Goal: Feedback & Contribution: Submit feedback/report problem

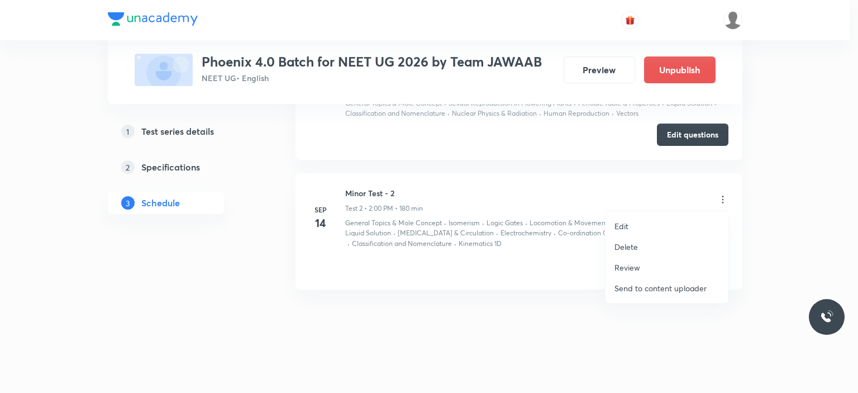
click at [825, 202] on div at bounding box center [429, 196] width 858 height 393
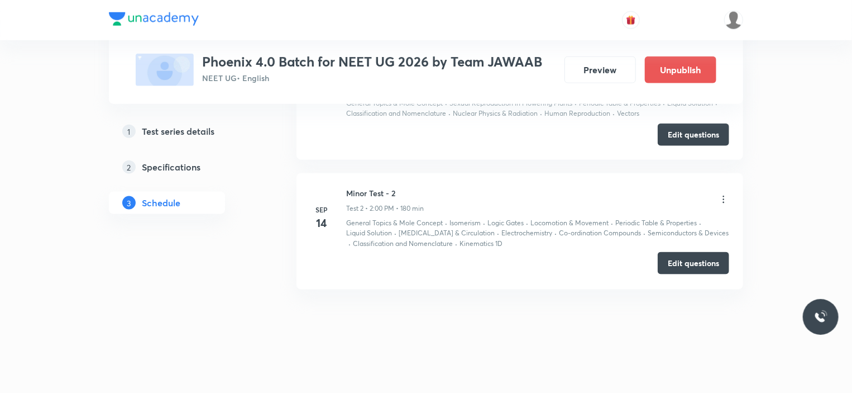
click at [687, 262] on button "Edit questions" at bounding box center [693, 263] width 71 height 22
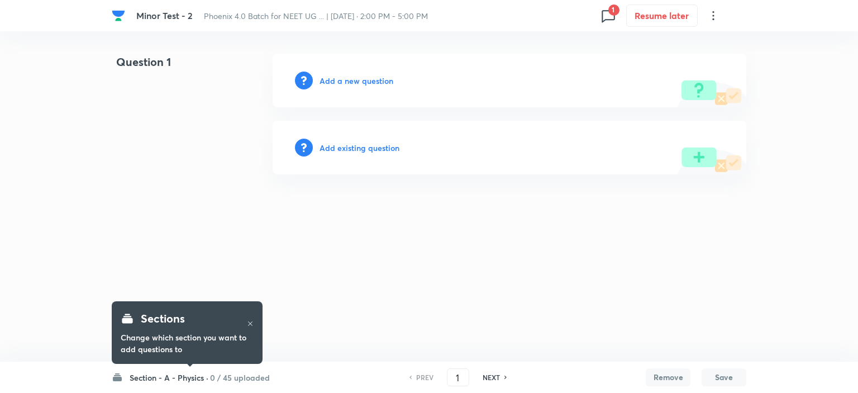
click at [237, 371] on h6 "0 / 45 uploaded" at bounding box center [240, 377] width 60 height 12
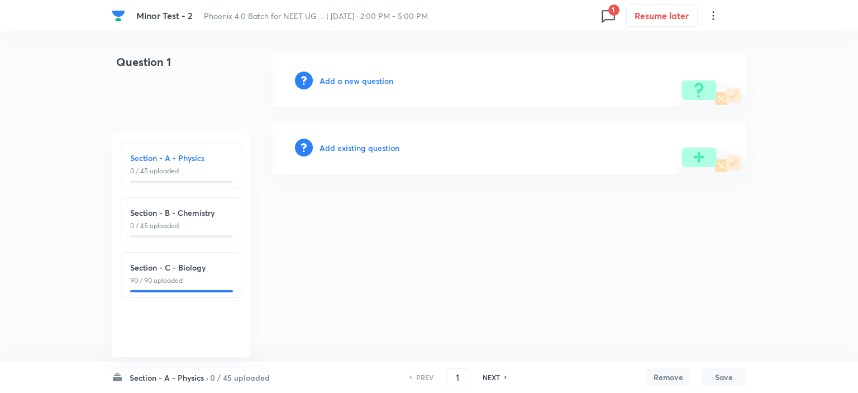
click at [89, 228] on html "Minor Test - 2 Phoenix 4.0 Batch for NEET UG ... | Sep 14, 2025 · 2:00 PM - 5:0…" at bounding box center [429, 114] width 858 height 228
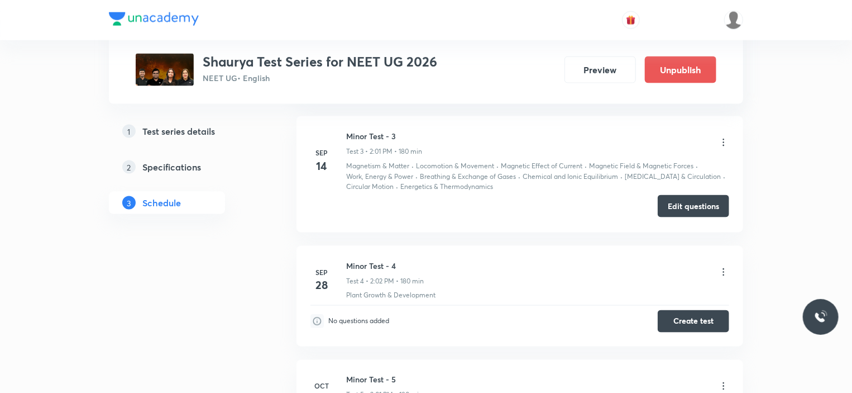
click at [695, 203] on button "Edit questions" at bounding box center [693, 206] width 71 height 22
click at [720, 138] on icon at bounding box center [723, 142] width 11 height 11
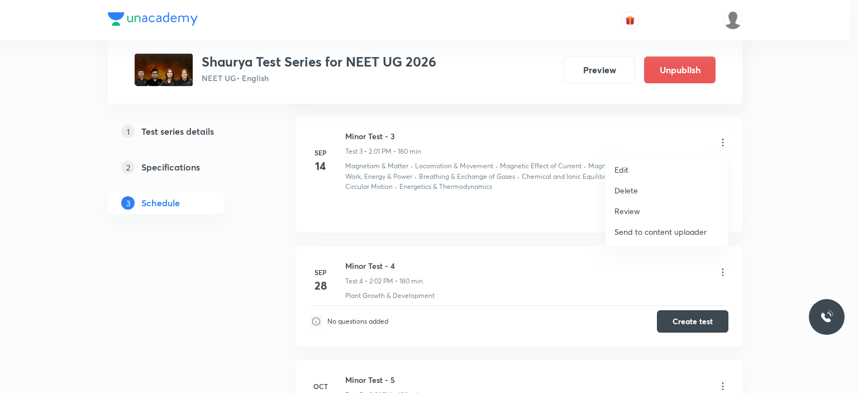
click at [773, 146] on div at bounding box center [429, 196] width 858 height 393
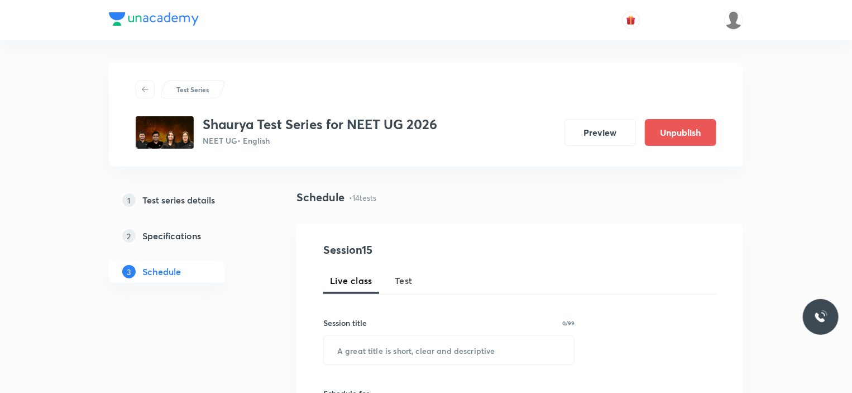
click at [402, 282] on span "Test" at bounding box center [404, 280] width 18 height 13
click at [376, 348] on input "text" at bounding box center [449, 350] width 250 height 28
paste input "CIZD0FPAK0"
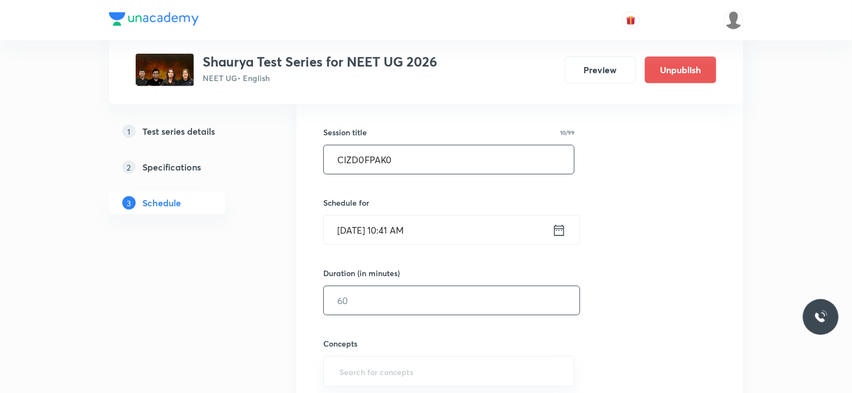
scroll to position [223, 0]
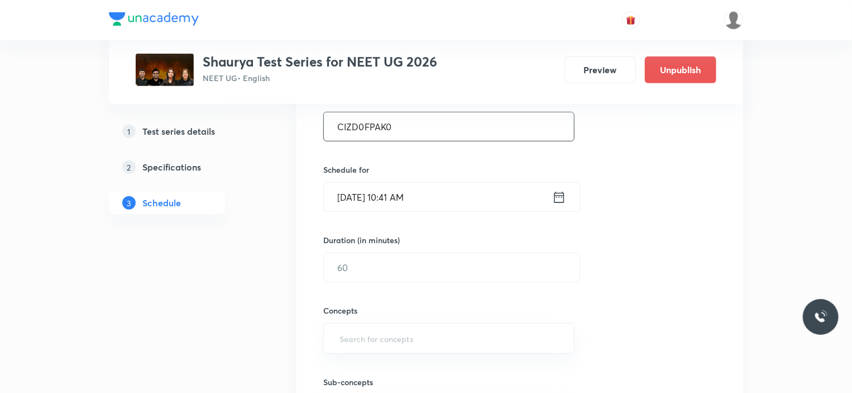
type input "CIZD0FPAK0"
click at [429, 197] on input "Sep 5, 2025, 10:41 AM" at bounding box center [438, 197] width 228 height 28
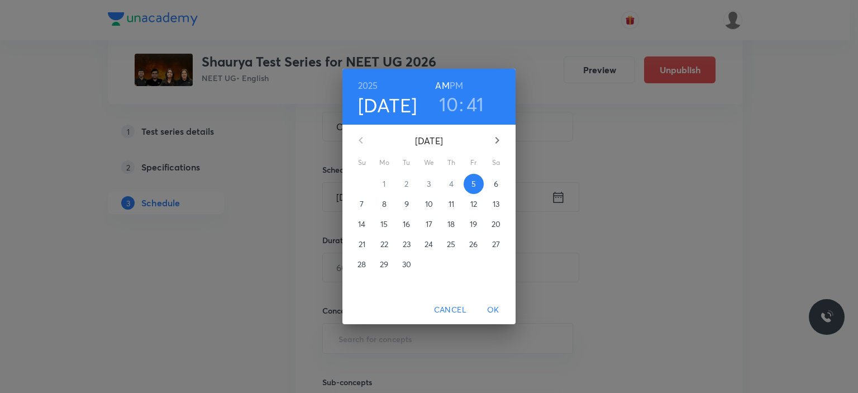
click at [364, 221] on p "14" at bounding box center [361, 223] width 7 height 11
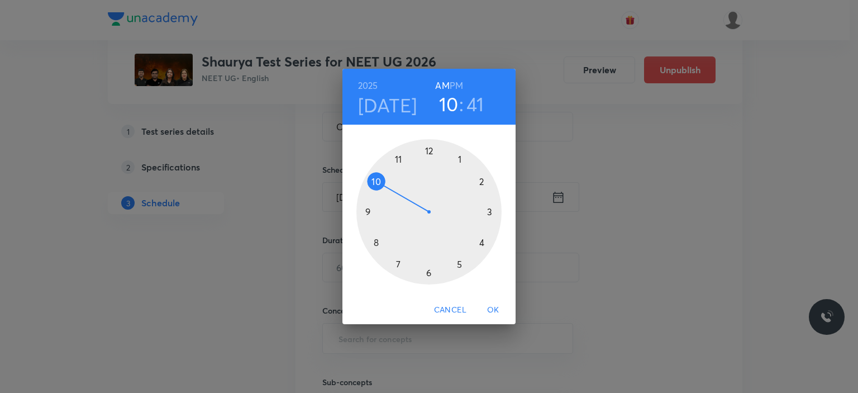
click at [482, 186] on div at bounding box center [428, 211] width 145 height 145
click at [456, 88] on h6 "PM" at bounding box center [455, 86] width 13 height 16
click at [428, 144] on div at bounding box center [428, 211] width 145 height 145
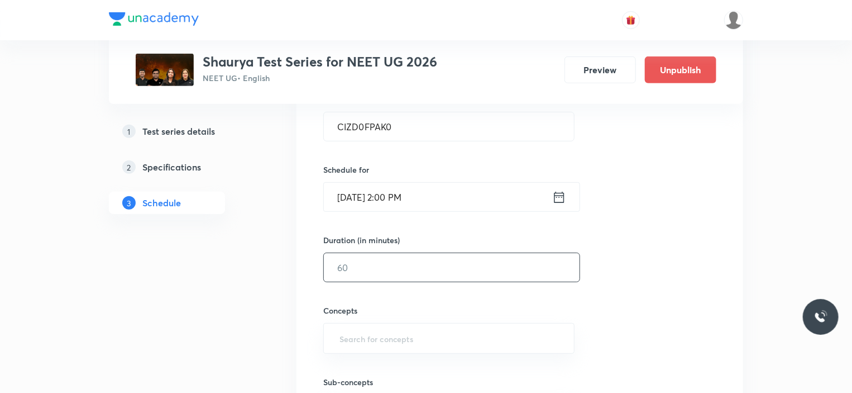
click at [364, 270] on input "text" at bounding box center [452, 267] width 256 height 28
click at [388, 323] on div "​" at bounding box center [448, 338] width 251 height 31
type input "180"
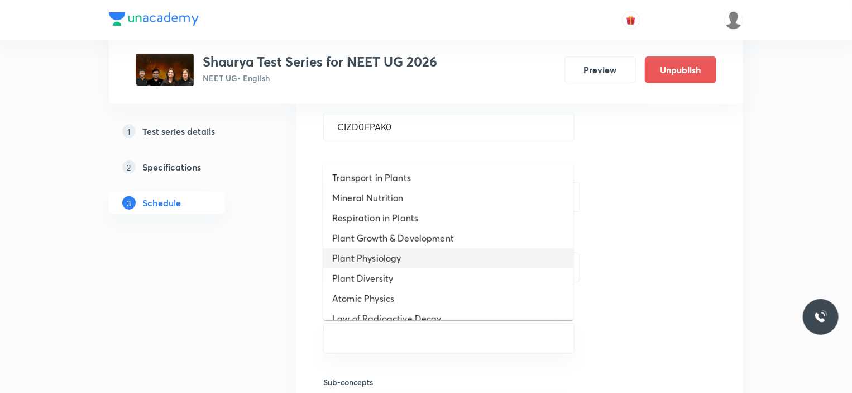
click at [371, 259] on li "Plant Physiology" at bounding box center [448, 258] width 250 height 20
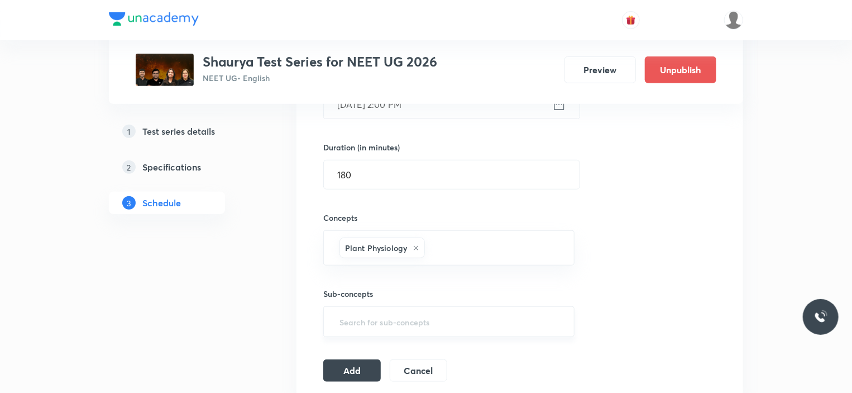
scroll to position [335, 0]
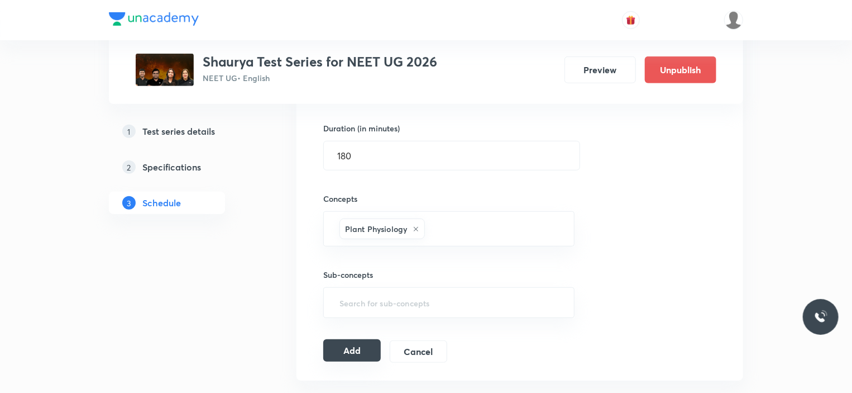
click at [352, 357] on button "Add" at bounding box center [352, 350] width 58 height 22
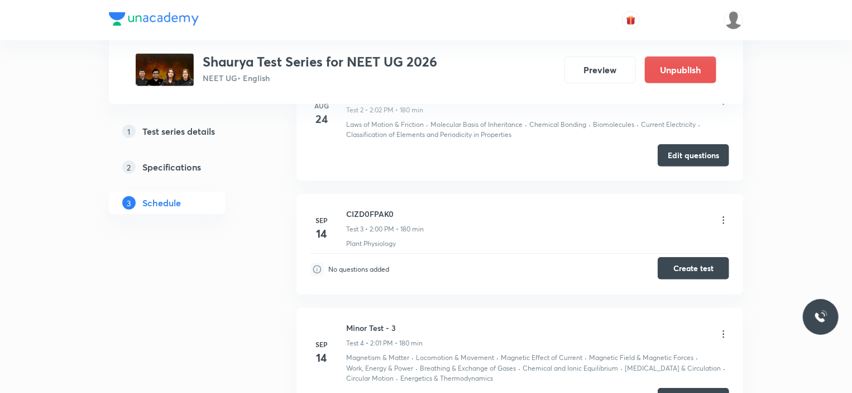
click at [692, 267] on button "Create test" at bounding box center [693, 268] width 71 height 22
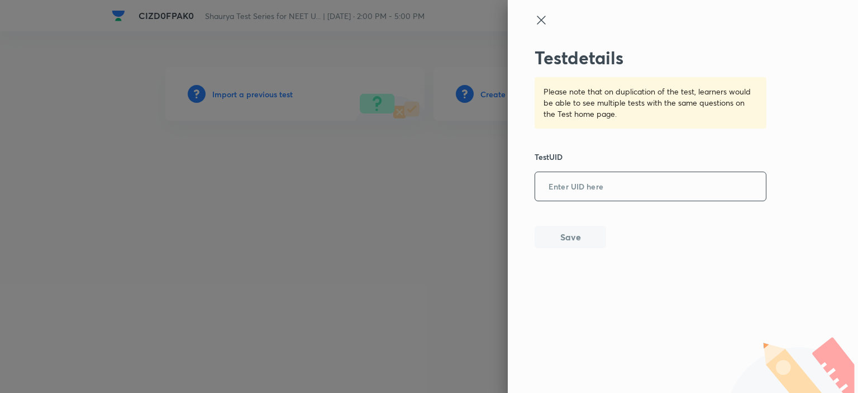
click at [597, 193] on input "text" at bounding box center [650, 186] width 231 height 27
paste input "CIZD0FPAK0"
type input "CIZD0FPAK0"
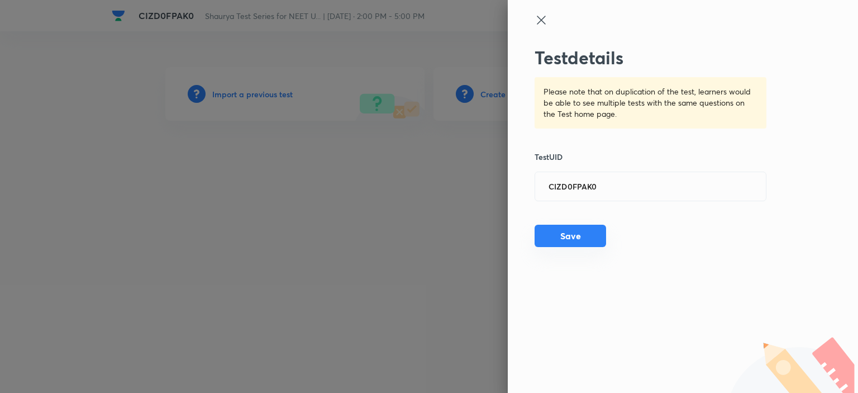
click at [574, 236] on button "Save" at bounding box center [569, 235] width 71 height 22
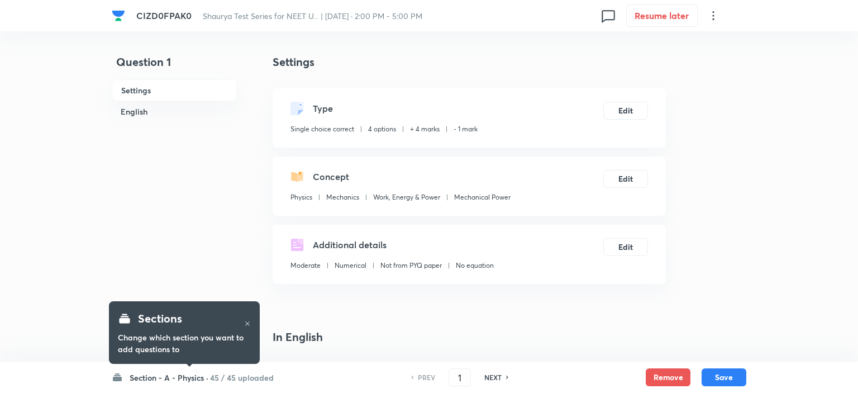
checkbox input "true"
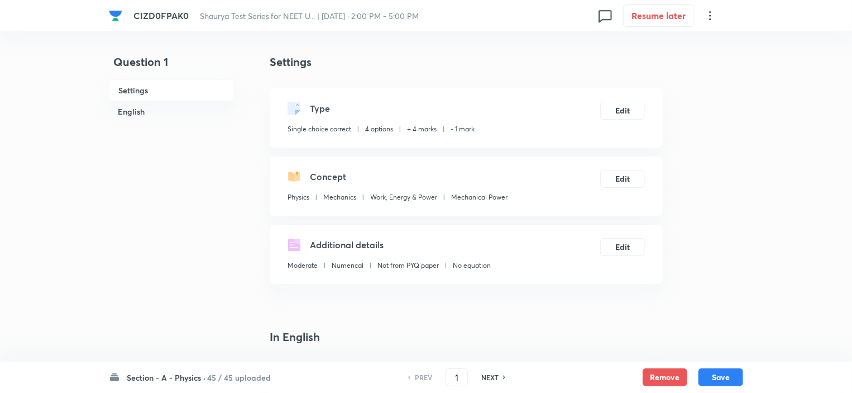
click at [214, 378] on h6 "45 / 45 uploaded" at bounding box center [239, 377] width 64 height 12
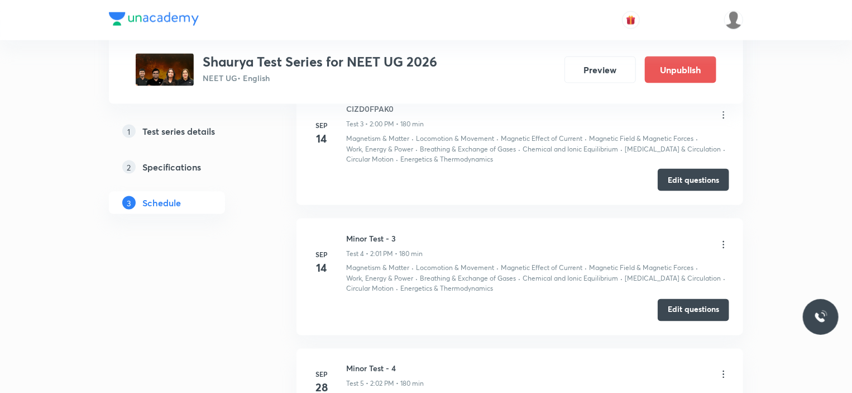
scroll to position [782, 0]
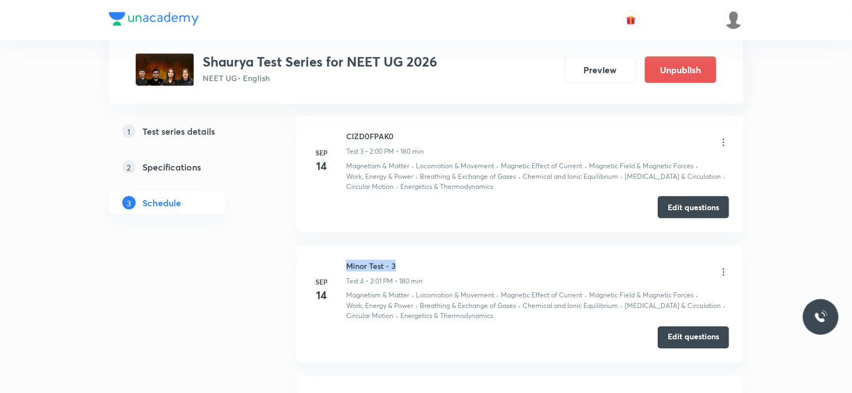
drag, startPoint x: 400, startPoint y: 259, endPoint x: 348, endPoint y: 260, distance: 52.5
click at [348, 260] on h6 "Minor Test - 3" at bounding box center [384, 266] width 76 height 12
copy h6 "Minor Test - 3"
click at [725, 138] on icon at bounding box center [723, 142] width 11 height 11
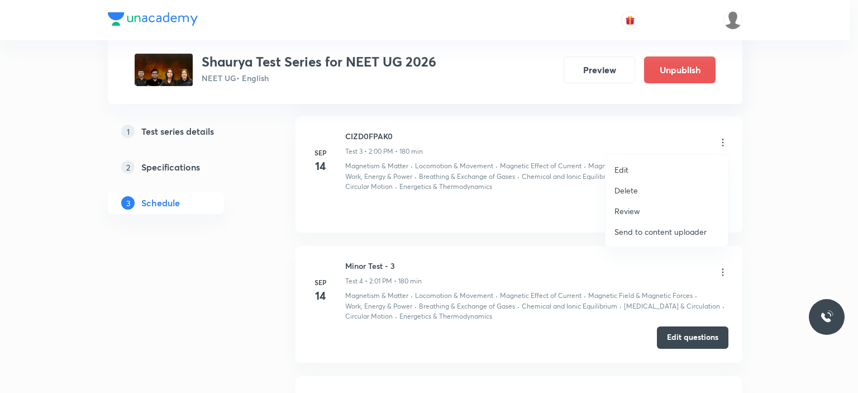
click at [623, 167] on p "Edit" at bounding box center [621, 170] width 14 height 12
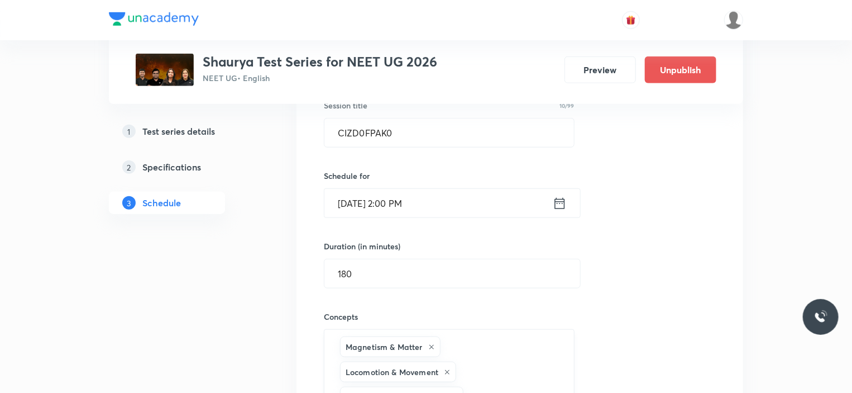
scroll to position [447, 0]
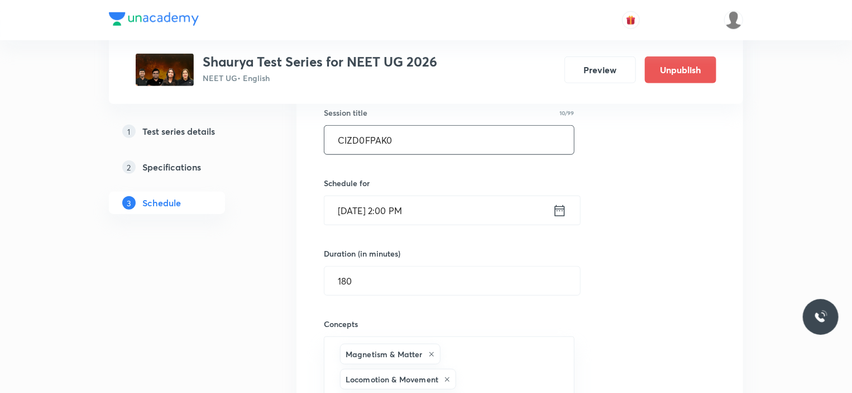
click at [421, 150] on input "CIZD0FPAK0" at bounding box center [449, 140] width 250 height 28
paste input "Minor Test - 3"
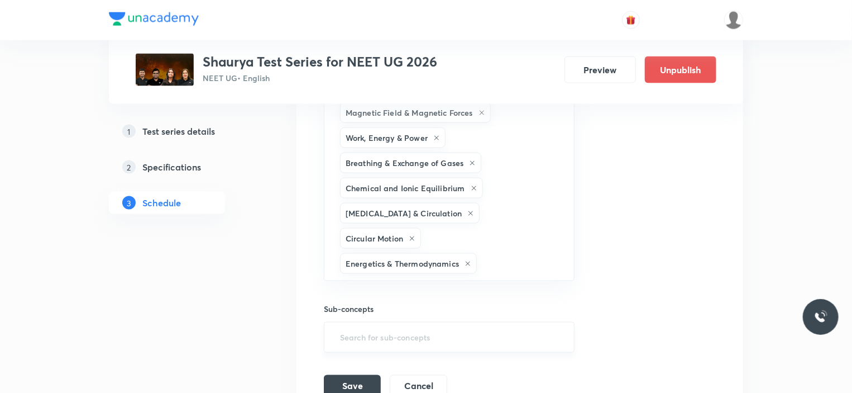
scroll to position [782, 0]
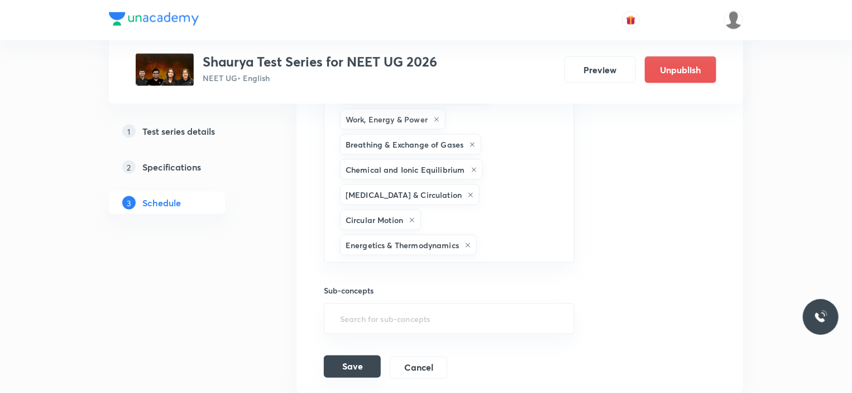
type input "Minor Test - 3"
click at [357, 355] on button "Save" at bounding box center [352, 366] width 57 height 22
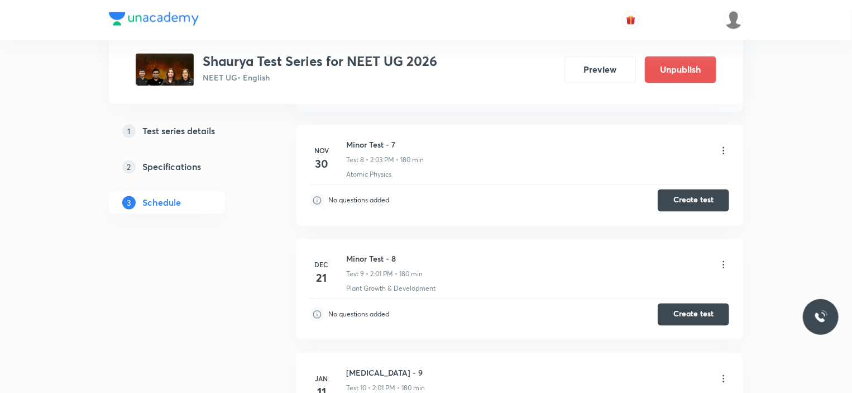
scroll to position [558, 0]
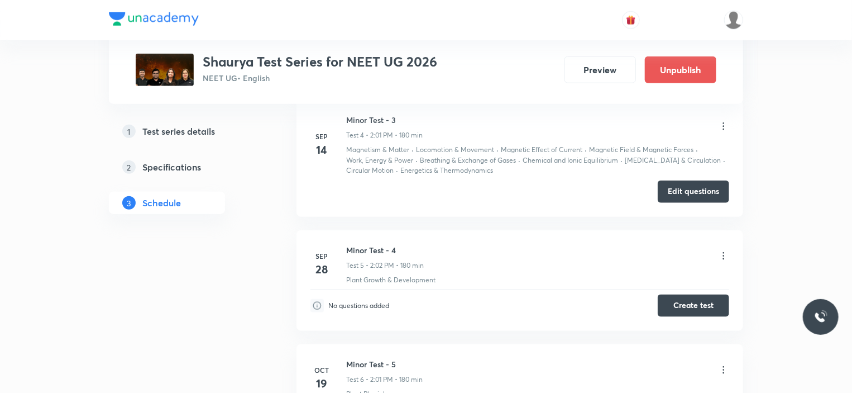
click at [728, 127] on icon at bounding box center [723, 126] width 11 height 11
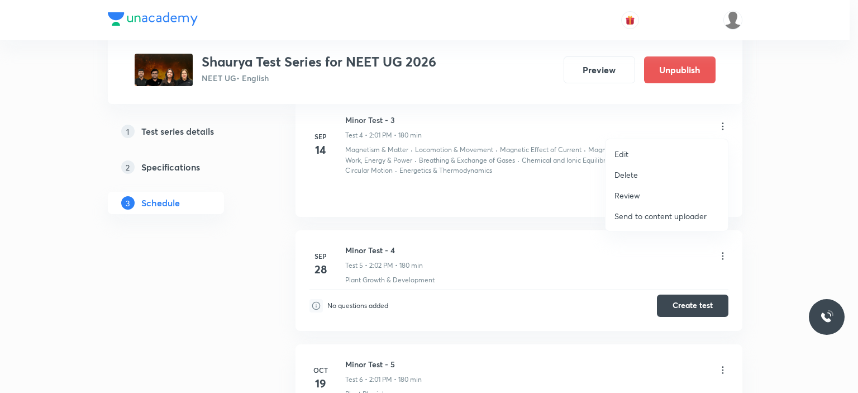
click at [621, 176] on p "Delete" at bounding box center [625, 175] width 23 height 12
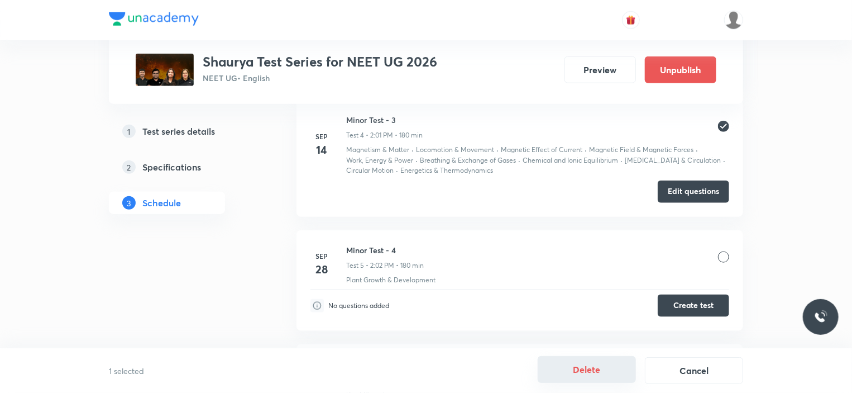
click at [588, 367] on button "Delete" at bounding box center [587, 369] width 98 height 27
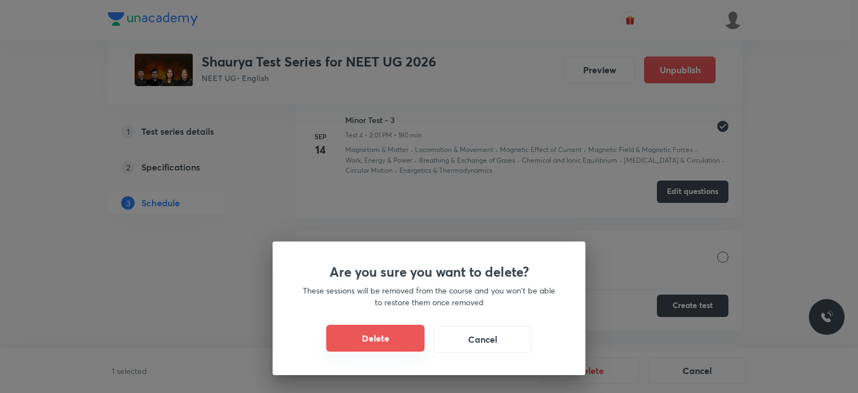
click at [408, 331] on button "Delete" at bounding box center [375, 337] width 98 height 27
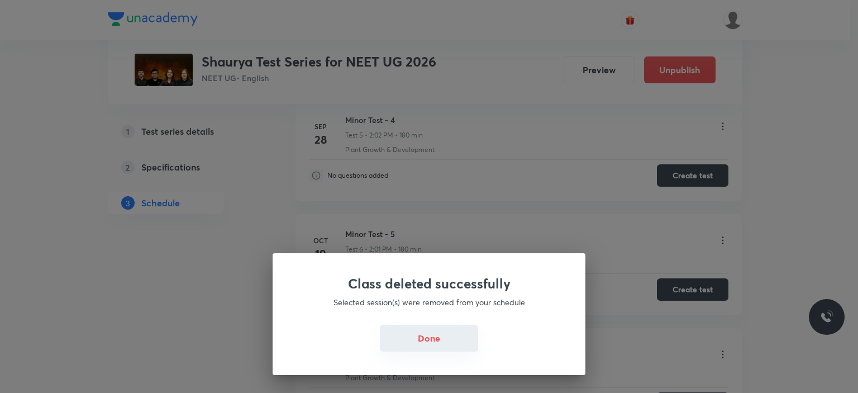
click at [424, 343] on button "Done" at bounding box center [429, 337] width 98 height 27
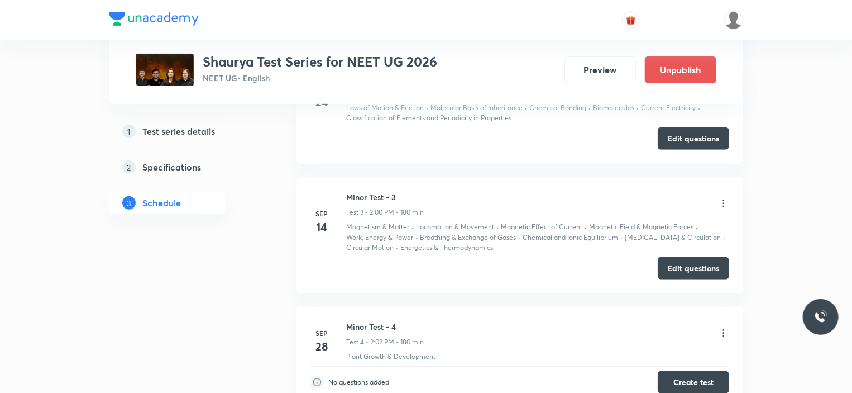
scroll to position [335, 0]
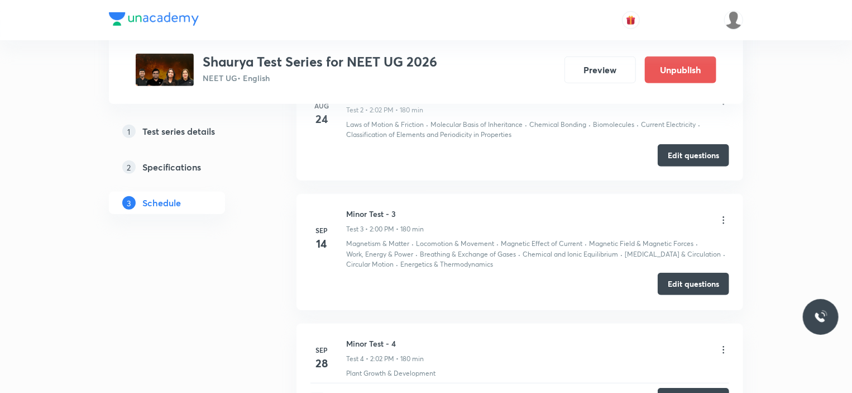
click at [679, 285] on button "Edit questions" at bounding box center [693, 283] width 71 height 22
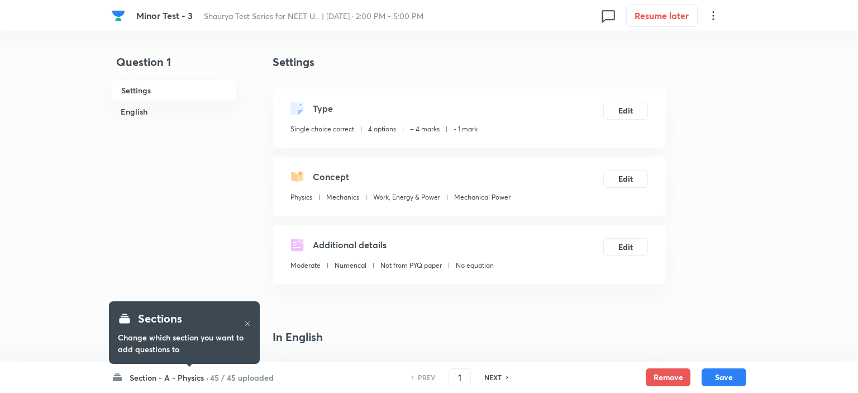
checkbox input "true"
click at [226, 381] on h6 "45 / 45 uploaded" at bounding box center [239, 377] width 64 height 12
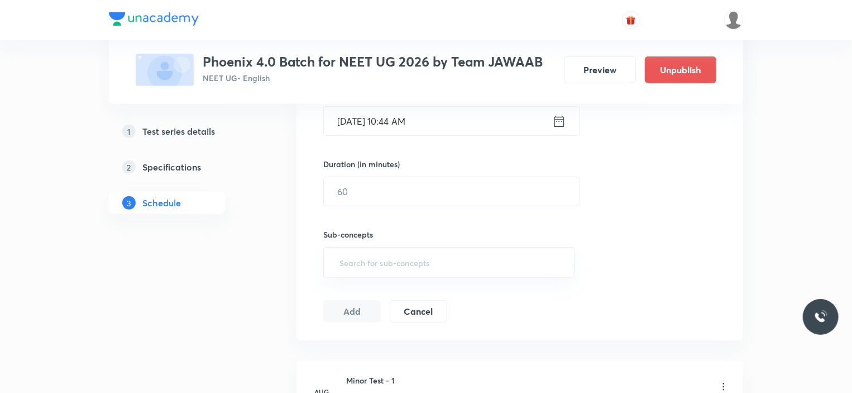
scroll to position [606, 0]
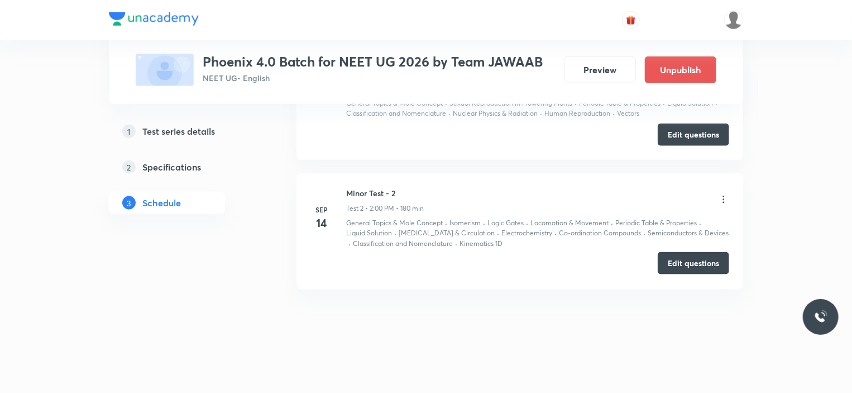
click at [712, 269] on button "Edit questions" at bounding box center [693, 263] width 71 height 22
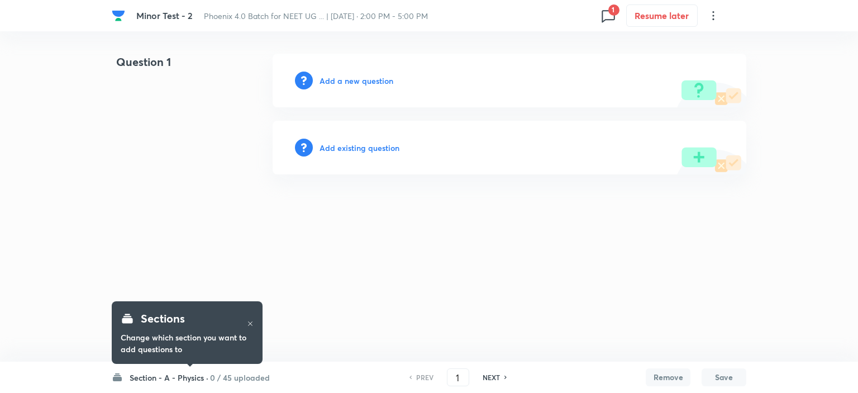
click at [237, 377] on h6 "0 / 45 uploaded" at bounding box center [240, 377] width 60 height 12
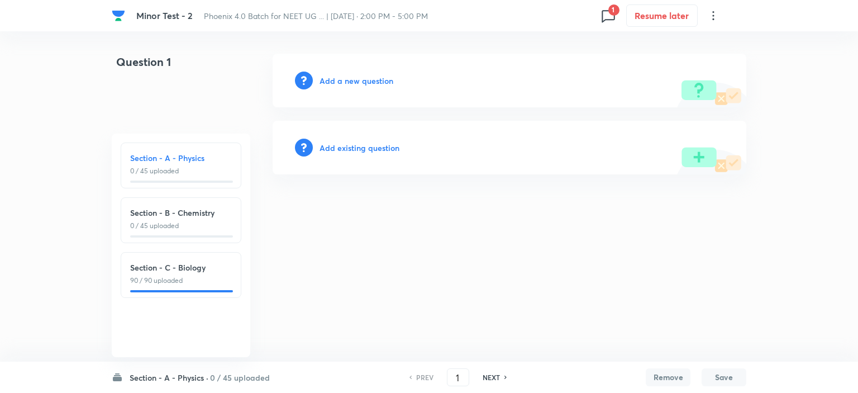
click at [180, 279] on p "90 / 90 uploaded" at bounding box center [181, 280] width 102 height 10
type input "91"
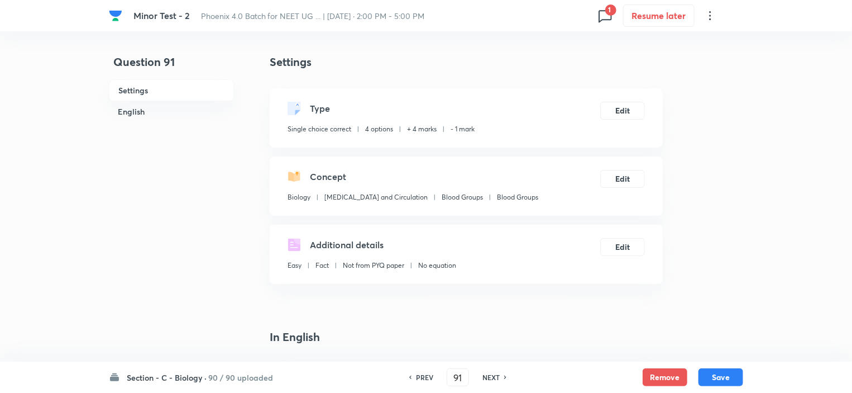
checkbox input "true"
click at [489, 375] on h6 "NEXT" at bounding box center [490, 377] width 17 height 10
type input "92"
checkbox input "false"
checkbox input "true"
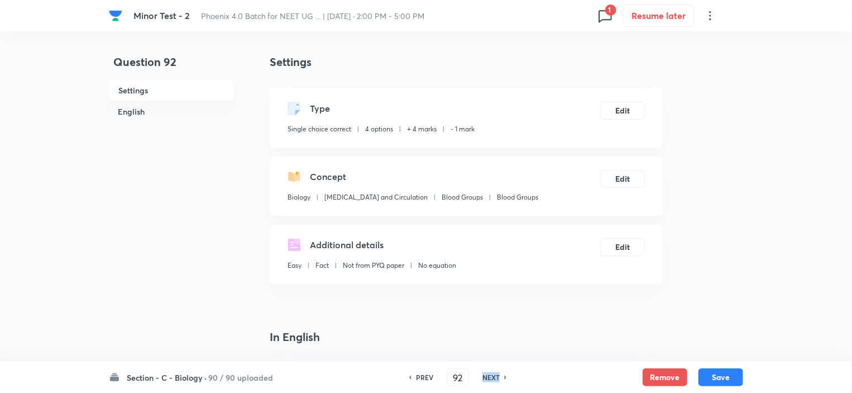
click at [489, 375] on h6 "NEXT" at bounding box center [490, 377] width 17 height 10
type input "93"
checkbox input "false"
checkbox input "true"
click at [489, 375] on h6 "NEXT" at bounding box center [490, 377] width 17 height 10
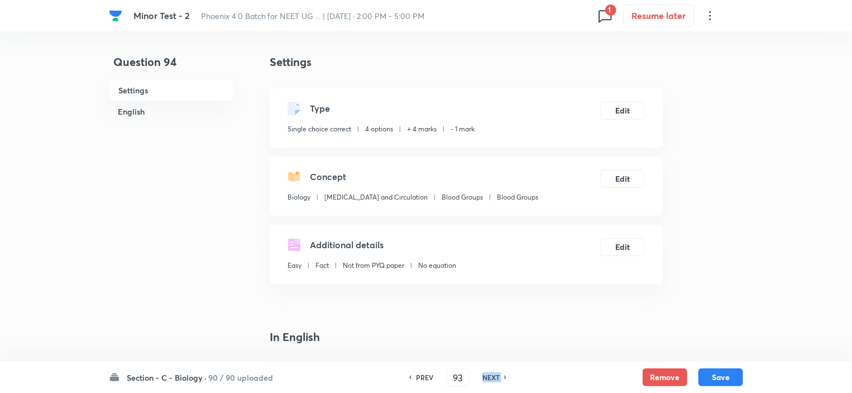
type input "94"
checkbox input "false"
checkbox input "true"
click at [489, 375] on h6 "NEXT" at bounding box center [490, 377] width 17 height 10
type input "95"
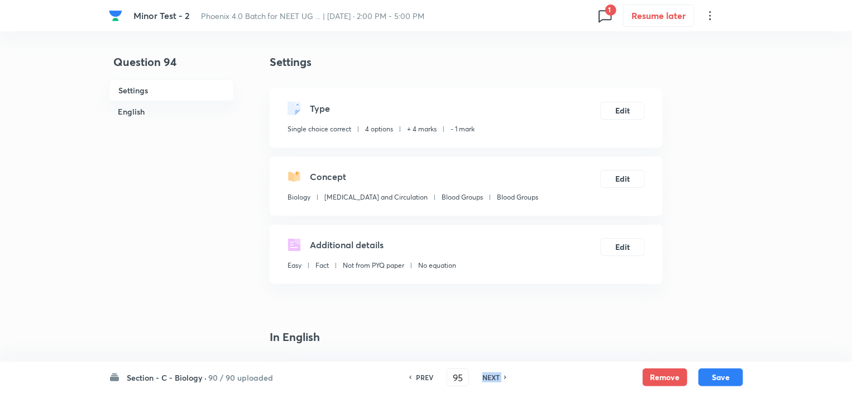
checkbox input "false"
checkbox input "true"
click at [489, 375] on h6 "NEXT" at bounding box center [490, 377] width 17 height 10
type input "96"
checkbox input "false"
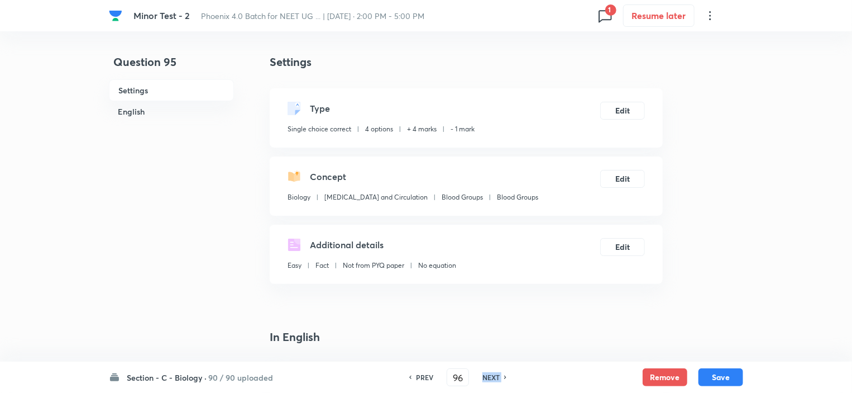
checkbox input "true"
click at [489, 375] on h6 "NEXT" at bounding box center [490, 377] width 17 height 10
type input "97"
checkbox input "false"
checkbox input "true"
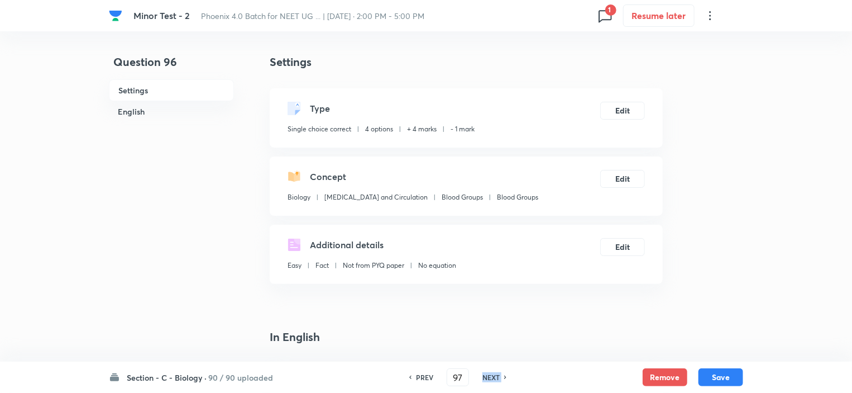
click at [489, 375] on h6 "NEXT" at bounding box center [490, 377] width 17 height 10
type input "98"
checkbox input "false"
checkbox input "true"
click at [489, 375] on h6 "NEXT" at bounding box center [490, 377] width 17 height 10
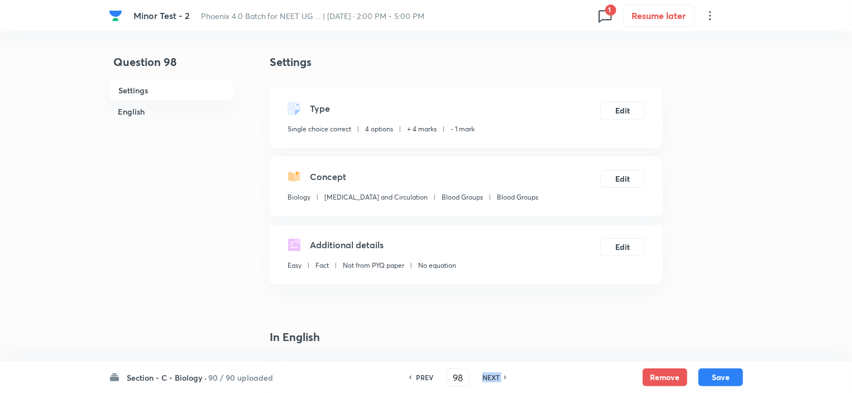
type input "99"
checkbox input "false"
checkbox input "true"
click at [489, 375] on h6 "NEXT" at bounding box center [490, 377] width 17 height 10
type input "100"
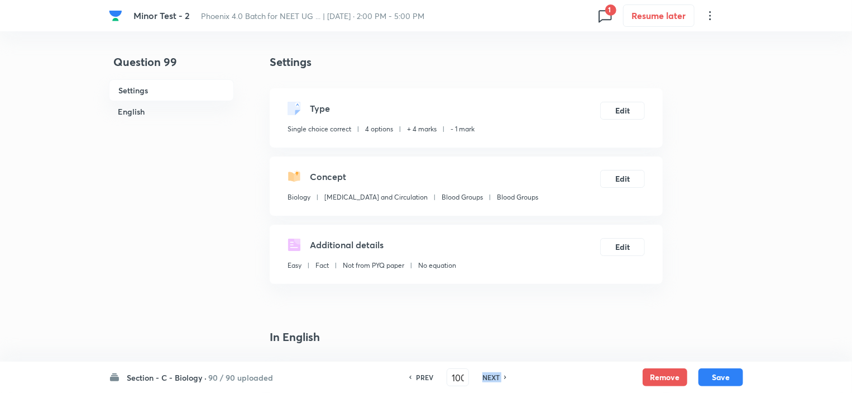
checkbox input "false"
checkbox input "true"
click at [489, 375] on h6 "NEXT" at bounding box center [490, 377] width 17 height 10
type input "101"
checkbox input "false"
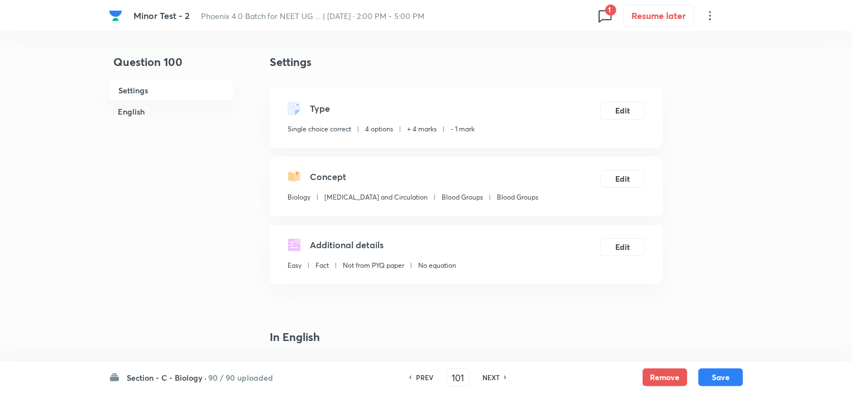
checkbox input "true"
click at [489, 375] on h6 "NEXT" at bounding box center [490, 377] width 17 height 10
type input "102"
checkbox input "false"
checkbox input "true"
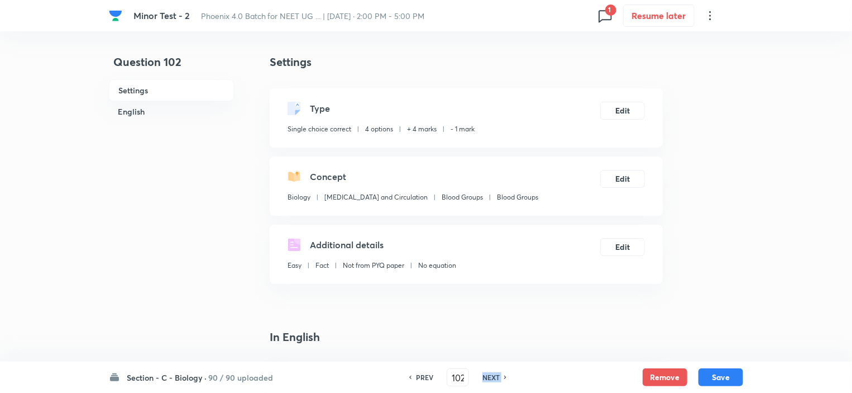
click at [489, 375] on h6 "NEXT" at bounding box center [490, 377] width 17 height 10
type input "103"
checkbox input "true"
click at [489, 375] on h6 "NEXT" at bounding box center [490, 377] width 17 height 10
type input "104"
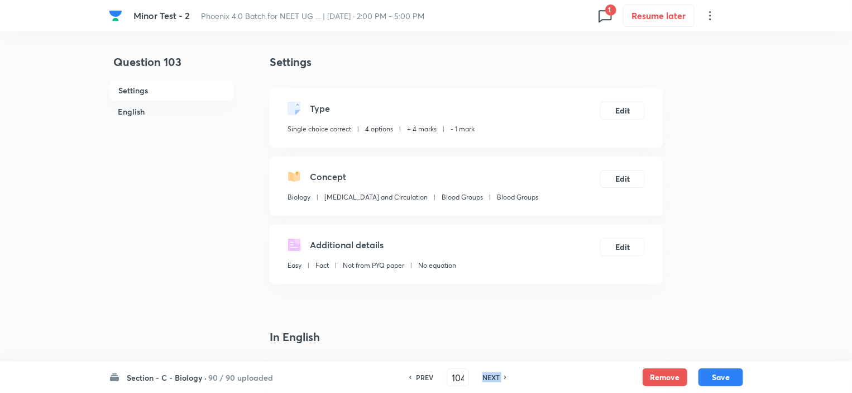
checkbox input "false"
checkbox input "true"
click at [489, 375] on h6 "NEXT" at bounding box center [490, 377] width 17 height 10
type input "105"
checkbox input "true"
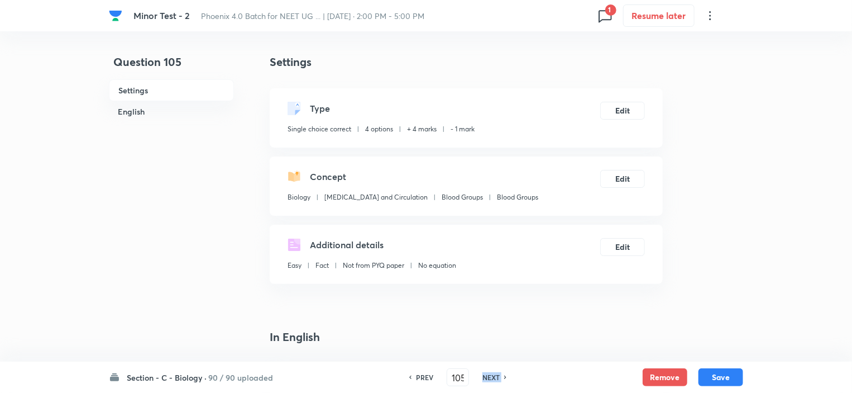
click at [489, 375] on h6 "NEXT" at bounding box center [490, 377] width 17 height 10
type input "106"
checkbox input "true"
click at [489, 375] on h6 "NEXT" at bounding box center [490, 377] width 17 height 10
type input "107"
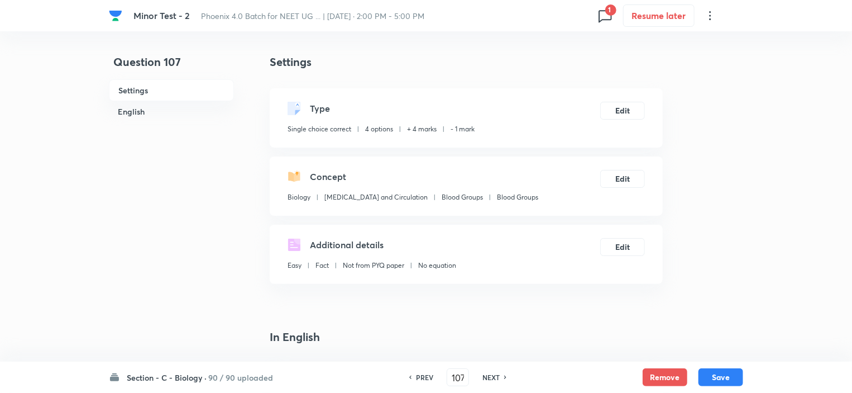
checkbox input "true"
click at [489, 375] on h6 "NEXT" at bounding box center [490, 377] width 17 height 10
type input "108"
checkbox input "true"
click at [489, 375] on h6 "NEXT" at bounding box center [490, 377] width 17 height 10
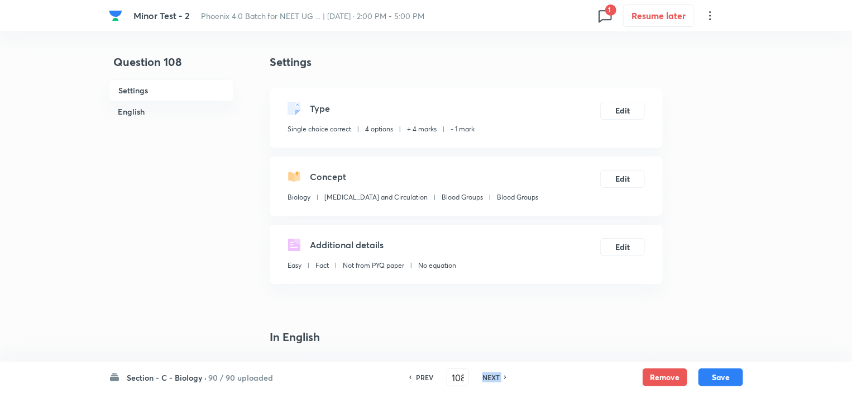
type input "109"
checkbox input "false"
checkbox input "true"
click at [489, 375] on h6 "NEXT" at bounding box center [490, 377] width 17 height 10
type input "110"
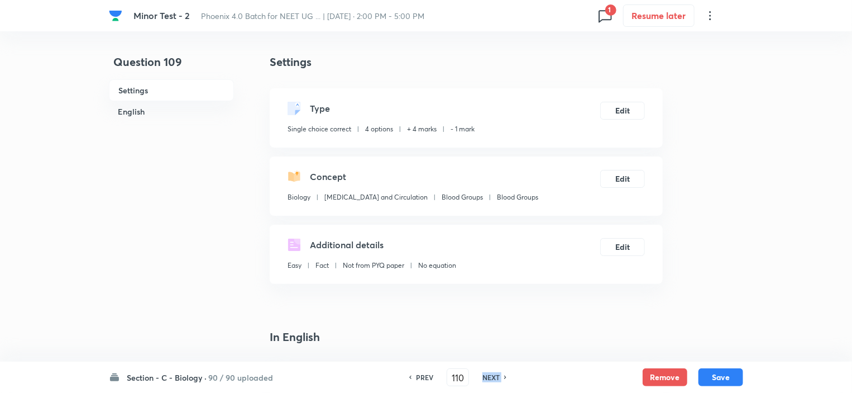
checkbox input "false"
checkbox input "true"
click at [489, 375] on h6 "NEXT" at bounding box center [490, 377] width 17 height 10
type input "111"
checkbox input "false"
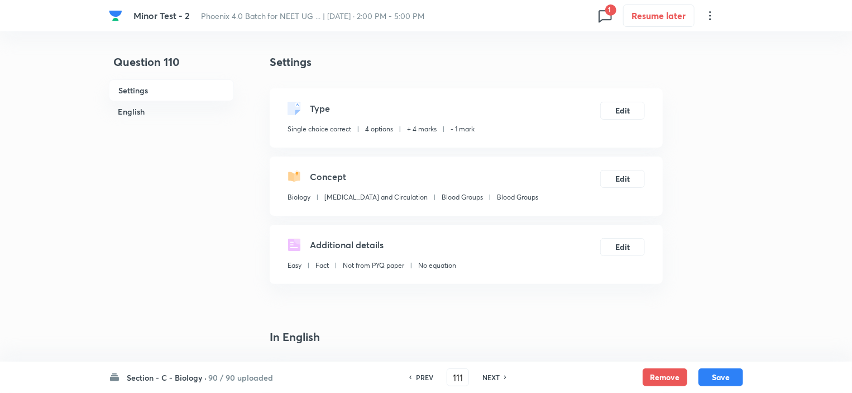
checkbox input "true"
click at [489, 375] on h6 "NEXT" at bounding box center [490, 377] width 17 height 10
type input "112"
checkbox input "false"
checkbox input "true"
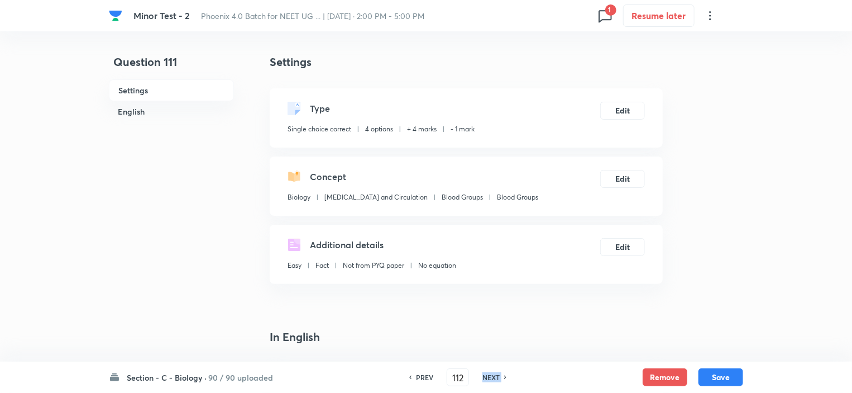
click at [489, 375] on h6 "NEXT" at bounding box center [490, 377] width 17 height 10
type input "113"
checkbox input "false"
checkbox input "true"
click at [489, 375] on h6 "NEXT" at bounding box center [490, 377] width 17 height 10
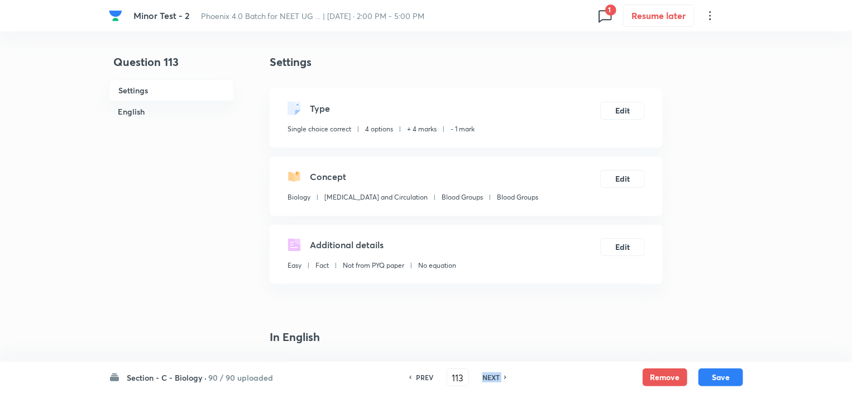
type input "114"
checkbox input "false"
checkbox input "true"
click at [489, 375] on h6 "NEXT" at bounding box center [490, 377] width 17 height 10
type input "115"
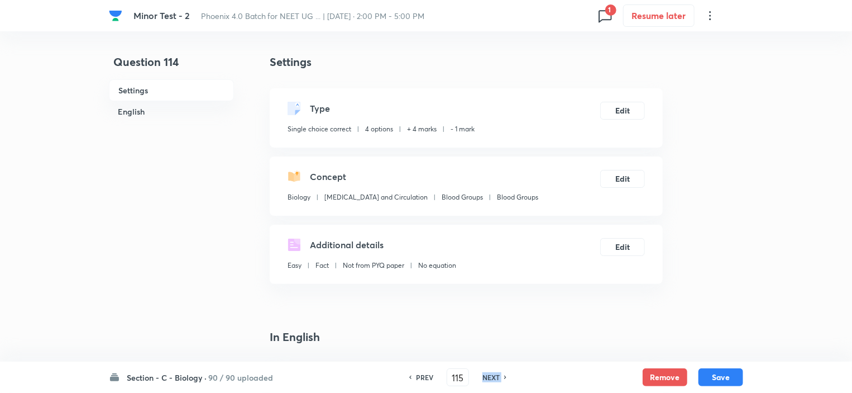
checkbox input "false"
checkbox input "true"
click at [489, 375] on h6 "NEXT" at bounding box center [490, 377] width 17 height 10
type input "116"
checkbox input "true"
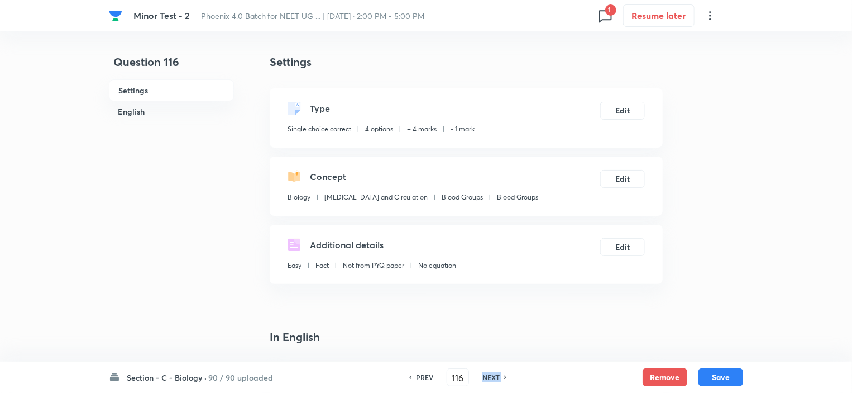
click at [489, 375] on h6 "NEXT" at bounding box center [490, 377] width 17 height 10
type input "117"
checkbox input "false"
checkbox input "true"
click at [489, 375] on h6 "NEXT" at bounding box center [490, 377] width 17 height 10
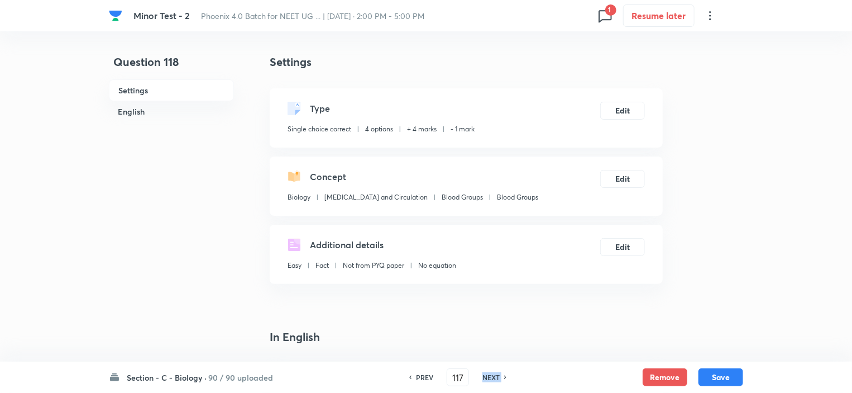
type input "118"
checkbox input "false"
checkbox input "true"
click at [489, 375] on h6 "NEXT" at bounding box center [490, 377] width 17 height 10
type input "119"
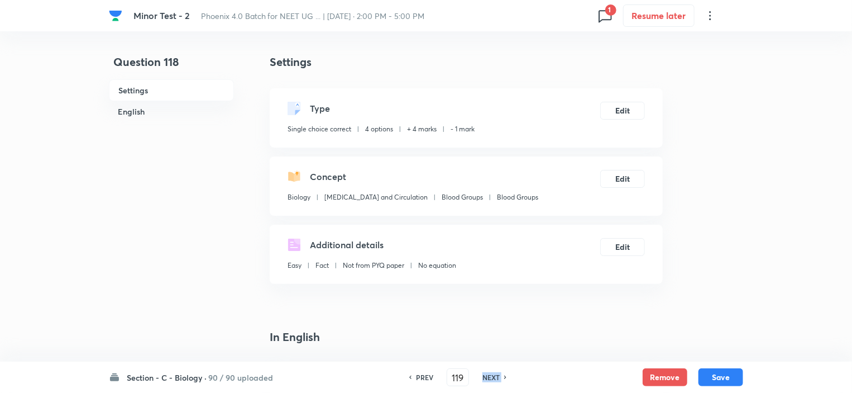
checkbox input "false"
checkbox input "true"
click at [489, 375] on h6 "NEXT" at bounding box center [490, 377] width 17 height 10
type input "120"
checkbox input "false"
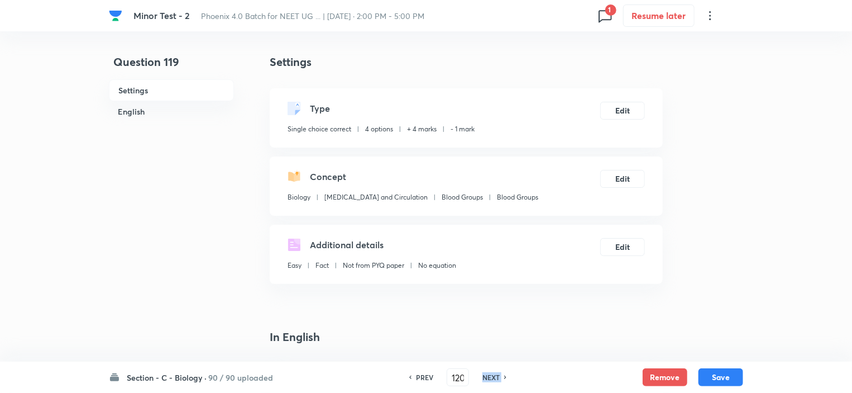
checkbox input "true"
click at [489, 375] on h6 "NEXT" at bounding box center [490, 377] width 17 height 10
type input "121"
checkbox input "false"
checkbox input "true"
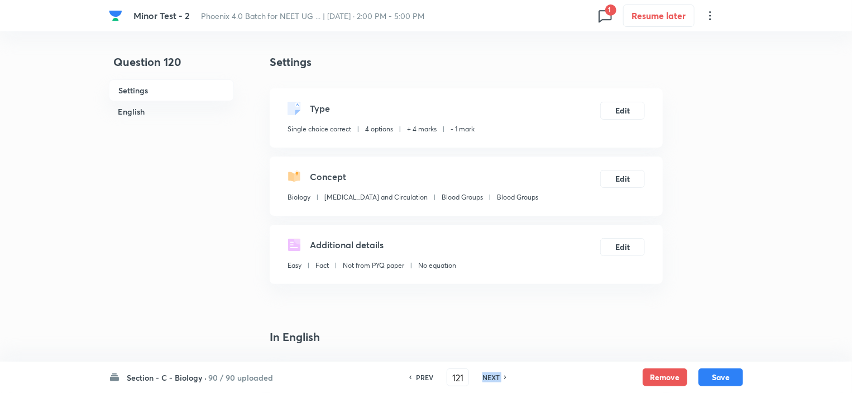
click at [489, 375] on h6 "NEXT" at bounding box center [490, 377] width 17 height 10
type input "122"
checkbox input "true"
click at [489, 375] on h6 "NEXT" at bounding box center [490, 377] width 17 height 10
type input "123"
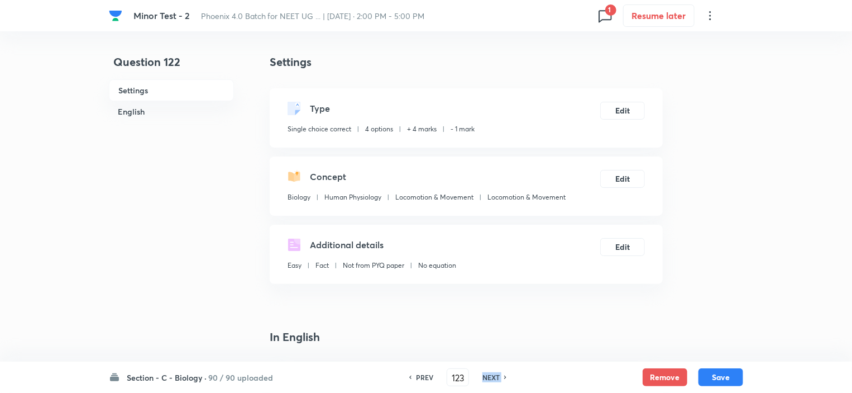
checkbox input "false"
checkbox input "true"
click at [489, 375] on h6 "NEXT" at bounding box center [490, 377] width 17 height 10
type input "124"
checkbox input "false"
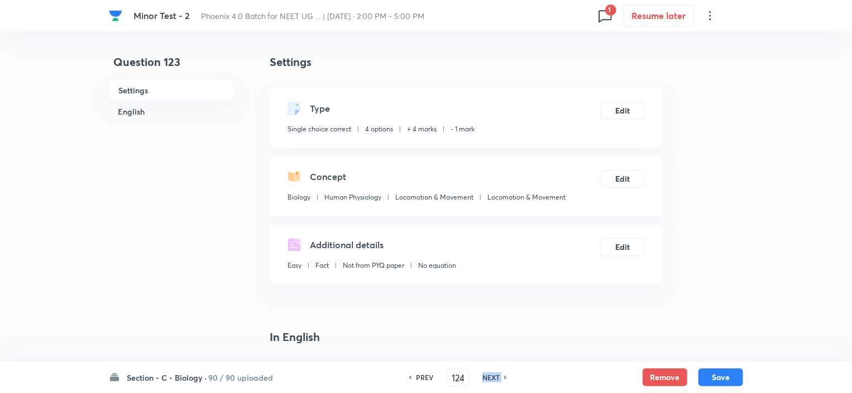
checkbox input "true"
click at [489, 375] on h6 "NEXT" at bounding box center [490, 377] width 17 height 10
type input "125"
checkbox input "false"
checkbox input "true"
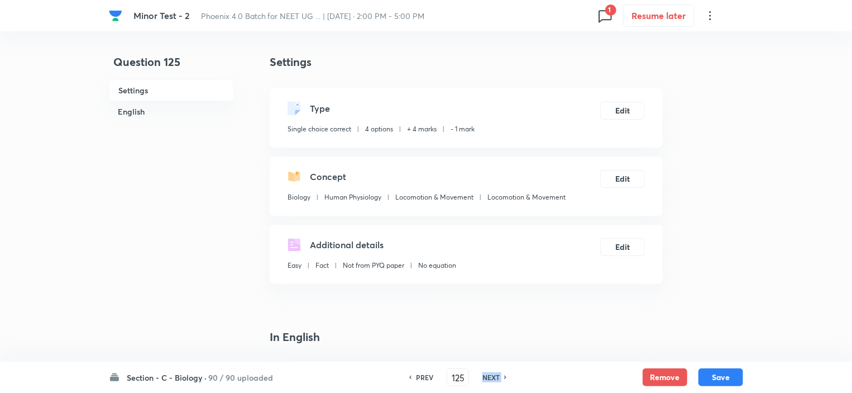
click at [489, 375] on h6 "NEXT" at bounding box center [490, 377] width 17 height 10
type input "126"
checkbox input "false"
checkbox input "true"
click at [489, 375] on h6 "NEXT" at bounding box center [490, 377] width 17 height 10
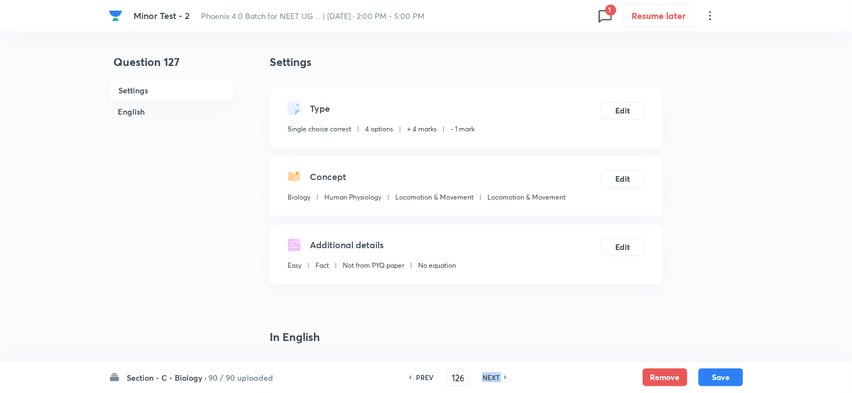
type input "127"
checkbox input "false"
checkbox input "true"
click at [489, 375] on h6 "NEXT" at bounding box center [490, 377] width 17 height 10
type input "128"
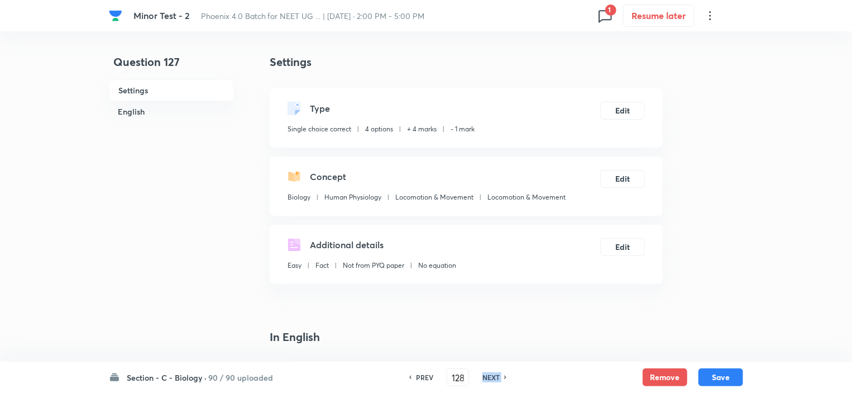
checkbox input "false"
checkbox input "true"
click at [489, 375] on h6 "NEXT" at bounding box center [490, 377] width 17 height 10
type input "129"
checkbox input "false"
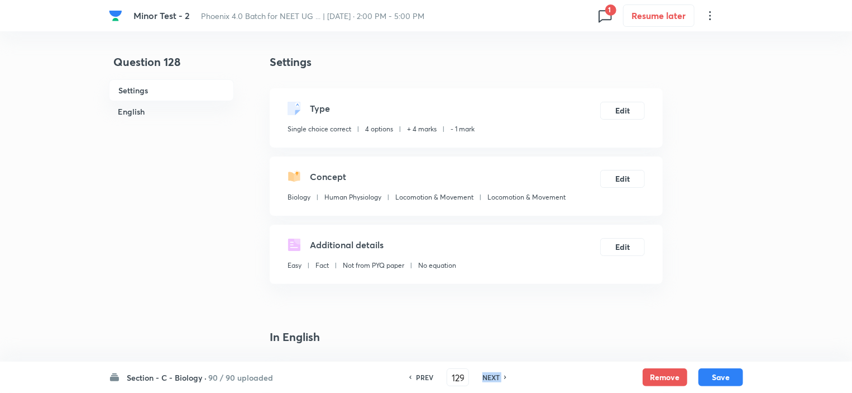
checkbox input "true"
click at [489, 375] on h6 "NEXT" at bounding box center [490, 377] width 17 height 10
type input "130"
checkbox input "false"
checkbox input "true"
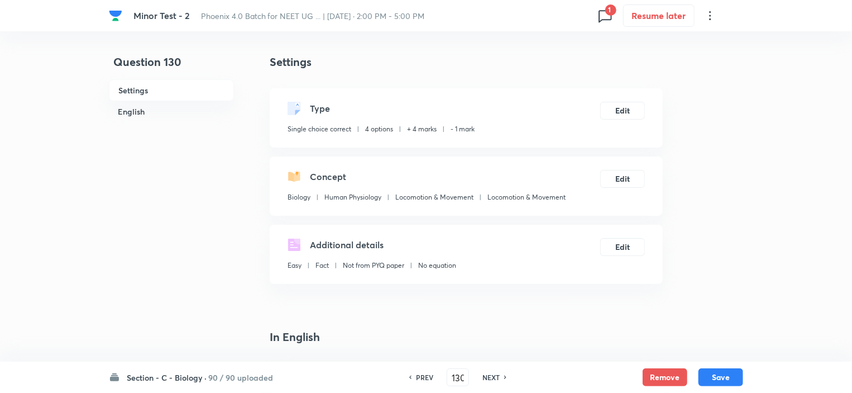
click at [607, 17] on icon at bounding box center [605, 16] width 18 height 18
click at [513, 48] on h6 "Question 143" at bounding box center [541, 45] width 134 height 12
type input "143"
checkbox input "true"
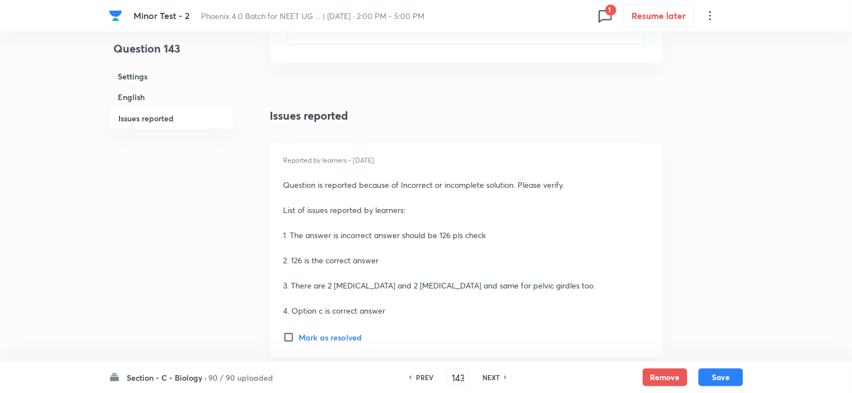
scroll to position [1563, 0]
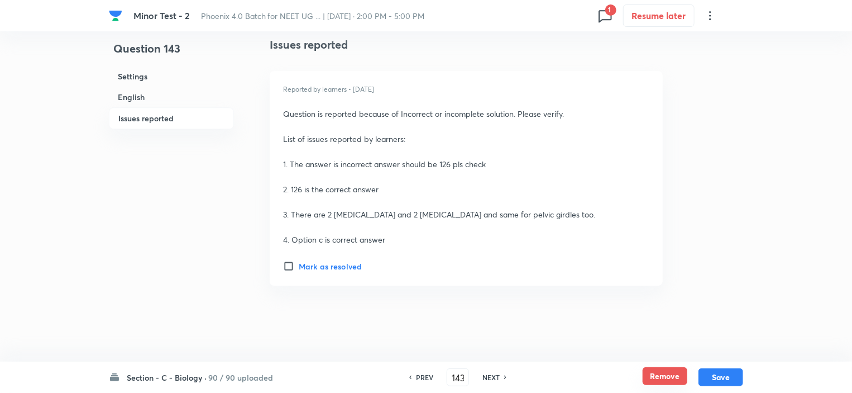
click at [659, 371] on button "Remove" at bounding box center [665, 376] width 45 height 18
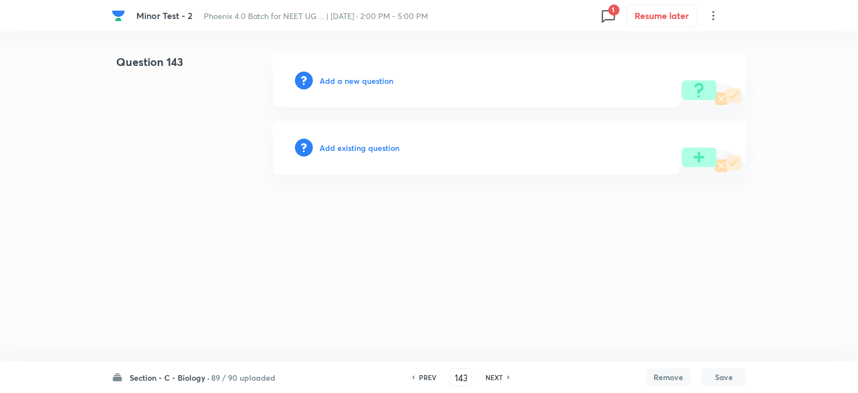
click at [370, 146] on h6 "Add existing question" at bounding box center [359, 148] width 80 height 12
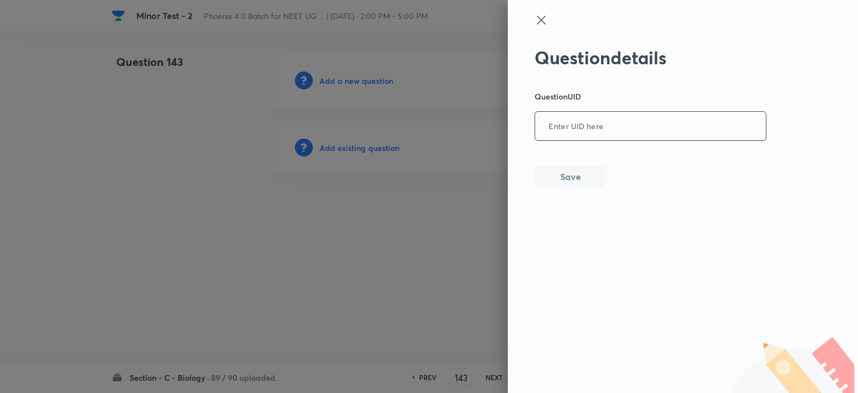
click at [578, 128] on input "text" at bounding box center [650, 126] width 231 height 27
paste input "65K0N"
type input "65K0N"
click at [570, 176] on button "Save" at bounding box center [569, 175] width 71 height 22
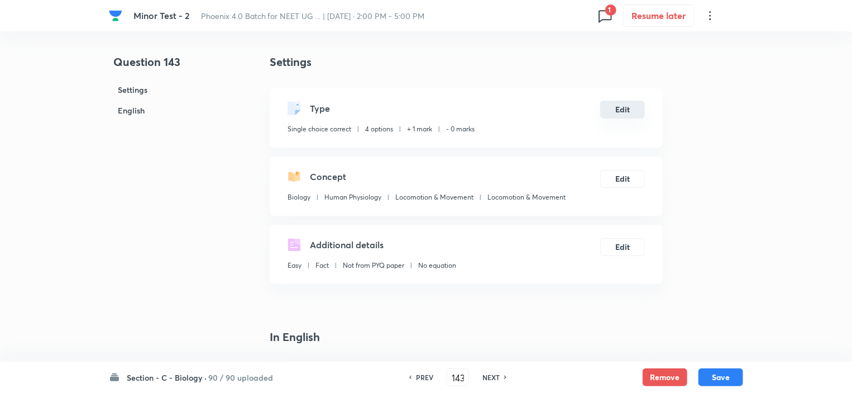
click at [621, 108] on button "Edit" at bounding box center [622, 110] width 45 height 18
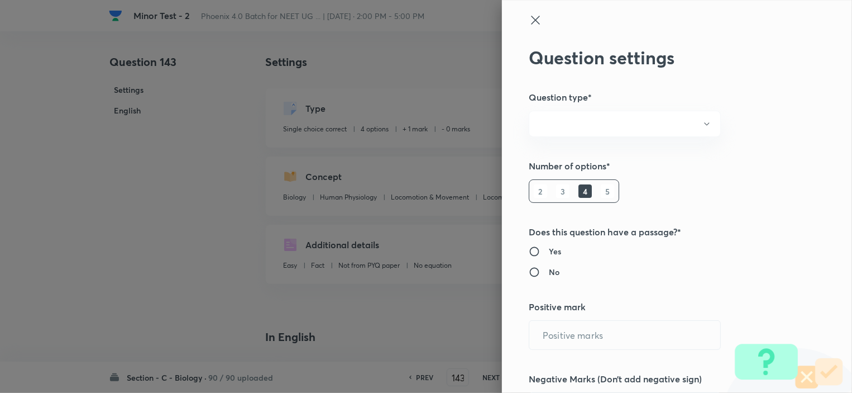
radio input "true"
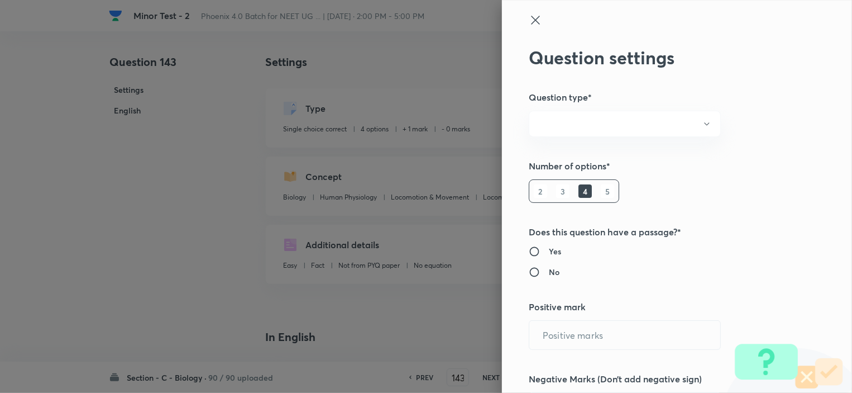
radio input "true"
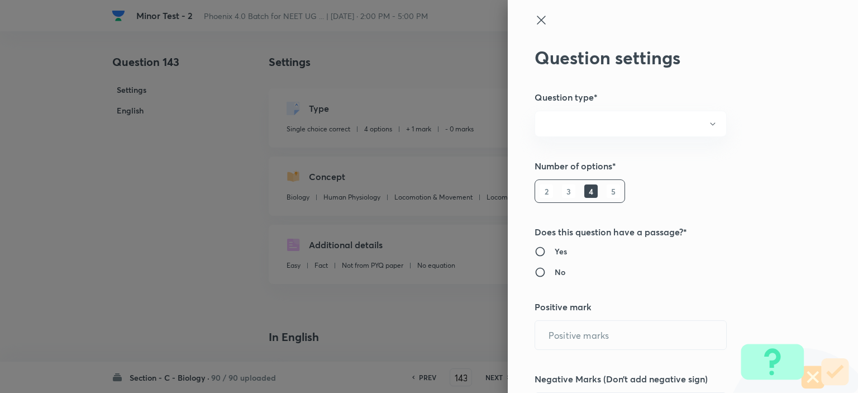
type input "1"
type input "0"
type input "Biology"
type input "Human Physiology"
type input "Locomotion & Movement"
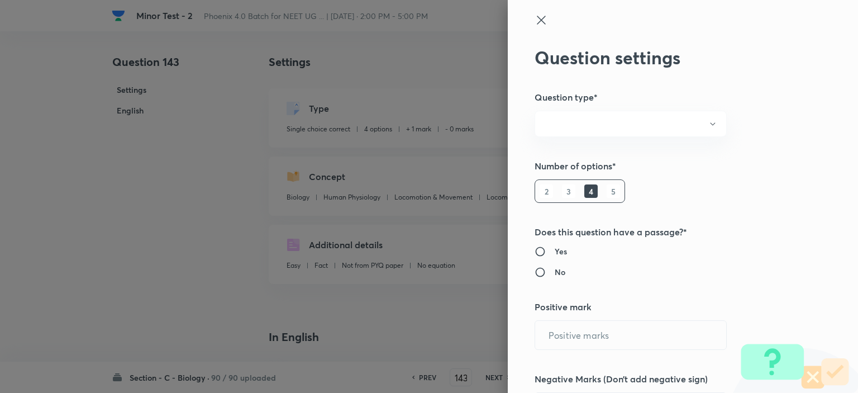
type input "Locomotion & Movement"
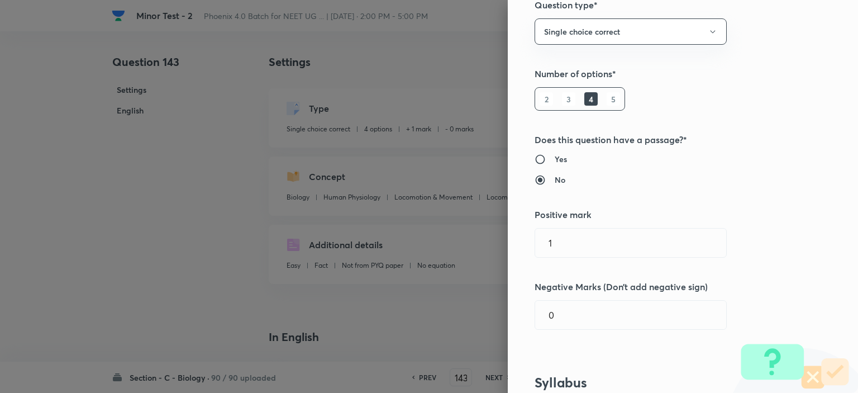
scroll to position [112, 0]
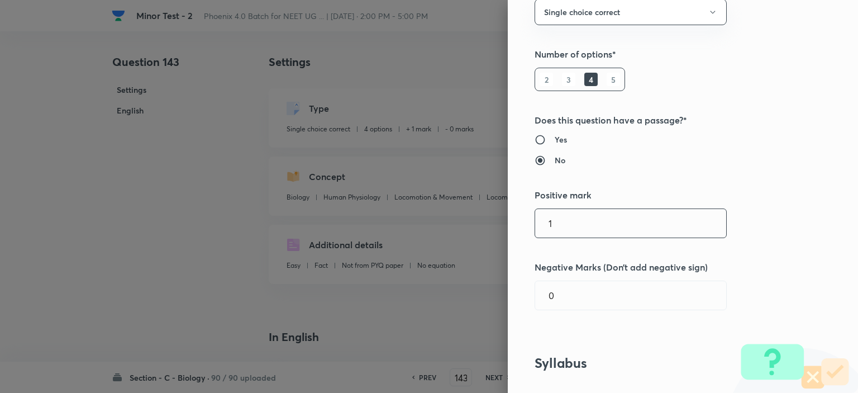
drag, startPoint x: 561, startPoint y: 222, endPoint x: 528, endPoint y: 224, distance: 33.0
click at [535, 224] on input "1" at bounding box center [630, 223] width 191 height 28
type input "4"
click at [561, 294] on input "0" at bounding box center [630, 295] width 191 height 28
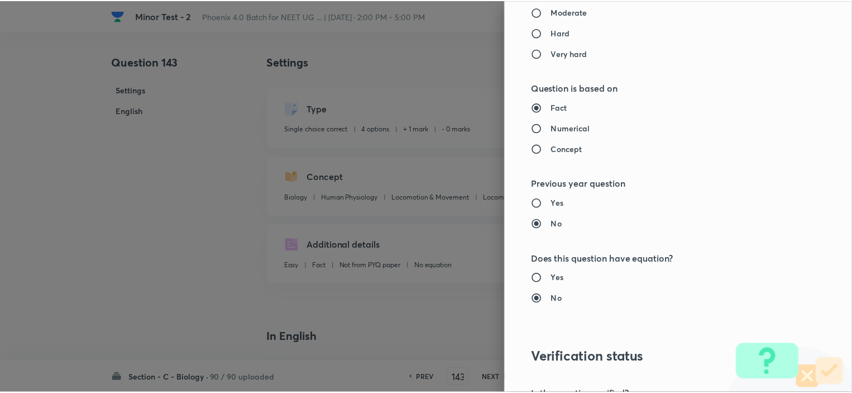
scroll to position [1117, 0]
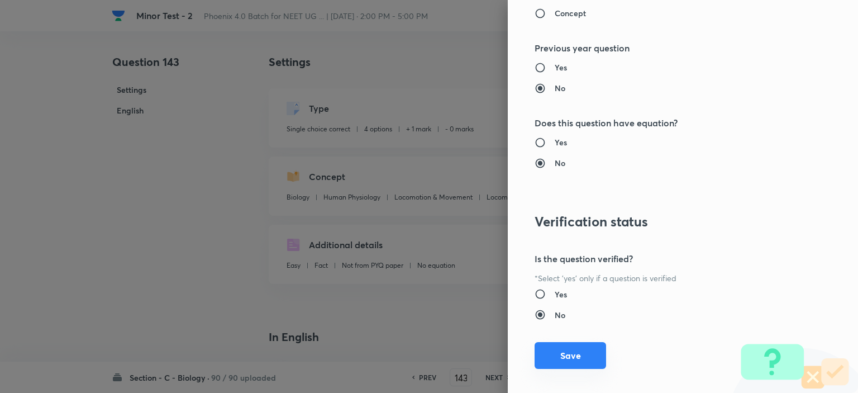
type input "1"
click at [565, 360] on button "Save" at bounding box center [569, 355] width 71 height 27
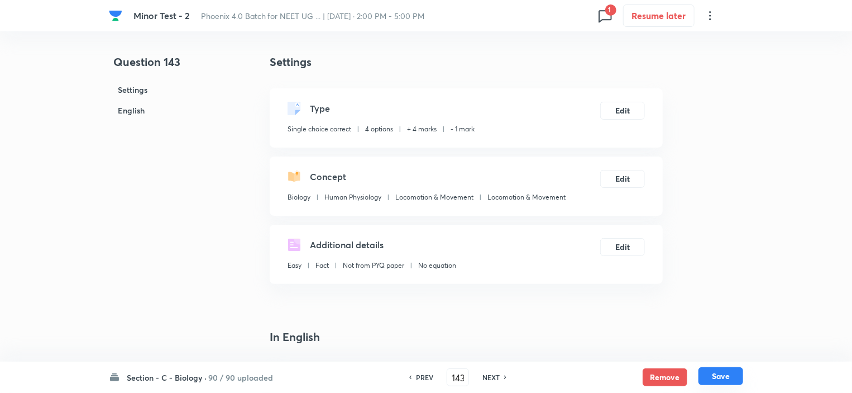
click at [735, 376] on button "Save" at bounding box center [721, 376] width 45 height 18
type input "144"
checkbox input "false"
checkbox input "true"
click at [485, 379] on h6 "NEXT" at bounding box center [490, 377] width 17 height 10
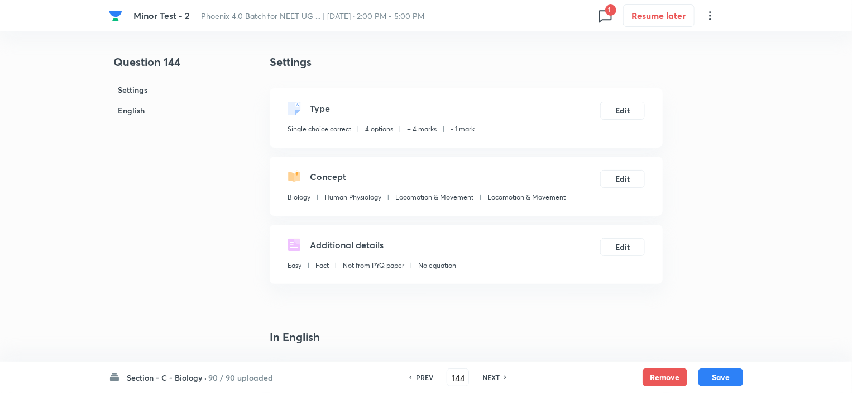
type input "145"
checkbox input "true"
click at [485, 379] on h6 "NEXT" at bounding box center [490, 377] width 17 height 10
type input "146"
checkbox input "false"
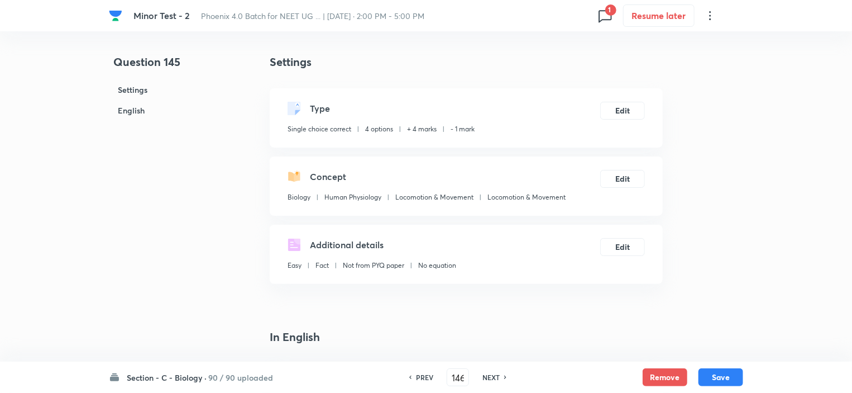
checkbox input "true"
click at [485, 379] on h6 "NEXT" at bounding box center [490, 377] width 17 height 10
type input "147"
checkbox input "false"
checkbox input "true"
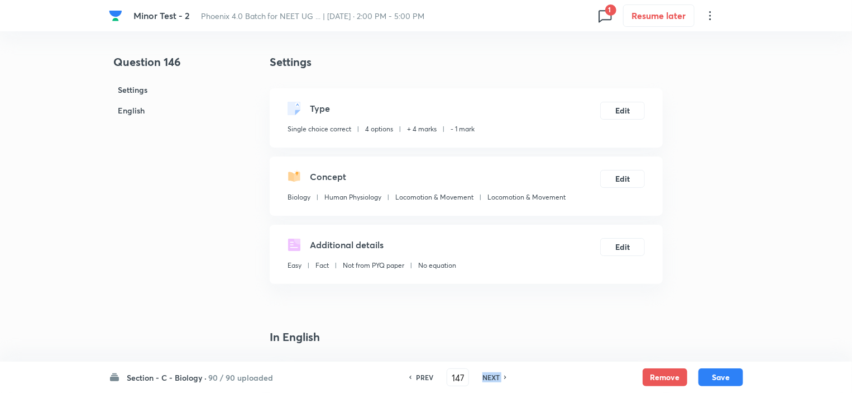
click at [485, 379] on h6 "NEXT" at bounding box center [490, 377] width 17 height 10
type input "148"
checkbox input "true"
click at [485, 379] on h6 "NEXT" at bounding box center [490, 377] width 17 height 10
type input "149"
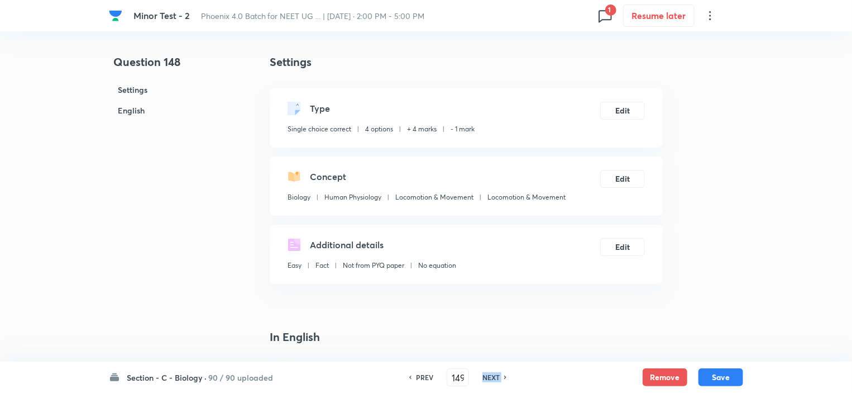
checkbox input "false"
checkbox input "true"
click at [485, 379] on h6 "NEXT" at bounding box center [490, 377] width 17 height 10
type input "150"
checkbox input "false"
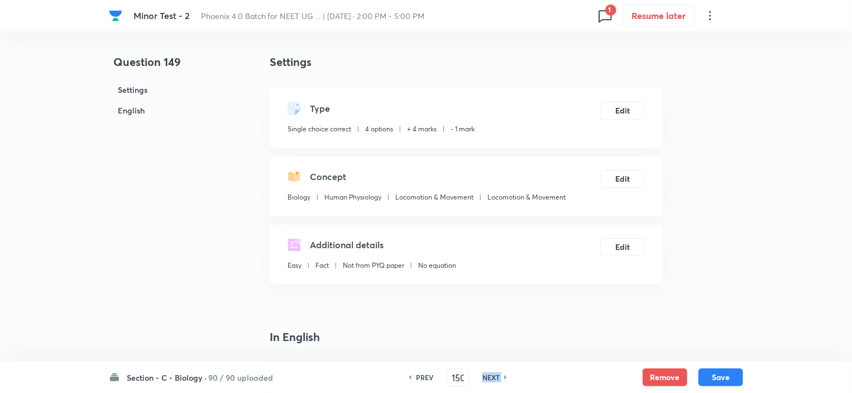
checkbox input "true"
click at [485, 379] on h6 "NEXT" at bounding box center [490, 377] width 17 height 10
type input "151"
checkbox input "true"
click at [485, 379] on h6 "NEXT" at bounding box center [490, 377] width 17 height 10
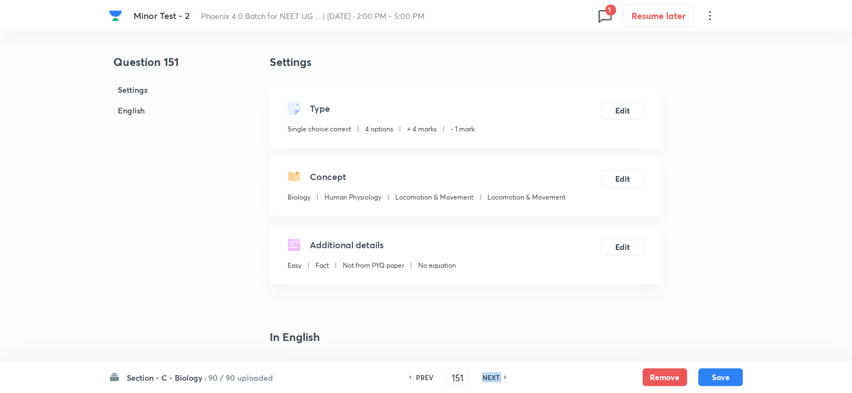
type input "152"
checkbox input "false"
checkbox input "true"
click at [485, 379] on h6 "NEXT" at bounding box center [490, 377] width 17 height 10
type input "153"
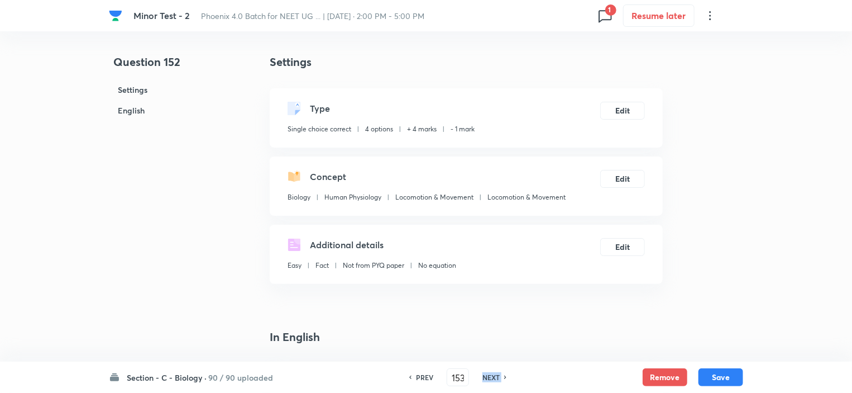
checkbox input "false"
checkbox input "true"
click at [485, 379] on h6 "NEXT" at bounding box center [490, 377] width 17 height 10
type input "154"
checkbox input "true"
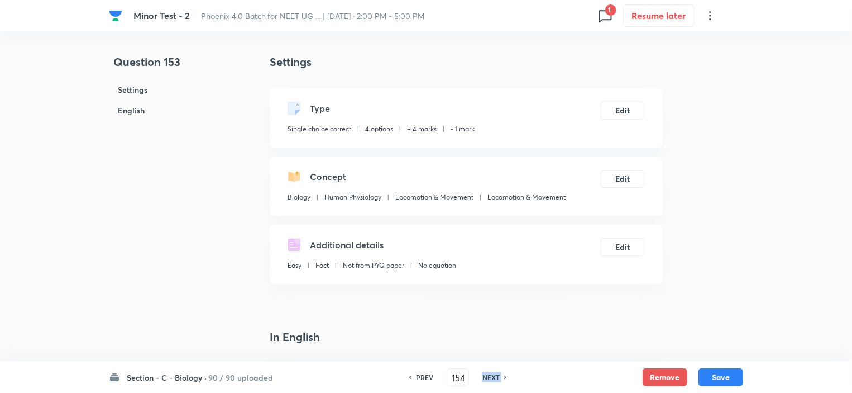
click at [485, 379] on h6 "NEXT" at bounding box center [490, 377] width 17 height 10
type input "155"
checkbox input "false"
checkbox input "true"
click at [485, 379] on h6 "NEXT" at bounding box center [490, 377] width 17 height 10
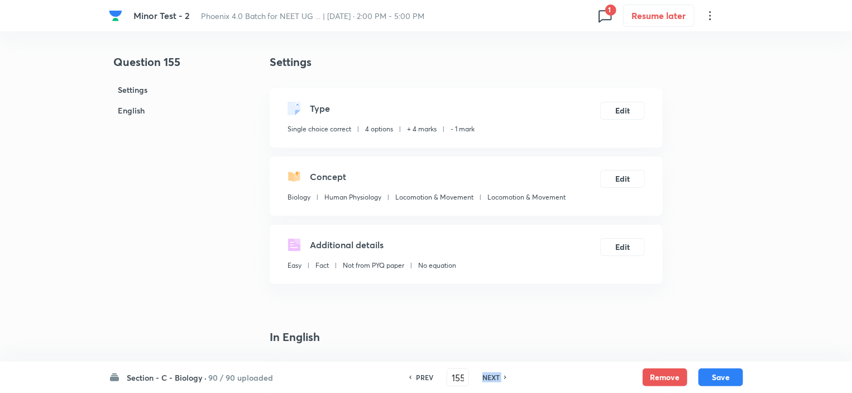
type input "156"
checkbox input "false"
checkbox input "true"
click at [485, 379] on h6 "NEXT" at bounding box center [490, 377] width 17 height 10
type input "157"
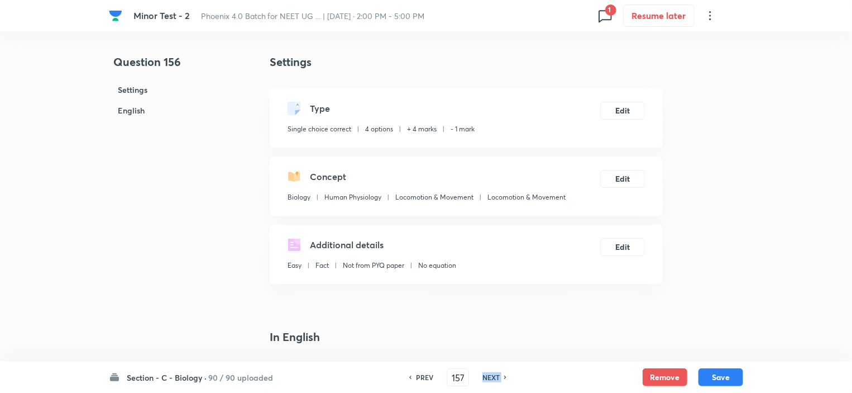
checkbox input "false"
checkbox input "true"
click at [485, 379] on h6 "NEXT" at bounding box center [490, 377] width 17 height 10
type input "158"
checkbox input "false"
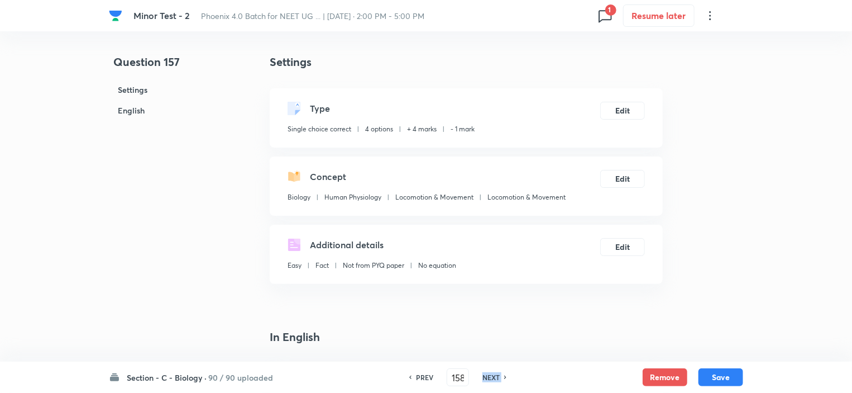
checkbox input "true"
click at [485, 379] on h6 "NEXT" at bounding box center [490, 377] width 17 height 10
type input "159"
checkbox input "true"
checkbox input "false"
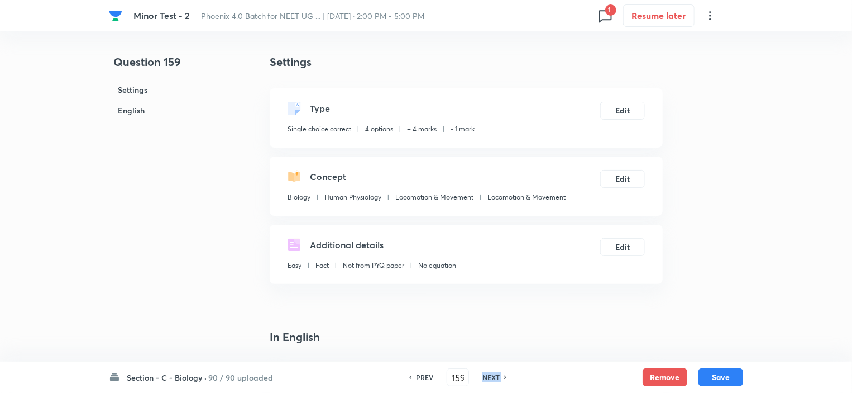
click at [485, 379] on h6 "NEXT" at bounding box center [490, 377] width 17 height 10
type input "160"
checkbox input "true"
click at [485, 379] on h6 "NEXT" at bounding box center [490, 377] width 17 height 10
type input "161"
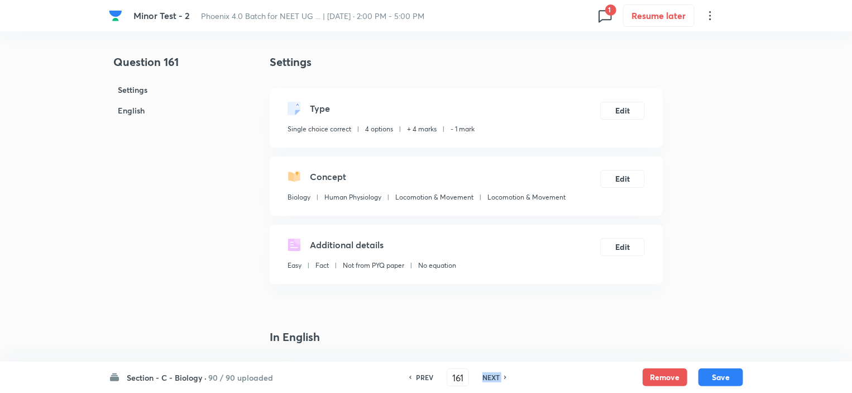
checkbox input "false"
checkbox input "true"
click at [485, 379] on h6 "NEXT" at bounding box center [490, 377] width 17 height 10
type input "162"
checkbox input "false"
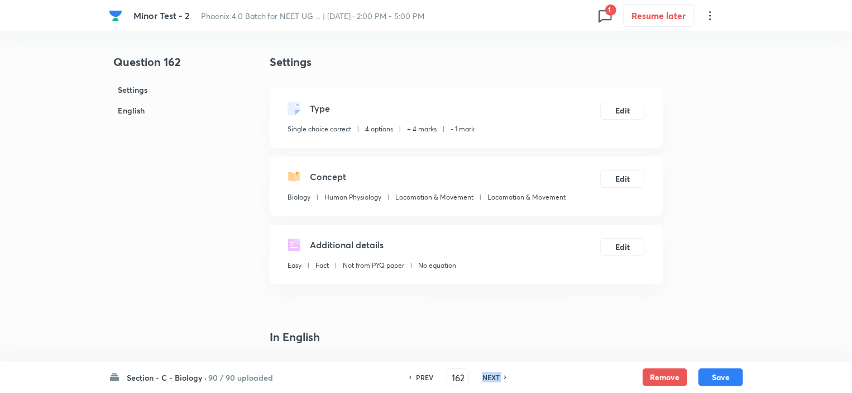
checkbox input "true"
click at [485, 379] on h6 "NEXT" at bounding box center [490, 377] width 17 height 10
type input "163"
checkbox input "false"
checkbox input "true"
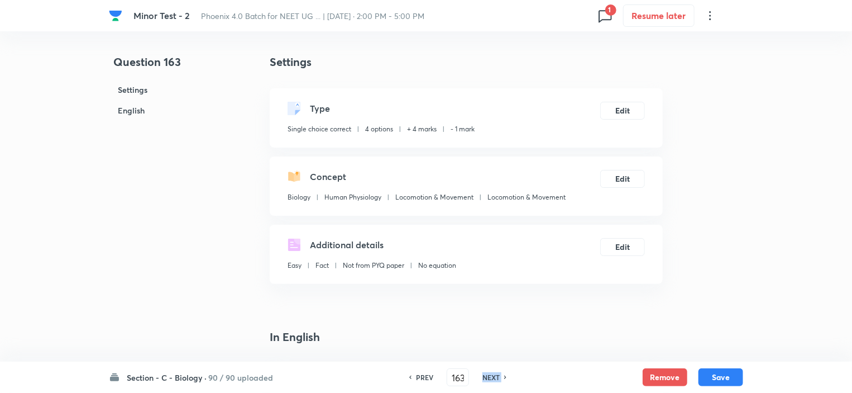
click at [485, 379] on h6 "NEXT" at bounding box center [490, 377] width 17 height 10
type input "164"
checkbox input "false"
checkbox input "true"
click at [485, 379] on h6 "NEXT" at bounding box center [490, 377] width 17 height 10
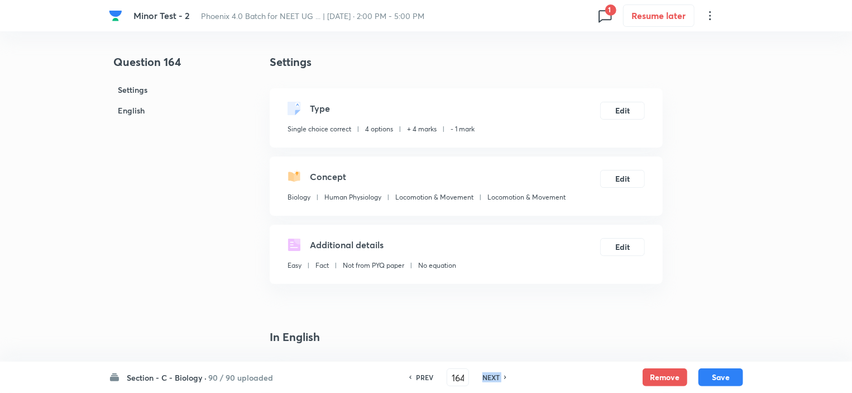
type input "165"
checkbox input "false"
checkbox input "true"
click at [485, 379] on h6 "NEXT" at bounding box center [490, 377] width 17 height 10
type input "166"
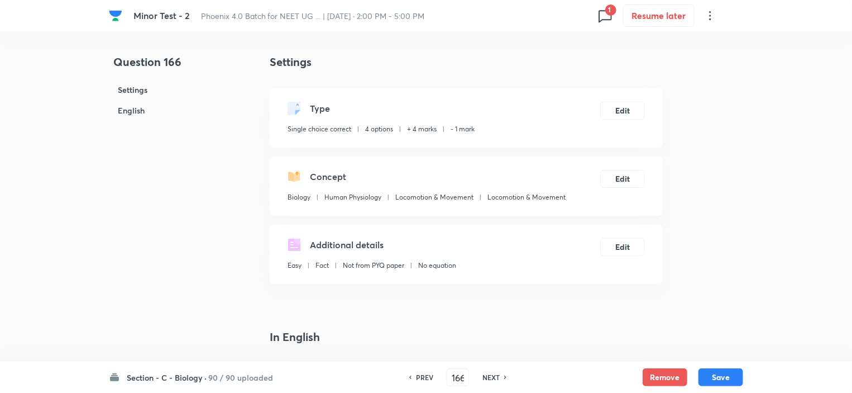
checkbox input "true"
click at [485, 379] on h6 "NEXT" at bounding box center [490, 377] width 17 height 10
type input "167"
checkbox input "true"
click at [485, 379] on h6 "NEXT" at bounding box center [490, 377] width 17 height 10
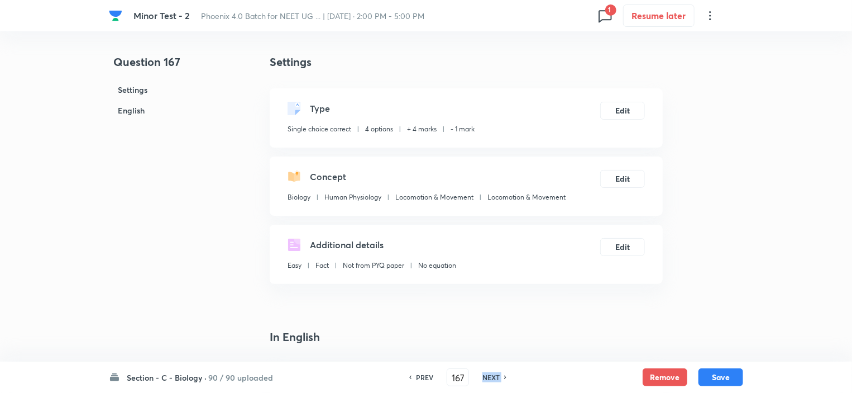
type input "168"
checkbox input "false"
checkbox input "true"
click at [485, 379] on h6 "NEXT" at bounding box center [490, 377] width 17 height 10
type input "169"
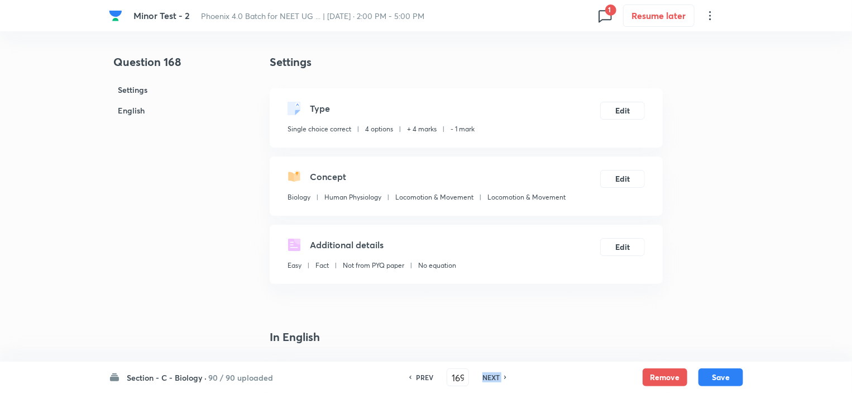
checkbox input "false"
click at [485, 379] on h6 "NEXT" at bounding box center [490, 377] width 17 height 10
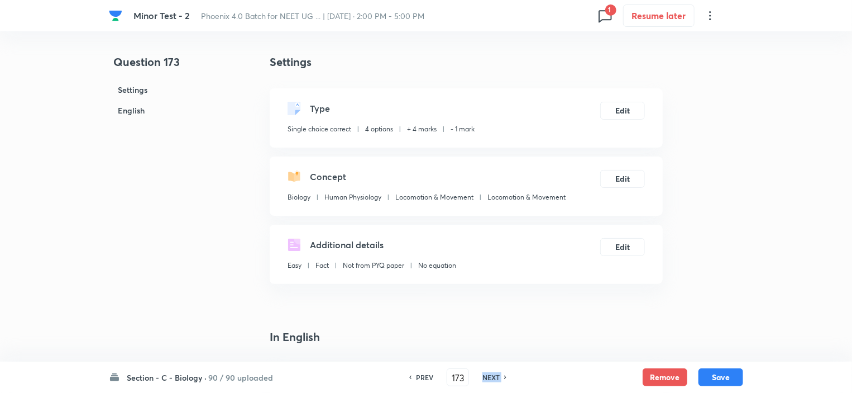
click at [485, 379] on h6 "NEXT" at bounding box center [490, 377] width 17 height 10
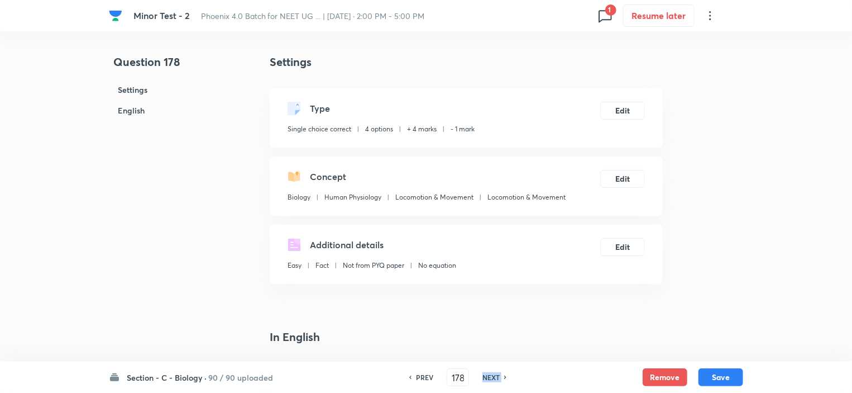
click at [485, 379] on h6 "NEXT" at bounding box center [490, 377] width 17 height 10
click at [418, 377] on h6 "PREV" at bounding box center [424, 377] width 17 height 10
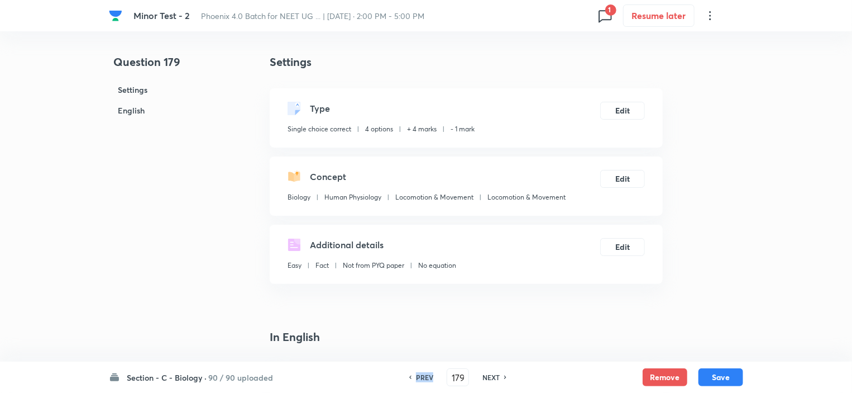
click at [418, 377] on h6 "PREV" at bounding box center [424, 377] width 17 height 10
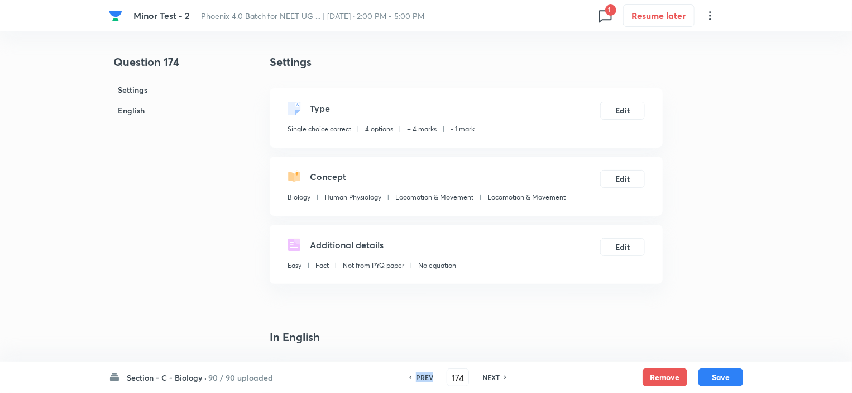
click at [418, 377] on h6 "PREV" at bounding box center [424, 377] width 17 height 10
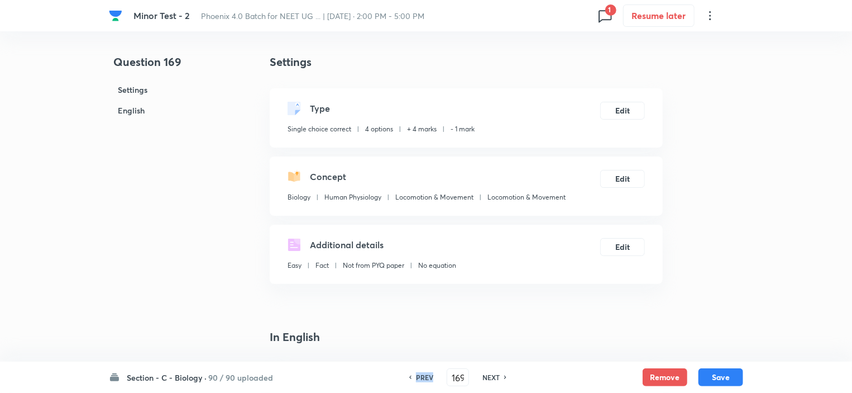
click at [418, 377] on h6 "PREV" at bounding box center [424, 377] width 17 height 10
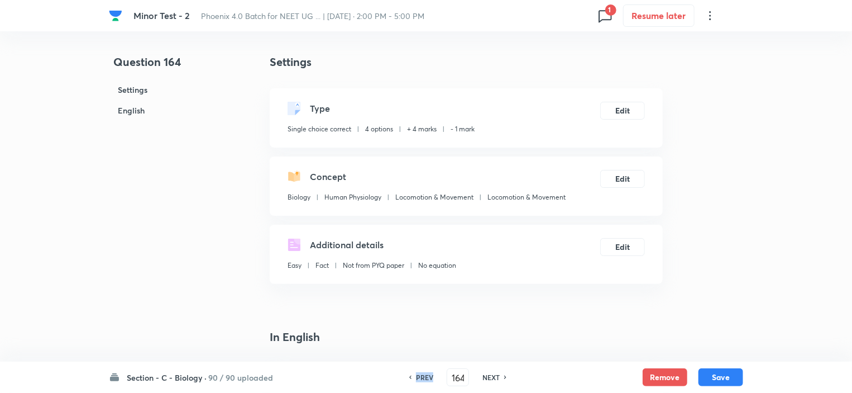
click at [418, 377] on h6 "PREV" at bounding box center [424, 377] width 17 height 10
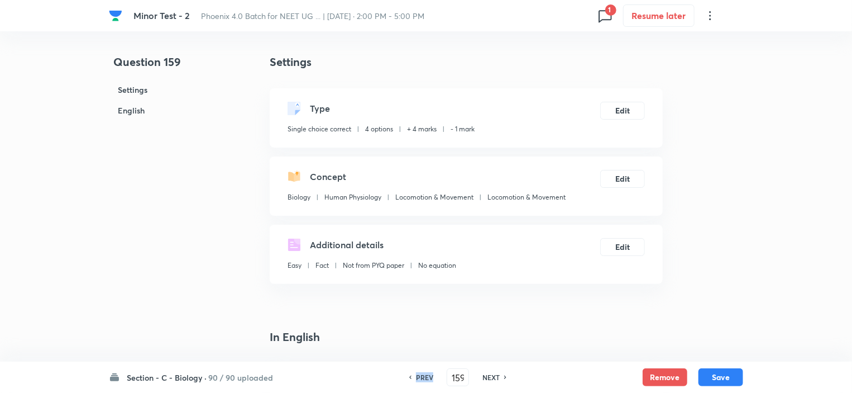
click at [418, 377] on h6 "PREV" at bounding box center [424, 377] width 17 height 10
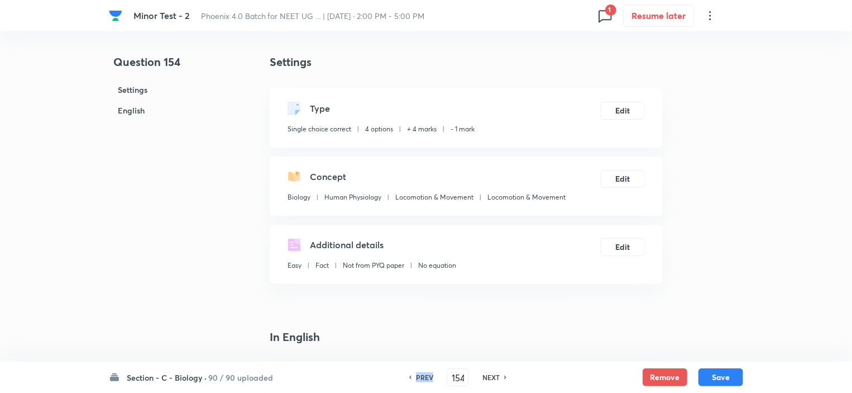
click at [418, 377] on h6 "PREV" at bounding box center [424, 377] width 17 height 10
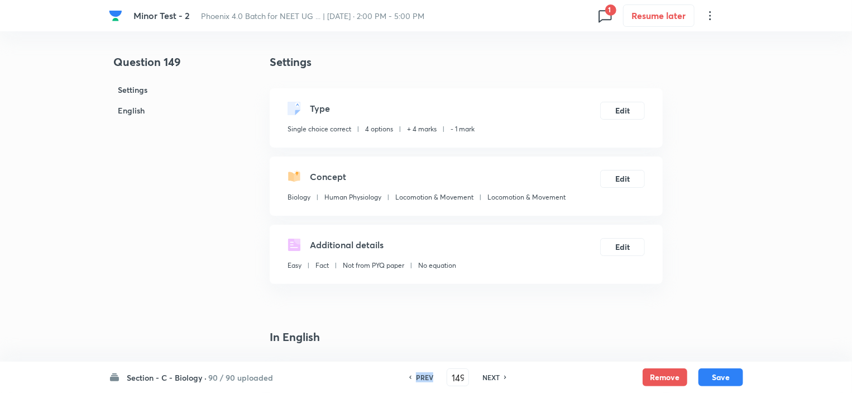
click at [418, 377] on h6 "PREV" at bounding box center [424, 377] width 17 height 10
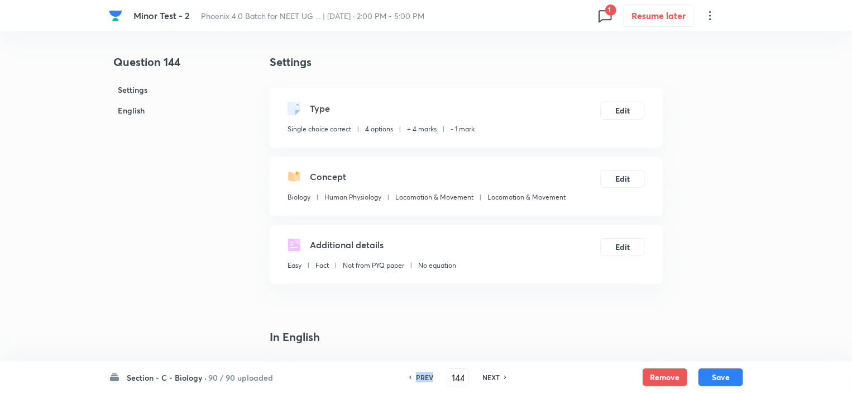
click at [418, 377] on h6 "PREV" at bounding box center [424, 377] width 17 height 10
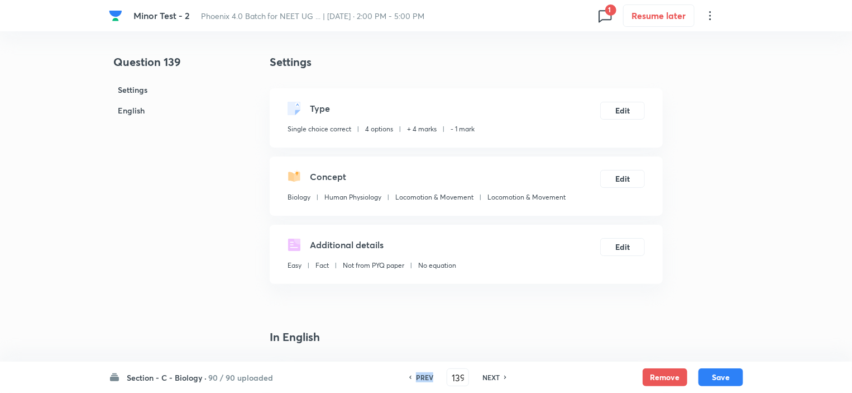
click at [418, 377] on h6 "PREV" at bounding box center [424, 377] width 17 height 10
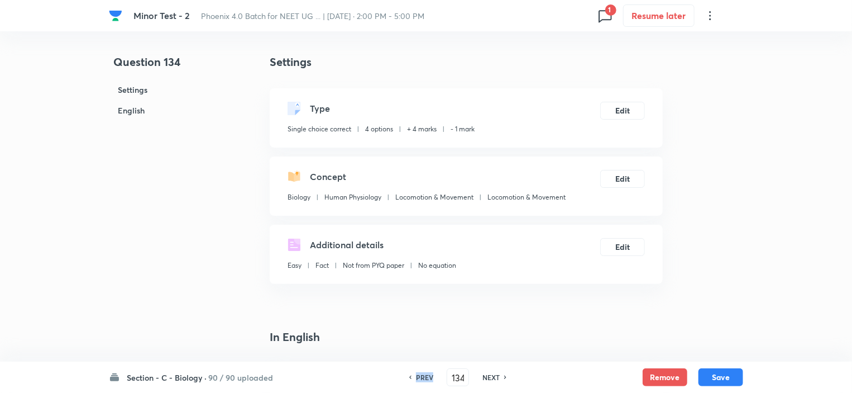
click at [418, 377] on h6 "PREV" at bounding box center [424, 377] width 17 height 10
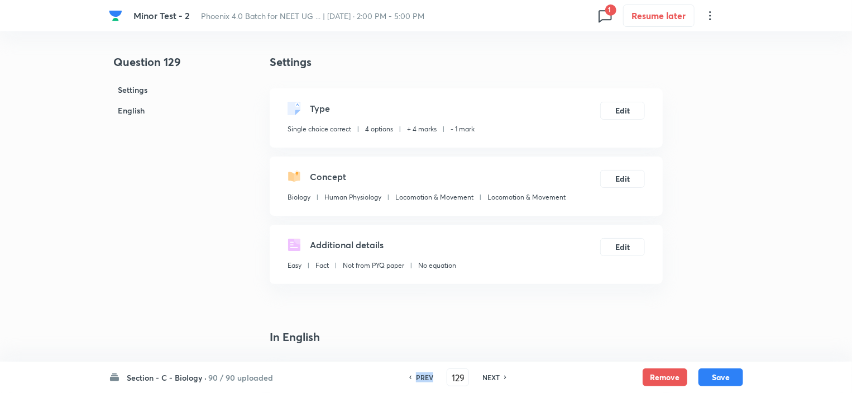
click at [418, 377] on h6 "PREV" at bounding box center [424, 377] width 17 height 10
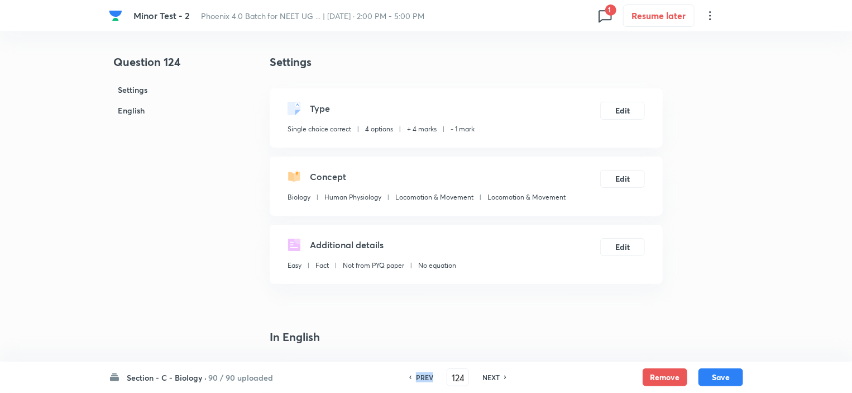
click at [418, 377] on h6 "PREV" at bounding box center [424, 377] width 17 height 10
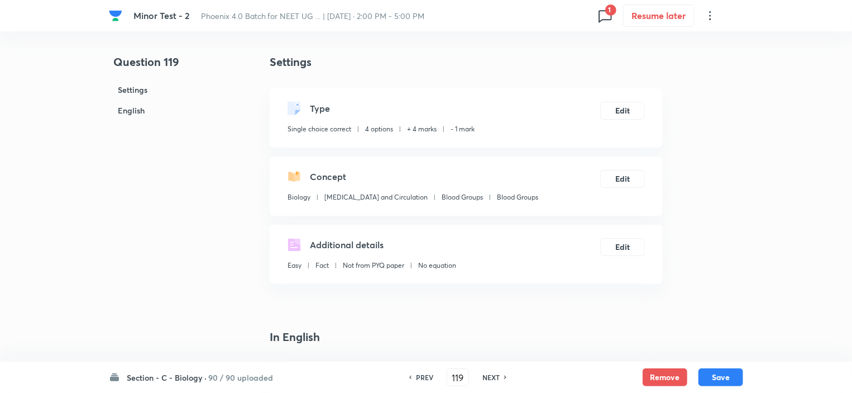
click at [487, 372] on h6 "NEXT" at bounding box center [490, 377] width 17 height 10
click at [422, 376] on h6 "PREV" at bounding box center [424, 377] width 17 height 10
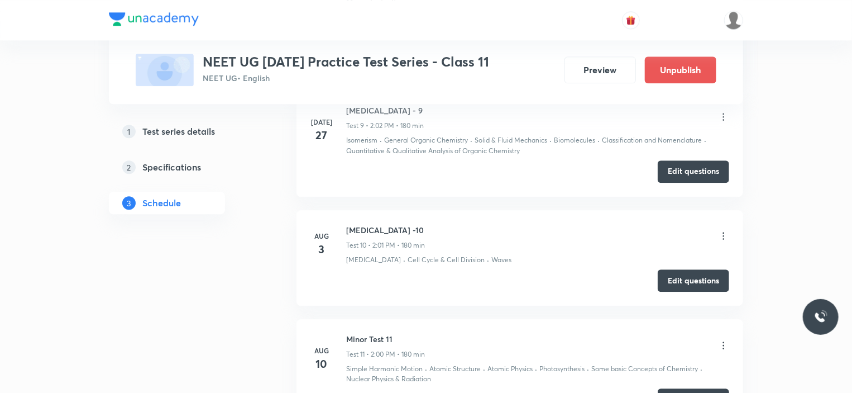
scroll to position [1988, 0]
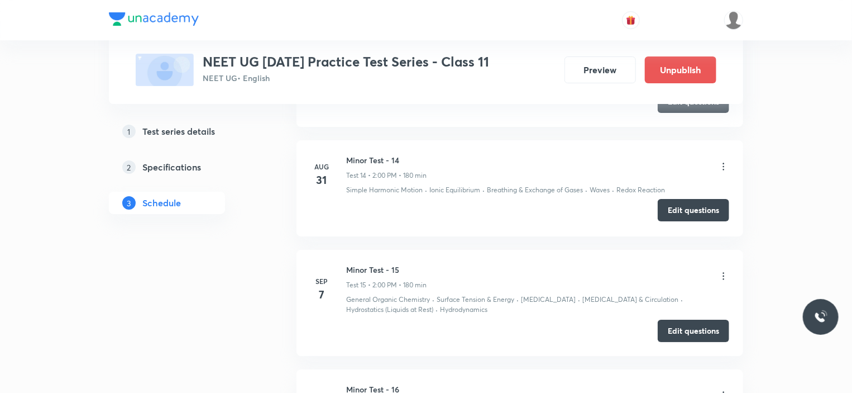
click at [688, 214] on button "Edit questions" at bounding box center [693, 210] width 71 height 22
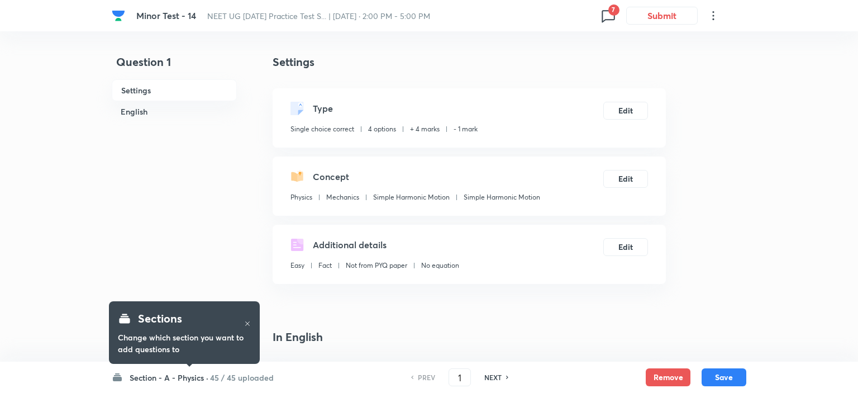
checkbox input "true"
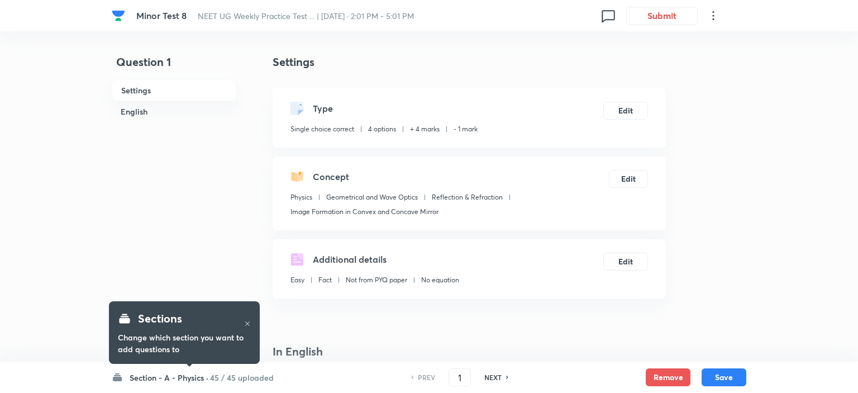
checkbox input "true"
click at [177, 373] on h6 "Section - A - Physics ·" at bounding box center [166, 377] width 79 height 12
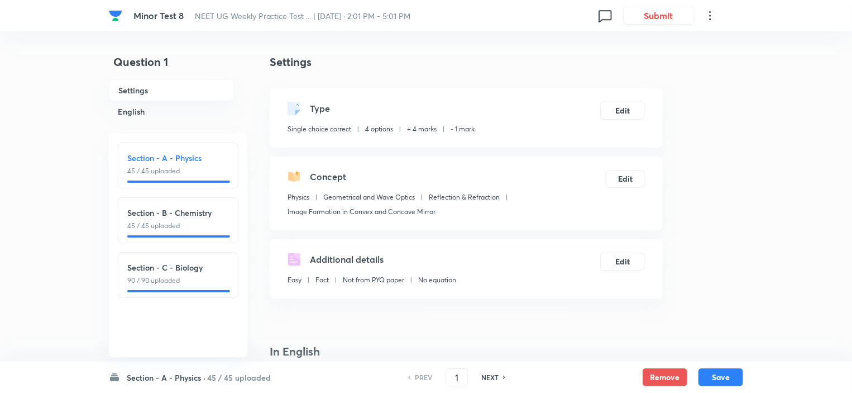
click at [216, 283] on p "90 / 90 uploaded" at bounding box center [178, 280] width 102 height 10
type input "91"
checkbox input "false"
checkbox input "true"
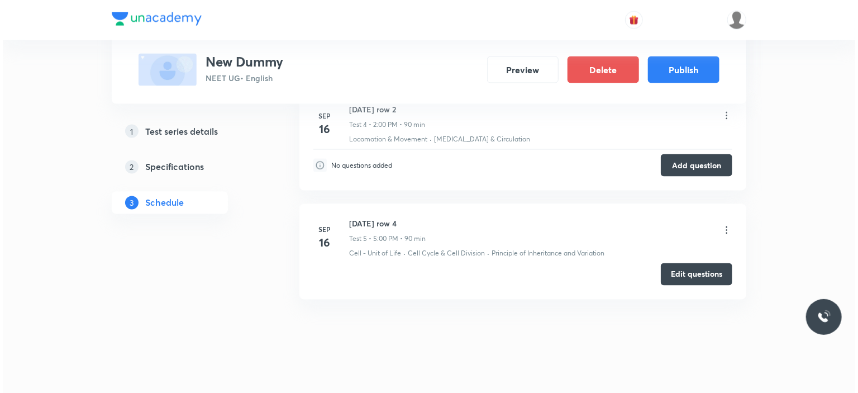
scroll to position [906, 0]
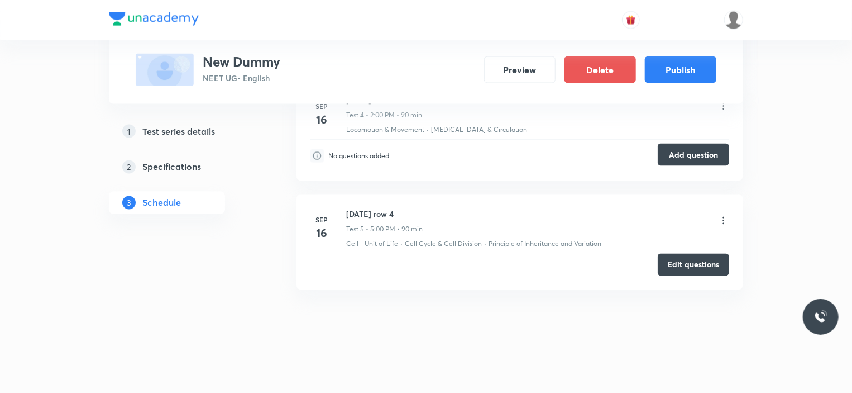
click at [681, 152] on button "Add question" at bounding box center [693, 155] width 71 height 22
click at [724, 104] on icon at bounding box center [724, 106] width 2 height 7
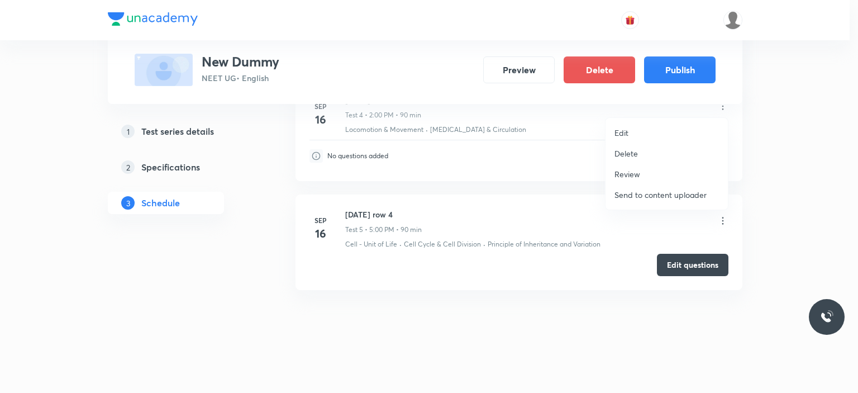
click at [635, 125] on li "Edit" at bounding box center [666, 132] width 122 height 21
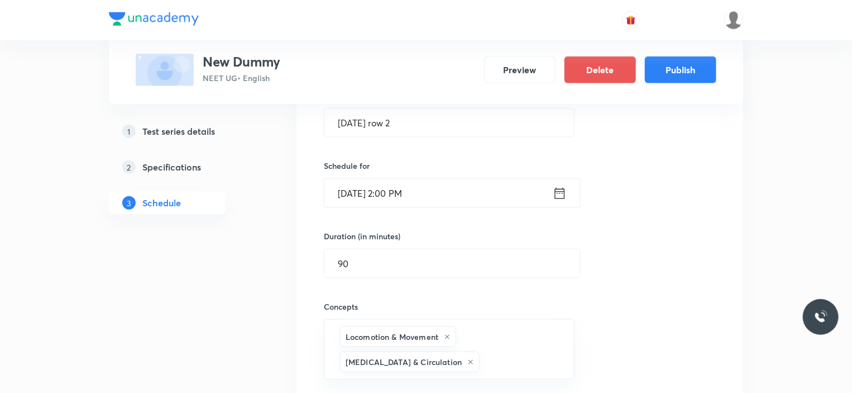
scroll to position [545, 0]
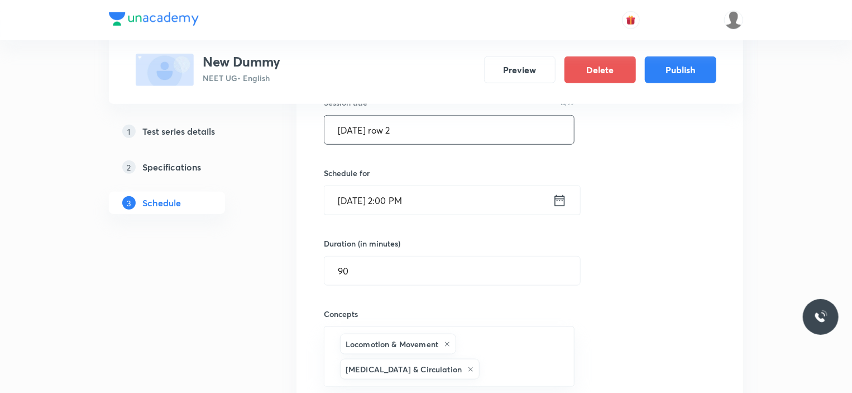
click at [388, 126] on input "[DATE] row 2" at bounding box center [449, 130] width 250 height 28
type input "[DATE] row 12"
click at [482, 358] on input "text" at bounding box center [521, 368] width 78 height 21
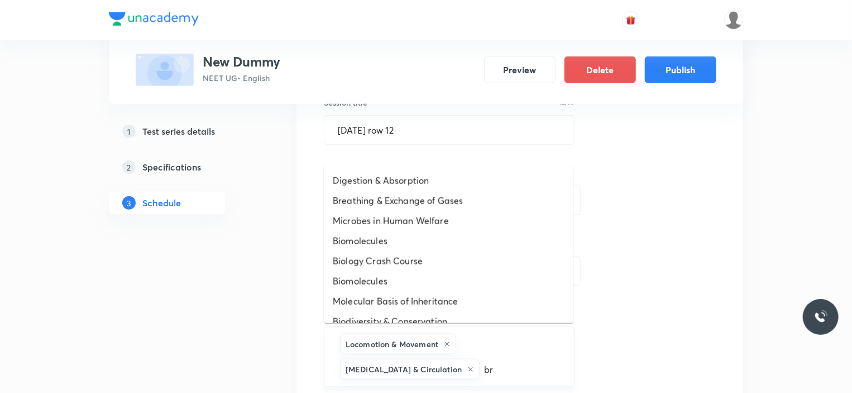
type input "bre"
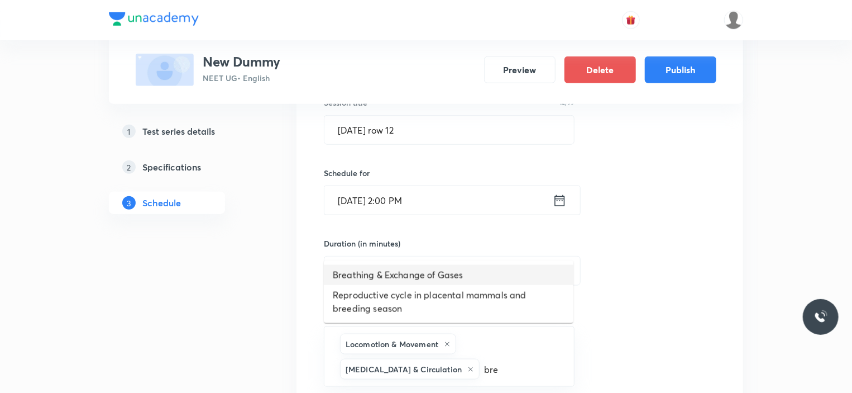
click at [382, 274] on li "Breathing & Exchange of Gases" at bounding box center [449, 275] width 250 height 20
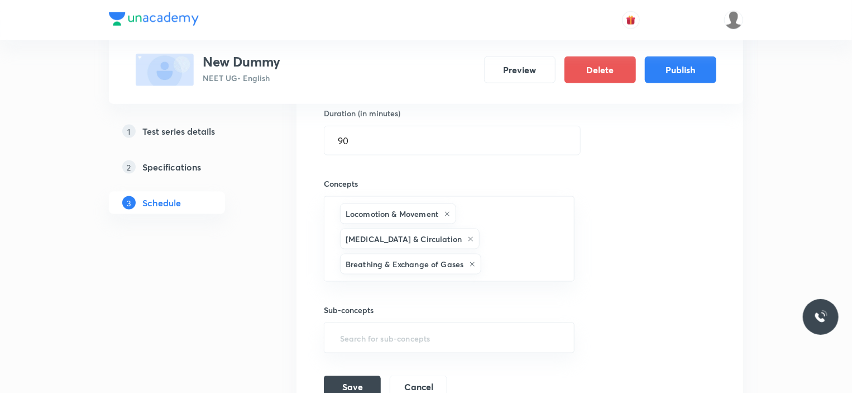
scroll to position [768, 0]
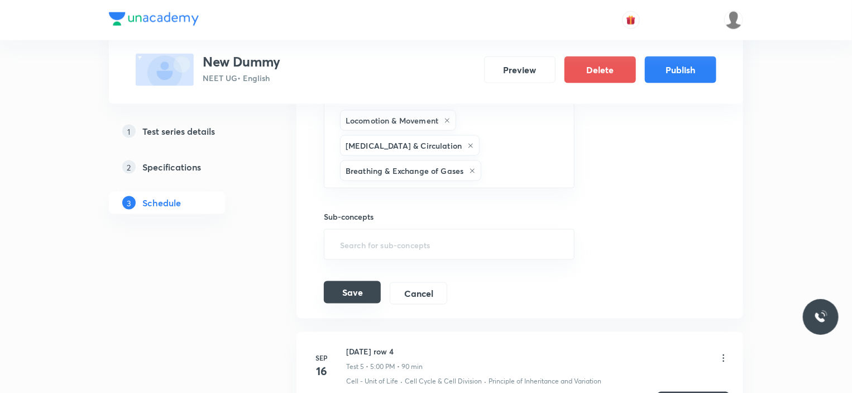
click at [374, 281] on button "Save" at bounding box center [352, 292] width 57 height 22
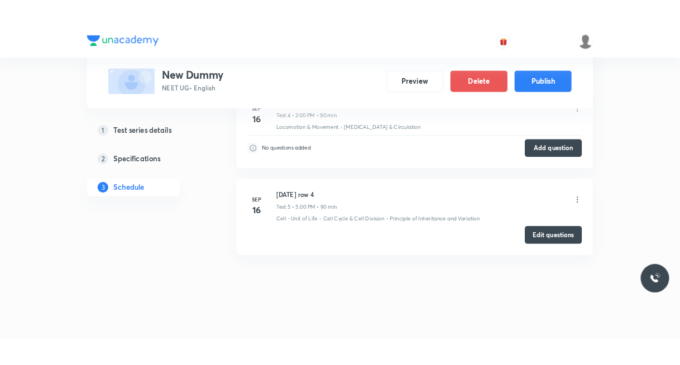
scroll to position [538, 0]
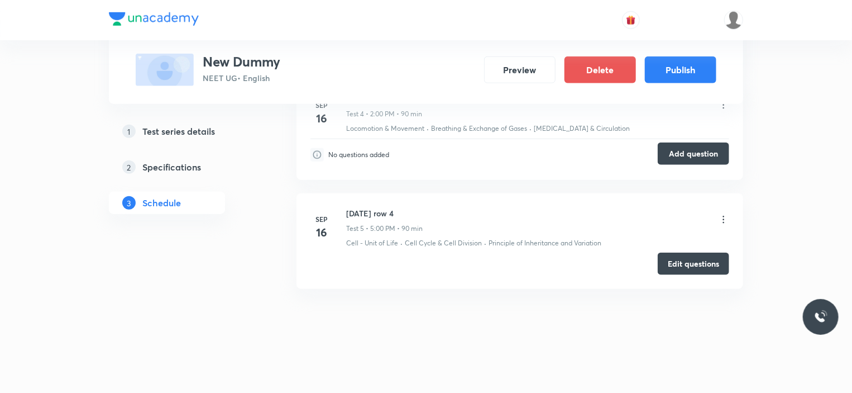
click at [690, 154] on button "Add question" at bounding box center [693, 153] width 71 height 22
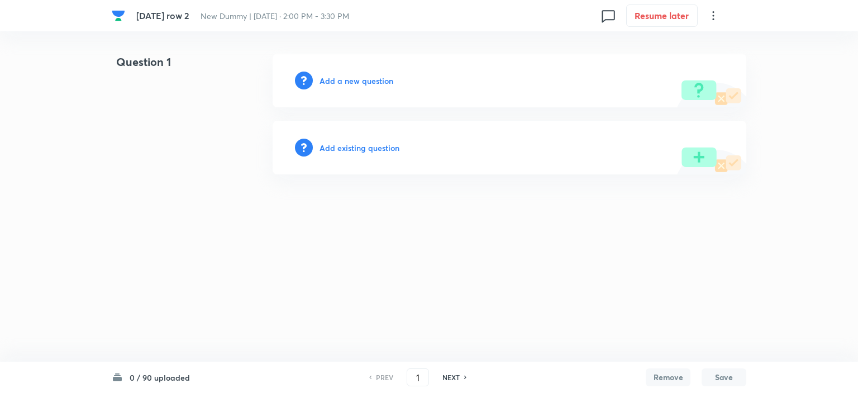
click at [346, 146] on h6 "Add existing question" at bounding box center [359, 148] width 80 height 12
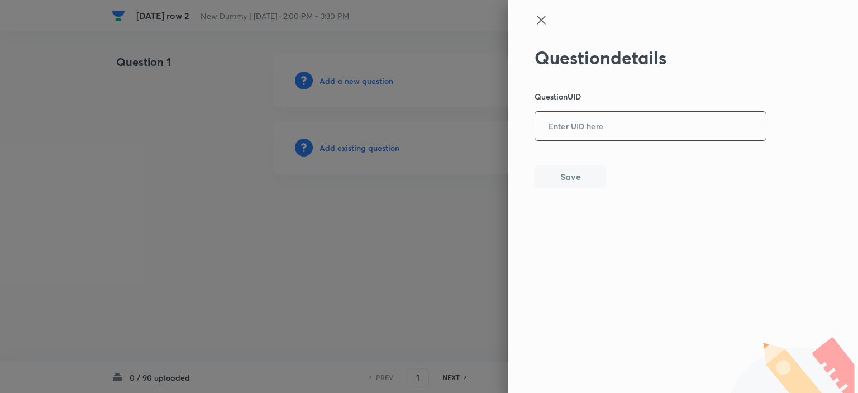
click at [572, 135] on input "text" at bounding box center [650, 126] width 231 height 27
paste input "7TN8M"
type input "7TN8M"
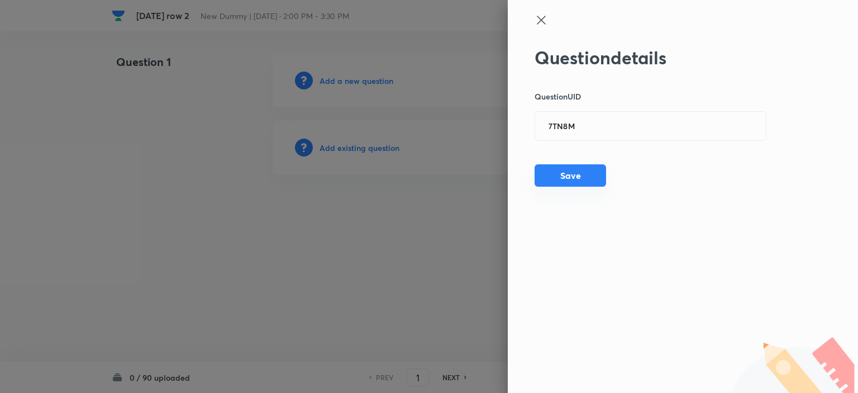
click at [570, 171] on button "Save" at bounding box center [569, 175] width 71 height 22
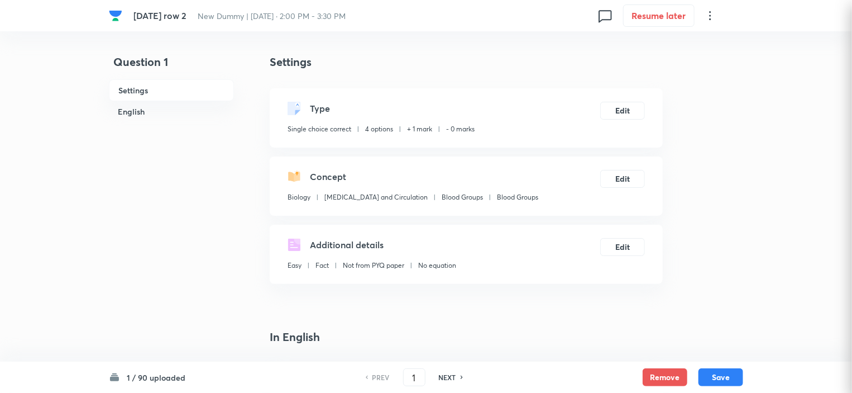
checkbox input "true"
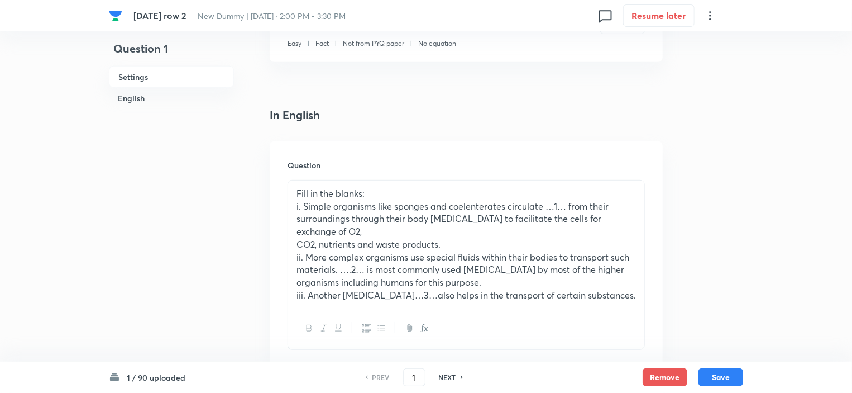
scroll to position [335, 0]
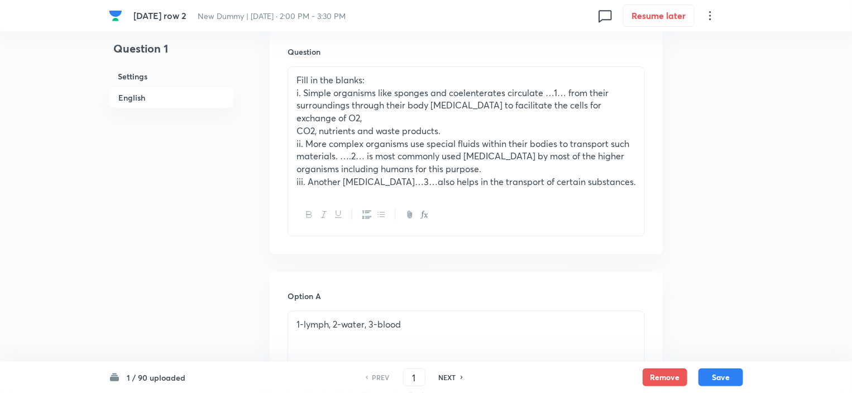
click at [449, 375] on h6 "NEXT" at bounding box center [447, 377] width 17 height 10
type input "2"
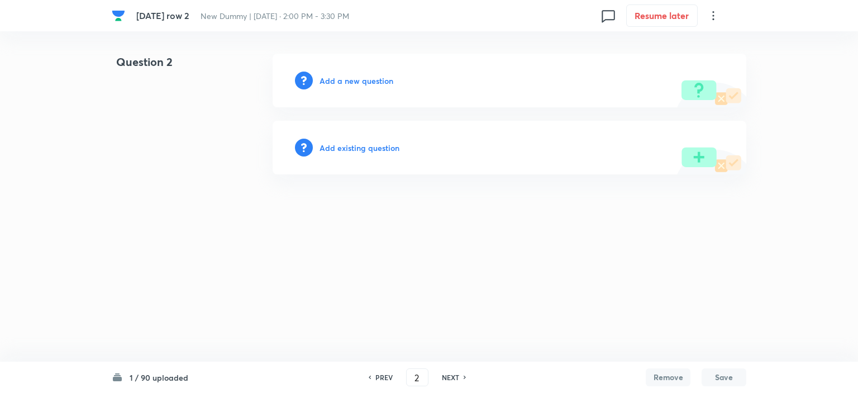
click at [364, 150] on h6 "Add existing question" at bounding box center [359, 148] width 80 height 12
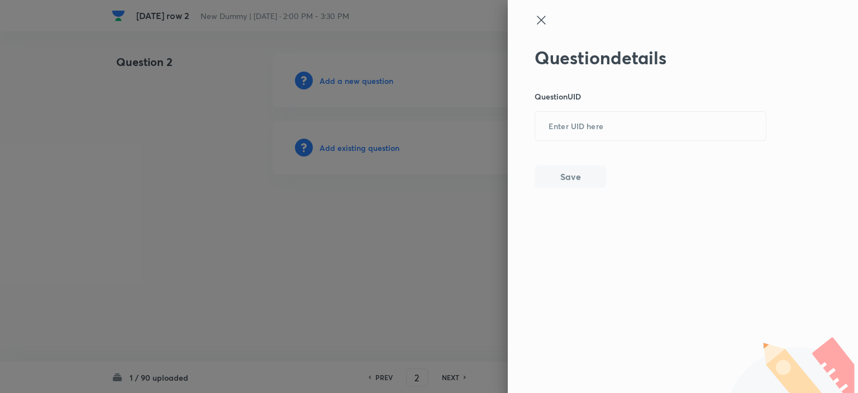
click at [561, 142] on div "Question details Question UID ​ Save" at bounding box center [650, 117] width 232 height 141
click at [562, 129] on input "text" at bounding box center [650, 126] width 231 height 27
paste input "OBTQC"
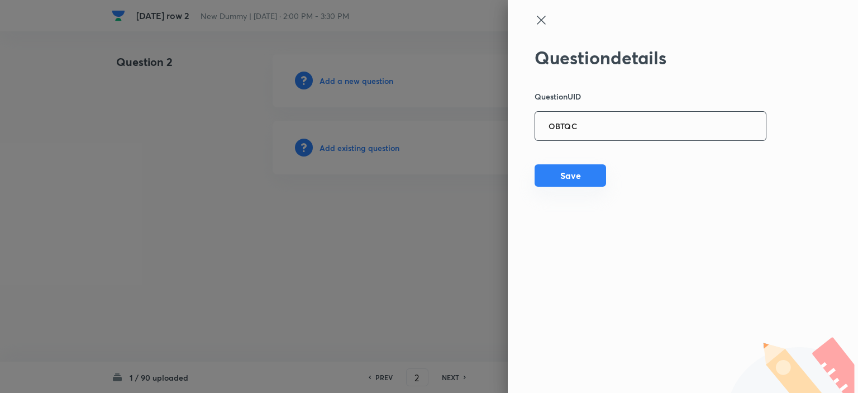
type input "OBTQC"
click at [562, 178] on button "Save" at bounding box center [569, 175] width 71 height 22
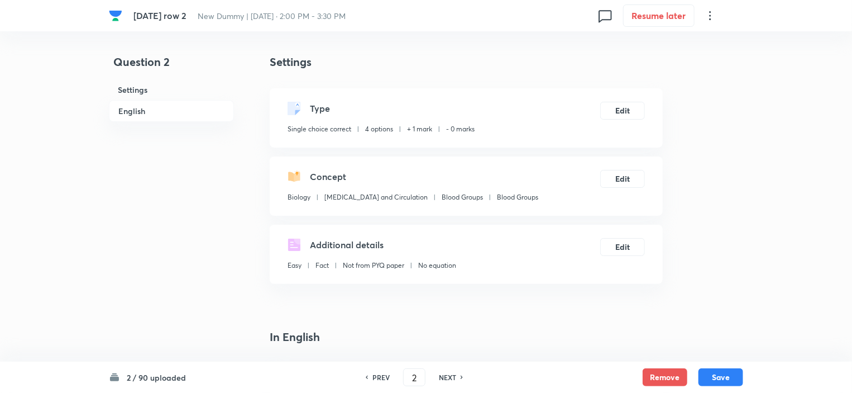
click at [453, 375] on h6 "NEXT" at bounding box center [447, 377] width 17 height 10
type input "3"
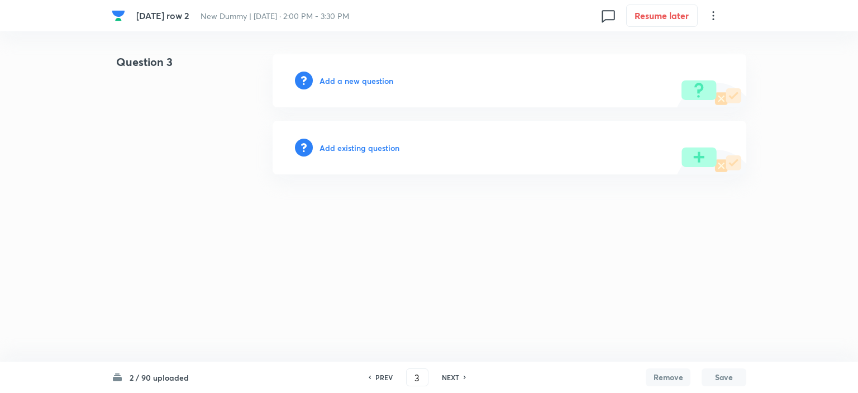
click at [348, 151] on h6 "Add existing question" at bounding box center [359, 148] width 80 height 12
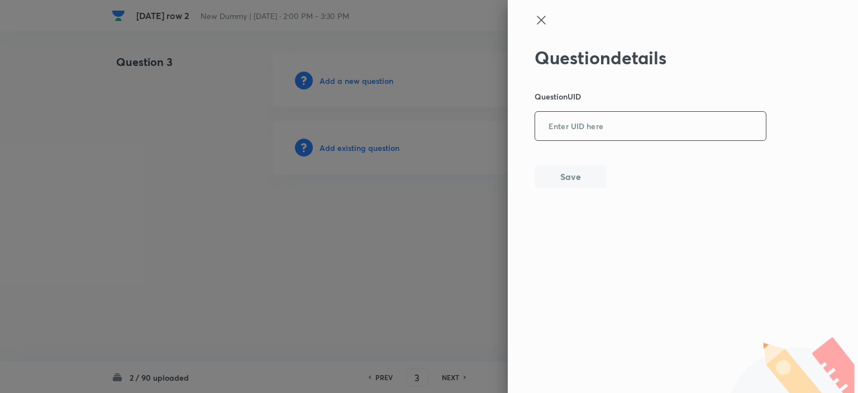
click at [596, 136] on input "text" at bounding box center [650, 126] width 231 height 27
paste input "NYZ6K"
type input "NYZ6K"
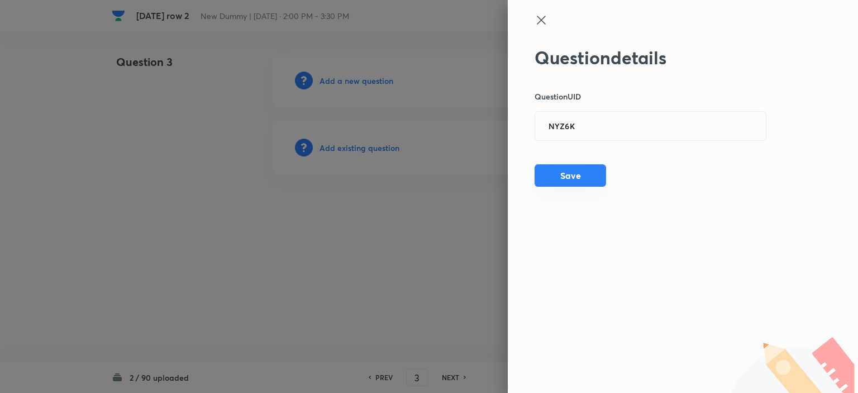
click at [573, 180] on button "Save" at bounding box center [569, 175] width 71 height 22
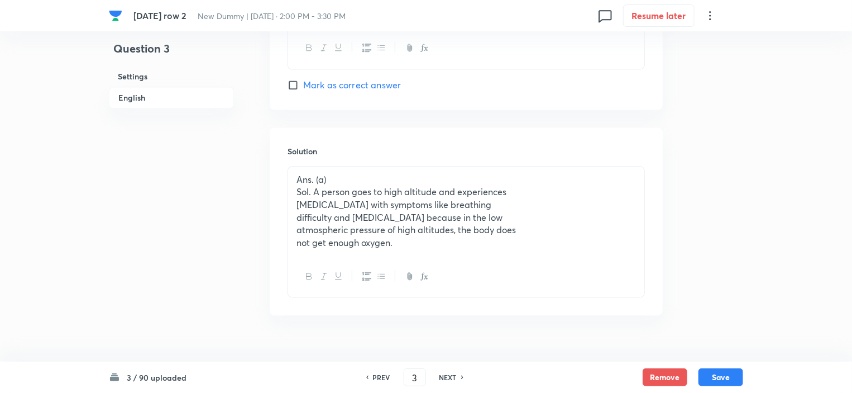
scroll to position [1173, 0]
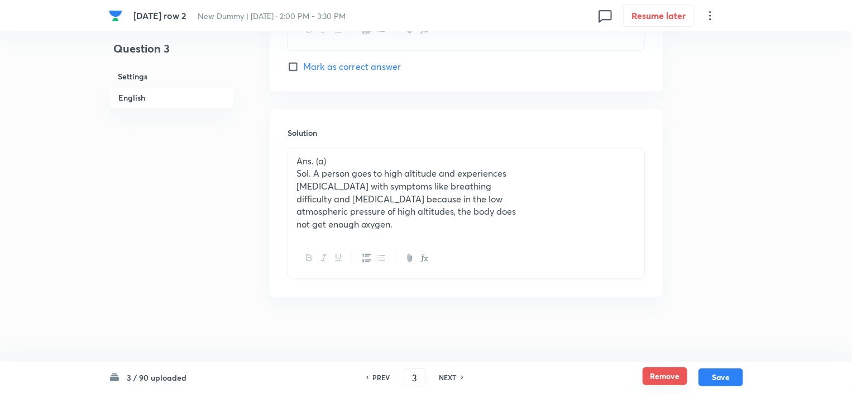
click at [679, 373] on button "Remove" at bounding box center [665, 376] width 45 height 18
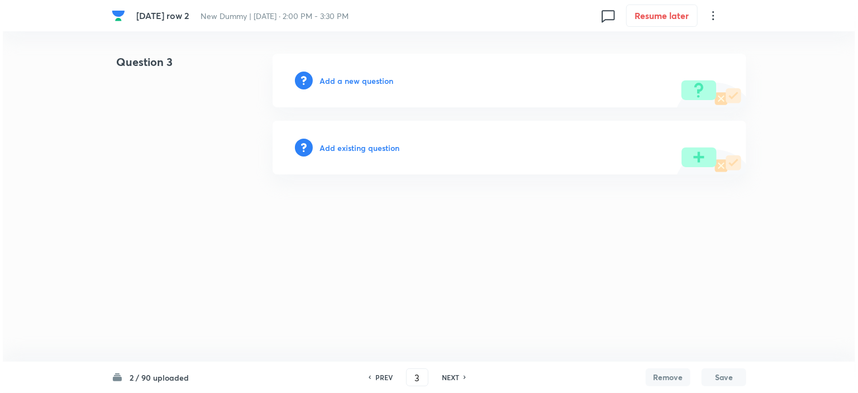
scroll to position [0, 0]
click at [376, 374] on h6 "PREV" at bounding box center [383, 377] width 17 height 10
type input "2"
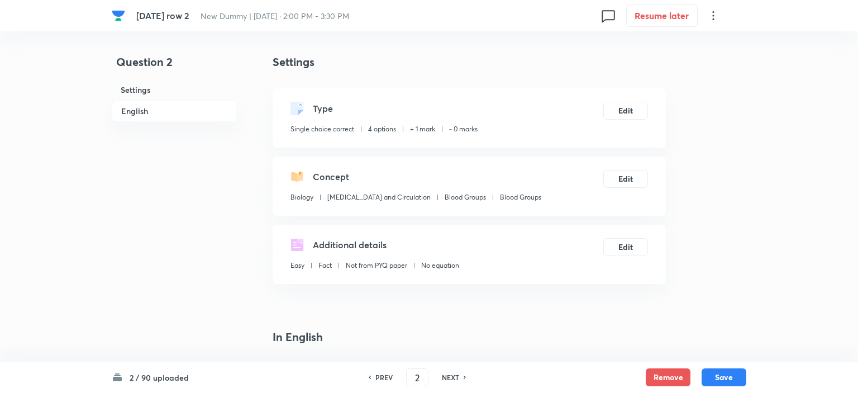
checkbox input "true"
click at [659, 377] on button "Remove" at bounding box center [665, 376] width 45 height 18
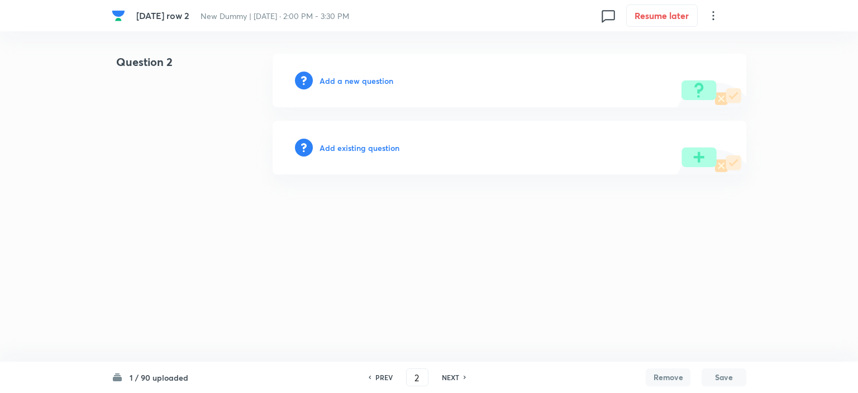
click at [382, 374] on h6 "PREV" at bounding box center [383, 377] width 17 height 10
type input "1"
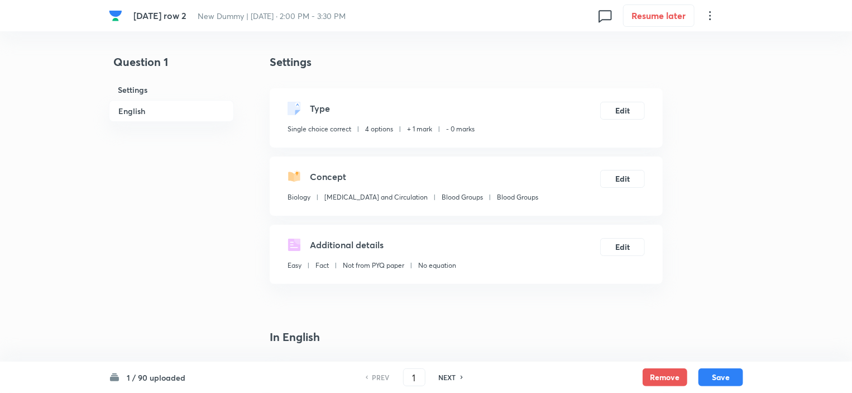
checkbox input "true"
click at [670, 377] on button "Remove" at bounding box center [665, 376] width 45 height 18
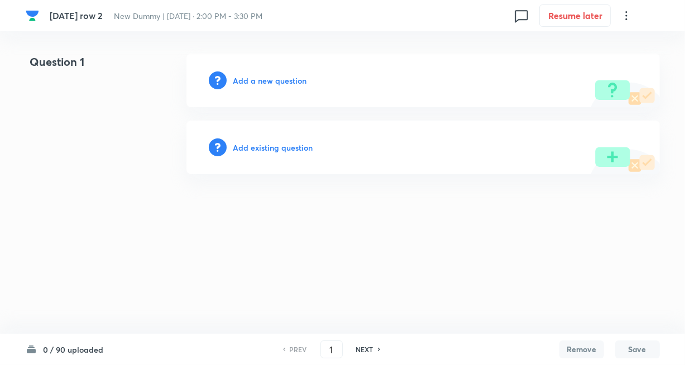
click at [279, 154] on div "Add existing question" at bounding box center [423, 148] width 474 height 54
click at [279, 149] on h6 "Add existing question" at bounding box center [273, 148] width 80 height 12
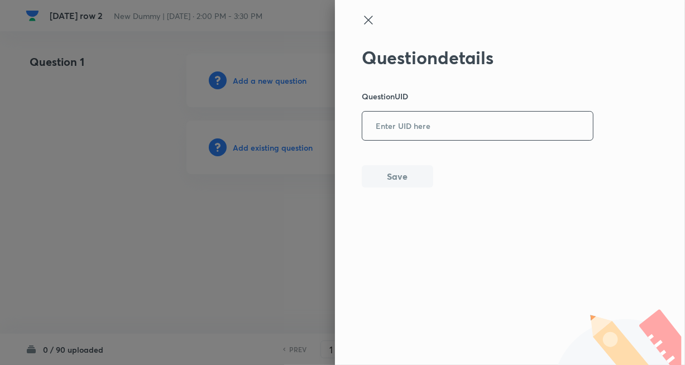
click at [402, 137] on input "text" at bounding box center [477, 126] width 231 height 27
paste input "NYZ6K"
type input "NYZ6K"
click at [400, 175] on button "Save" at bounding box center [397, 175] width 71 height 22
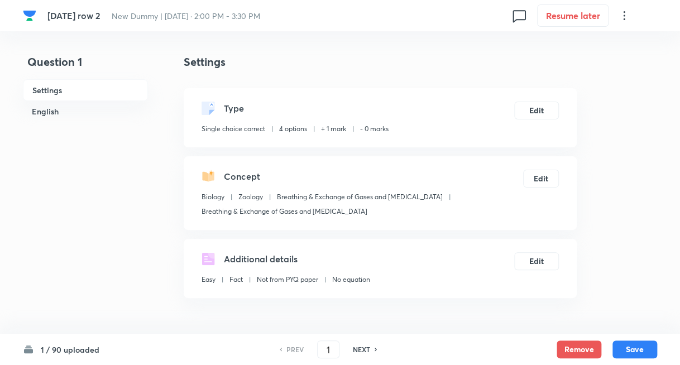
click at [355, 348] on h6 "NEXT" at bounding box center [361, 350] width 17 height 10
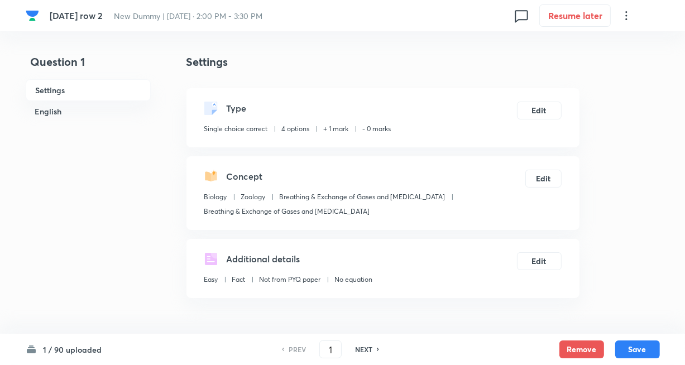
type input "2"
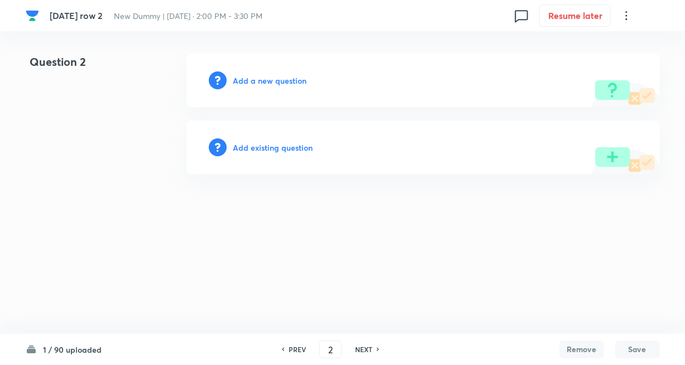
click at [272, 149] on h6 "Add existing question" at bounding box center [273, 148] width 80 height 12
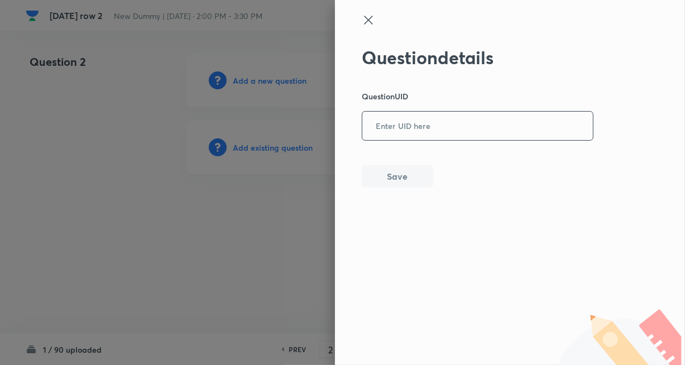
click at [444, 127] on input "text" at bounding box center [477, 126] width 231 height 27
paste input "NBAGL"
type input "NBAGL"
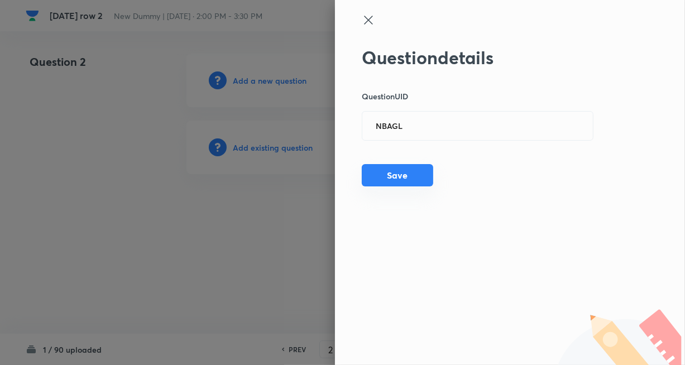
click at [403, 171] on button "Save" at bounding box center [397, 175] width 71 height 22
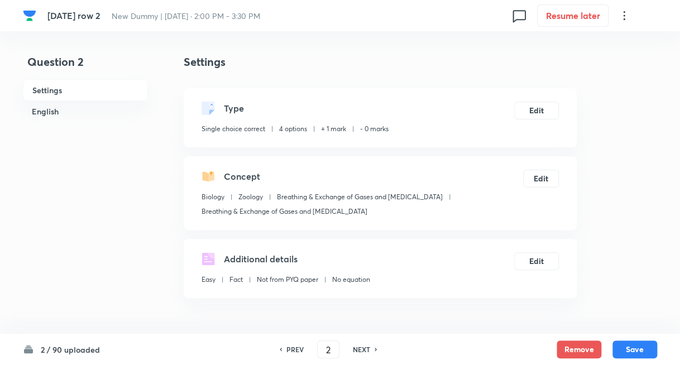
click at [360, 348] on h6 "NEXT" at bounding box center [361, 350] width 17 height 10
type input "3"
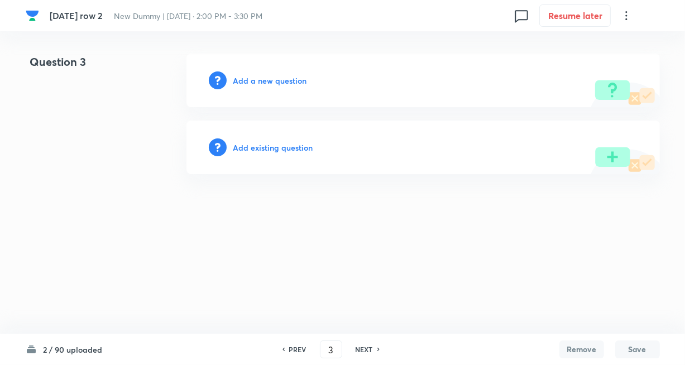
click at [252, 146] on h6 "Add existing question" at bounding box center [273, 148] width 80 height 12
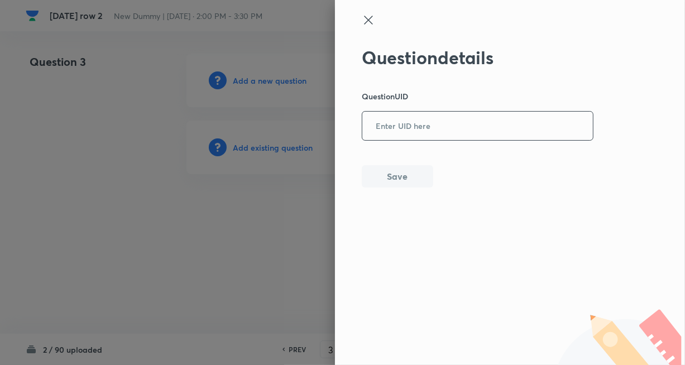
click at [420, 113] on input "text" at bounding box center [477, 126] width 231 height 27
paste input "D4GUW"
type input "D4GUW"
click at [398, 181] on button "Save" at bounding box center [397, 175] width 71 height 22
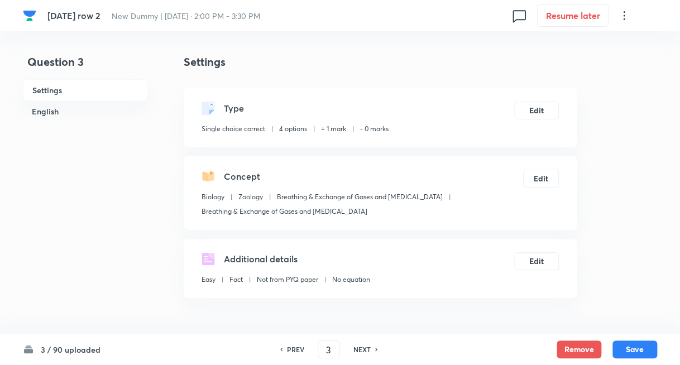
click at [366, 348] on h6 "NEXT" at bounding box center [361, 350] width 17 height 10
type input "4"
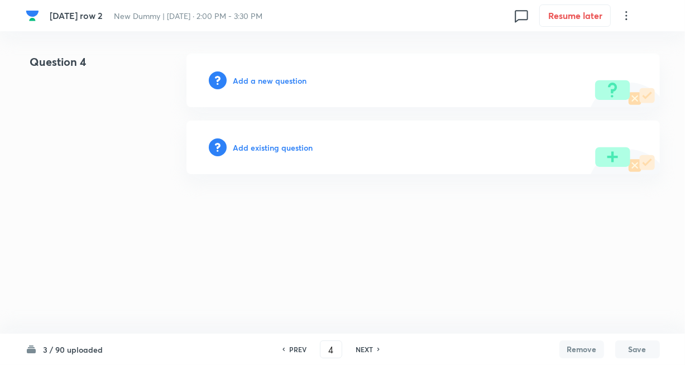
click at [288, 140] on div "Add existing question" at bounding box center [423, 148] width 474 height 54
click at [284, 146] on h6 "Add existing question" at bounding box center [273, 148] width 80 height 12
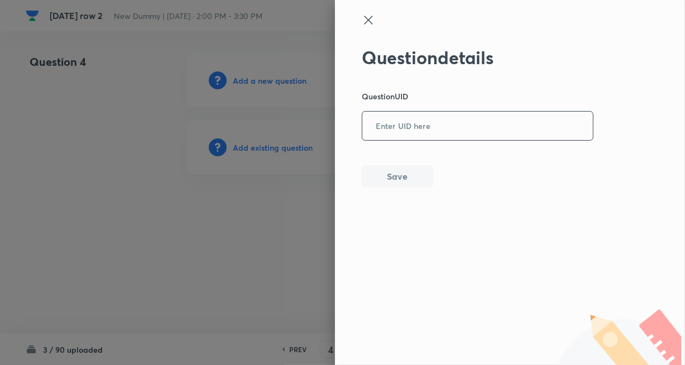
click at [411, 127] on input "text" at bounding box center [477, 126] width 231 height 27
paste input "MNL26"
type input "MNL26"
click at [398, 170] on button "Save" at bounding box center [397, 175] width 71 height 22
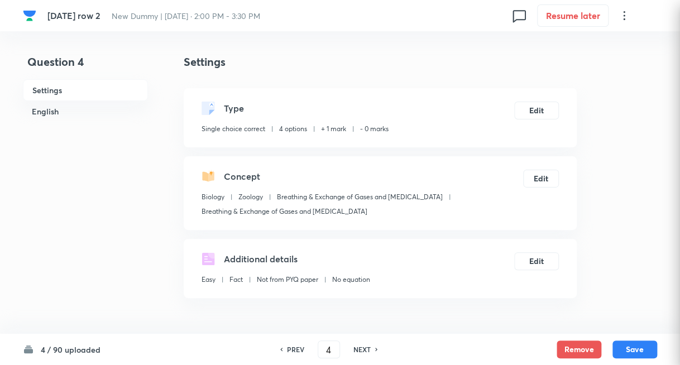
checkbox input "true"
click at [367, 350] on h6 "NEXT" at bounding box center [361, 350] width 17 height 10
type input "5"
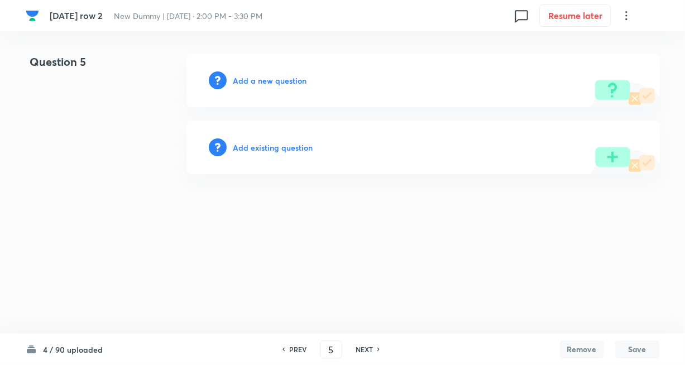
click at [286, 144] on h6 "Add existing question" at bounding box center [273, 148] width 80 height 12
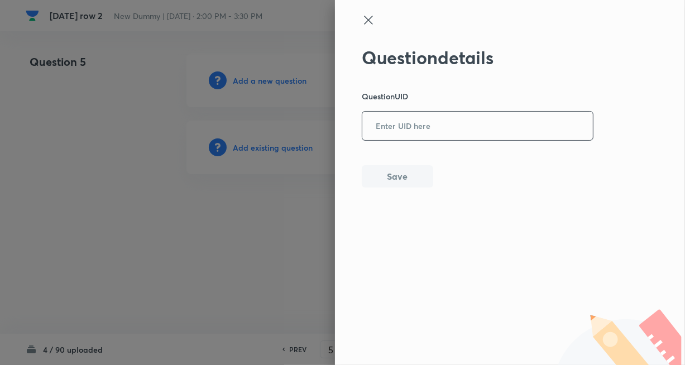
click at [406, 130] on input "text" at bounding box center [477, 126] width 231 height 27
paste input "6AP01"
type input "6AP01"
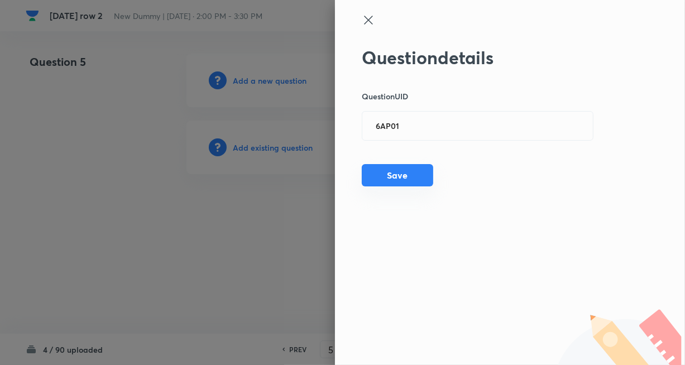
click at [396, 173] on button "Save" at bounding box center [397, 175] width 71 height 22
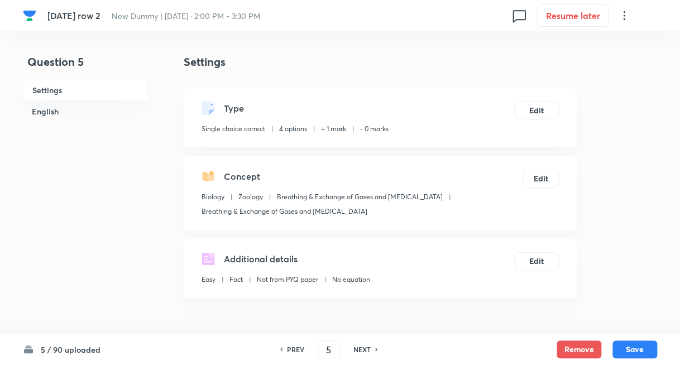
click at [358, 346] on h6 "NEXT" at bounding box center [361, 350] width 17 height 10
type input "6"
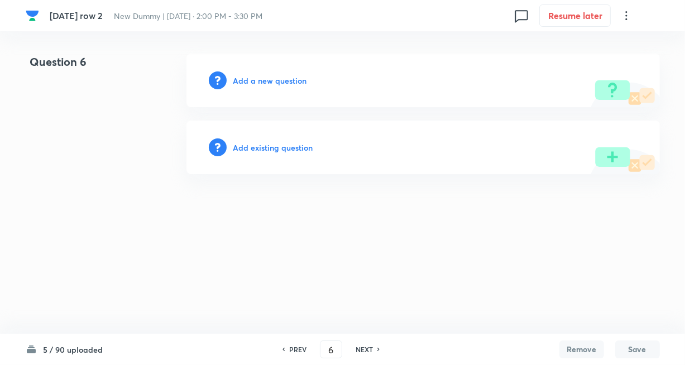
click at [277, 142] on h6 "Add existing question" at bounding box center [273, 148] width 80 height 12
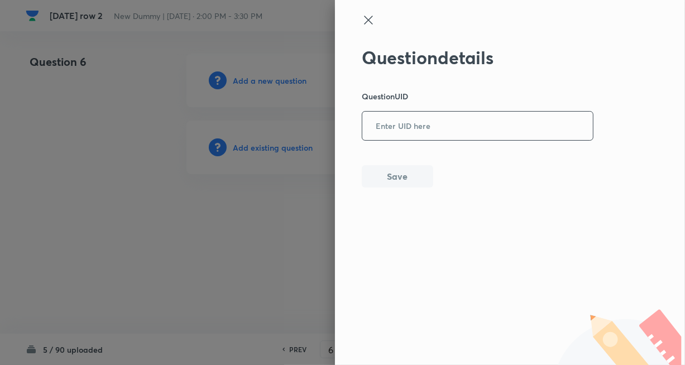
drag, startPoint x: 408, startPoint y: 118, endPoint x: 409, endPoint y: 136, distance: 17.9
click at [408, 118] on input "text" at bounding box center [477, 126] width 231 height 27
paste input "U7U2H"
type input "U7U2H"
click at [397, 174] on button "Save" at bounding box center [397, 175] width 71 height 22
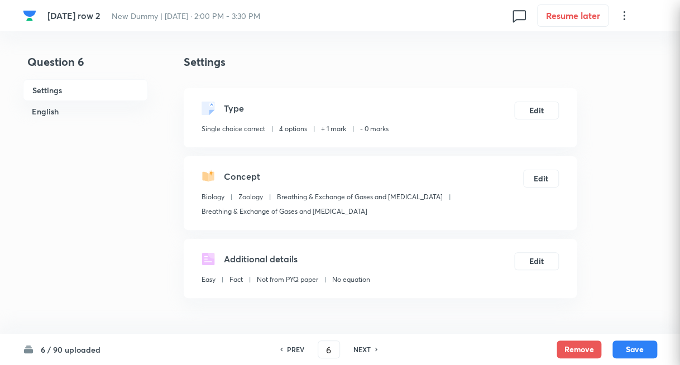
checkbox input "true"
click at [366, 347] on h6 "NEXT" at bounding box center [361, 350] width 17 height 10
type input "7"
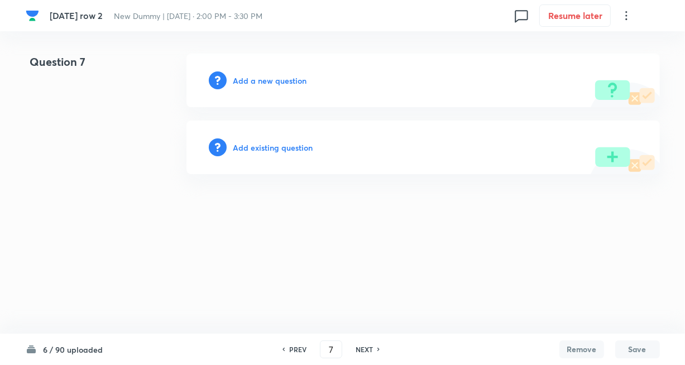
click at [295, 141] on div "Add existing question" at bounding box center [423, 148] width 474 height 54
click at [295, 145] on h6 "Add existing question" at bounding box center [273, 148] width 80 height 12
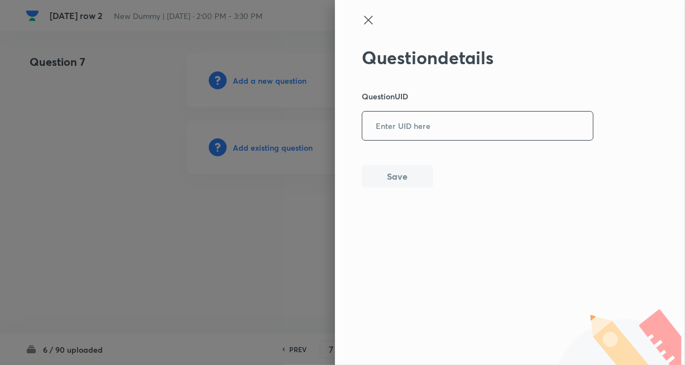
click at [385, 129] on input "text" at bounding box center [477, 126] width 231 height 27
paste input "KAEL6"
type input "KAEL6"
click at [388, 179] on button "Save" at bounding box center [397, 175] width 71 height 22
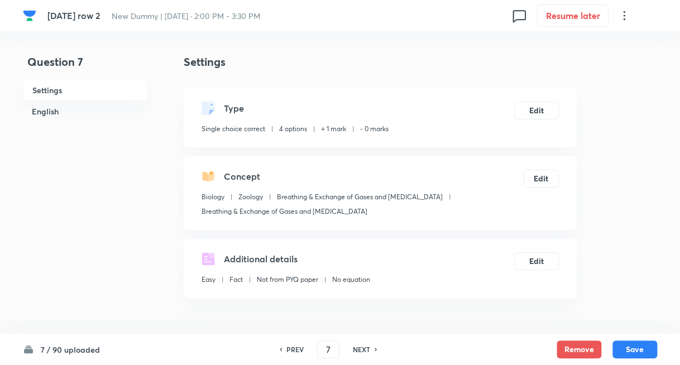
click at [366, 350] on h6 "NEXT" at bounding box center [361, 350] width 17 height 10
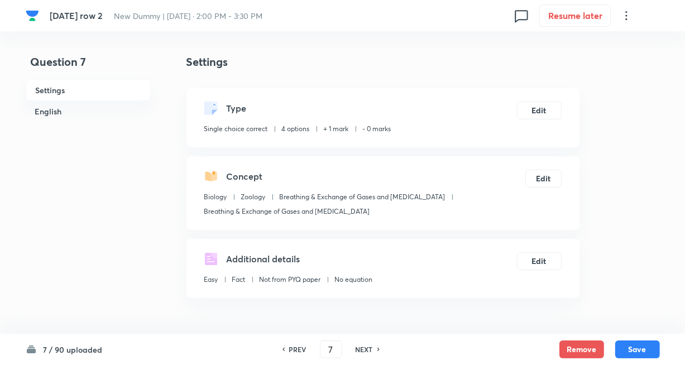
type input "8"
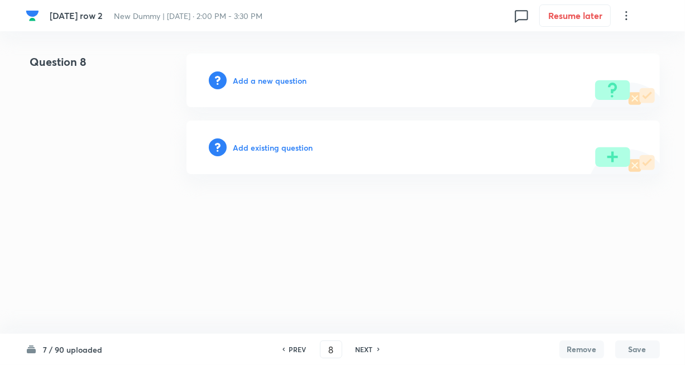
click at [295, 142] on h6 "Add existing question" at bounding box center [273, 148] width 80 height 12
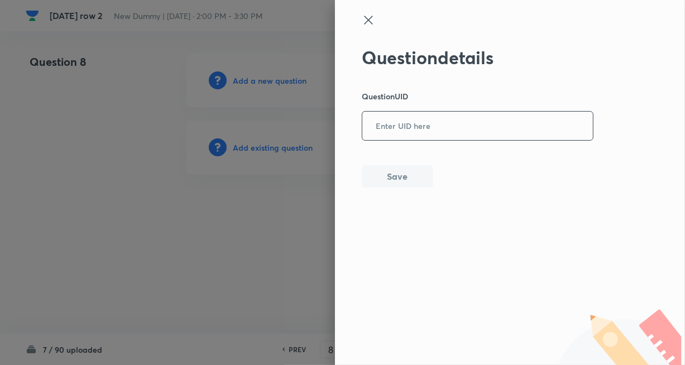
click at [406, 128] on input "text" at bounding box center [477, 126] width 231 height 27
paste input "JNY4B"
type input "JNY4B"
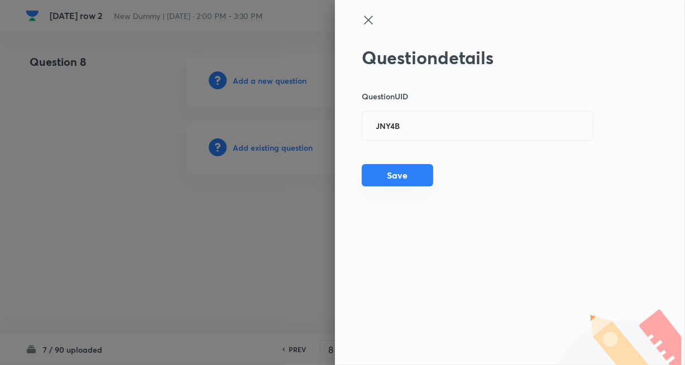
click at [402, 172] on button "Save" at bounding box center [397, 175] width 71 height 22
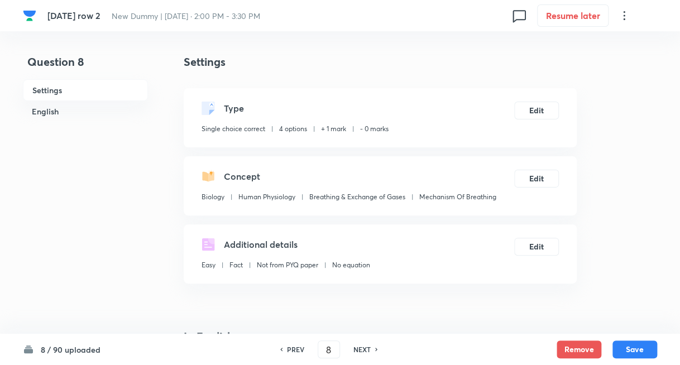
click at [363, 347] on h6 "NEXT" at bounding box center [361, 350] width 17 height 10
type input "9"
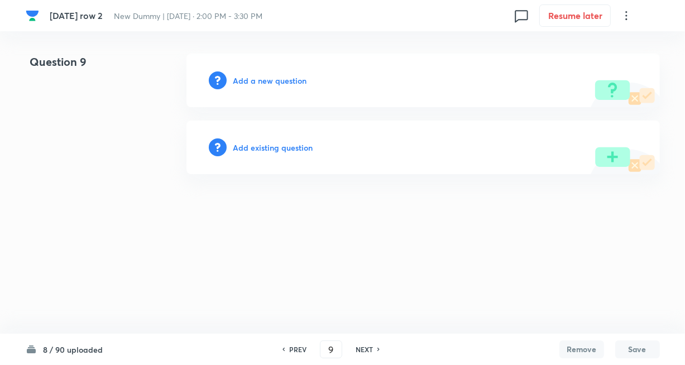
click at [282, 149] on h6 "Add existing question" at bounding box center [273, 148] width 80 height 12
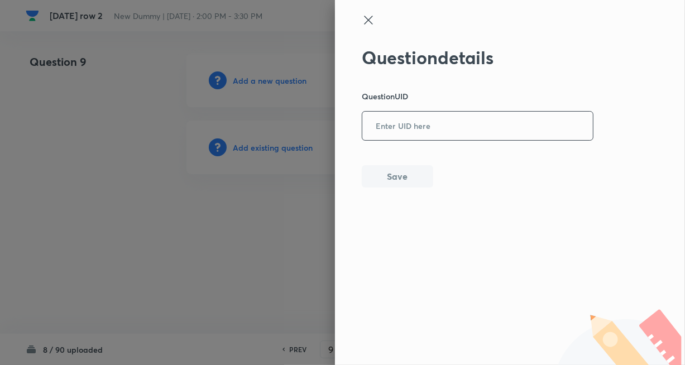
click at [382, 130] on input "text" at bounding box center [477, 126] width 231 height 27
paste input "C8TZ0"
type input "C8TZ0"
click at [393, 176] on button "Save" at bounding box center [397, 175] width 71 height 22
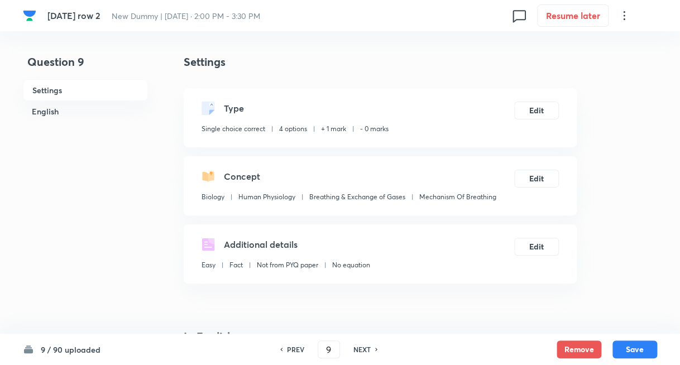
click at [364, 346] on h6 "NEXT" at bounding box center [361, 350] width 17 height 10
type input "10"
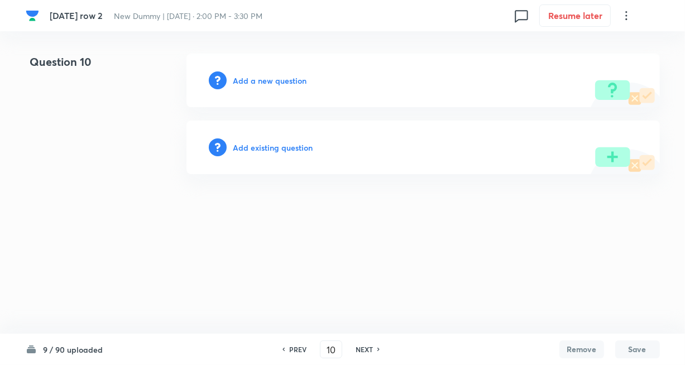
click at [284, 149] on h6 "Add existing question" at bounding box center [273, 148] width 80 height 12
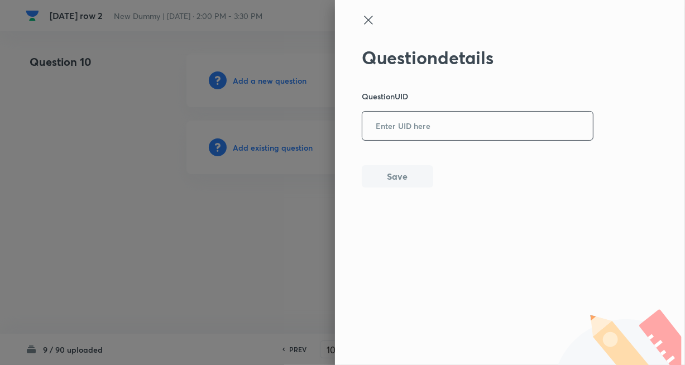
drag, startPoint x: 390, startPoint y: 127, endPoint x: 397, endPoint y: 138, distance: 13.8
click at [391, 127] on input "text" at bounding box center [477, 126] width 231 height 27
paste input "Q62N1"
type input "Q62N1"
click at [398, 177] on button "Save" at bounding box center [397, 175] width 71 height 22
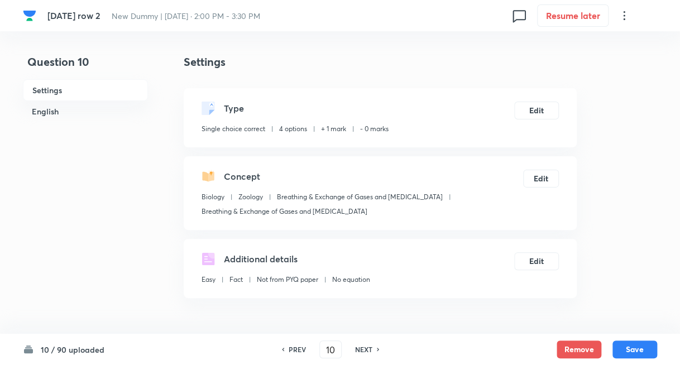
click at [366, 347] on h6 "NEXT" at bounding box center [363, 350] width 17 height 10
type input "11"
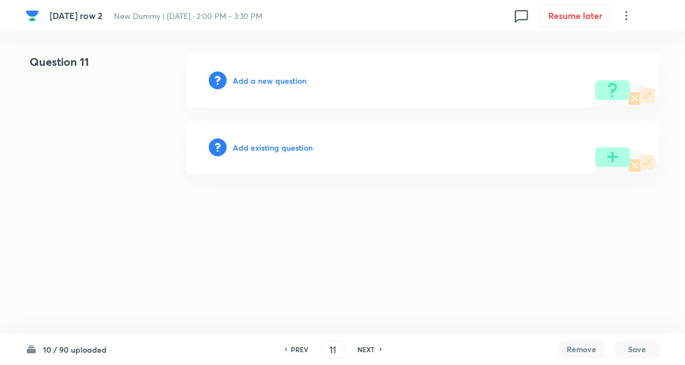
click at [290, 150] on h6 "Add existing question" at bounding box center [273, 148] width 80 height 12
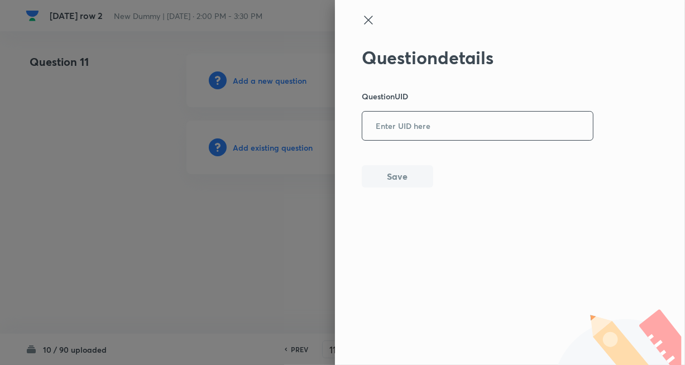
click at [388, 133] on input "text" at bounding box center [477, 126] width 231 height 27
paste input "COEPR"
type input "COEPR"
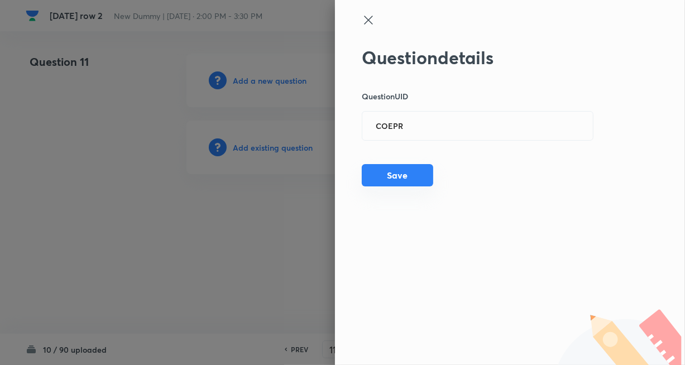
click at [390, 171] on button "Save" at bounding box center [397, 175] width 71 height 22
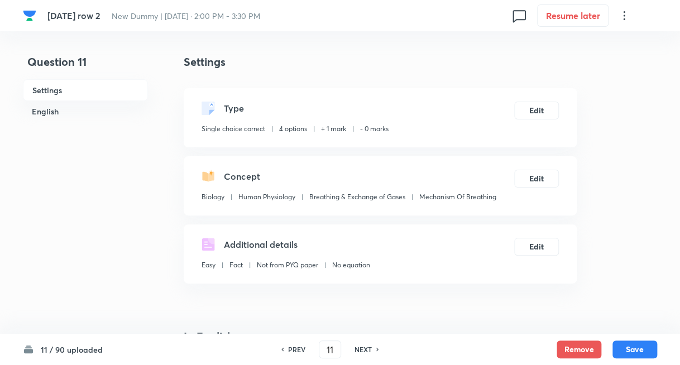
click at [364, 349] on h6 "NEXT" at bounding box center [363, 350] width 17 height 10
type input "12"
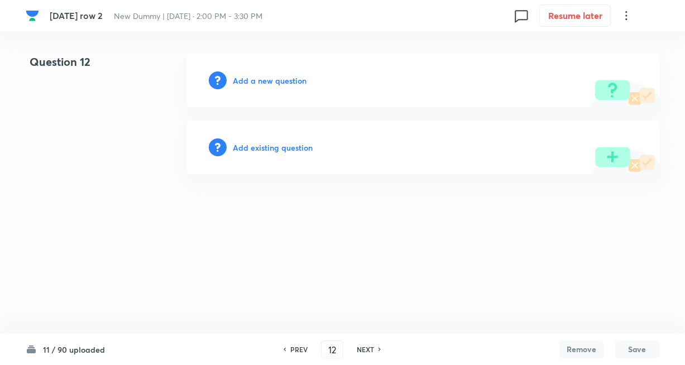
click at [269, 146] on h6 "Add existing question" at bounding box center [273, 148] width 80 height 12
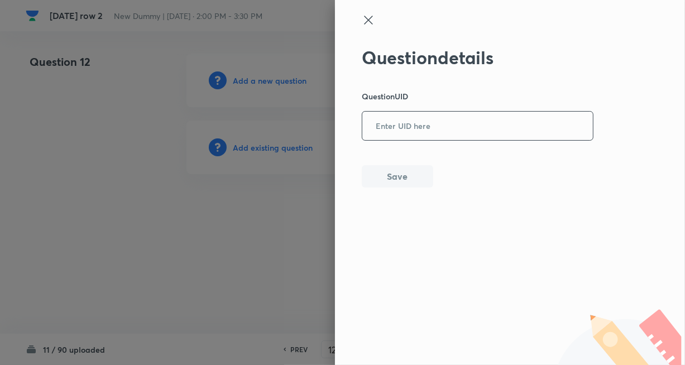
drag, startPoint x: 392, startPoint y: 119, endPoint x: 399, endPoint y: 159, distance: 40.3
click at [393, 119] on input "text" at bounding box center [477, 126] width 231 height 27
paste input "SNCQ1"
type input "SNCQ1"
click at [403, 179] on button "Save" at bounding box center [397, 175] width 71 height 22
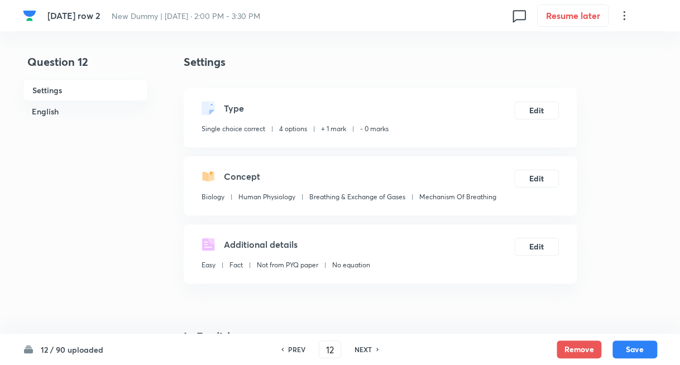
click at [362, 348] on h6 "NEXT" at bounding box center [363, 350] width 17 height 10
type input "13"
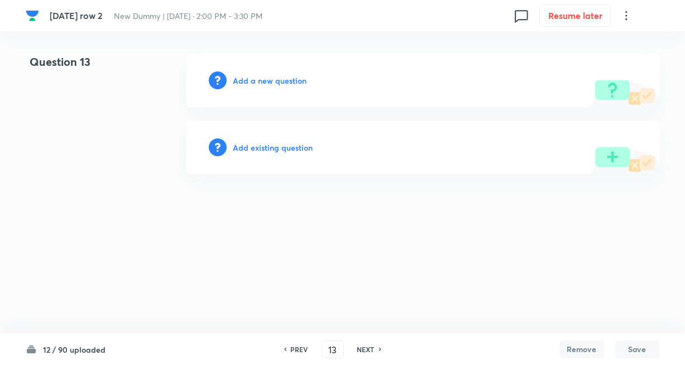
click at [285, 148] on h6 "Add existing question" at bounding box center [273, 148] width 80 height 12
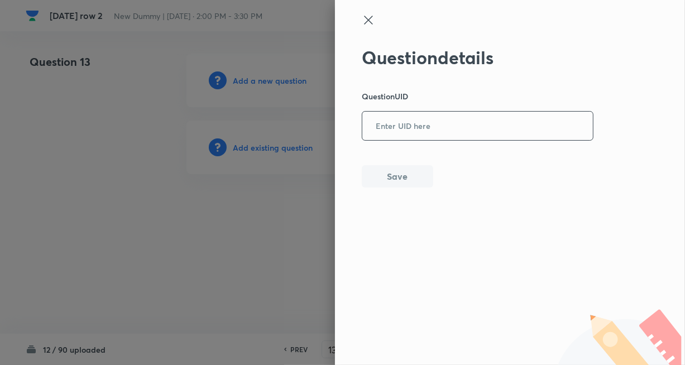
click at [410, 140] on div "​" at bounding box center [478, 126] width 232 height 30
paste input "X8XI3"
type input "X8XI3"
click at [396, 177] on button "Save" at bounding box center [397, 175] width 71 height 22
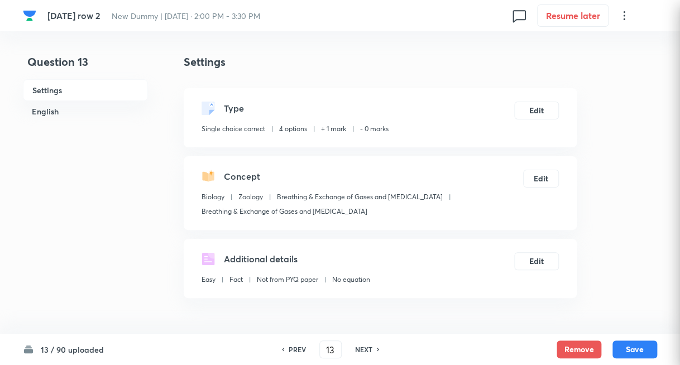
checkbox input "true"
click at [364, 347] on h6 "NEXT" at bounding box center [363, 350] width 17 height 10
type input "14"
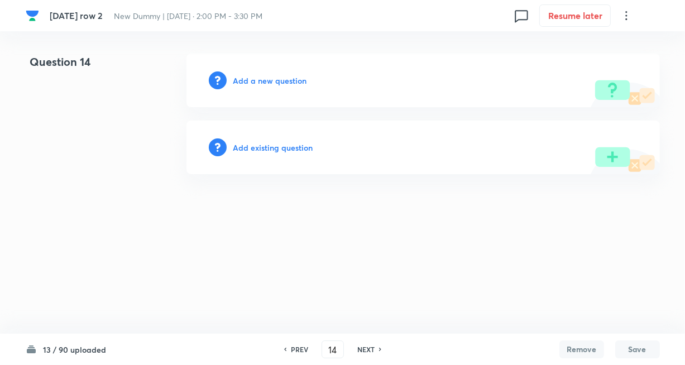
click at [288, 138] on div "Add existing question" at bounding box center [423, 148] width 474 height 54
click at [284, 146] on h6 "Add existing question" at bounding box center [273, 148] width 80 height 12
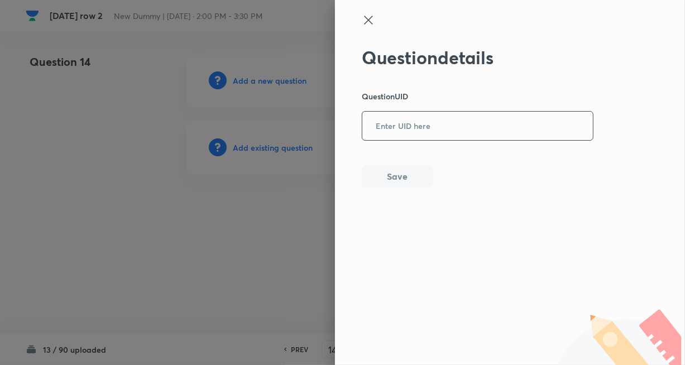
click at [388, 127] on input "text" at bounding box center [477, 126] width 231 height 27
paste input "GZLVT"
type input "GZLVT"
click at [405, 174] on button "Save" at bounding box center [397, 175] width 71 height 22
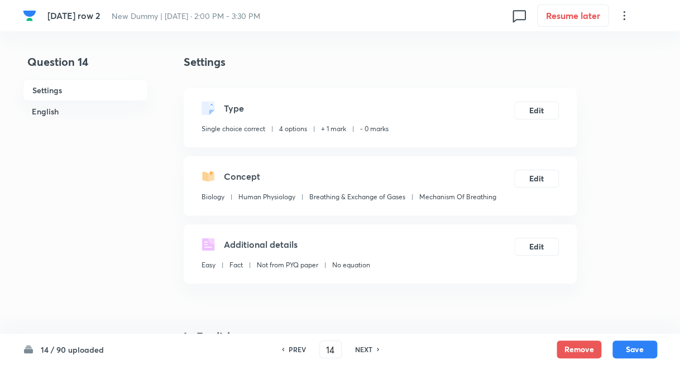
click at [364, 347] on h6 "NEXT" at bounding box center [363, 350] width 17 height 10
type input "15"
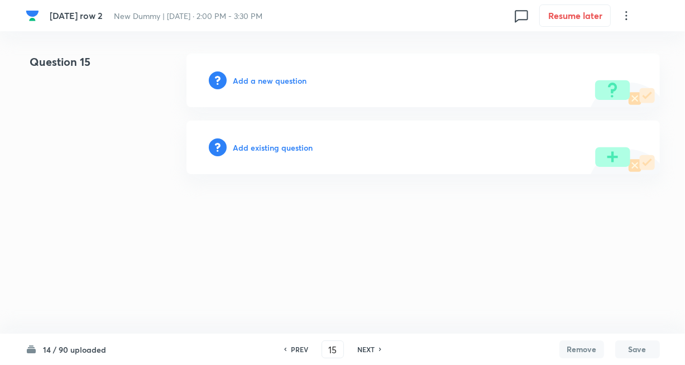
click at [282, 141] on div "Add existing question" at bounding box center [423, 148] width 474 height 54
click at [282, 147] on h6 "Add existing question" at bounding box center [273, 148] width 80 height 12
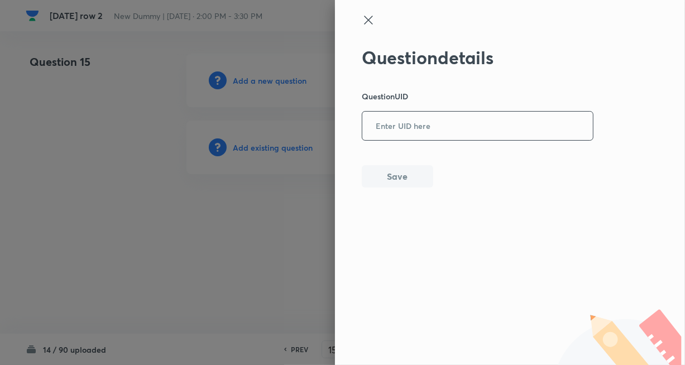
click at [399, 127] on input "text" at bounding box center [477, 126] width 231 height 27
paste input "J2YPD"
type input "J2YPD"
click at [403, 174] on button "Save" at bounding box center [397, 175] width 71 height 22
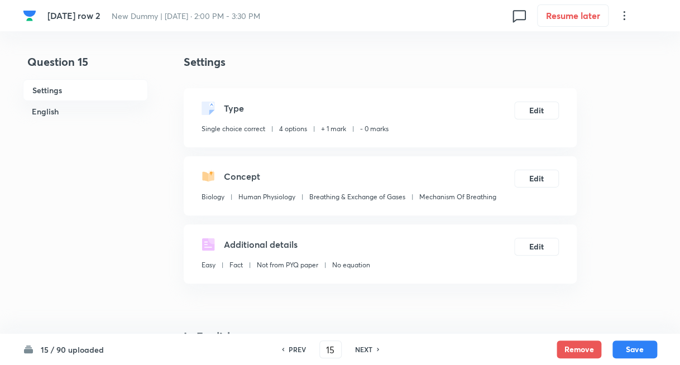
click at [357, 350] on h6 "NEXT" at bounding box center [363, 350] width 17 height 10
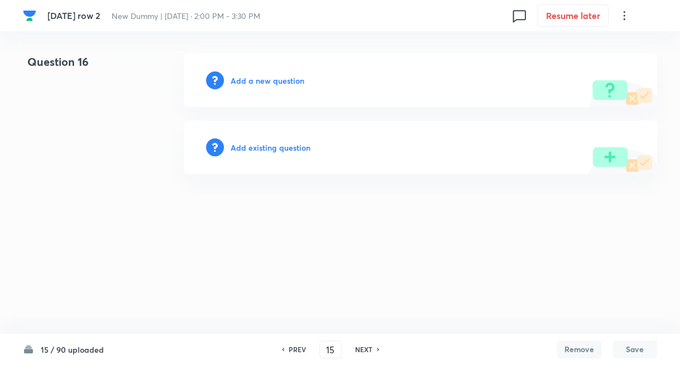
type input "16"
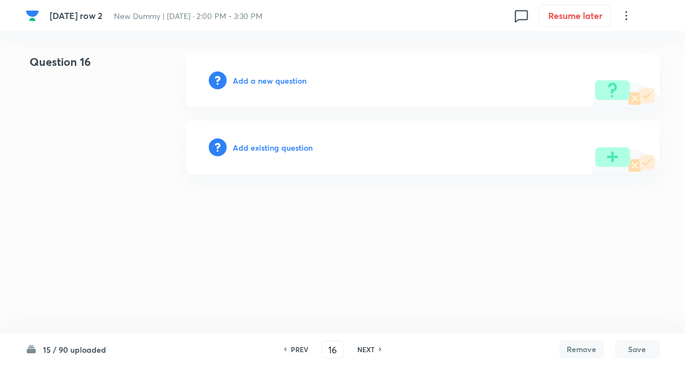
click at [286, 148] on h6 "Add existing question" at bounding box center [273, 148] width 80 height 12
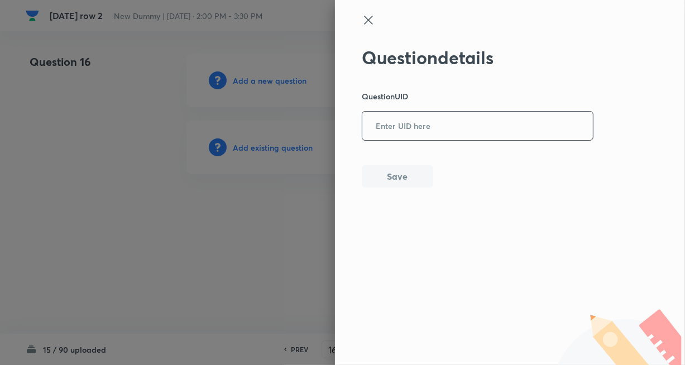
click at [424, 135] on input "text" at bounding box center [477, 126] width 231 height 27
paste input "IOOFT"
type input "IOOFT"
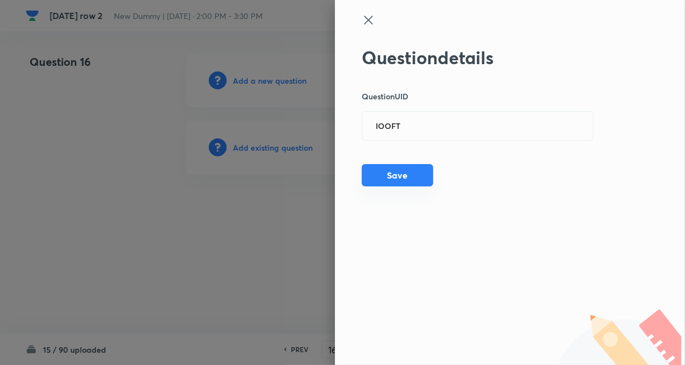
click at [399, 177] on button "Save" at bounding box center [397, 175] width 71 height 22
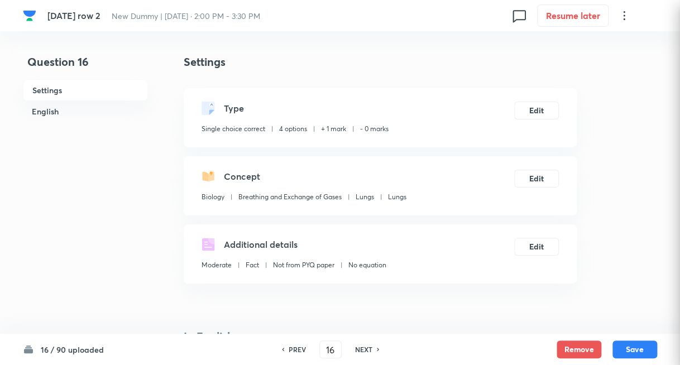
checkbox input "true"
click at [362, 348] on h6 "NEXT" at bounding box center [363, 350] width 17 height 10
type input "17"
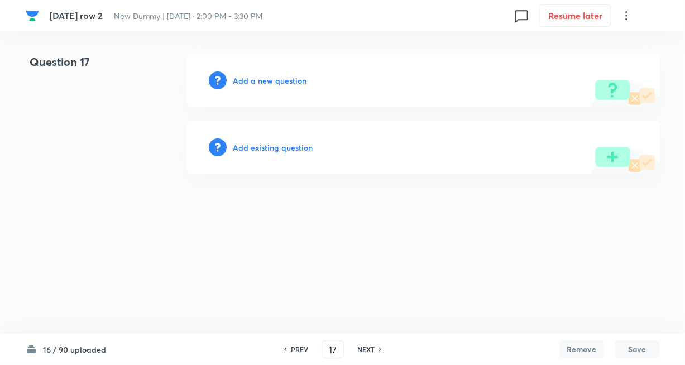
click at [277, 149] on h6 "Add existing question" at bounding box center [273, 148] width 80 height 12
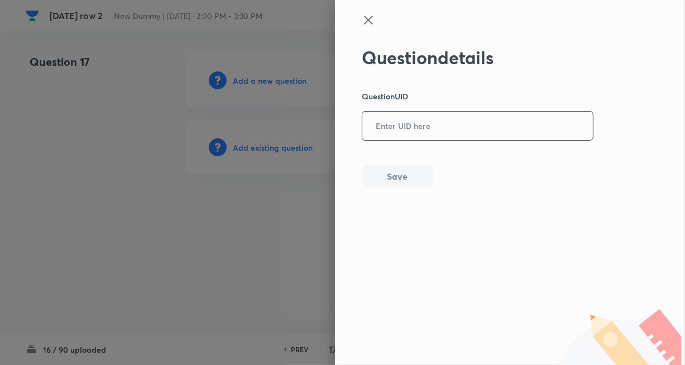
drag, startPoint x: 418, startPoint y: 130, endPoint x: 418, endPoint y: 136, distance: 5.6
click at [418, 130] on input "text" at bounding box center [477, 126] width 231 height 27
paste input "ASCPL"
type input "ASCPL"
click at [398, 166] on button "Save" at bounding box center [397, 175] width 71 height 22
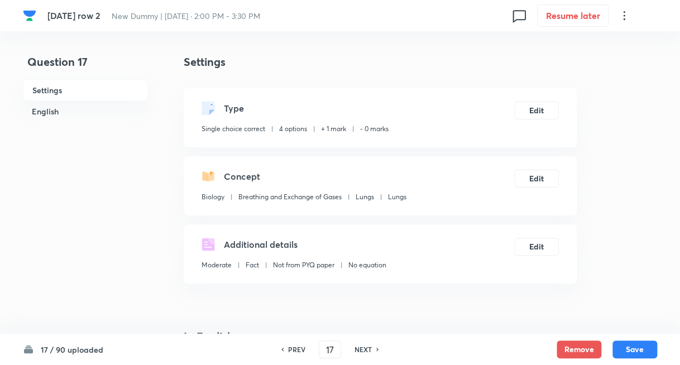
click at [376, 350] on icon at bounding box center [377, 349] width 2 height 3
type input "18"
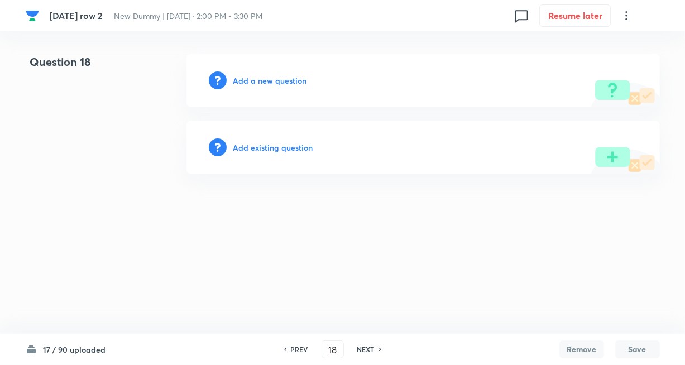
click at [292, 146] on h6 "Add existing question" at bounding box center [273, 148] width 80 height 12
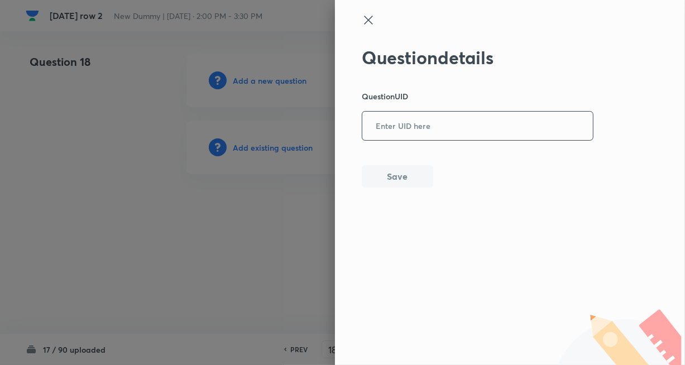
click at [404, 136] on input "text" at bounding box center [477, 126] width 231 height 27
paste input "PKJQJ"
type input "PKJQJ"
click at [395, 181] on button "Save" at bounding box center [397, 175] width 71 height 22
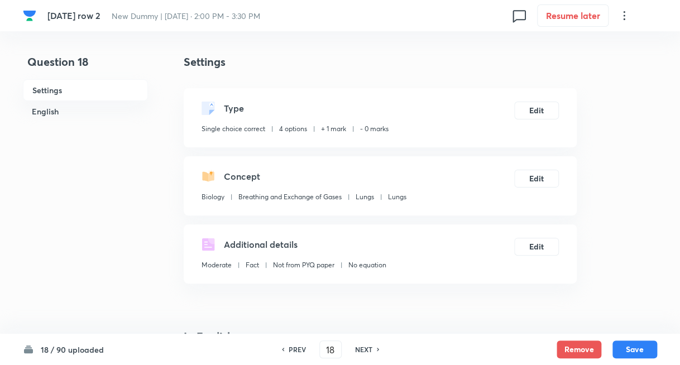
click at [361, 350] on h6 "NEXT" at bounding box center [363, 350] width 17 height 10
type input "19"
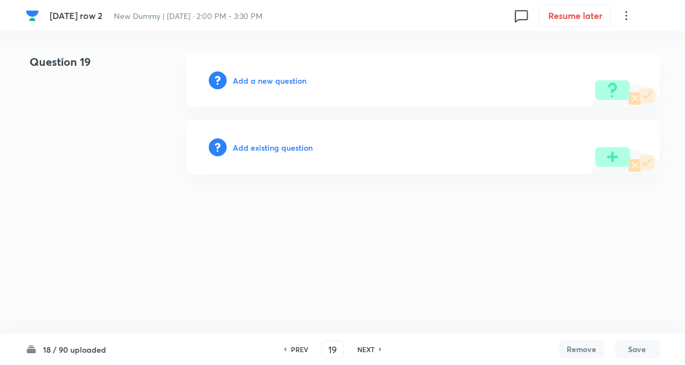
click at [293, 149] on h6 "Add existing question" at bounding box center [273, 148] width 80 height 12
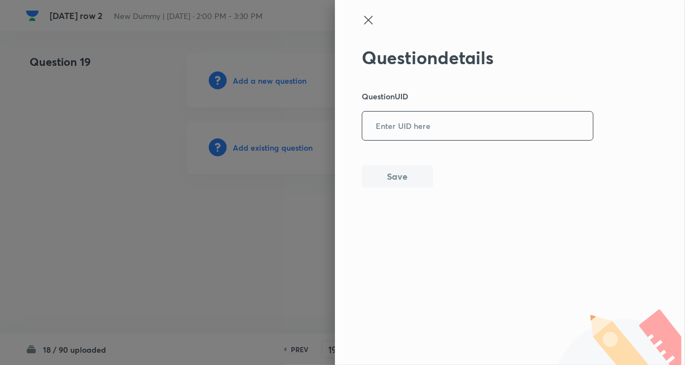
click at [406, 132] on input "text" at bounding box center [477, 126] width 231 height 27
paste input "1B932"
type input "1B932"
click at [397, 182] on button "Save" at bounding box center [397, 175] width 71 height 22
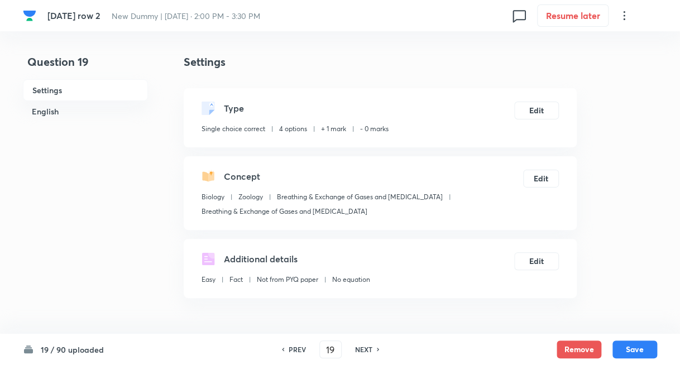
drag, startPoint x: 357, startPoint y: 351, endPoint x: 360, endPoint y: 316, distance: 34.7
click at [357, 351] on h6 "NEXT" at bounding box center [363, 350] width 17 height 10
type input "20"
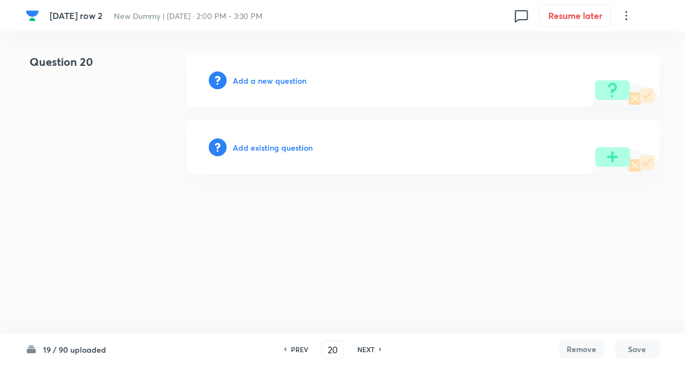
click at [294, 148] on h6 "Add existing question" at bounding box center [273, 148] width 80 height 12
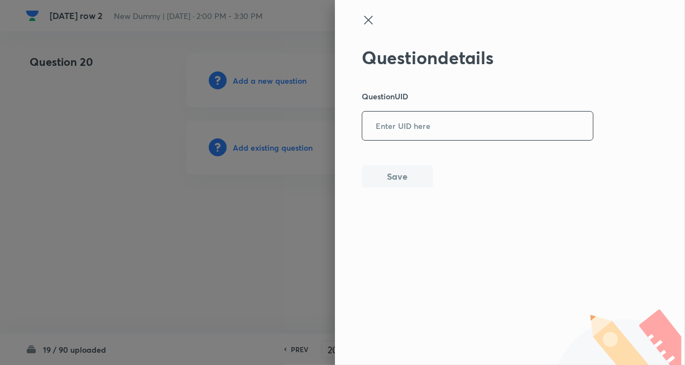
click at [386, 133] on input "text" at bounding box center [477, 126] width 231 height 27
paste input "GMC48"
type input "GMC48"
click at [394, 181] on button "Save" at bounding box center [397, 175] width 71 height 22
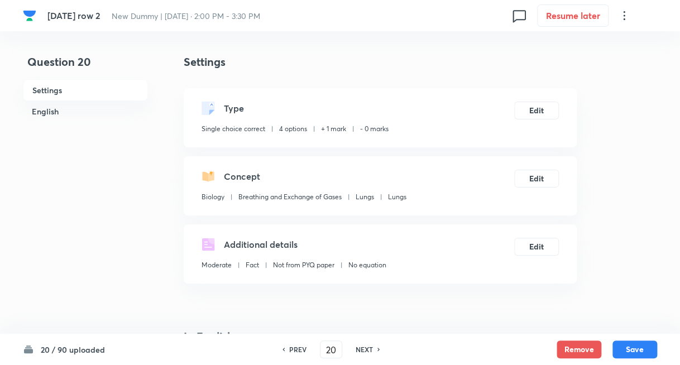
click at [371, 339] on div "20 / 90 uploaded PREV 20 ​ NEXT Remove Save" at bounding box center [340, 349] width 634 height 31
click at [369, 345] on h6 "NEXT" at bounding box center [364, 350] width 17 height 10
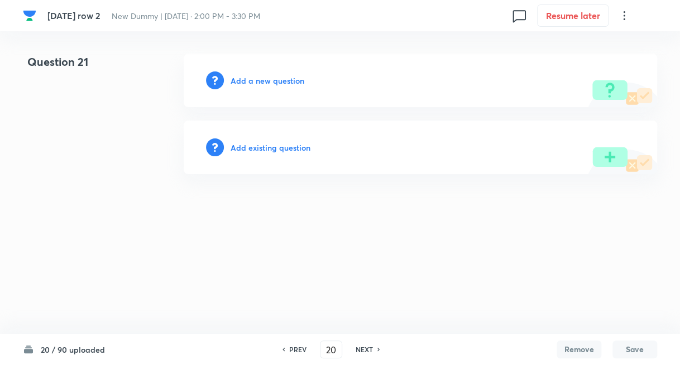
type input "21"
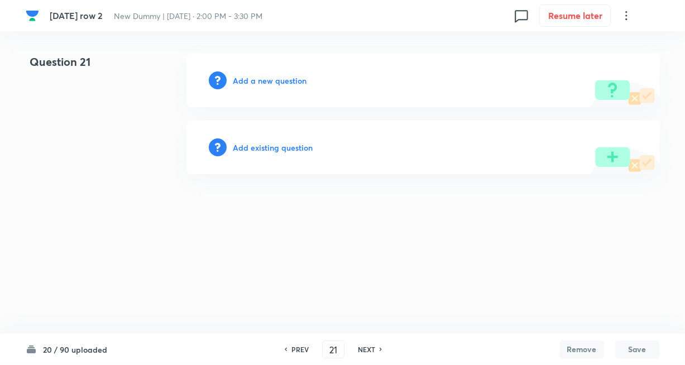
click at [285, 144] on h6 "Add existing question" at bounding box center [273, 148] width 80 height 12
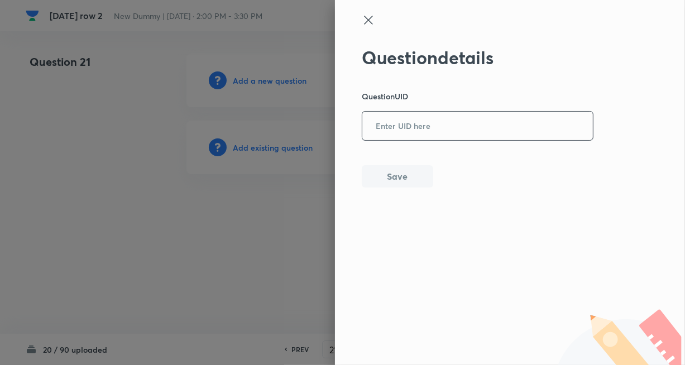
click at [396, 122] on input "text" at bounding box center [477, 126] width 231 height 27
paste input "ZU4SY"
type input "ZU4SY"
click at [413, 180] on button "Save" at bounding box center [397, 175] width 71 height 22
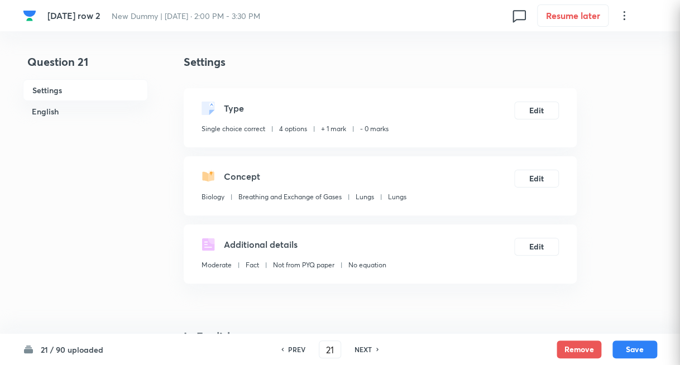
checkbox input "true"
click at [371, 348] on h6 "NEXT" at bounding box center [363, 350] width 17 height 10
type input "22"
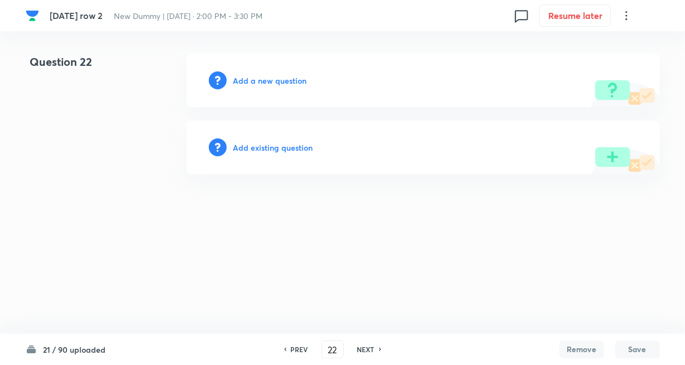
click at [293, 152] on h6 "Add existing question" at bounding box center [273, 148] width 80 height 12
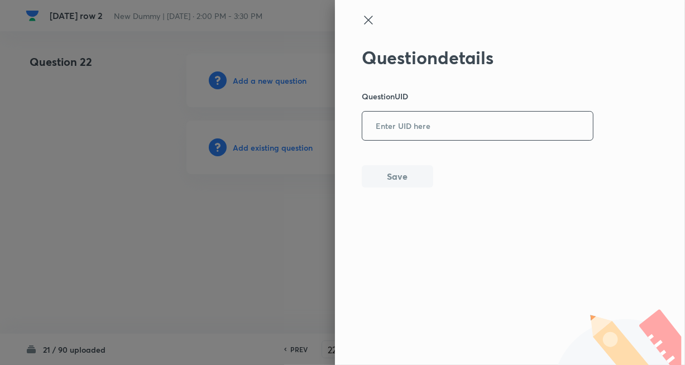
drag, startPoint x: 395, startPoint y: 127, endPoint x: 402, endPoint y: 152, distance: 26.5
click at [395, 127] on input "text" at bounding box center [477, 126] width 231 height 27
paste input "6GLXK"
type input "6GLXK"
click at [395, 175] on button "Save" at bounding box center [397, 175] width 71 height 22
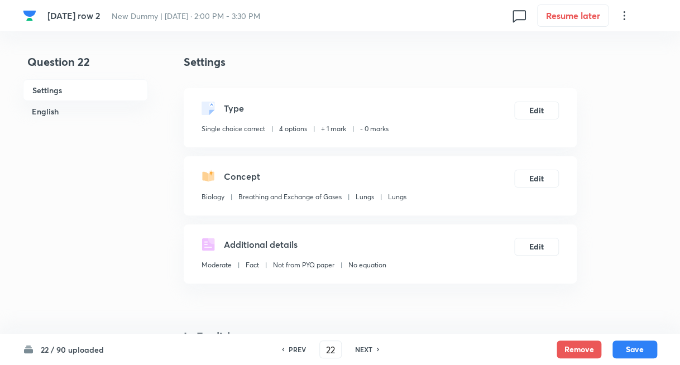
drag, startPoint x: 362, startPoint y: 348, endPoint x: 360, endPoint y: 339, distance: 9.9
click at [362, 348] on h6 "NEXT" at bounding box center [363, 350] width 17 height 10
type input "23"
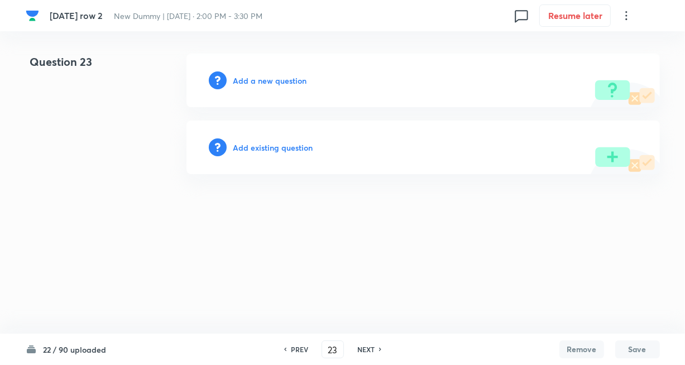
click at [297, 147] on h6 "Add existing question" at bounding box center [273, 148] width 80 height 12
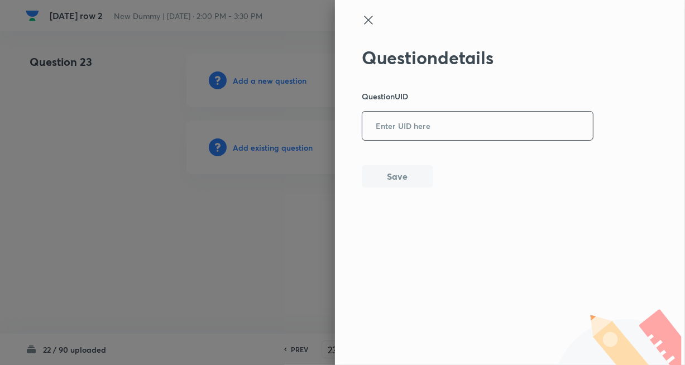
click at [399, 128] on input "text" at bounding box center [477, 126] width 231 height 27
paste input "MC15T"
type input "MC15T"
click at [391, 184] on button "Save" at bounding box center [397, 175] width 71 height 22
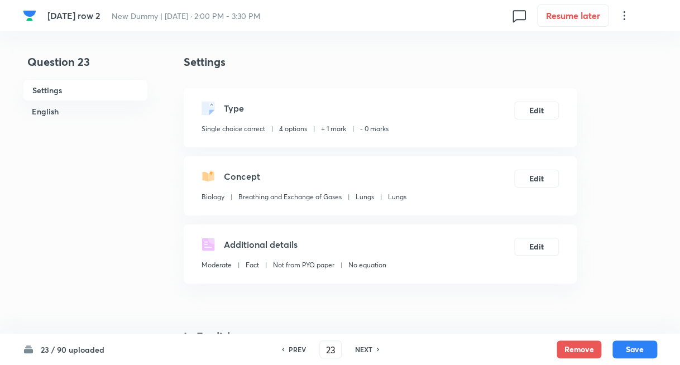
click at [368, 342] on div "PREV 23 ​ NEXT" at bounding box center [331, 350] width 144 height 18
click at [368, 350] on h6 "NEXT" at bounding box center [363, 350] width 17 height 10
type input "24"
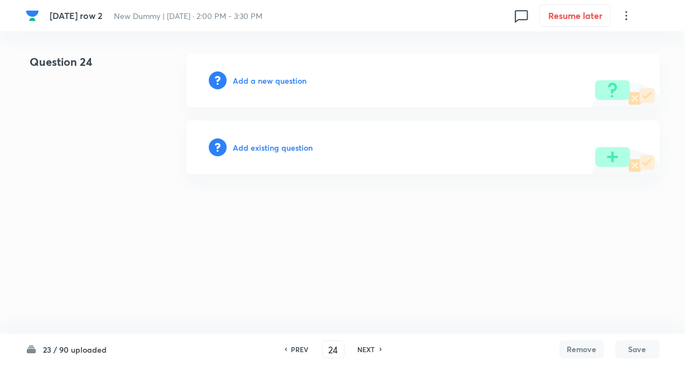
click at [305, 145] on h6 "Add existing question" at bounding box center [273, 148] width 80 height 12
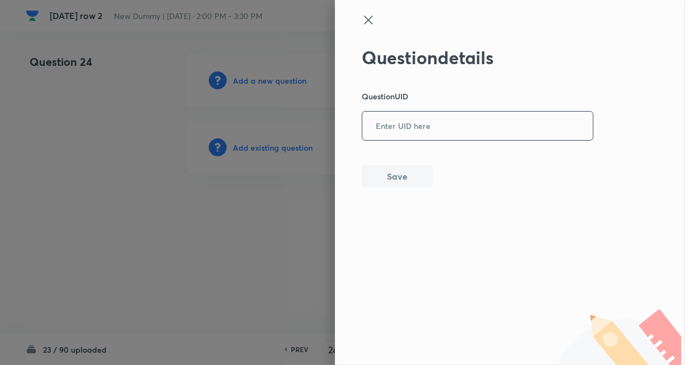
click at [394, 127] on input "text" at bounding box center [477, 126] width 231 height 27
paste input "AQNYO"
type input "AQNYO"
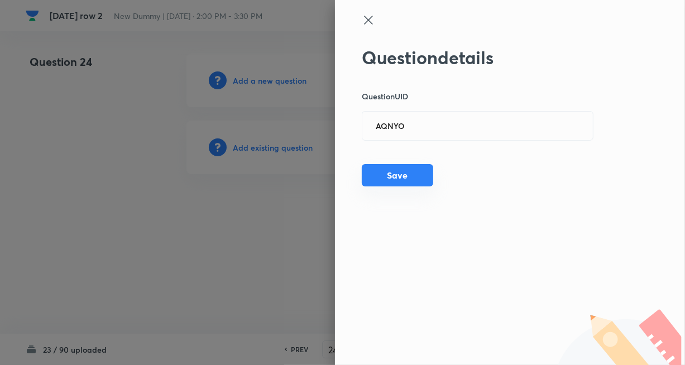
click at [400, 175] on button "Save" at bounding box center [397, 175] width 71 height 22
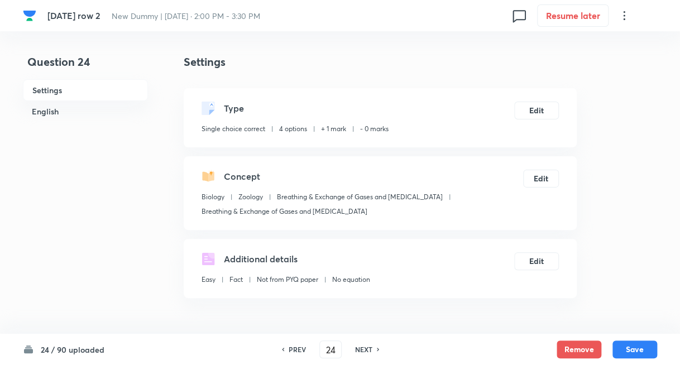
click at [364, 348] on h6 "NEXT" at bounding box center [363, 350] width 17 height 10
type input "25"
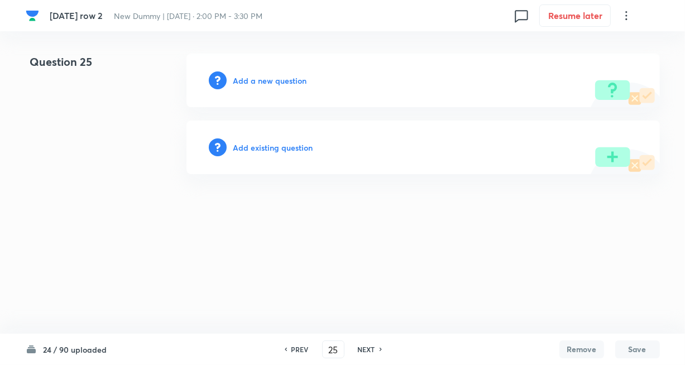
click at [277, 150] on h6 "Add existing question" at bounding box center [273, 148] width 80 height 12
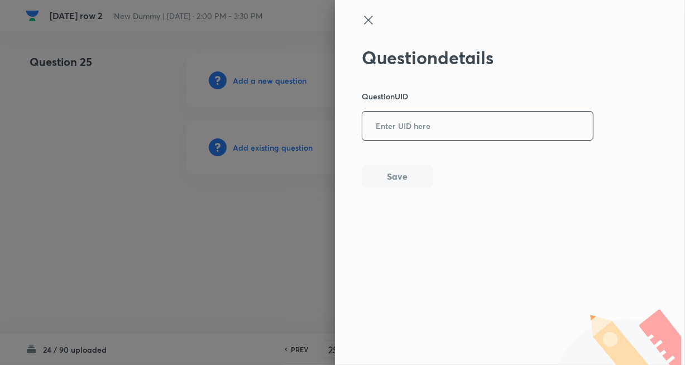
click at [394, 116] on input "text" at bounding box center [477, 126] width 231 height 27
paste input "PJJSD"
type input "PJJSD"
click at [399, 164] on div "Question details Question UID PJJSD ​ Save" at bounding box center [478, 117] width 232 height 141
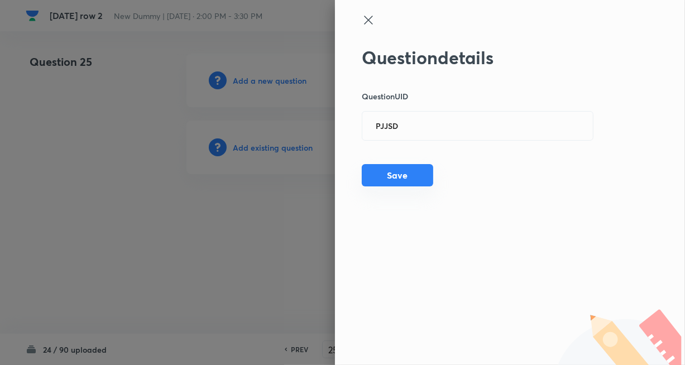
click at [398, 171] on button "Save" at bounding box center [397, 175] width 71 height 22
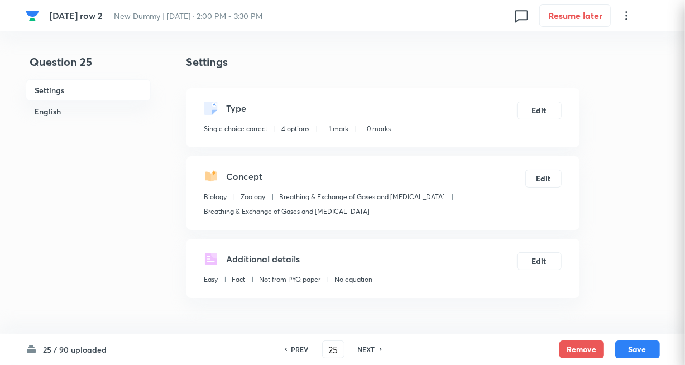
checkbox input "true"
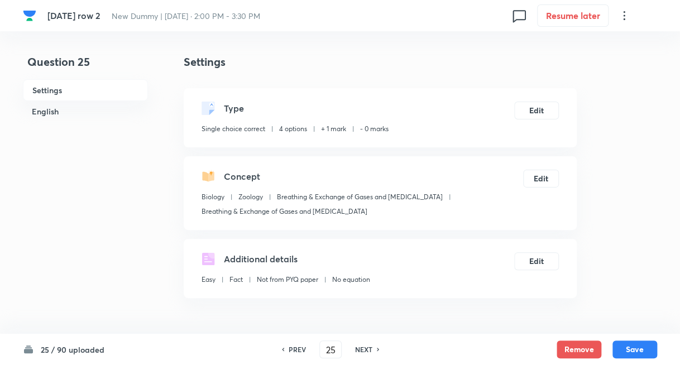
click at [375, 345] on div "NEXT" at bounding box center [366, 350] width 30 height 10
type input "26"
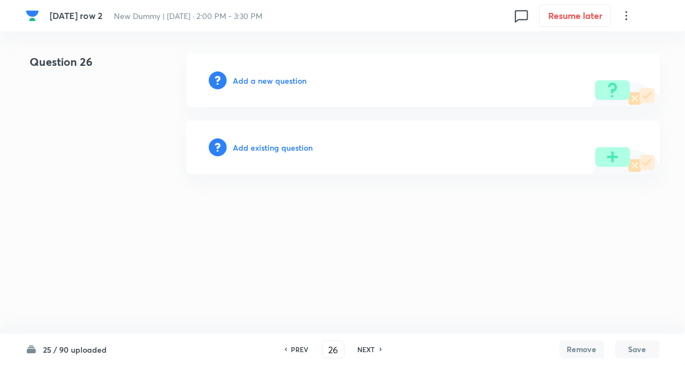
click at [293, 146] on h6 "Add existing question" at bounding box center [273, 148] width 80 height 12
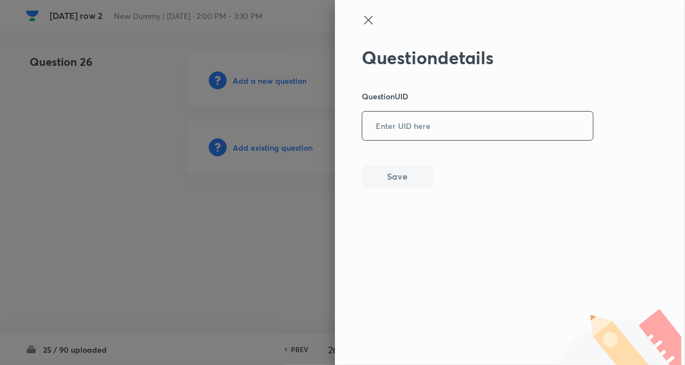
click at [380, 129] on input "text" at bounding box center [477, 126] width 231 height 27
paste input "KU53M"
type input "KU53M"
click at [400, 179] on button "Save" at bounding box center [397, 175] width 71 height 22
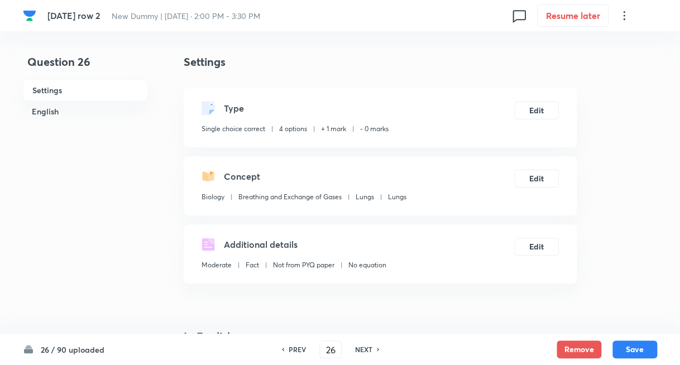
click at [372, 343] on div "PREV 26 ​ NEXT" at bounding box center [331, 350] width 144 height 18
click at [371, 350] on h6 "NEXT" at bounding box center [363, 350] width 17 height 10
type input "27"
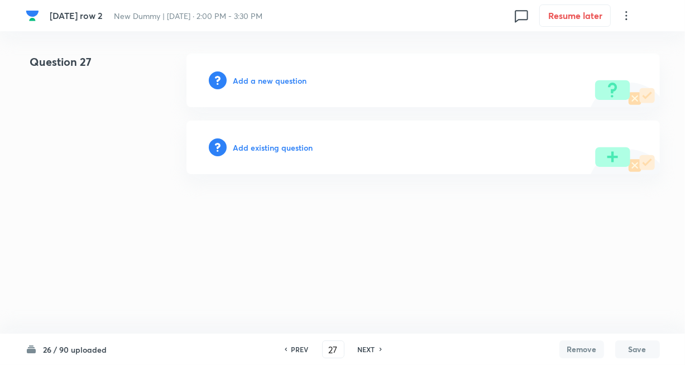
click at [294, 142] on h6 "Add existing question" at bounding box center [273, 148] width 80 height 12
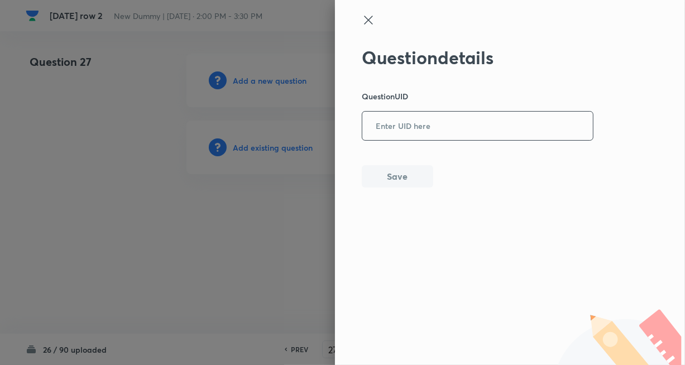
click at [401, 133] on input "text" at bounding box center [477, 126] width 231 height 27
paste input "XVH16"
type input "XVH16"
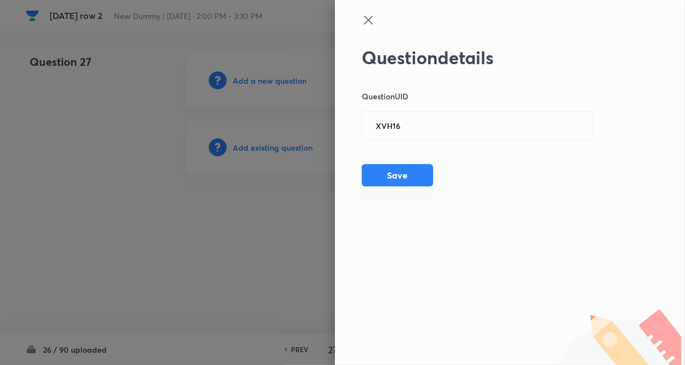
click at [396, 169] on button "Save" at bounding box center [397, 175] width 71 height 22
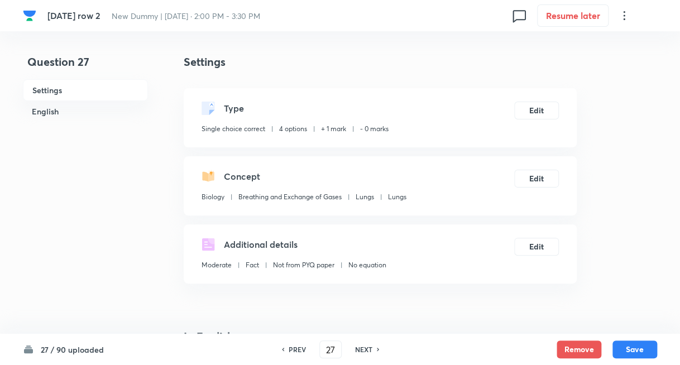
click at [363, 347] on h6 "NEXT" at bounding box center [363, 350] width 17 height 10
type input "28"
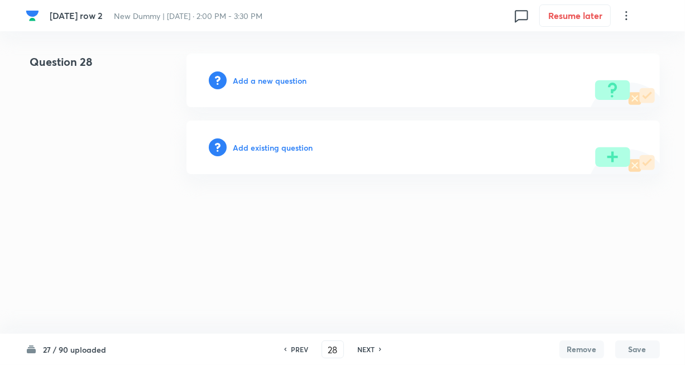
click at [270, 138] on div "Add existing question" at bounding box center [423, 148] width 474 height 54
click at [271, 144] on h6 "Add existing question" at bounding box center [273, 148] width 80 height 12
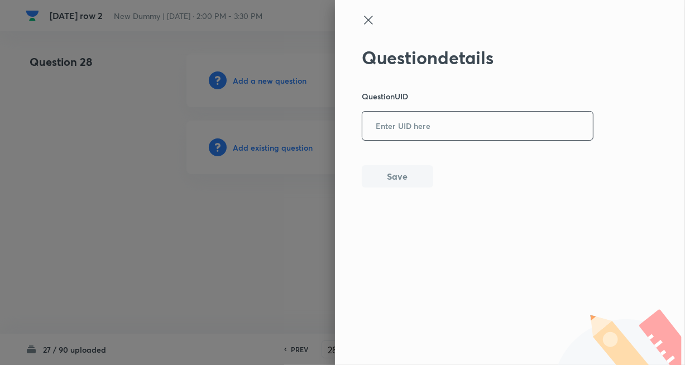
click at [424, 138] on input "text" at bounding box center [477, 126] width 231 height 27
paste input "IDLXJ"
type input "IDLXJ"
click at [407, 180] on button "Save" at bounding box center [397, 175] width 71 height 22
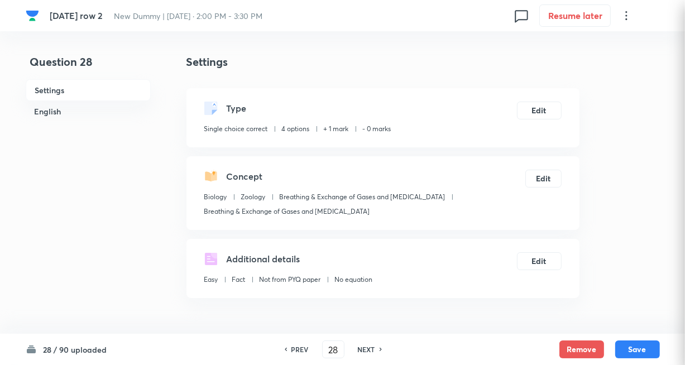
checkbox input "true"
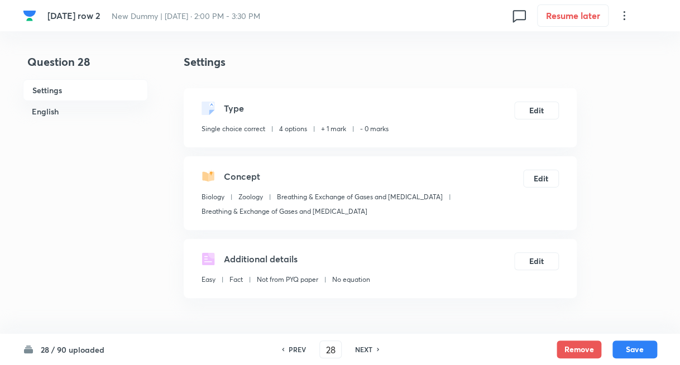
click at [358, 343] on div "PREV 28 ​ NEXT" at bounding box center [331, 350] width 144 height 18
click at [360, 349] on h6 "NEXT" at bounding box center [363, 350] width 17 height 10
type input "29"
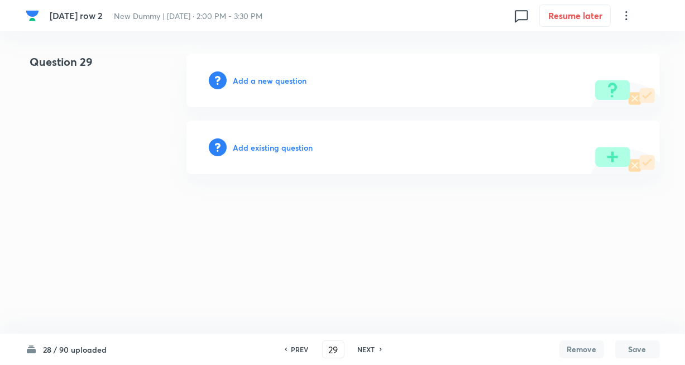
click at [268, 148] on h6 "Add existing question" at bounding box center [273, 148] width 80 height 12
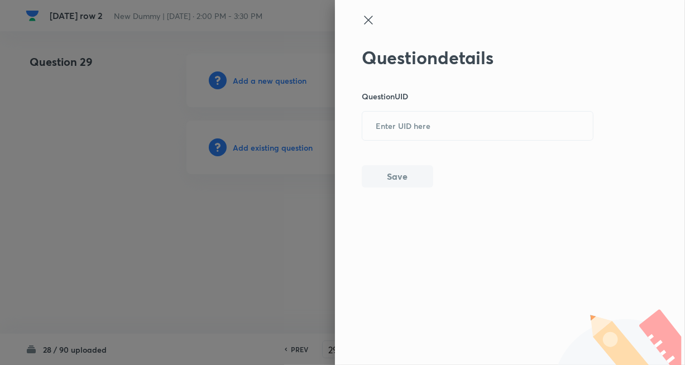
drag, startPoint x: 404, startPoint y: 137, endPoint x: 405, endPoint y: 153, distance: 15.6
click at [405, 137] on input "text" at bounding box center [477, 126] width 231 height 27
paste input "S0YFZ"
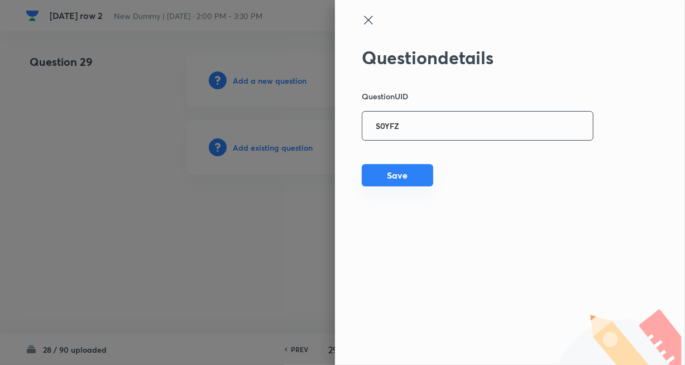
type input "S0YFZ"
click at [396, 169] on button "Save" at bounding box center [397, 175] width 71 height 22
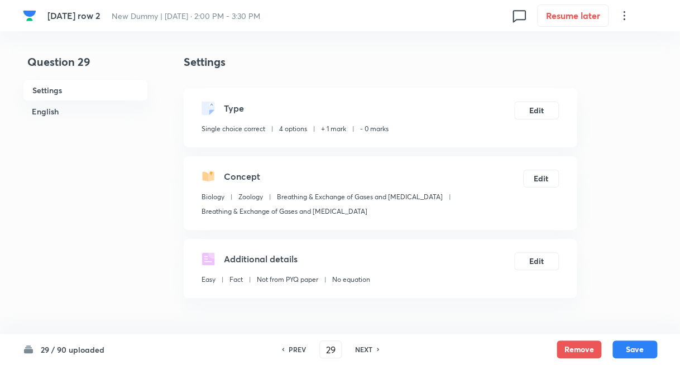
drag, startPoint x: 368, startPoint y: 345, endPoint x: 362, endPoint y: 339, distance: 8.7
click at [369, 345] on h6 "NEXT" at bounding box center [363, 350] width 17 height 10
type input "30"
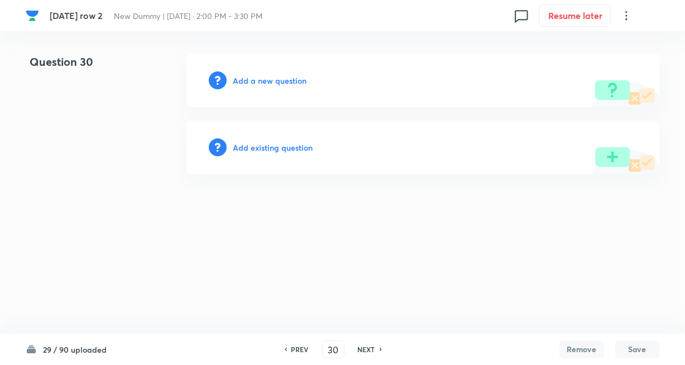
click at [278, 150] on h6 "Add existing question" at bounding box center [273, 148] width 80 height 12
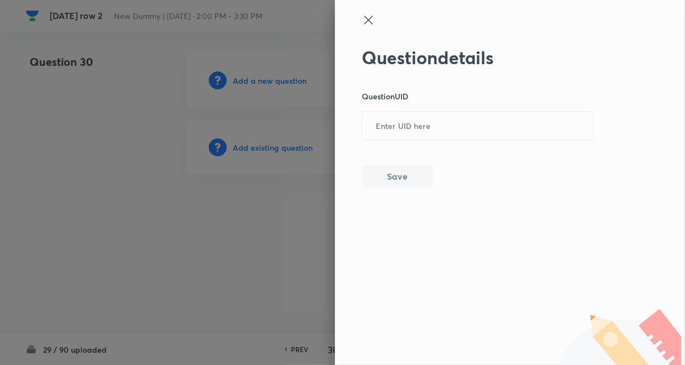
click at [397, 141] on div "Question details Question UID ​ Save" at bounding box center [478, 117] width 232 height 141
drag, startPoint x: 389, startPoint y: 136, endPoint x: 393, endPoint y: 146, distance: 11.5
click at [389, 135] on input "text" at bounding box center [477, 126] width 231 height 27
paste input "NZRKS"
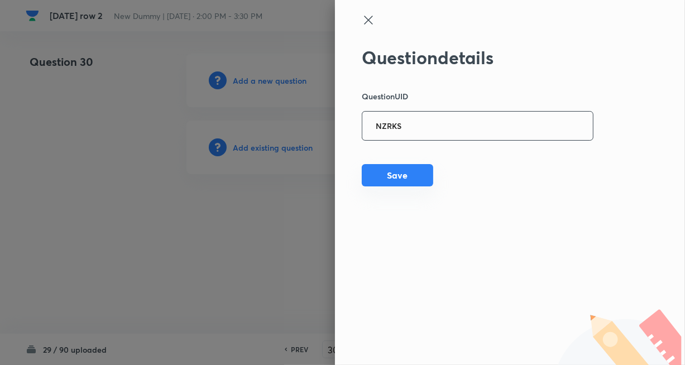
type input "NZRKS"
click at [389, 179] on button "Save" at bounding box center [397, 175] width 71 height 22
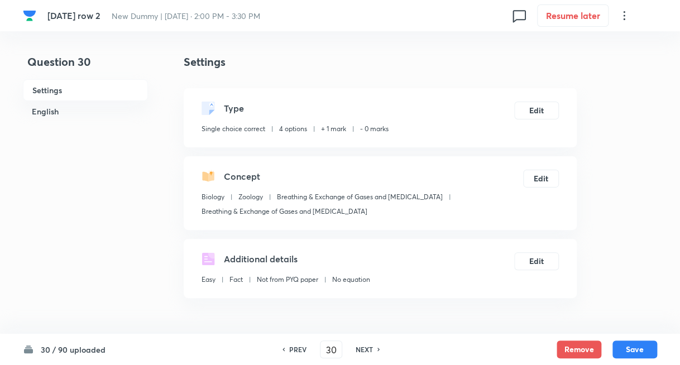
click at [360, 350] on h6 "NEXT" at bounding box center [364, 350] width 17 height 10
type input "31"
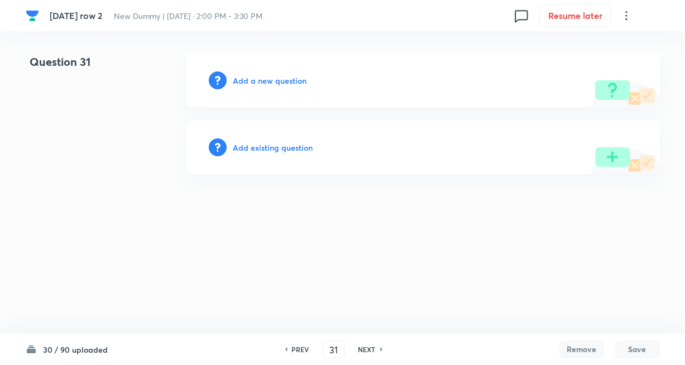
click at [294, 151] on h6 "Add existing question" at bounding box center [273, 148] width 80 height 12
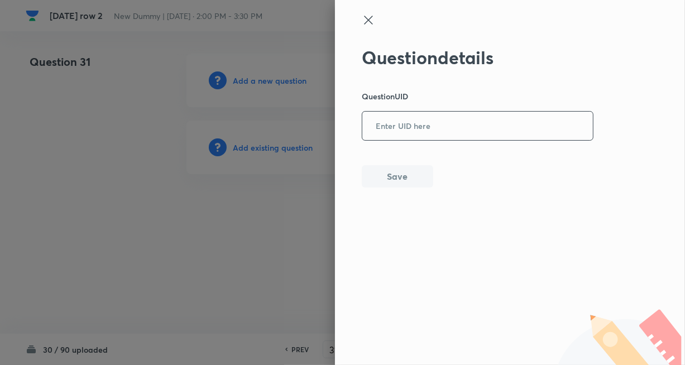
click at [472, 131] on input "text" at bounding box center [477, 126] width 231 height 27
paste input "M5YO6"
type input "M5YO6"
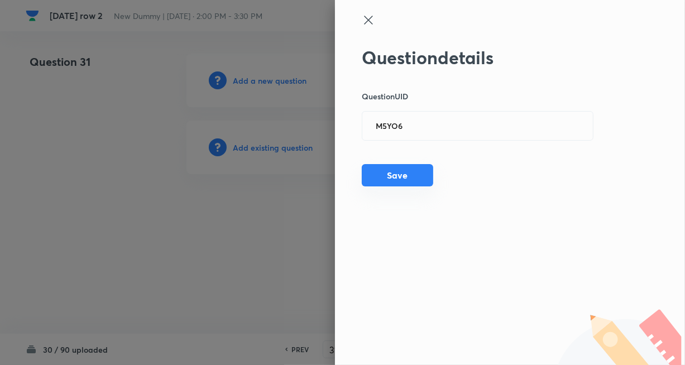
click at [412, 167] on button "Save" at bounding box center [397, 175] width 71 height 22
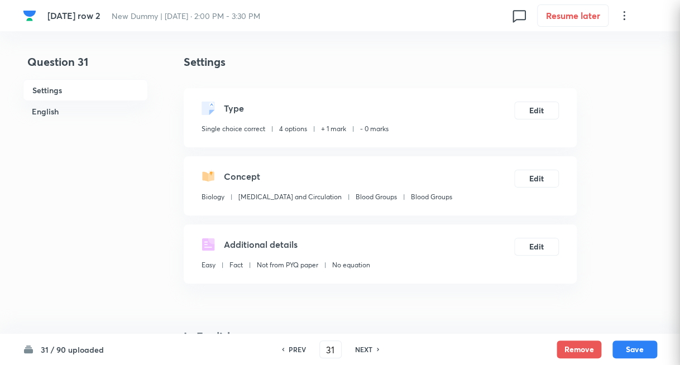
checkbox input "true"
click at [371, 351] on div "NEXT" at bounding box center [366, 350] width 30 height 10
type input "32"
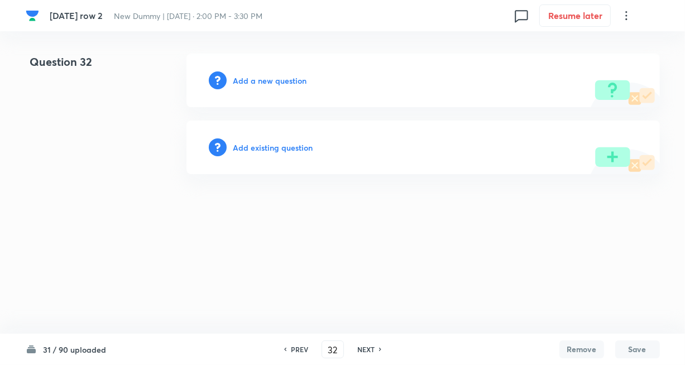
click at [267, 142] on h6 "Add existing question" at bounding box center [273, 148] width 80 height 12
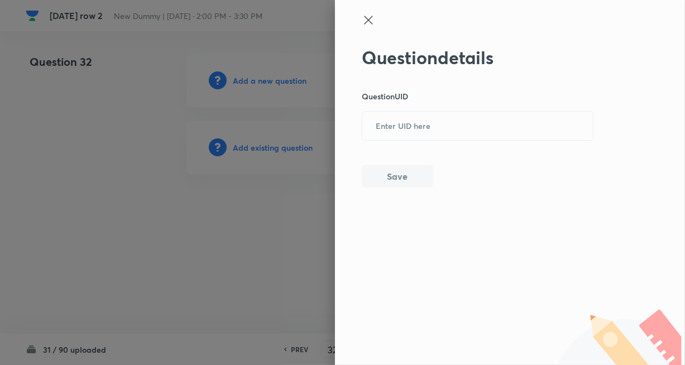
drag, startPoint x: 393, startPoint y: 129, endPoint x: 409, endPoint y: 174, distance: 48.0
click at [393, 129] on input "text" at bounding box center [477, 126] width 231 height 27
paste input "0GI39"
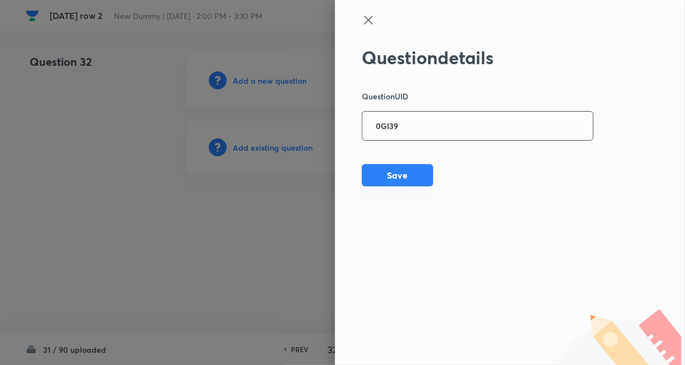
type input "0GI39"
click at [401, 181] on button "Save" at bounding box center [397, 175] width 71 height 22
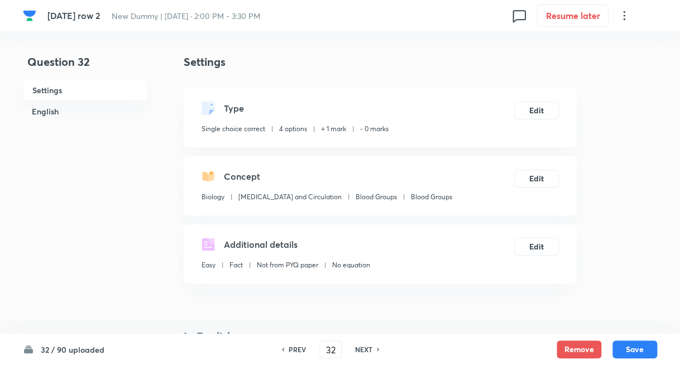
click at [356, 352] on h6 "NEXT" at bounding box center [363, 350] width 17 height 10
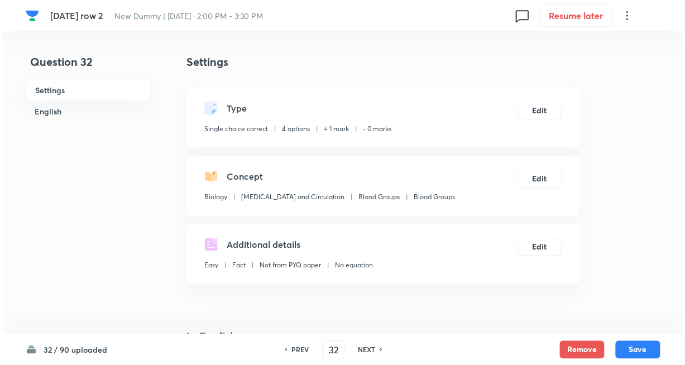
type input "33"
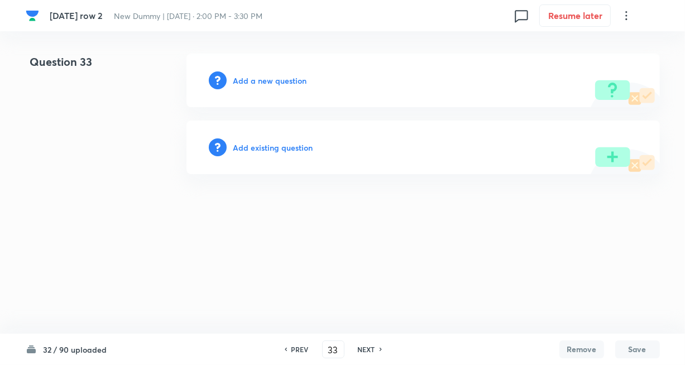
click at [268, 147] on h6 "Add existing question" at bounding box center [273, 148] width 80 height 12
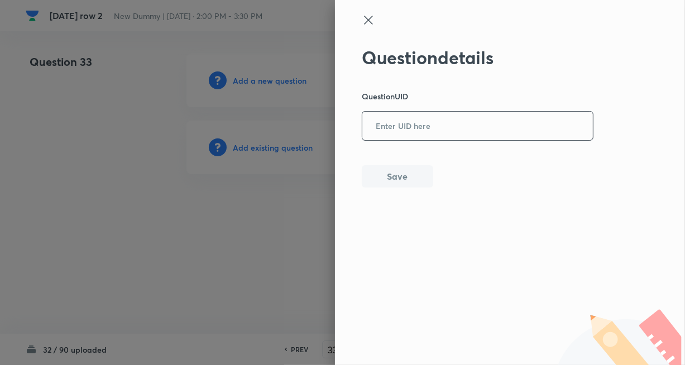
click at [428, 117] on input "text" at bounding box center [477, 126] width 231 height 27
paste input "OBTQC"
type input "OBTQC"
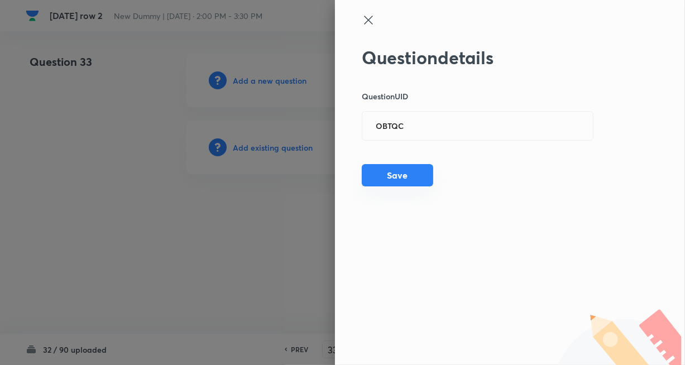
click at [414, 168] on button "Save" at bounding box center [397, 175] width 71 height 22
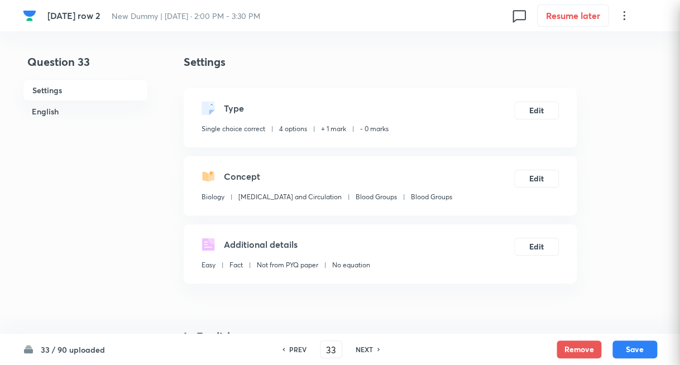
checkbox input "true"
click at [375, 348] on div "NEXT" at bounding box center [366, 350] width 30 height 10
type input "34"
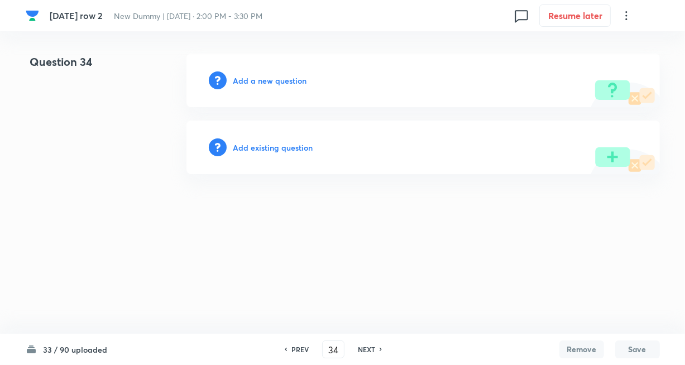
click at [286, 147] on h6 "Add existing question" at bounding box center [273, 148] width 80 height 12
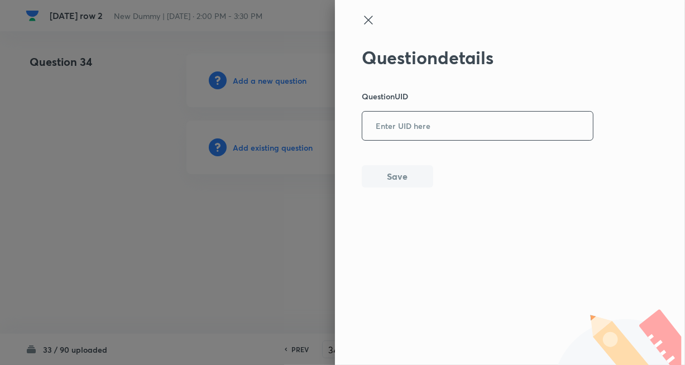
click at [410, 135] on input "text" at bounding box center [477, 126] width 231 height 27
paste input "0UJK6"
type input "0UJK6"
click at [389, 174] on button "Save" at bounding box center [397, 175] width 71 height 22
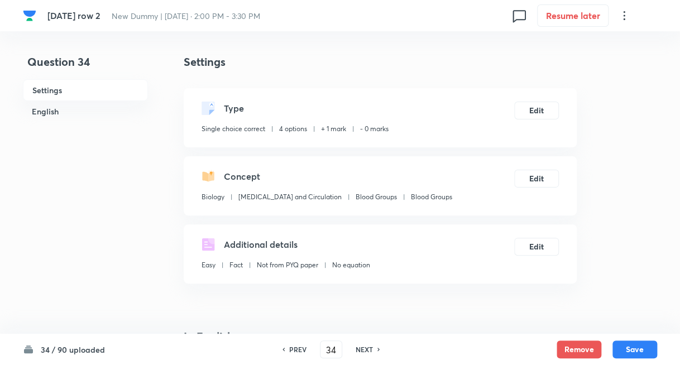
click at [356, 349] on h6 "NEXT" at bounding box center [364, 350] width 17 height 10
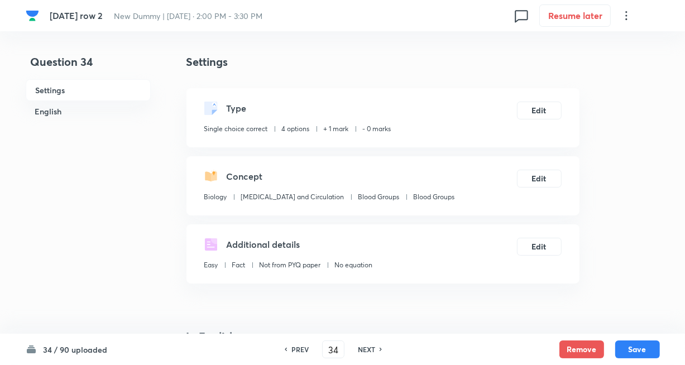
type input "35"
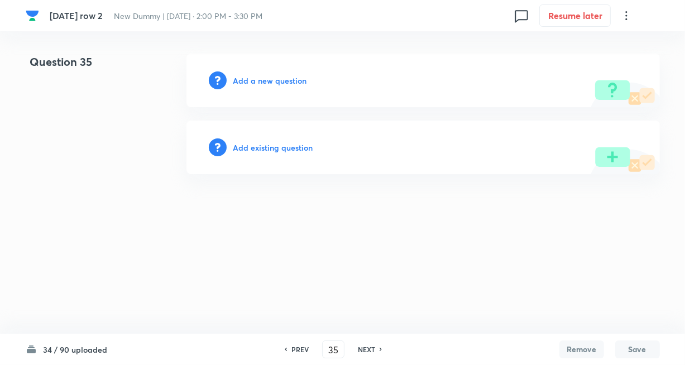
click at [295, 147] on h6 "Add existing question" at bounding box center [273, 148] width 80 height 12
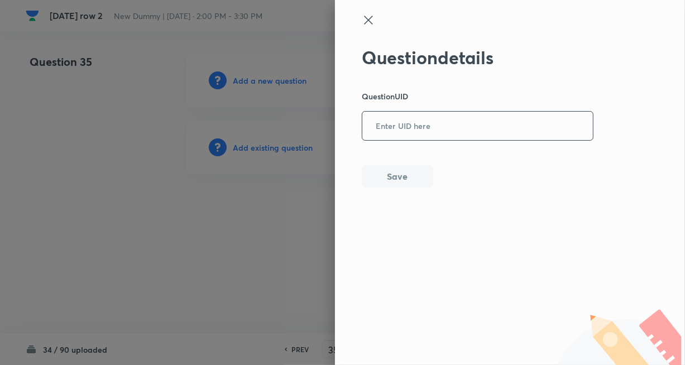
click at [415, 131] on input "text" at bounding box center [477, 126] width 231 height 27
paste input "RFC73"
type input "RFC73"
click at [409, 175] on button "Save" at bounding box center [397, 175] width 71 height 22
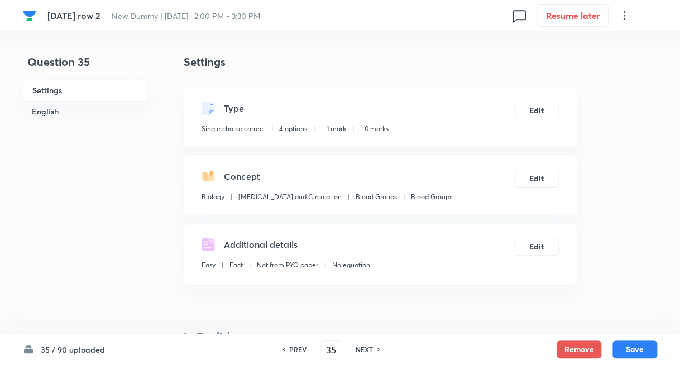
click at [361, 350] on h6 "NEXT" at bounding box center [364, 350] width 17 height 10
type input "36"
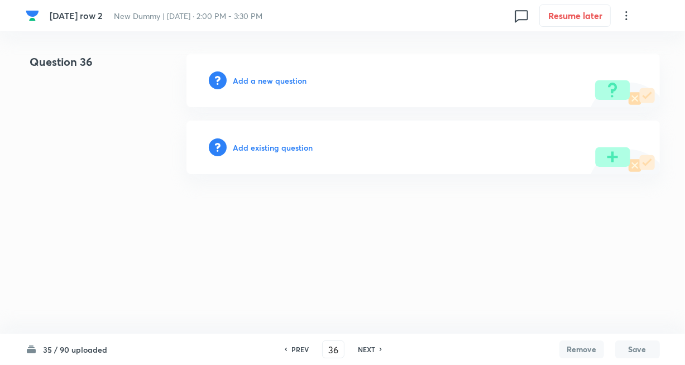
click at [284, 152] on h6 "Add existing question" at bounding box center [273, 148] width 80 height 12
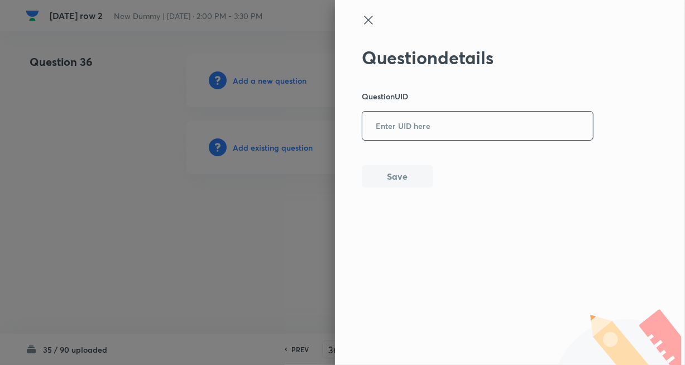
click at [424, 135] on input "text" at bounding box center [477, 126] width 231 height 27
paste input "I33RS"
type input "I33RS"
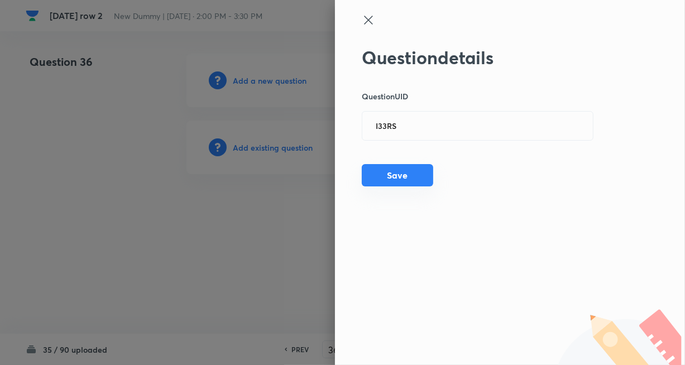
click at [394, 179] on button "Save" at bounding box center [397, 175] width 71 height 22
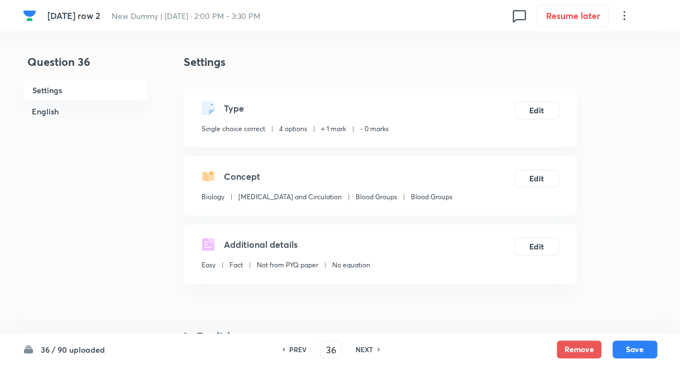
click at [364, 352] on h6 "NEXT" at bounding box center [364, 350] width 17 height 10
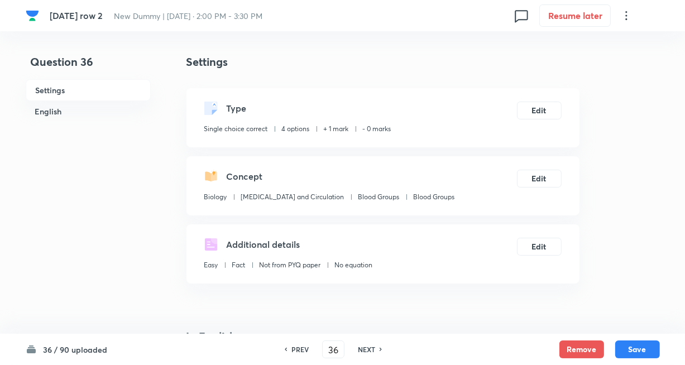
type input "37"
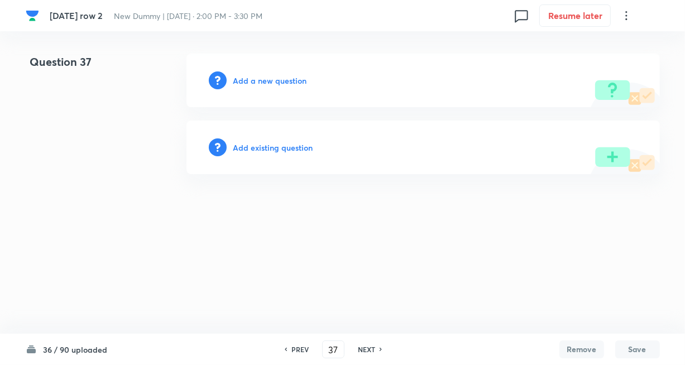
click at [279, 150] on h6 "Add existing question" at bounding box center [273, 148] width 80 height 12
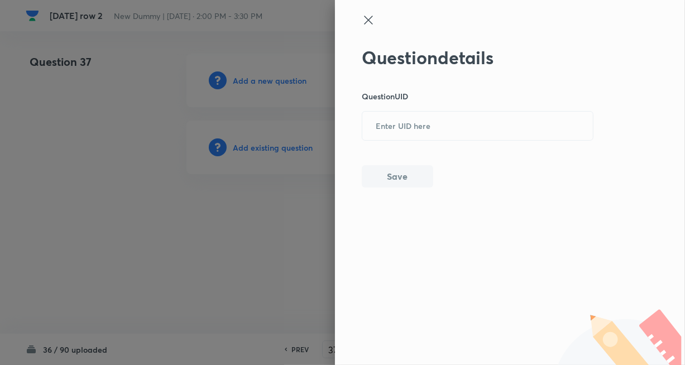
drag, startPoint x: 434, startPoint y: 122, endPoint x: 420, endPoint y: 147, distance: 28.7
click at [436, 122] on input "text" at bounding box center [477, 126] width 231 height 27
paste input "O4MLY"
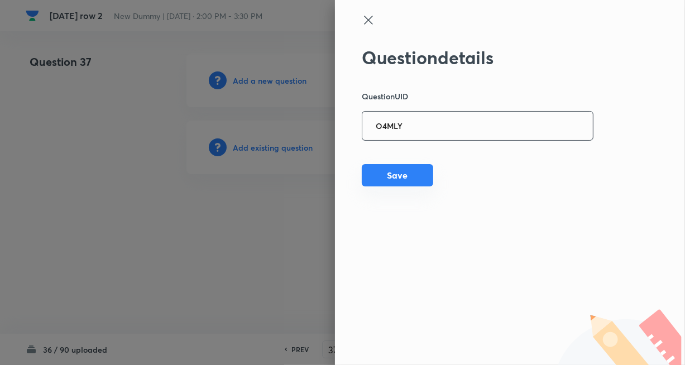
type input "O4MLY"
click at [382, 174] on button "Save" at bounding box center [397, 175] width 71 height 22
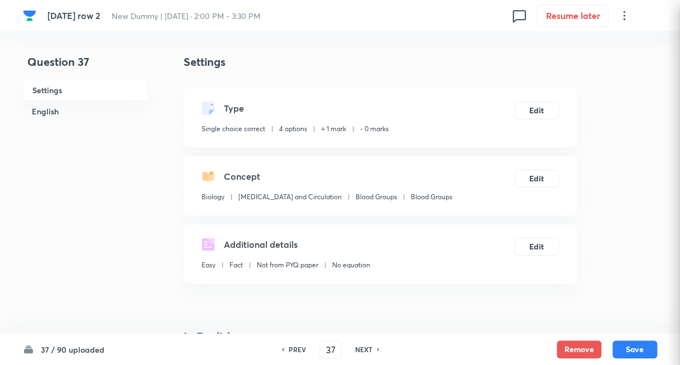
checkbox input "true"
click at [377, 350] on icon at bounding box center [378, 350] width 3 height 6
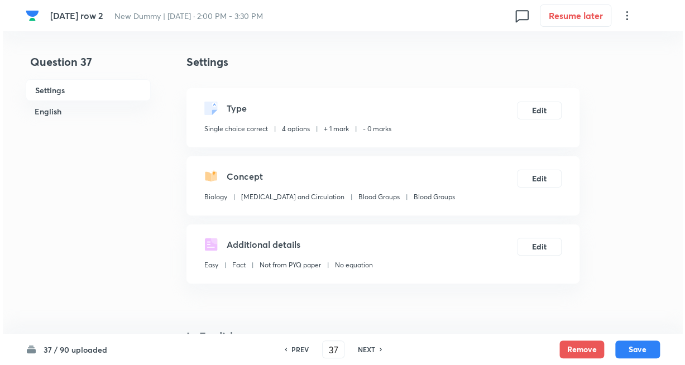
type input "38"
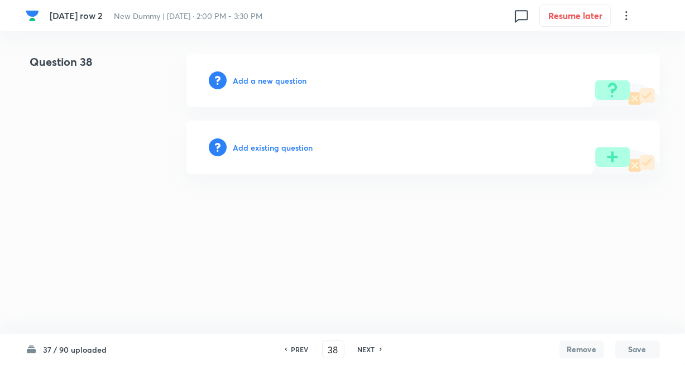
click at [282, 149] on h6 "Add existing question" at bounding box center [273, 148] width 80 height 12
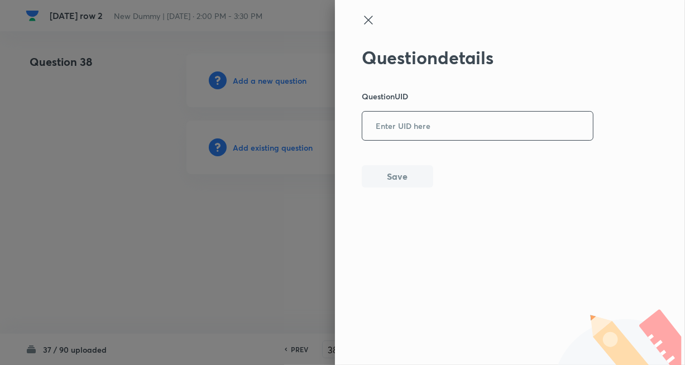
click at [449, 135] on input "text" at bounding box center [477, 126] width 231 height 27
paste input "SGMUV"
type input "SGMUV"
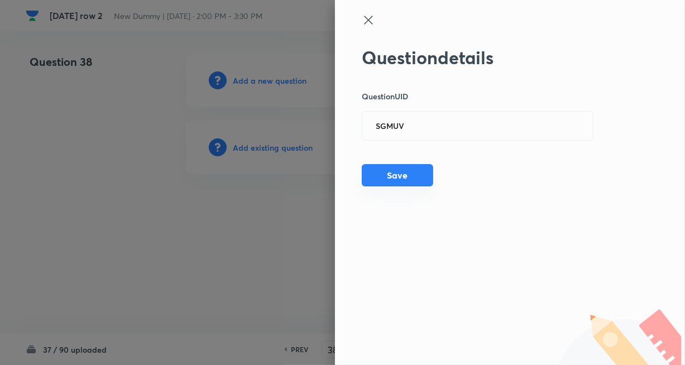
click at [398, 180] on button "Save" at bounding box center [397, 175] width 71 height 22
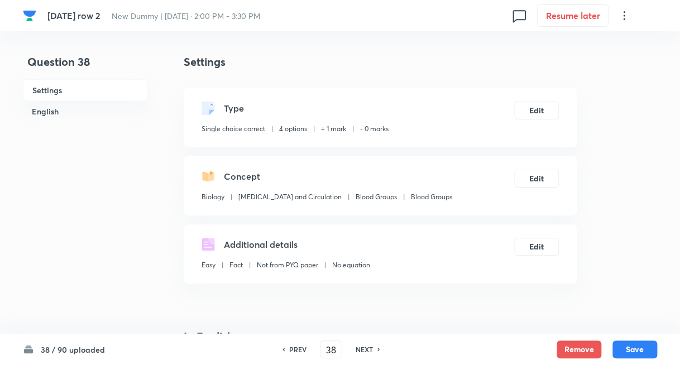
click at [356, 348] on h6 "NEXT" at bounding box center [364, 350] width 17 height 10
type input "39"
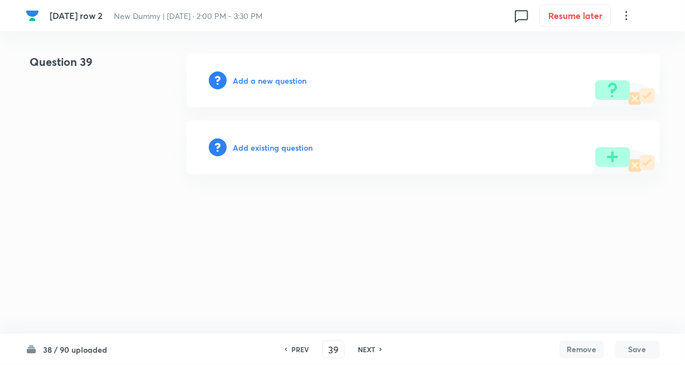
click at [293, 151] on h6 "Add existing question" at bounding box center [273, 148] width 80 height 12
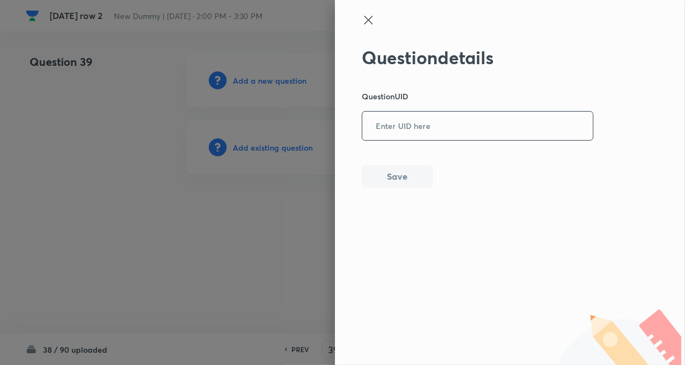
click at [424, 125] on input "text" at bounding box center [477, 126] width 231 height 27
paste input "9F92T"
type input "9F92T"
click at [396, 180] on button "Save" at bounding box center [397, 175] width 71 height 22
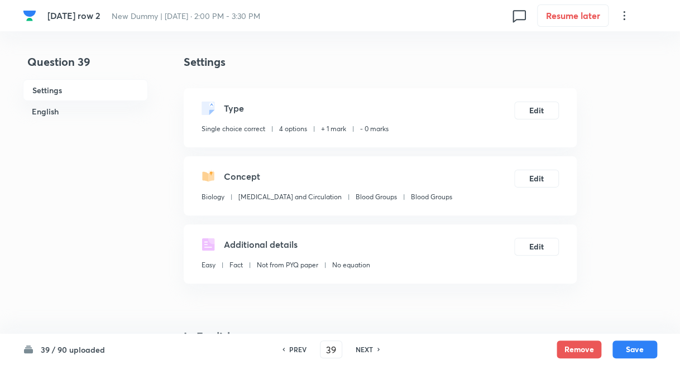
click at [373, 348] on div "NEXT" at bounding box center [366, 350] width 30 height 10
type input "40"
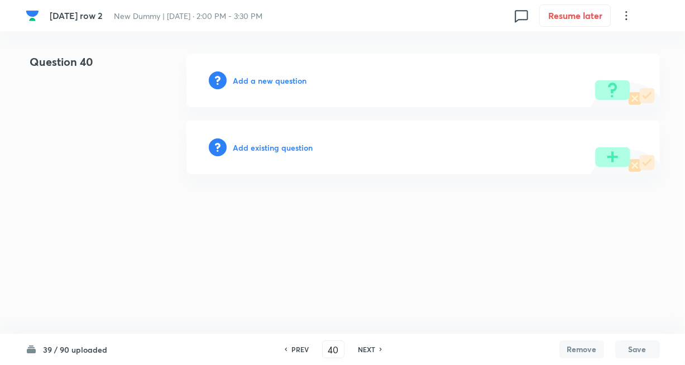
click at [288, 147] on h6 "Add existing question" at bounding box center [273, 148] width 80 height 12
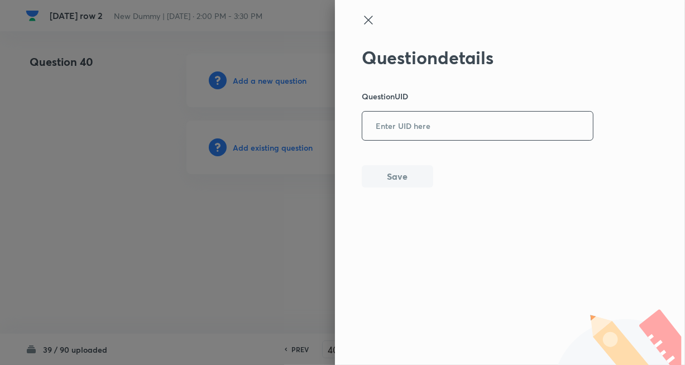
click at [433, 127] on input "text" at bounding box center [477, 126] width 231 height 27
paste input "J1WWA"
type input "J1WWA"
click at [384, 169] on button "Save" at bounding box center [397, 175] width 71 height 22
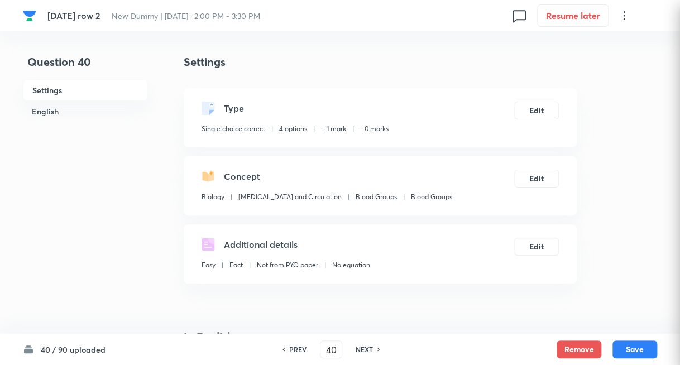
checkbox input "true"
click at [358, 350] on h6 "NEXT" at bounding box center [364, 350] width 17 height 10
type input "41"
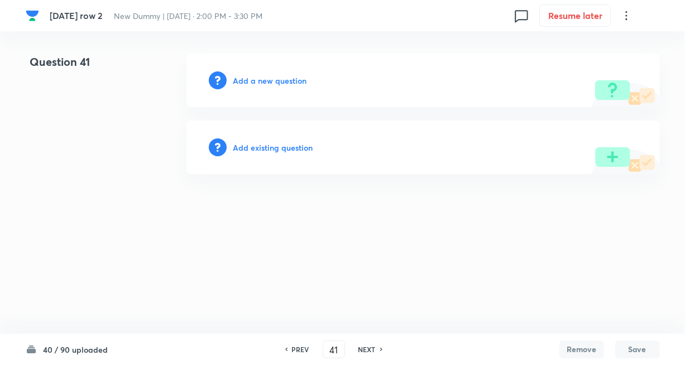
click at [279, 149] on h6 "Add existing question" at bounding box center [273, 148] width 80 height 12
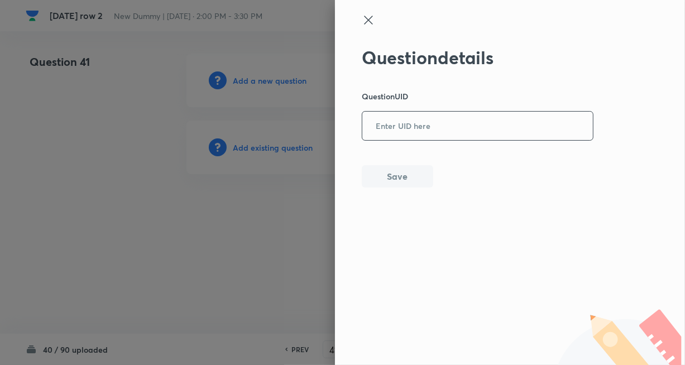
click at [377, 135] on input "text" at bounding box center [477, 126] width 231 height 27
paste input "9NAA9"
type input "9NAA9"
click at [377, 165] on div "Question details Question UID 9NAA9 ​ Save" at bounding box center [478, 117] width 232 height 141
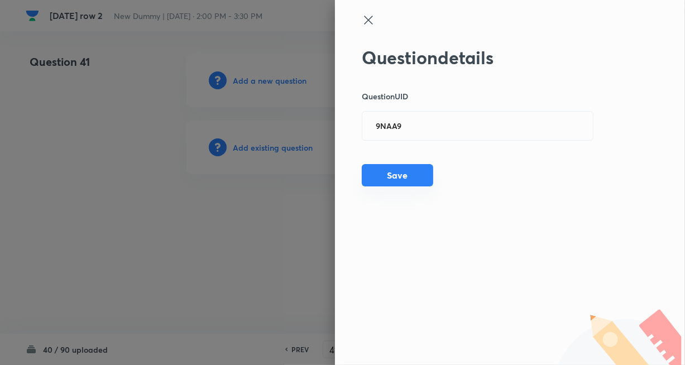
click at [398, 181] on button "Save" at bounding box center [397, 175] width 71 height 22
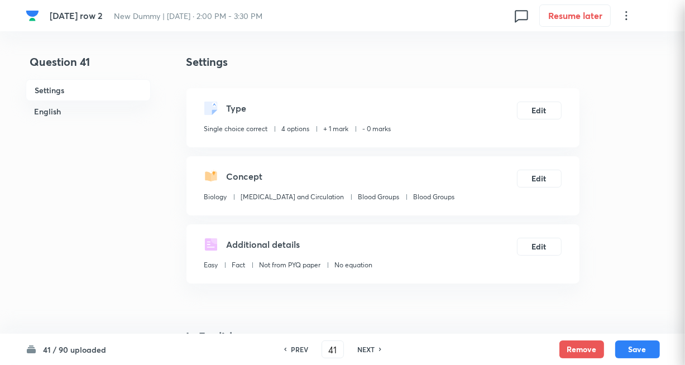
checkbox input "true"
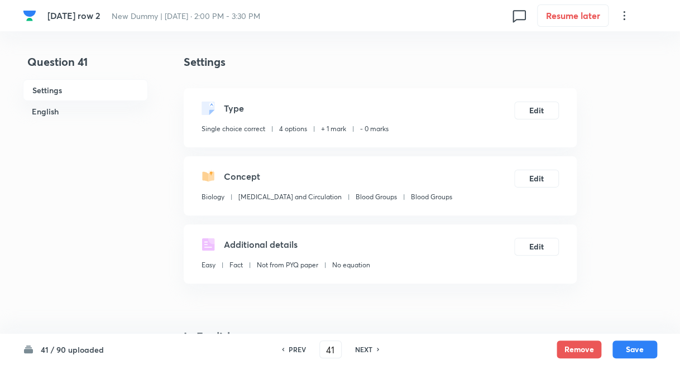
click at [375, 347] on div "NEXT" at bounding box center [366, 350] width 30 height 10
type input "42"
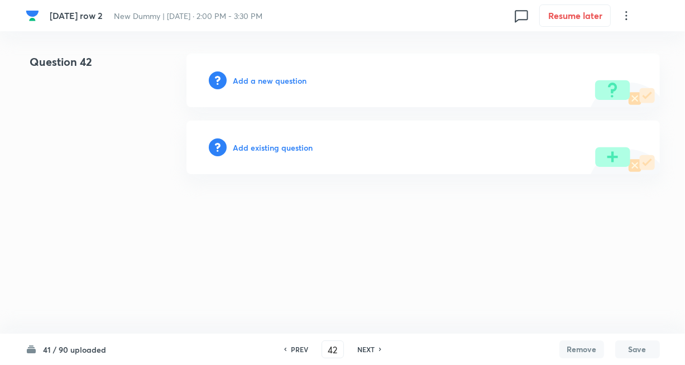
click at [276, 147] on h6 "Add existing question" at bounding box center [273, 148] width 80 height 12
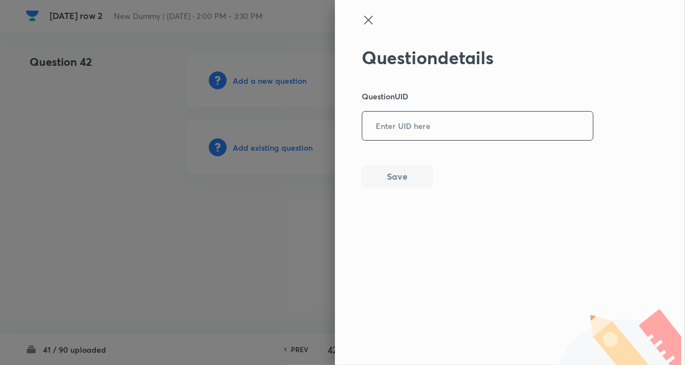
click at [408, 129] on input "text" at bounding box center [477, 126] width 231 height 27
paste input "580KZ"
type input "580KZ"
click at [389, 171] on button "Save" at bounding box center [397, 175] width 71 height 22
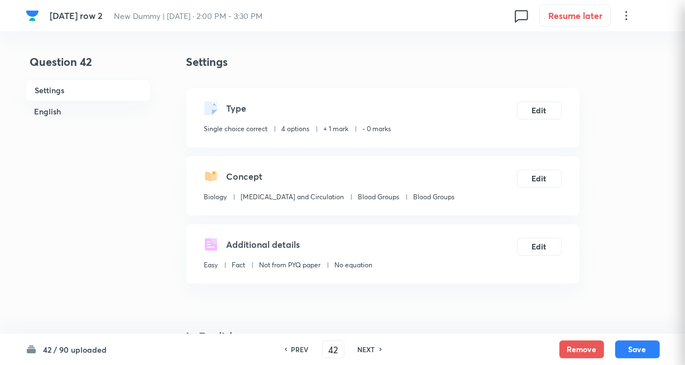
checkbox input "true"
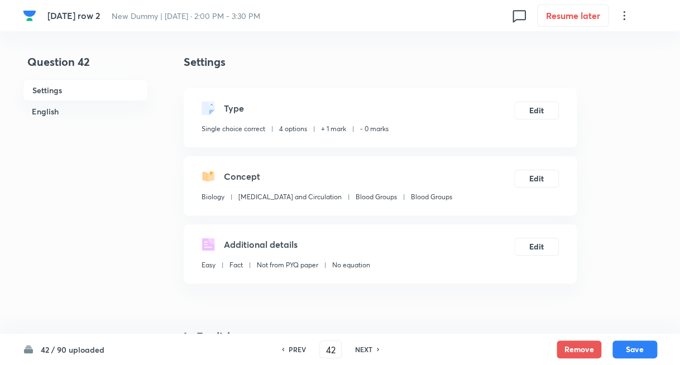
click at [368, 349] on h6 "NEXT" at bounding box center [363, 350] width 17 height 10
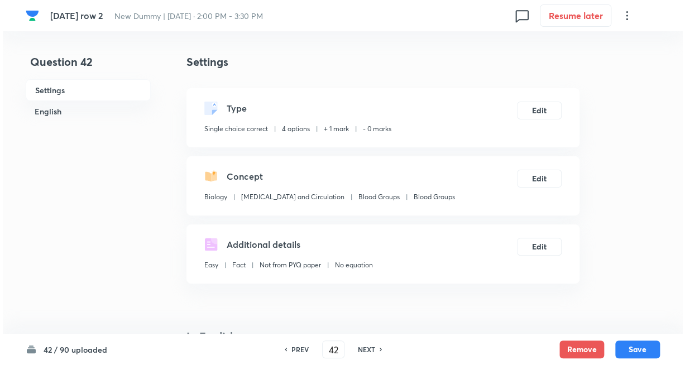
type input "43"
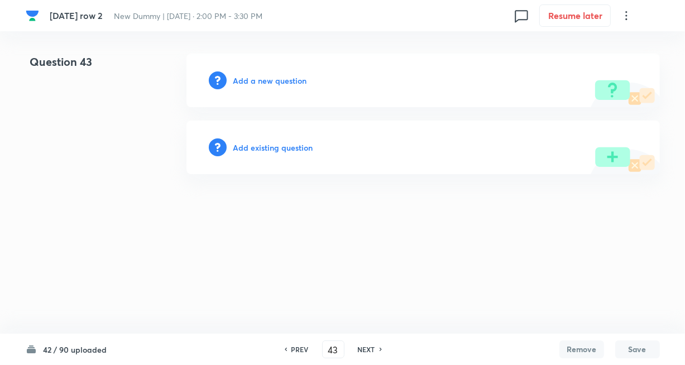
click at [261, 139] on div "Add existing question" at bounding box center [423, 148] width 474 height 54
click at [263, 147] on h6 "Add existing question" at bounding box center [273, 148] width 80 height 12
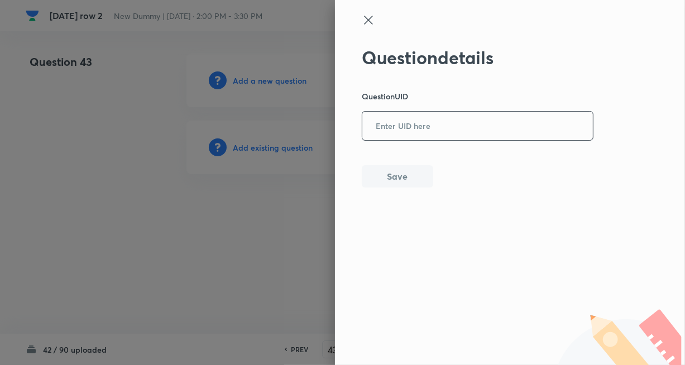
click at [412, 129] on input "text" at bounding box center [477, 126] width 231 height 27
paste input "HHDKW"
type input "HHDKW"
click at [404, 167] on button "Save" at bounding box center [397, 175] width 71 height 22
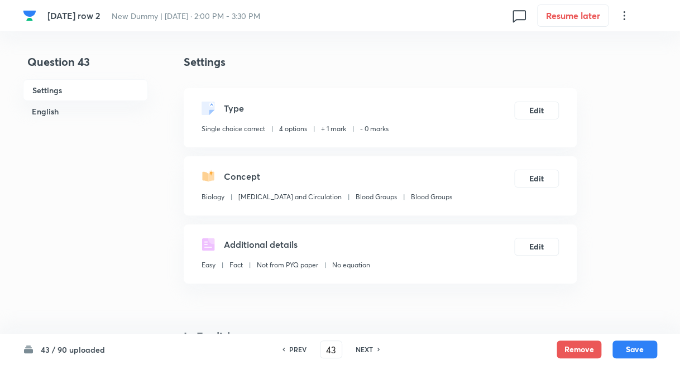
drag, startPoint x: 371, startPoint y: 351, endPoint x: 368, endPoint y: 343, distance: 8.3
click at [371, 351] on h6 "NEXT" at bounding box center [364, 350] width 17 height 10
type input "44"
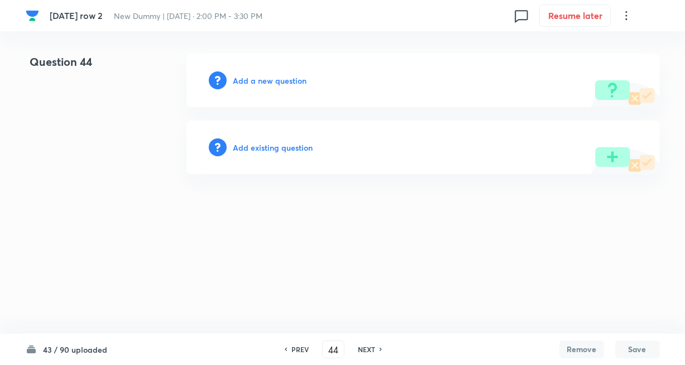
click at [259, 146] on h6 "Add existing question" at bounding box center [273, 148] width 80 height 12
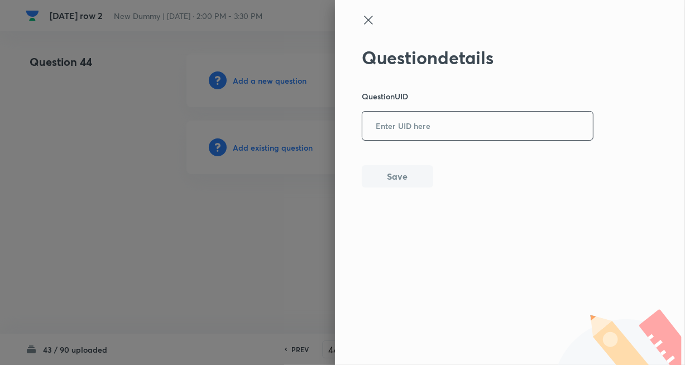
click at [389, 133] on input "text" at bounding box center [477, 126] width 231 height 27
paste input "0EUQW"
type input "0EUQW"
click at [393, 174] on button "Save" at bounding box center [397, 175] width 71 height 22
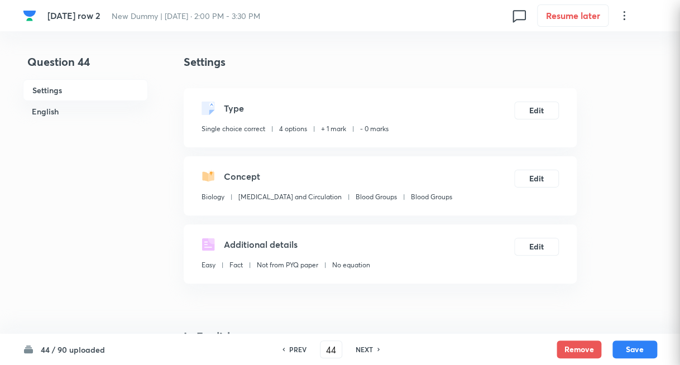
checkbox input "true"
click at [363, 353] on h6 "NEXT" at bounding box center [364, 350] width 17 height 10
type input "45"
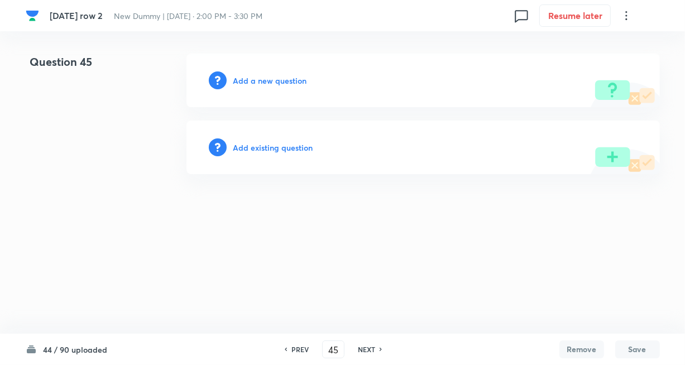
click at [269, 146] on h6 "Add existing question" at bounding box center [273, 148] width 80 height 12
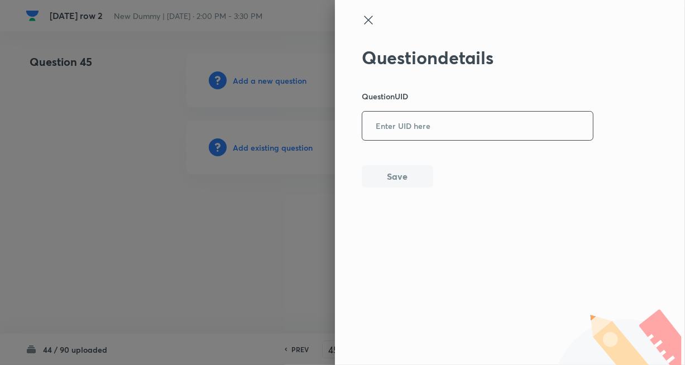
drag, startPoint x: 415, startPoint y: 127, endPoint x: 418, endPoint y: 135, distance: 8.1
click at [416, 127] on input "text" at bounding box center [477, 126] width 231 height 27
paste input "ED3R2"
type input "ED3R2"
click at [409, 176] on button "Save" at bounding box center [397, 175] width 71 height 22
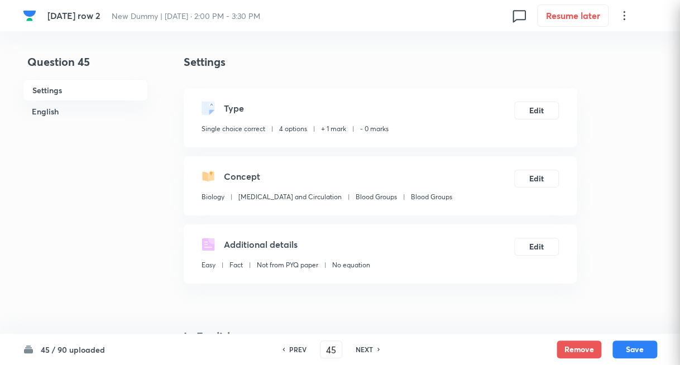
checkbox input "true"
click at [361, 352] on h6 "NEXT" at bounding box center [364, 350] width 17 height 10
type input "46"
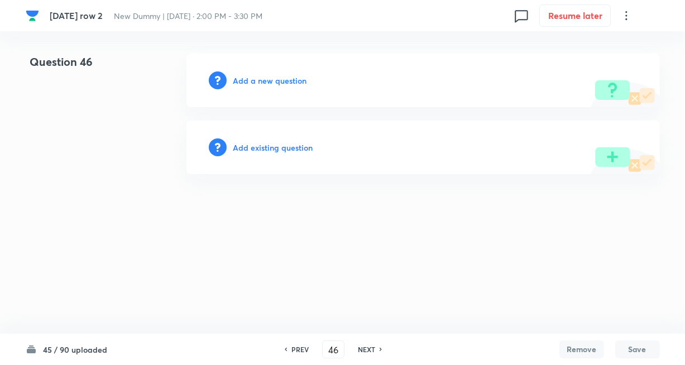
click at [282, 148] on h6 "Add existing question" at bounding box center [273, 148] width 80 height 12
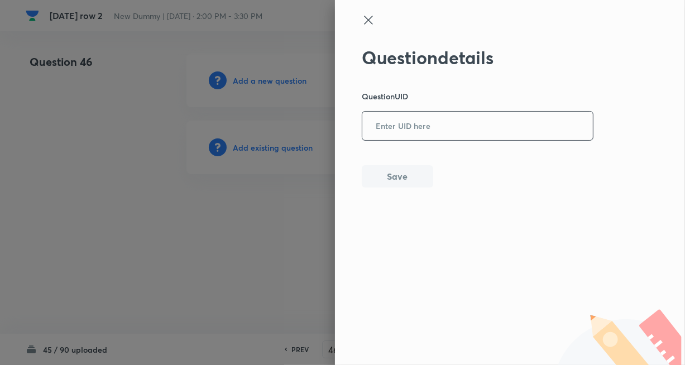
click at [400, 132] on input "text" at bounding box center [477, 126] width 231 height 27
paste input "HJAE3"
type input "HJAE3"
click at [397, 173] on button "Save" at bounding box center [397, 175] width 71 height 22
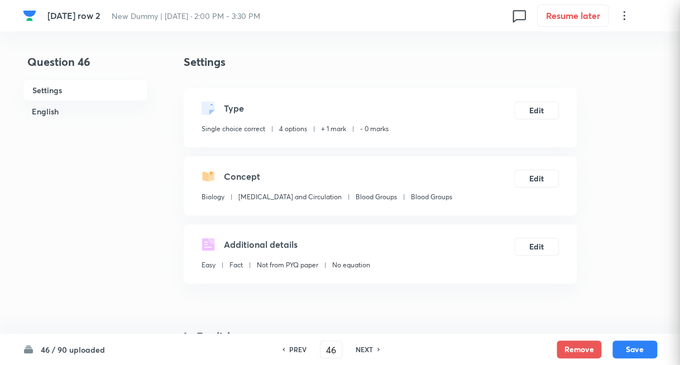
checkbox input "true"
click at [374, 350] on div "NEXT" at bounding box center [366, 350] width 30 height 10
type input "47"
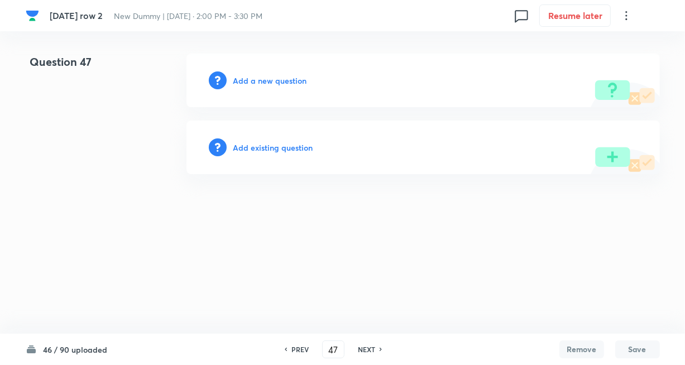
click at [286, 150] on h6 "Add existing question" at bounding box center [273, 148] width 80 height 12
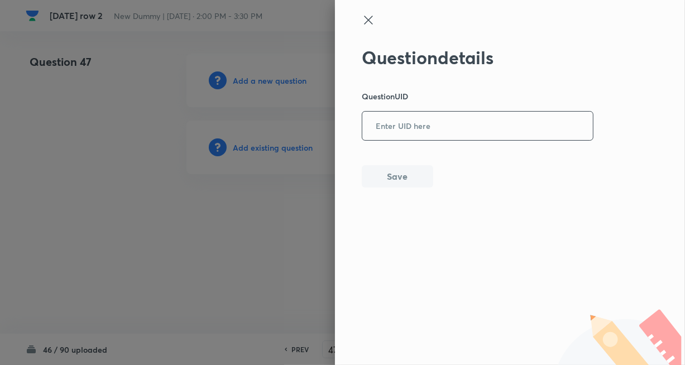
click at [403, 138] on input "text" at bounding box center [477, 126] width 231 height 27
paste input "45JK3"
type input "45JK3"
click at [398, 175] on button "Save" at bounding box center [397, 175] width 71 height 22
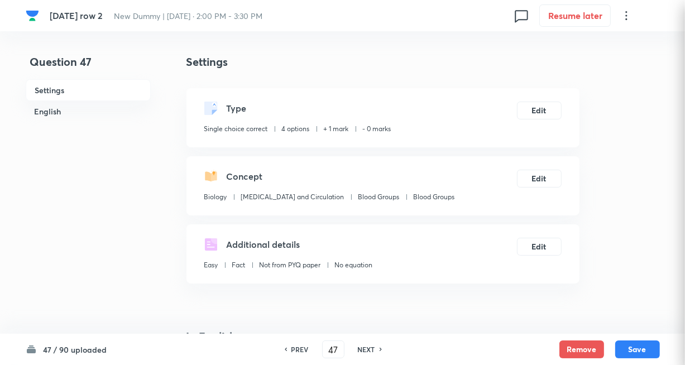
checkbox input "true"
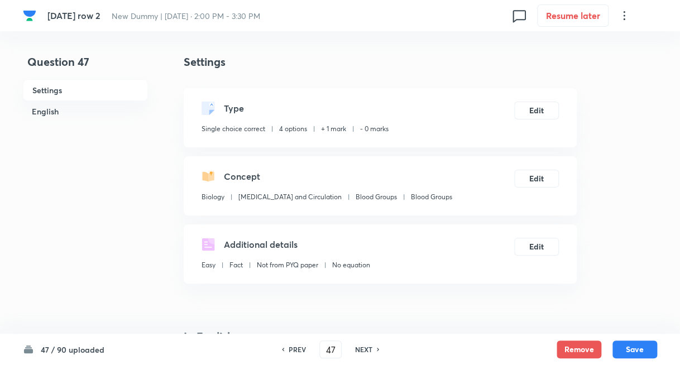
click at [366, 346] on h6 "NEXT" at bounding box center [363, 350] width 17 height 10
type input "48"
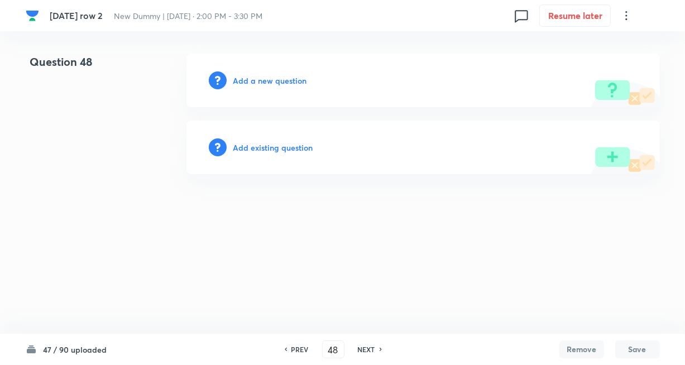
click at [277, 143] on h6 "Add existing question" at bounding box center [273, 148] width 80 height 12
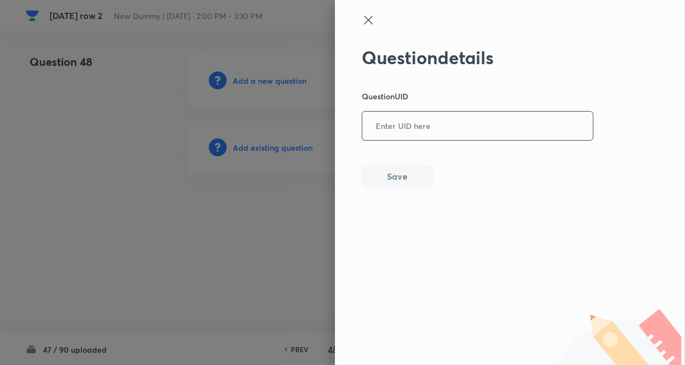
click at [386, 132] on input "text" at bounding box center [477, 126] width 231 height 27
paste input "OSEMW"
type input "OSEMW"
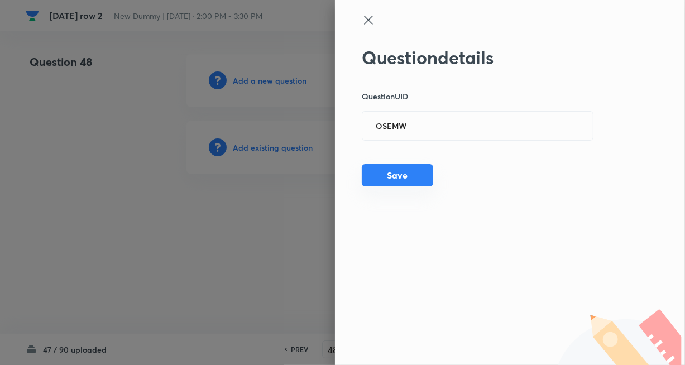
click at [384, 168] on button "Save" at bounding box center [397, 175] width 71 height 22
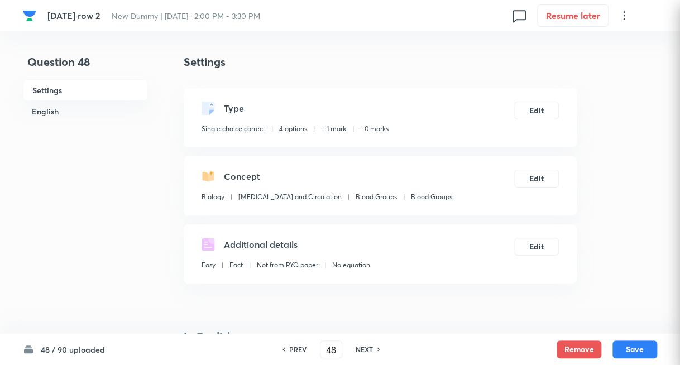
checkbox input "true"
drag, startPoint x: 366, startPoint y: 347, endPoint x: 360, endPoint y: 340, distance: 9.5
click at [366, 347] on h6 "NEXT" at bounding box center [364, 350] width 17 height 10
type input "49"
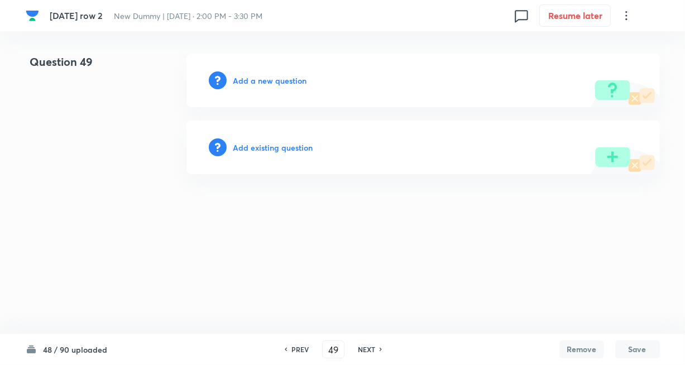
click at [281, 143] on h6 "Add existing question" at bounding box center [273, 148] width 80 height 12
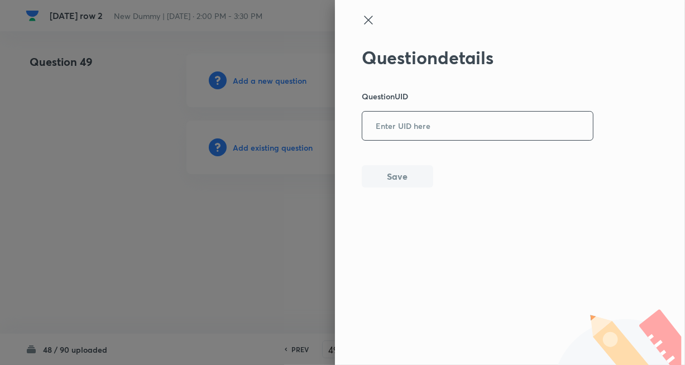
click at [407, 127] on input "text" at bounding box center [477, 126] width 231 height 27
paste input "56QEO"
type input "56QEO"
click at [407, 188] on div "Question details Question UID 56QEO ​ Save" at bounding box center [510, 182] width 350 height 365
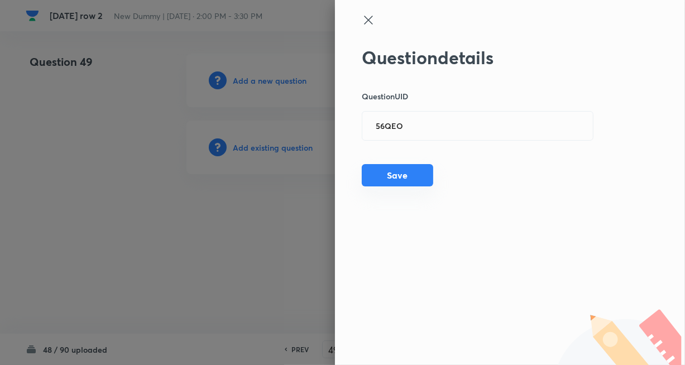
click at [385, 176] on button "Save" at bounding box center [397, 175] width 71 height 22
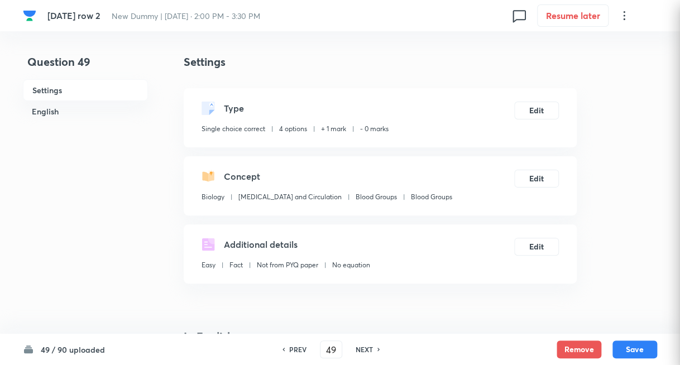
checkbox input "true"
click at [357, 350] on h6 "NEXT" at bounding box center [364, 350] width 17 height 10
type input "50"
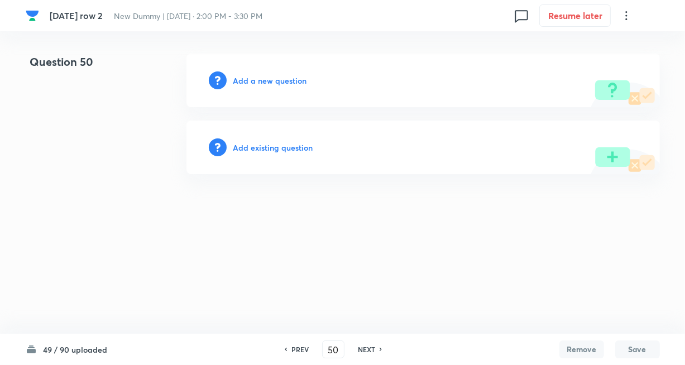
click at [267, 137] on div "Add existing question" at bounding box center [423, 148] width 474 height 54
click at [268, 147] on h6 "Add existing question" at bounding box center [273, 148] width 80 height 12
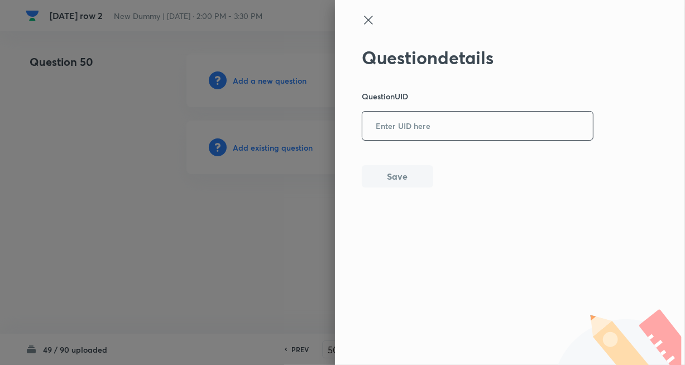
drag, startPoint x: 413, startPoint y: 119, endPoint x: 412, endPoint y: 158, distance: 39.1
click at [413, 119] on input "text" at bounding box center [477, 126] width 231 height 27
paste input "NQAMR"
type input "NQAMR"
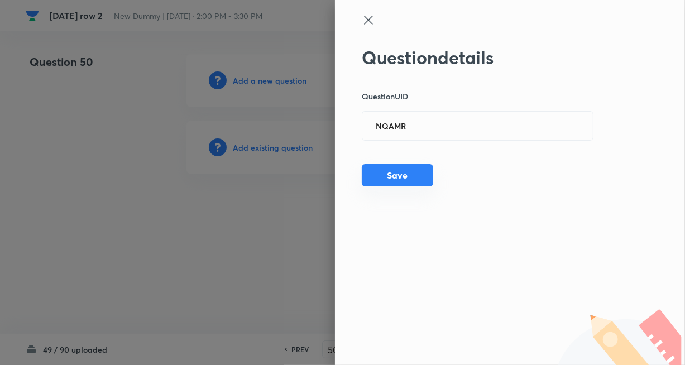
click at [396, 178] on button "Save" at bounding box center [397, 175] width 71 height 22
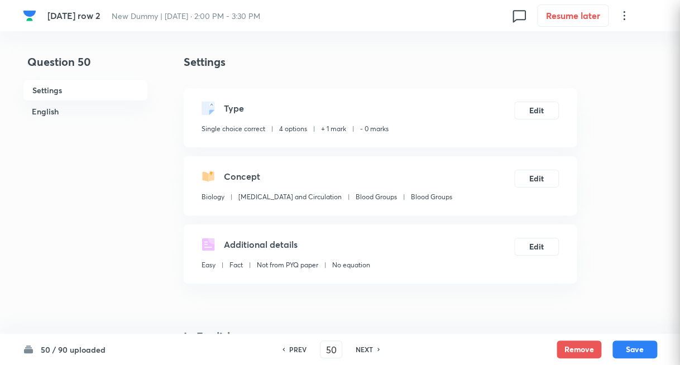
checkbox input "true"
click at [367, 343] on div "PREV 50 ​ NEXT" at bounding box center [331, 350] width 144 height 18
click at [366, 346] on h6 "NEXT" at bounding box center [364, 350] width 17 height 10
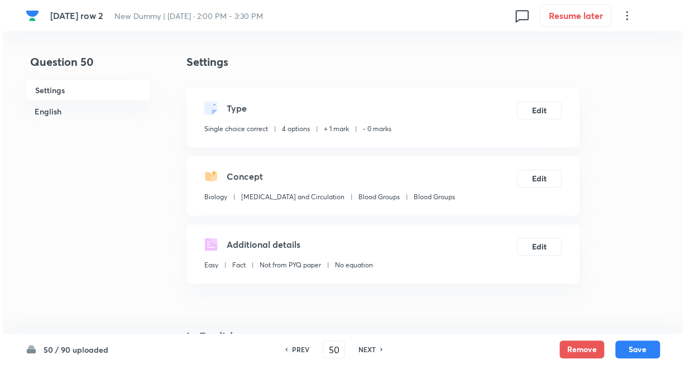
type input "51"
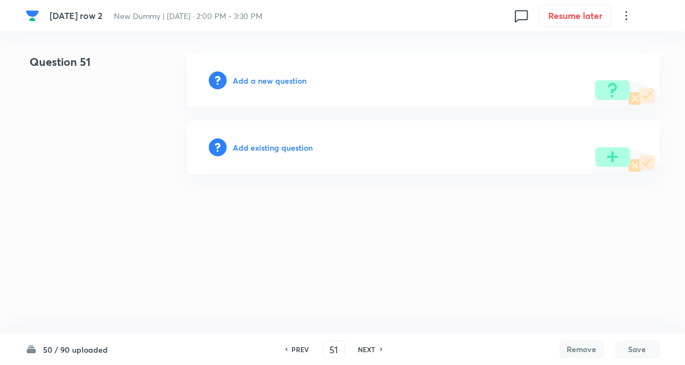
click at [280, 144] on h6 "Add existing question" at bounding box center [273, 148] width 80 height 12
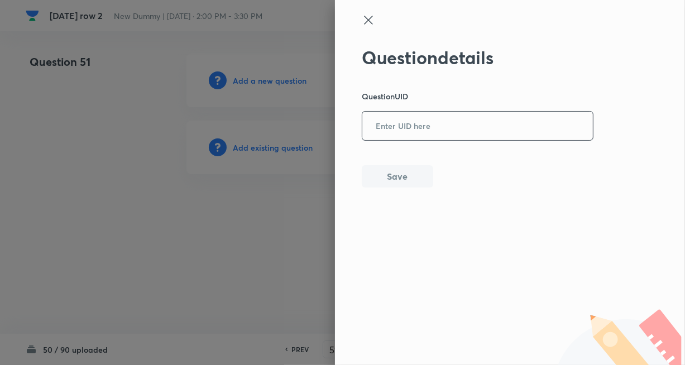
click at [391, 126] on input "text" at bounding box center [477, 126] width 231 height 27
paste input "KK9AL"
type input "KK9AL"
click at [397, 176] on button "Save" at bounding box center [397, 175] width 71 height 22
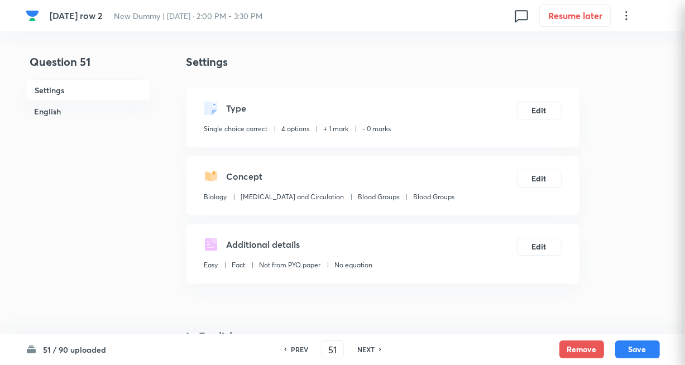
checkbox input "true"
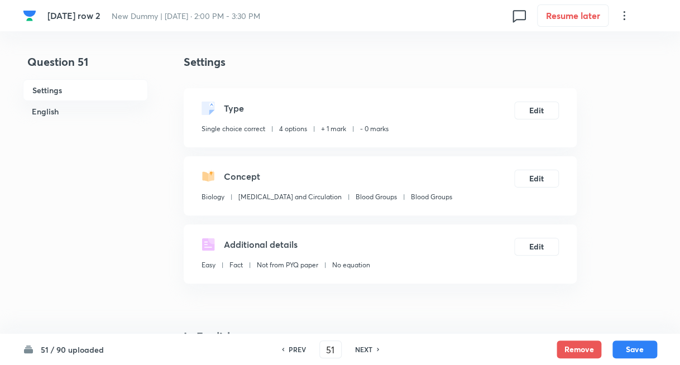
click at [369, 350] on h6 "NEXT" at bounding box center [363, 350] width 17 height 10
type input "52"
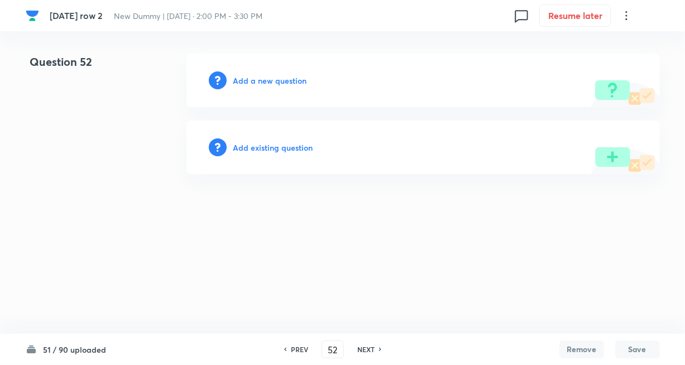
click at [264, 149] on h6 "Add existing question" at bounding box center [273, 148] width 80 height 12
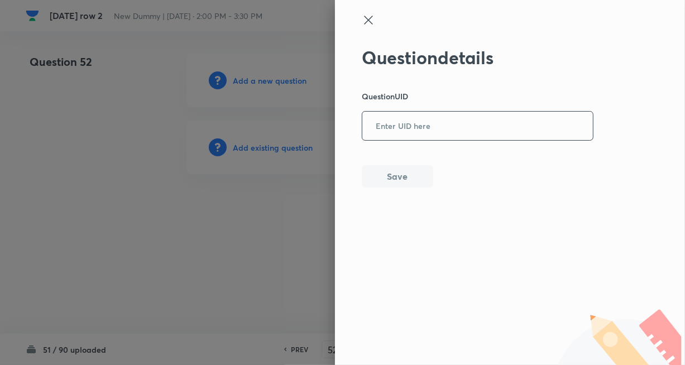
click at [411, 135] on input "text" at bounding box center [477, 126] width 231 height 27
paste input "FNPUV"
type input "FNPUV"
click at [395, 179] on button "Save" at bounding box center [397, 175] width 71 height 22
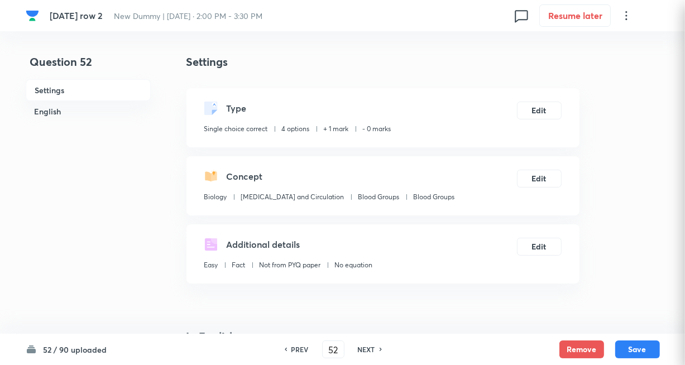
checkbox input "true"
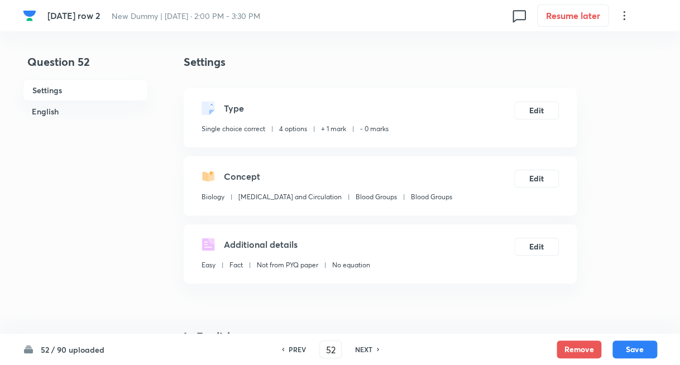
click at [368, 346] on h6 "NEXT" at bounding box center [363, 350] width 17 height 10
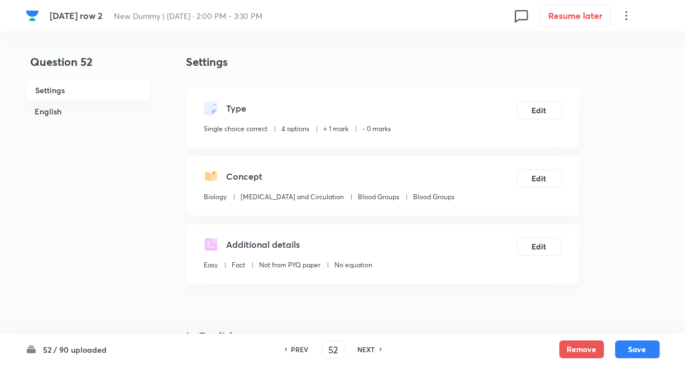
type input "53"
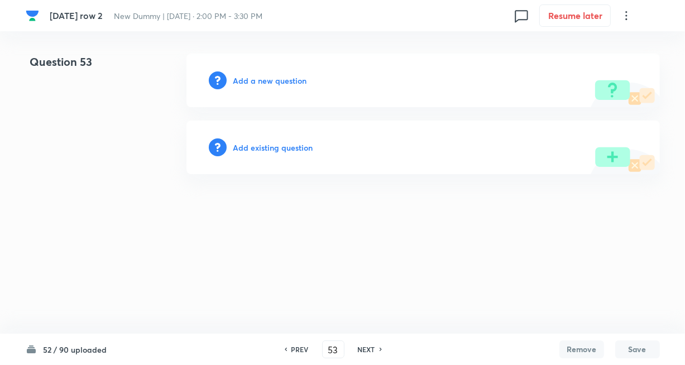
click at [297, 151] on h6 "Add existing question" at bounding box center [273, 148] width 80 height 12
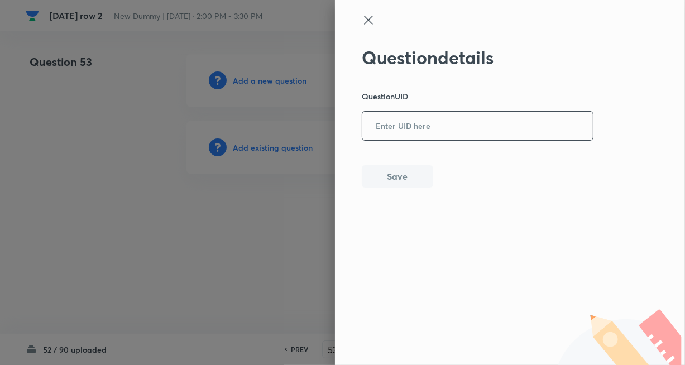
click at [402, 131] on input "text" at bounding box center [477, 126] width 231 height 27
paste input "YEWZZ"
type input "YEWZZ"
click at [384, 180] on button "Save" at bounding box center [397, 175] width 71 height 22
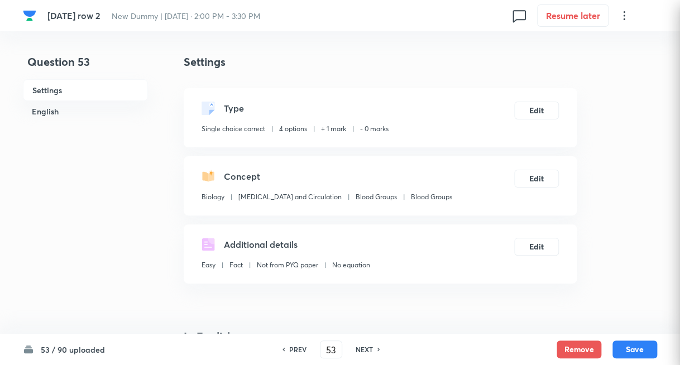
checkbox input "true"
click at [372, 347] on h6 "NEXT" at bounding box center [364, 350] width 17 height 10
type input "54"
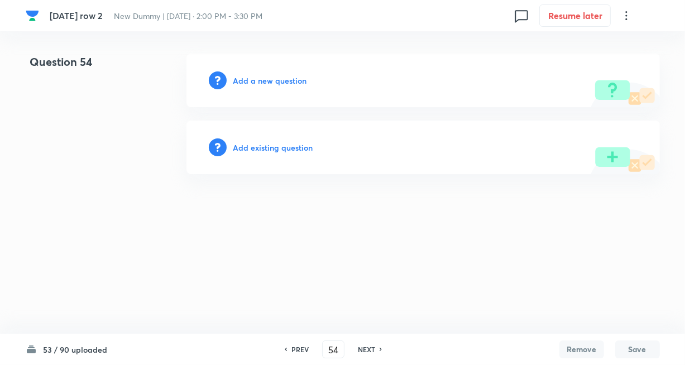
click at [262, 147] on h6 "Add existing question" at bounding box center [273, 148] width 80 height 12
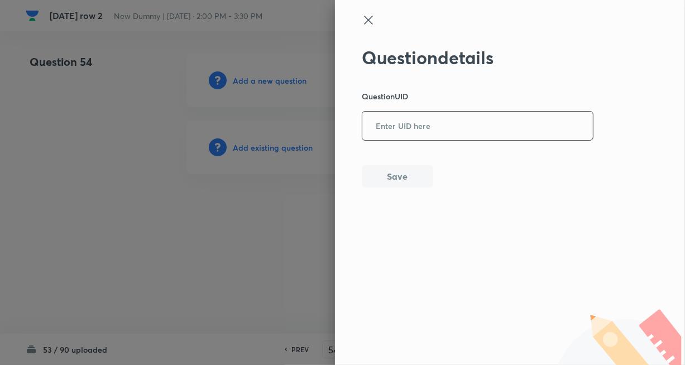
click at [411, 126] on input "text" at bounding box center [477, 126] width 231 height 27
paste input "4XX4B"
type input "4XX4B"
click at [380, 180] on button "Save" at bounding box center [397, 175] width 71 height 22
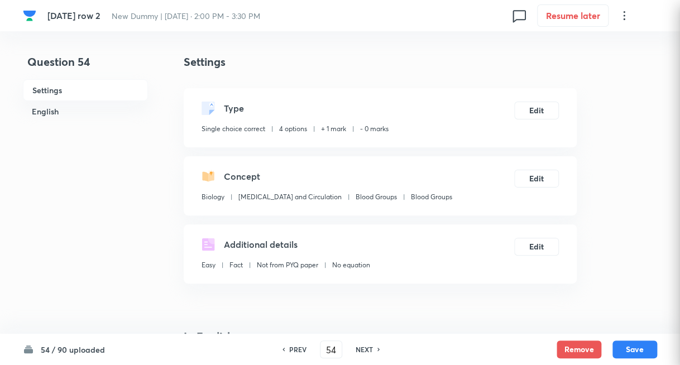
checkbox input "true"
click at [362, 349] on h6 "NEXT" at bounding box center [364, 350] width 17 height 10
type input "55"
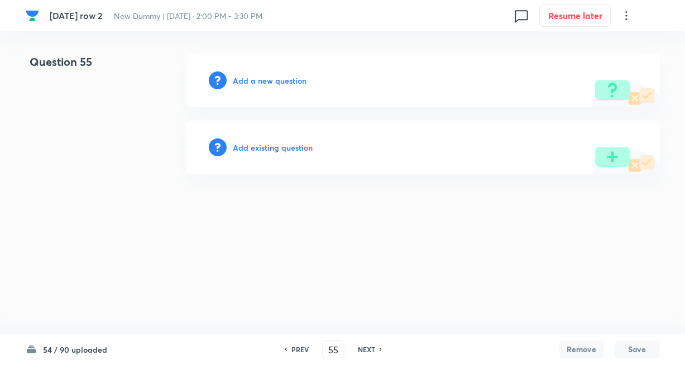
click at [265, 149] on h6 "Add existing question" at bounding box center [273, 148] width 80 height 12
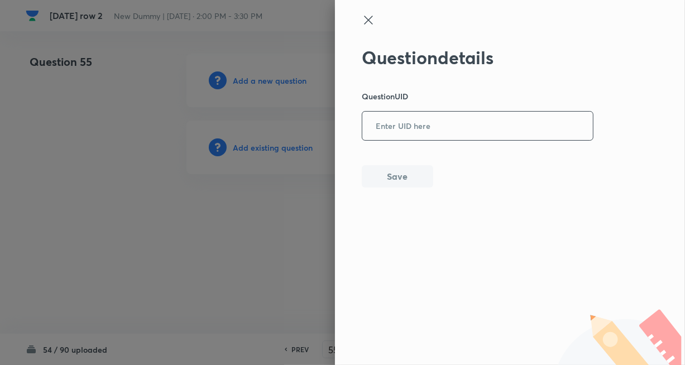
click at [377, 127] on input "text" at bounding box center [477, 126] width 231 height 27
paste input "LL3O6"
type input "LL3O6"
click at [395, 166] on button "Save" at bounding box center [397, 175] width 71 height 22
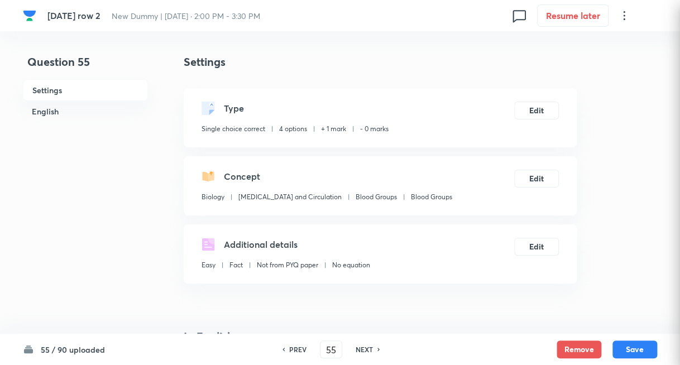
checkbox input "true"
click at [358, 350] on h6 "NEXT" at bounding box center [364, 350] width 17 height 10
type input "56"
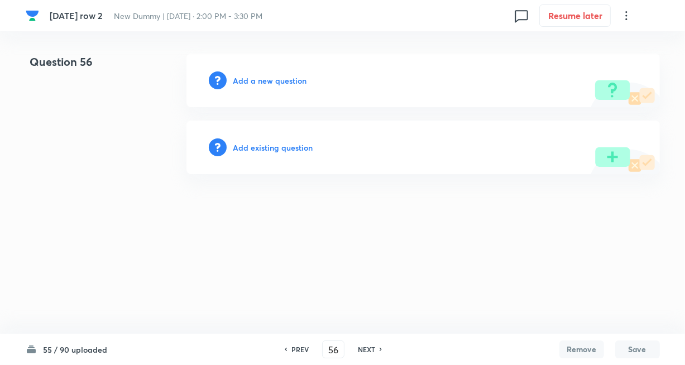
click at [273, 146] on h6 "Add existing question" at bounding box center [273, 148] width 80 height 12
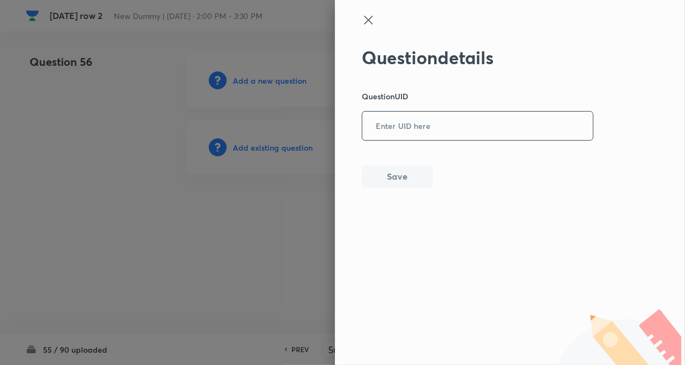
drag, startPoint x: 407, startPoint y: 127, endPoint x: 408, endPoint y: 138, distance: 10.7
click at [408, 127] on input "text" at bounding box center [477, 126] width 231 height 27
paste input "DXCCG"
type input "DXCCG"
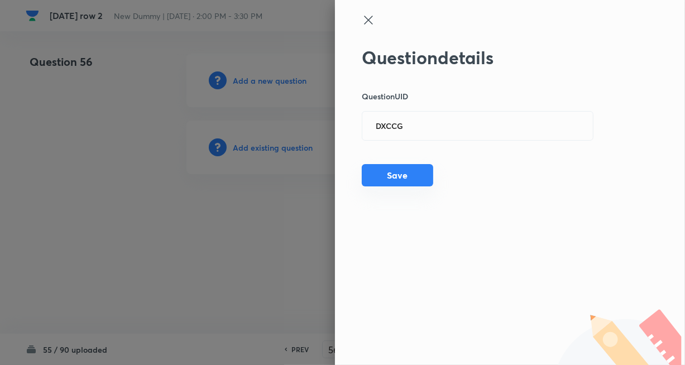
click at [391, 173] on button "Save" at bounding box center [397, 175] width 71 height 22
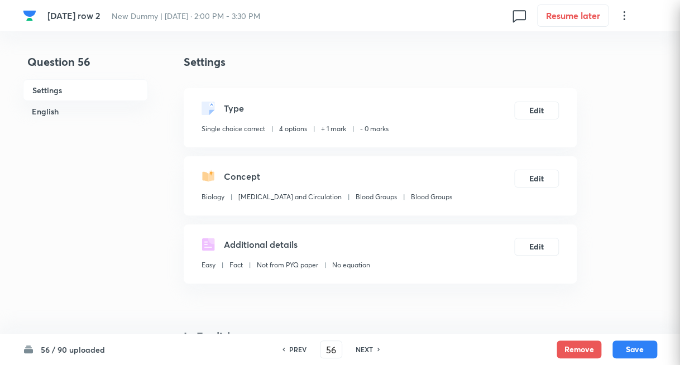
checkbox input "true"
click at [358, 348] on h6 "NEXT" at bounding box center [364, 350] width 17 height 10
type input "57"
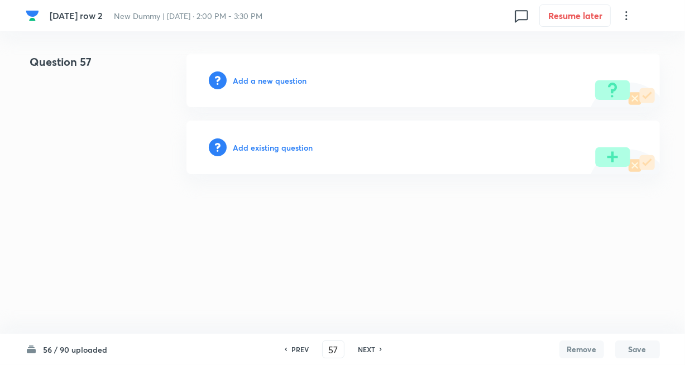
click at [282, 151] on h6 "Add existing question" at bounding box center [273, 148] width 80 height 12
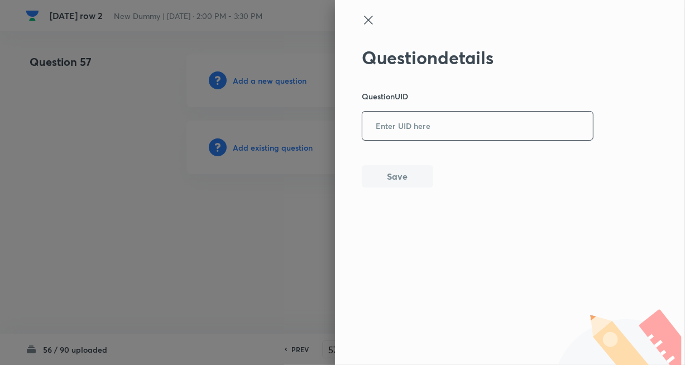
drag, startPoint x: 406, startPoint y: 128, endPoint x: 407, endPoint y: 138, distance: 10.1
click at [407, 128] on input "text" at bounding box center [477, 126] width 231 height 27
paste input "6YDBR"
type input "6YDBR"
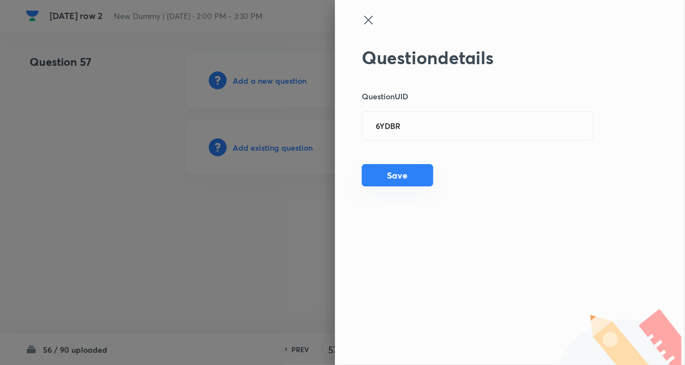
click at [383, 176] on button "Save" at bounding box center [397, 175] width 71 height 22
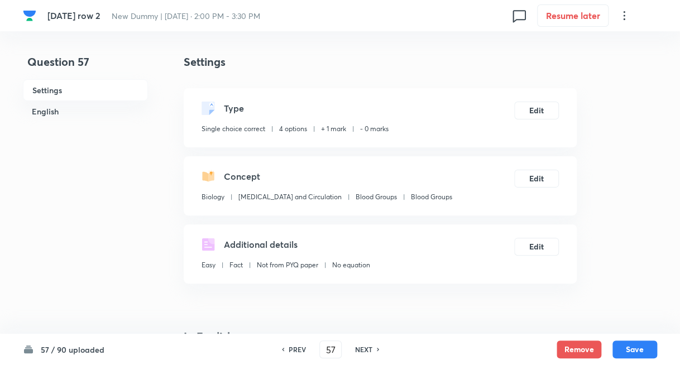
click at [357, 352] on h6 "NEXT" at bounding box center [363, 350] width 17 height 10
type input "58"
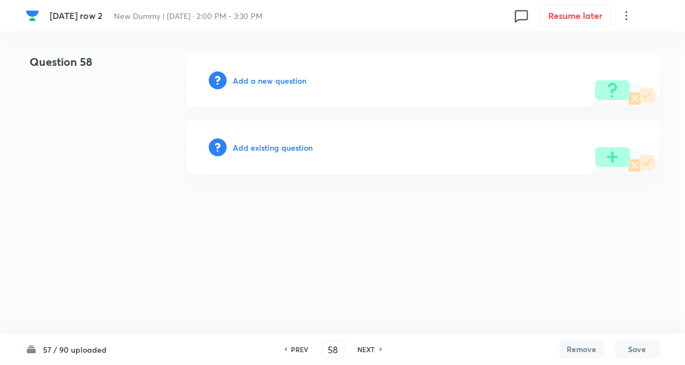
click at [260, 151] on h6 "Add existing question" at bounding box center [273, 148] width 80 height 12
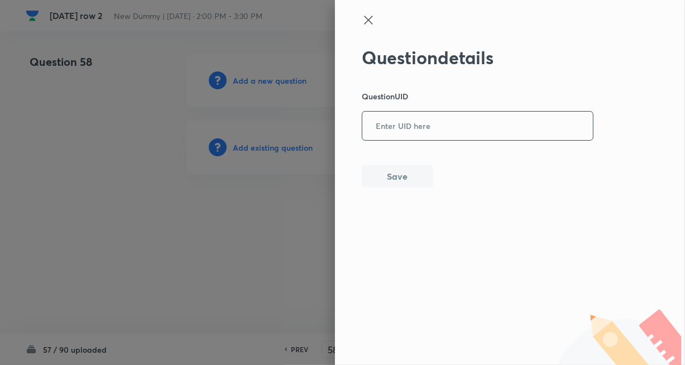
click at [377, 132] on input "text" at bounding box center [477, 126] width 231 height 27
paste input "XLI8P"
type input "XLI8P"
click at [390, 179] on button "Save" at bounding box center [397, 175] width 71 height 22
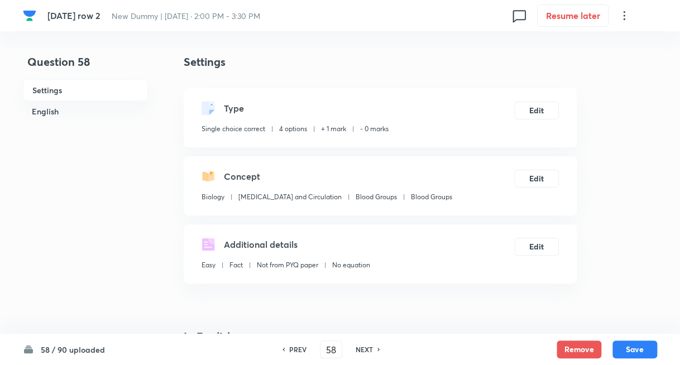
click at [359, 343] on div "PREV 58 ​ NEXT" at bounding box center [331, 350] width 144 height 18
click at [359, 346] on h6 "NEXT" at bounding box center [364, 350] width 17 height 10
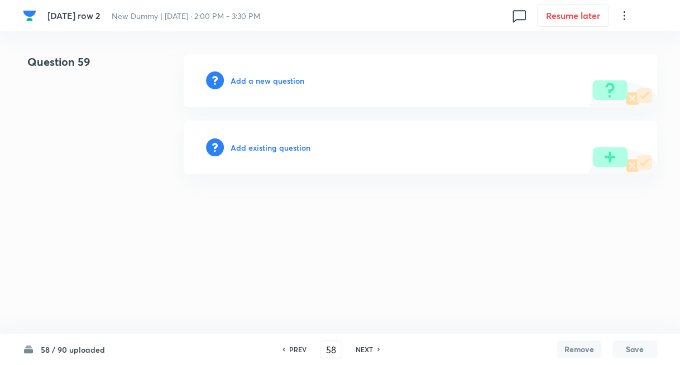
type input "59"
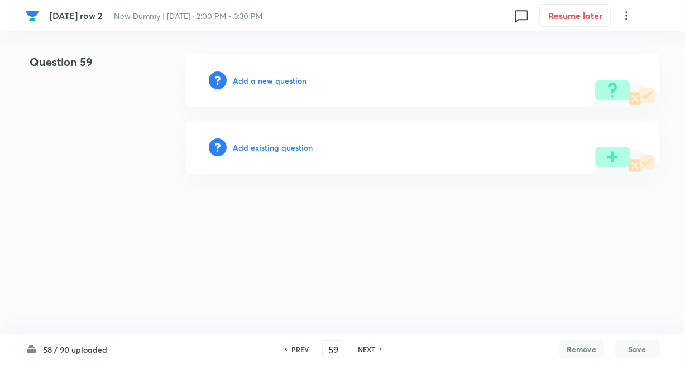
click at [270, 143] on h6 "Add existing question" at bounding box center [273, 148] width 80 height 12
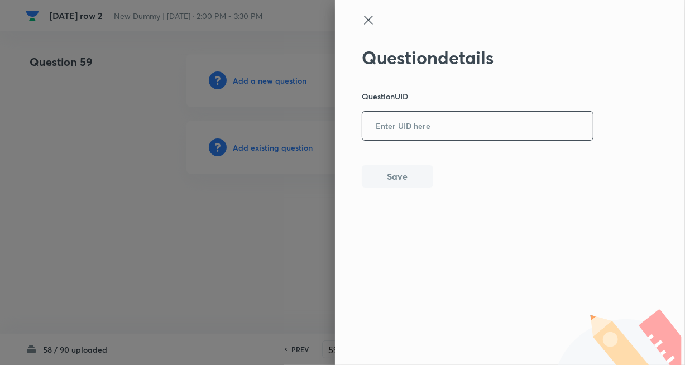
click at [420, 138] on input "text" at bounding box center [477, 126] width 231 height 27
paste input "QRM4V"
click at [398, 171] on button "Save" at bounding box center [397, 175] width 71 height 22
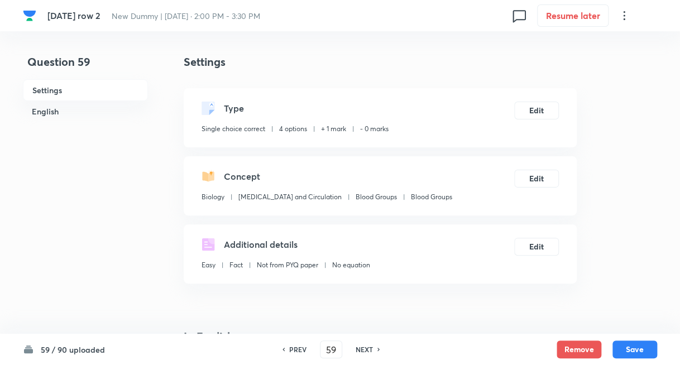
click at [358, 346] on h6 "NEXT" at bounding box center [364, 350] width 17 height 10
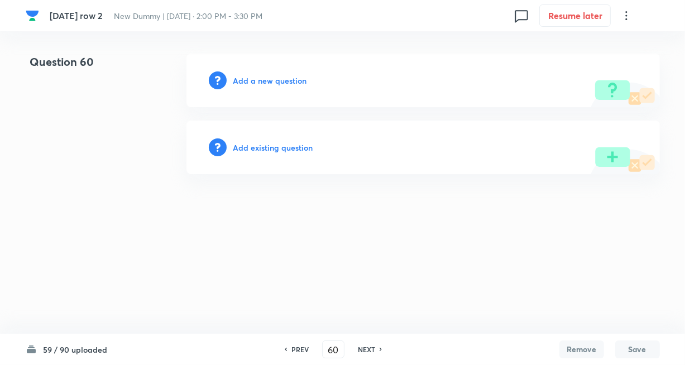
click at [277, 144] on h6 "Add existing question" at bounding box center [273, 148] width 80 height 12
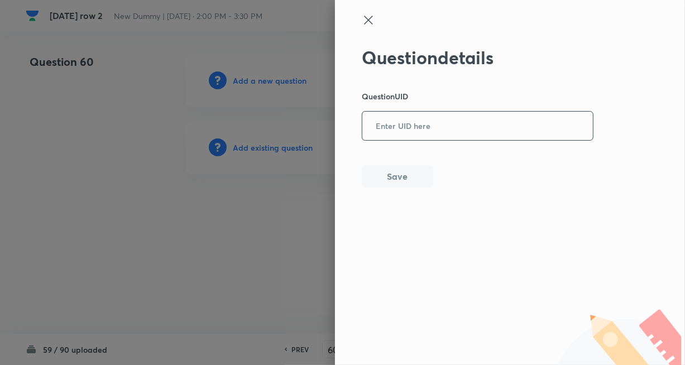
click at [400, 129] on input "text" at bounding box center [477, 126] width 231 height 27
paste input "NON84"
click at [391, 177] on button "Save" at bounding box center [397, 175] width 71 height 22
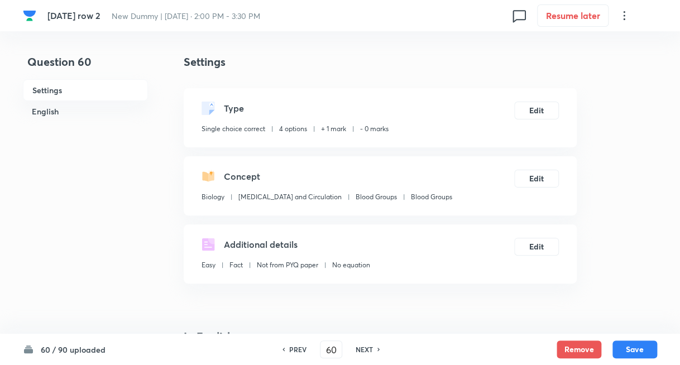
click at [367, 343] on div "PREV 60 ​ NEXT" at bounding box center [331, 350] width 144 height 18
click at [366, 343] on div "PREV 60 ​ NEXT" at bounding box center [331, 350] width 144 height 18
click at [366, 345] on h6 "NEXT" at bounding box center [364, 350] width 17 height 10
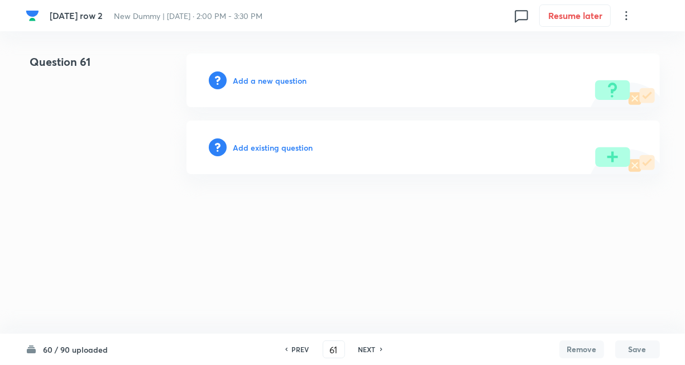
click at [282, 147] on h6 "Add existing question" at bounding box center [273, 148] width 80 height 12
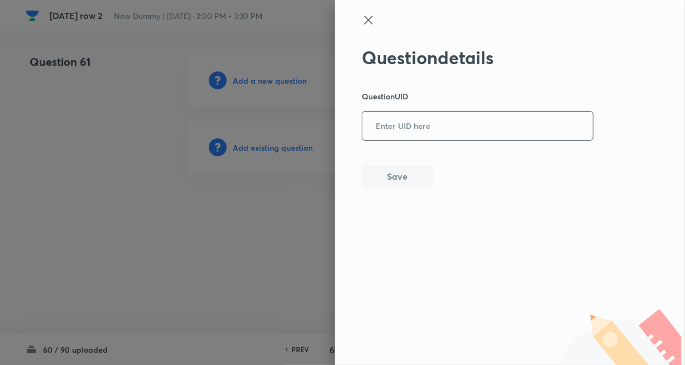
click at [448, 120] on input "text" at bounding box center [477, 126] width 231 height 27
paste input "B43VG"
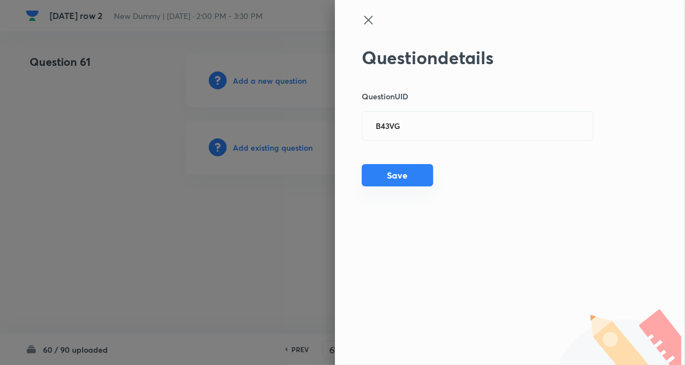
click at [375, 183] on button "Save" at bounding box center [397, 175] width 71 height 22
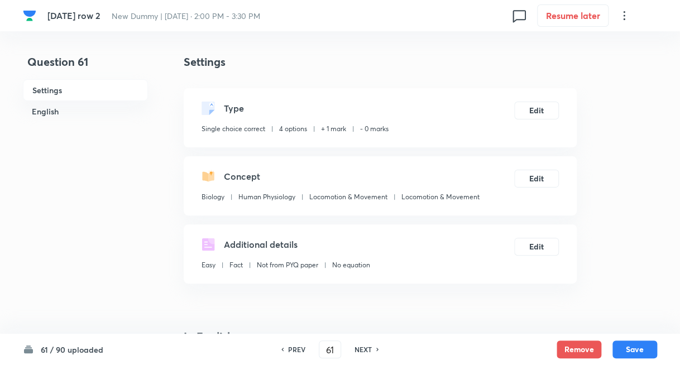
click at [371, 348] on div "NEXT" at bounding box center [365, 350] width 30 height 10
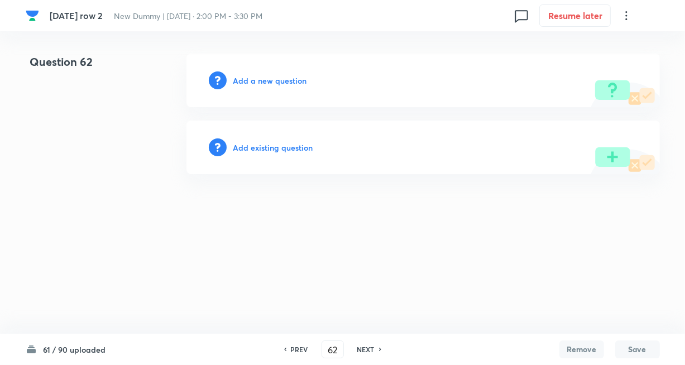
click at [286, 147] on h6 "Add existing question" at bounding box center [273, 148] width 80 height 12
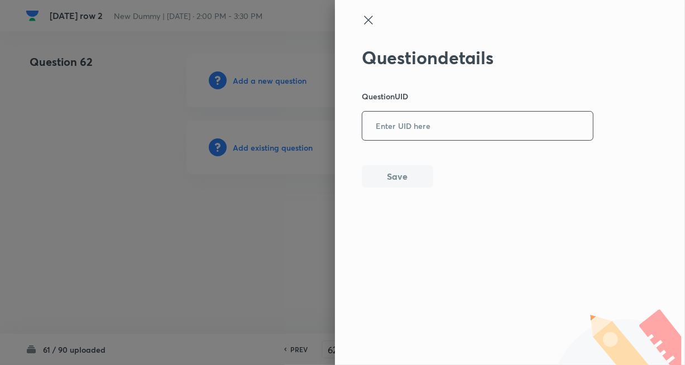
click at [417, 127] on input "text" at bounding box center [477, 126] width 231 height 27
paste input "DUGGR"
drag, startPoint x: 393, startPoint y: 180, endPoint x: 400, endPoint y: 181, distance: 6.8
click at [393, 179] on button "Save" at bounding box center [397, 175] width 71 height 22
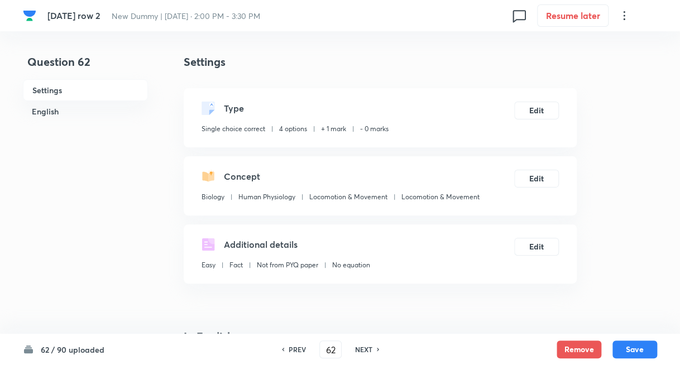
click at [365, 353] on h6 "NEXT" at bounding box center [363, 350] width 17 height 10
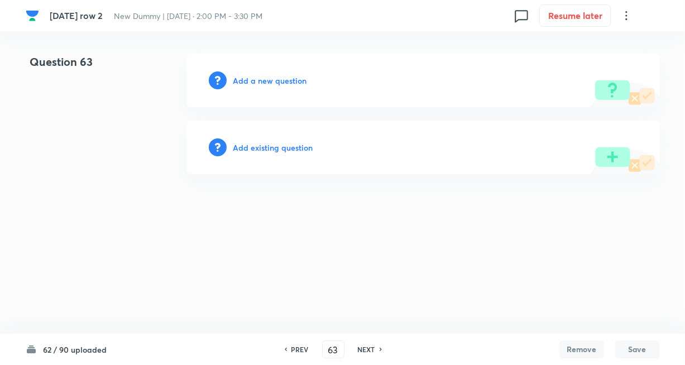
click at [256, 151] on h6 "Add existing question" at bounding box center [273, 148] width 80 height 12
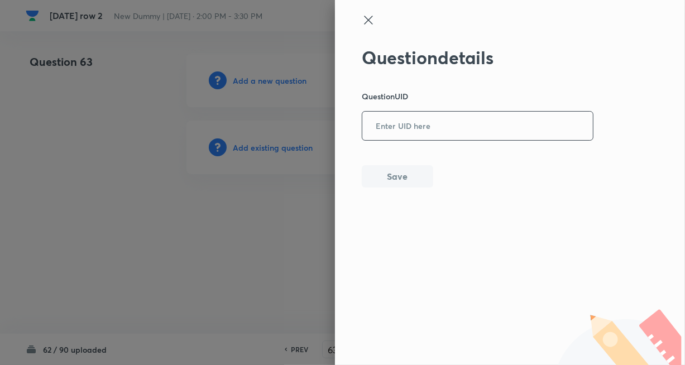
click at [375, 134] on input "text" at bounding box center [477, 126] width 231 height 27
paste input "1B2U2"
click at [403, 185] on button "Save" at bounding box center [397, 175] width 71 height 22
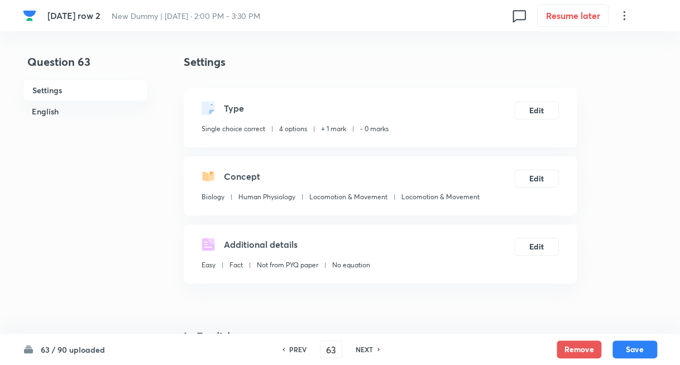
click at [358, 351] on h6 "NEXT" at bounding box center [364, 350] width 17 height 10
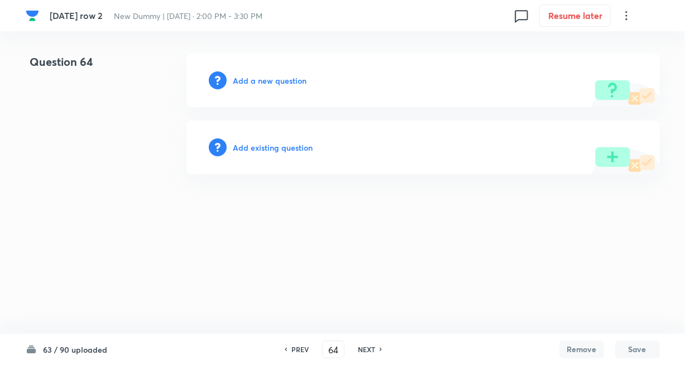
click at [298, 147] on h6 "Add existing question" at bounding box center [273, 148] width 80 height 12
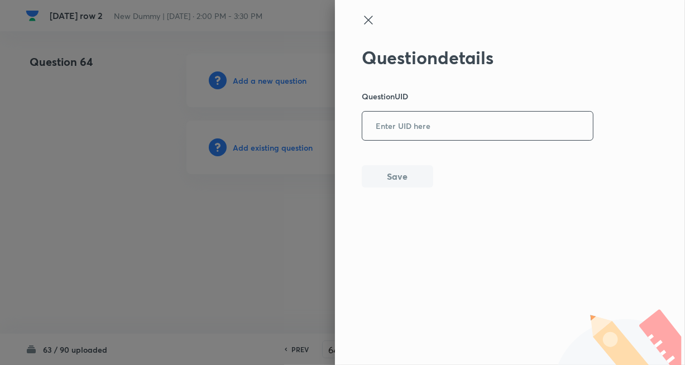
click at [371, 131] on input "text" at bounding box center [477, 126] width 231 height 27
paste input "97EWQ"
click at [393, 172] on button "Save" at bounding box center [397, 175] width 71 height 22
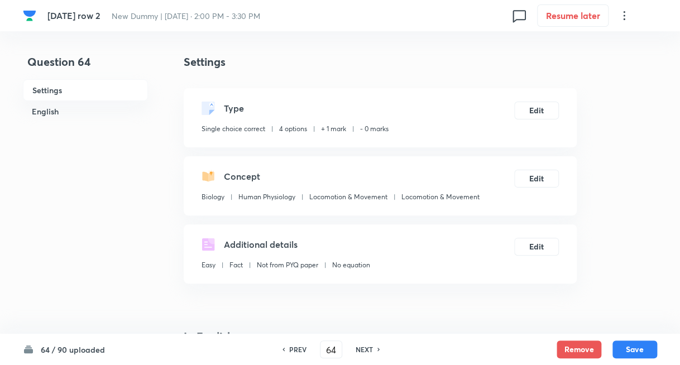
click at [368, 350] on h6 "NEXT" at bounding box center [364, 350] width 17 height 10
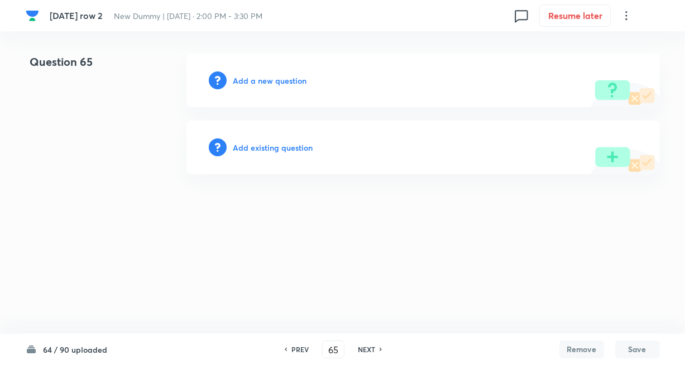
click at [286, 144] on h6 "Add existing question" at bounding box center [273, 148] width 80 height 12
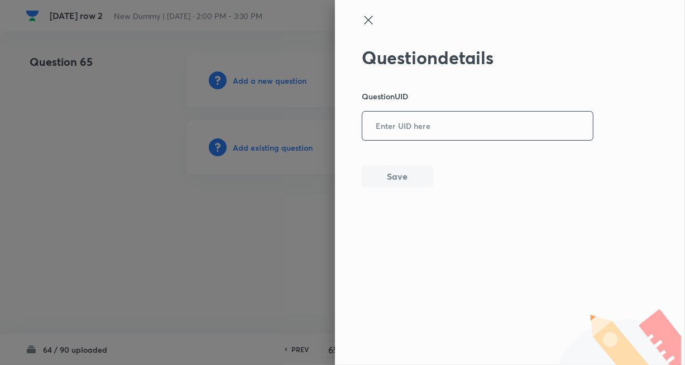
click at [404, 128] on input "text" at bounding box center [477, 126] width 231 height 27
paste input "UXZLK"
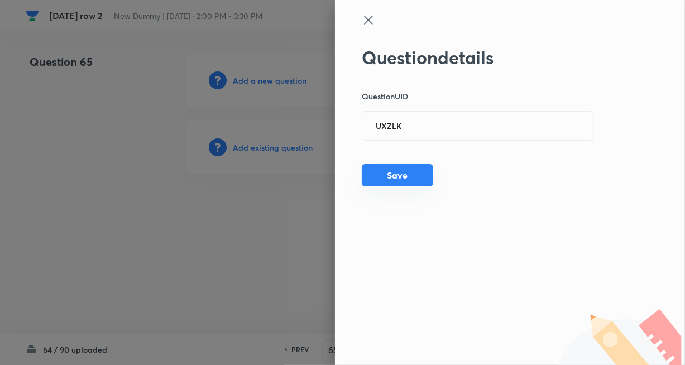
click at [398, 185] on button "Save" at bounding box center [397, 175] width 71 height 22
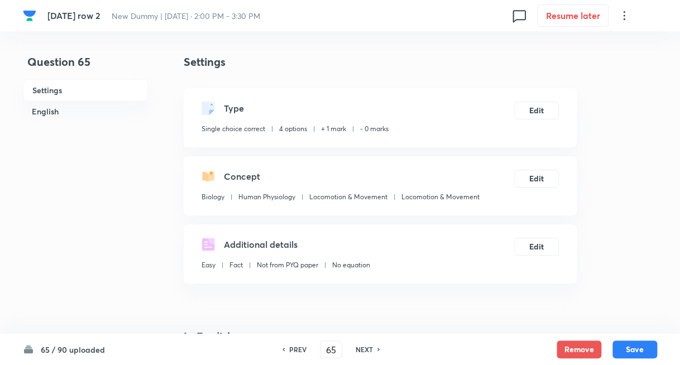
click at [369, 348] on h6 "NEXT" at bounding box center [364, 350] width 17 height 10
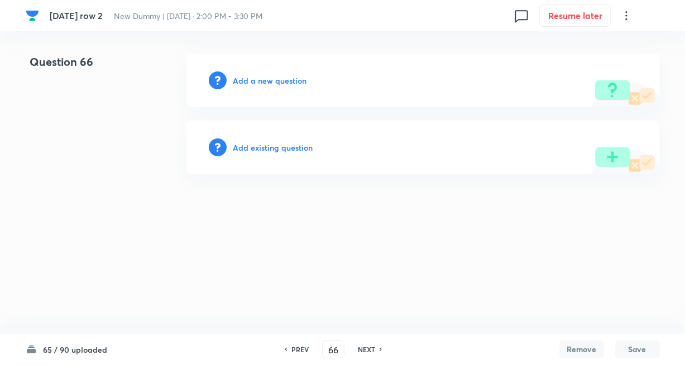
click at [270, 150] on h6 "Add existing question" at bounding box center [273, 148] width 80 height 12
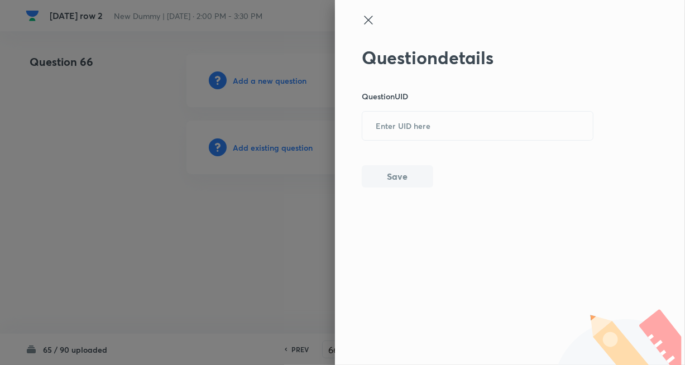
drag, startPoint x: 415, startPoint y: 125, endPoint x: 405, endPoint y: 158, distance: 35.1
click at [417, 125] on input "text" at bounding box center [477, 126] width 231 height 27
paste input "0J5W9"
click at [387, 177] on button "Save" at bounding box center [397, 175] width 71 height 22
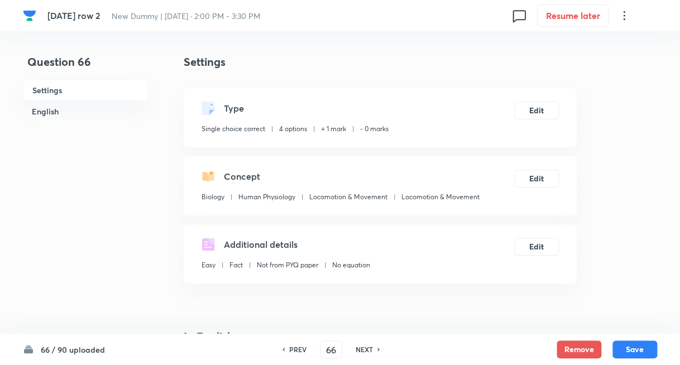
click at [373, 347] on div "NEXT" at bounding box center [366, 350] width 30 height 10
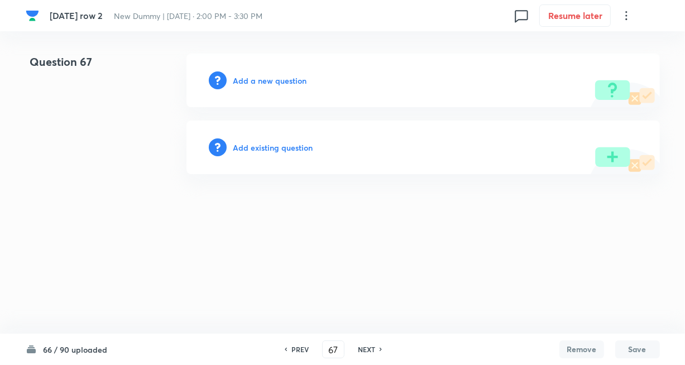
click at [291, 149] on h6 "Add existing question" at bounding box center [273, 148] width 80 height 12
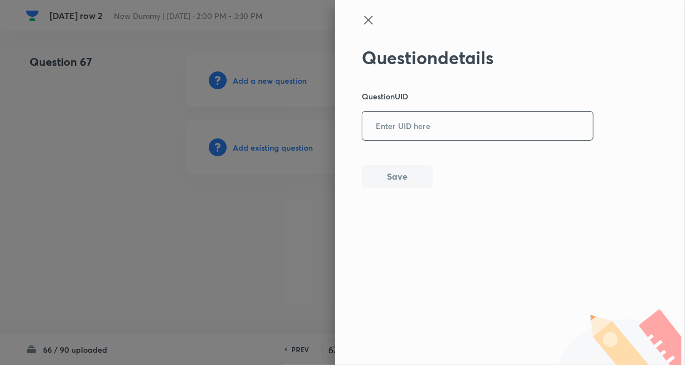
click at [385, 128] on input "text" at bounding box center [477, 126] width 231 height 27
paste input "3Z1BP"
click at [394, 181] on button "Save" at bounding box center [397, 175] width 71 height 22
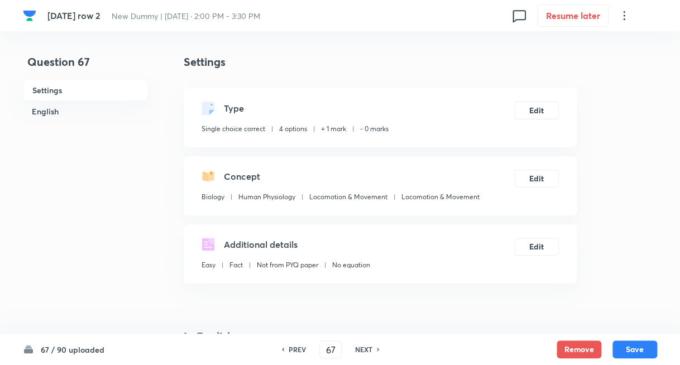
click at [372, 347] on div "NEXT" at bounding box center [366, 350] width 30 height 10
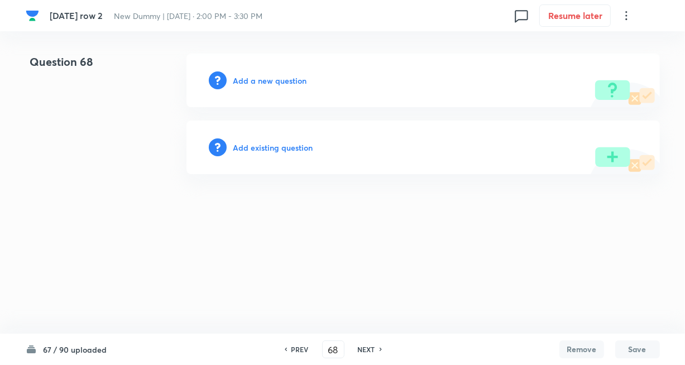
click at [293, 140] on div "Add existing question" at bounding box center [423, 148] width 474 height 54
click at [289, 144] on h6 "Add existing question" at bounding box center [273, 148] width 80 height 12
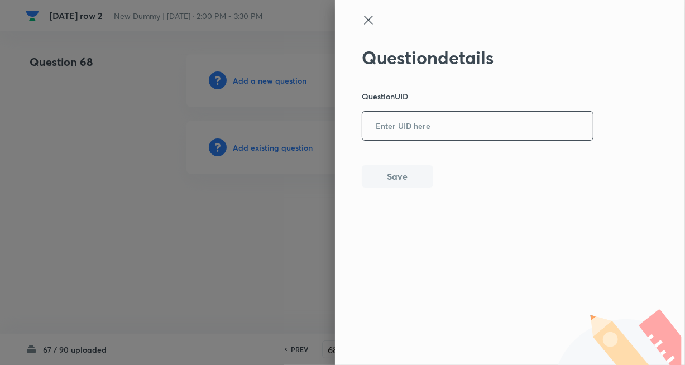
click at [391, 123] on input "text" at bounding box center [477, 126] width 231 height 27
paste input "N8Z1P"
click at [386, 170] on button "Save" at bounding box center [397, 175] width 71 height 22
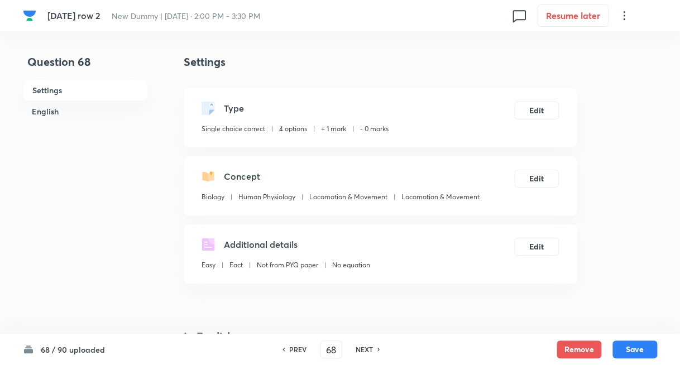
click at [360, 352] on h6 "NEXT" at bounding box center [364, 350] width 17 height 10
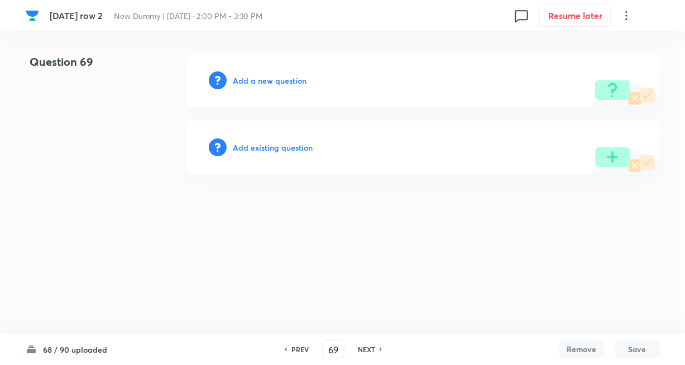
click at [271, 146] on h6 "Add existing question" at bounding box center [273, 148] width 80 height 12
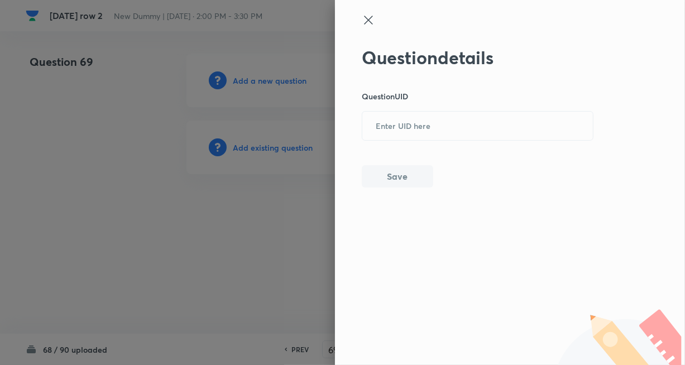
drag, startPoint x: 398, startPoint y: 125, endPoint x: 402, endPoint y: 149, distance: 25.0
click at [398, 125] on input "text" at bounding box center [477, 126] width 231 height 27
paste input "IKUSB"
click at [400, 168] on button "Save" at bounding box center [397, 175] width 71 height 22
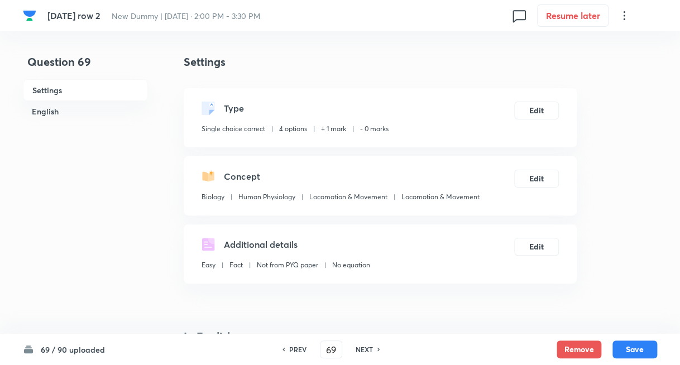
click at [361, 351] on h6 "NEXT" at bounding box center [364, 350] width 17 height 10
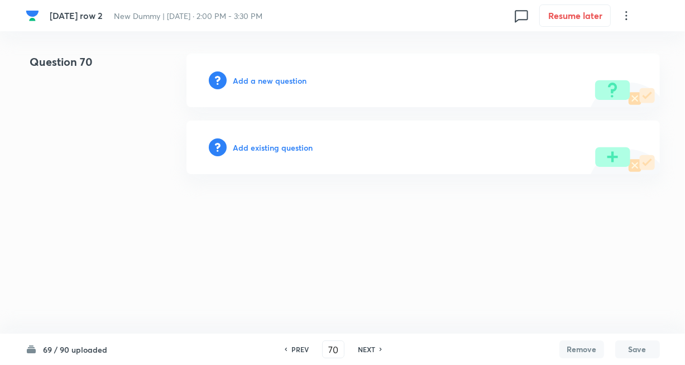
click at [278, 145] on h6 "Add existing question" at bounding box center [273, 148] width 80 height 12
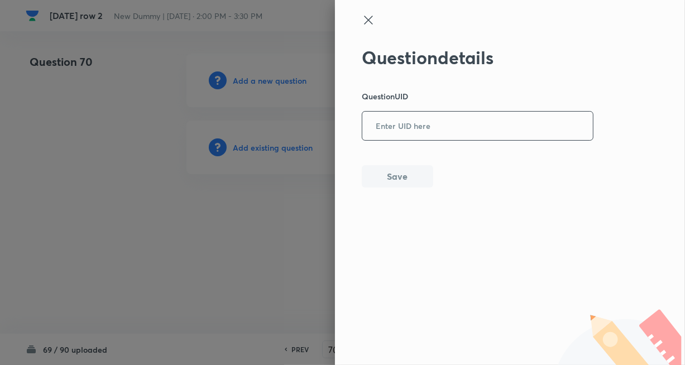
click at [389, 131] on input "text" at bounding box center [477, 126] width 231 height 27
paste input "NEEFM"
click at [396, 171] on button "Save" at bounding box center [397, 175] width 71 height 22
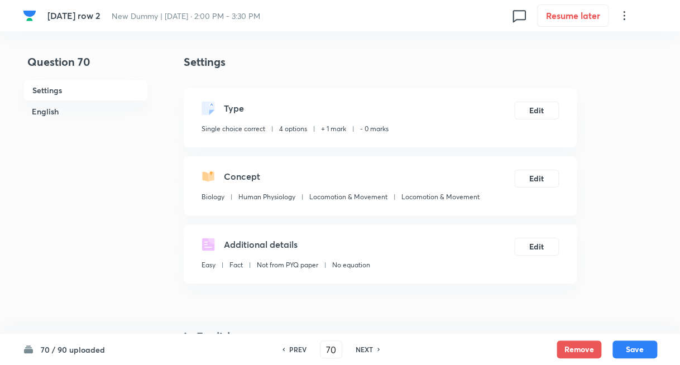
click at [356, 347] on h6 "NEXT" at bounding box center [364, 350] width 17 height 10
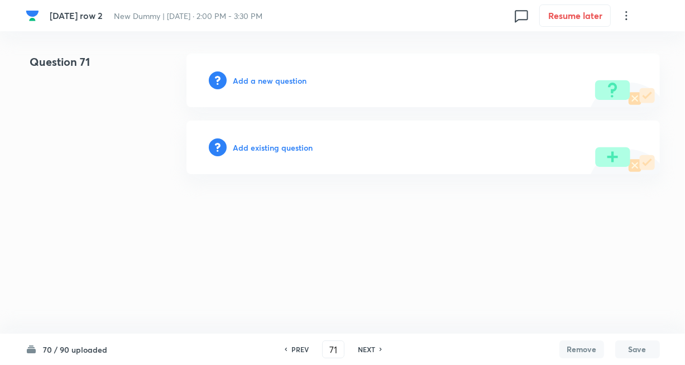
click at [279, 145] on h6 "Add existing question" at bounding box center [273, 148] width 80 height 12
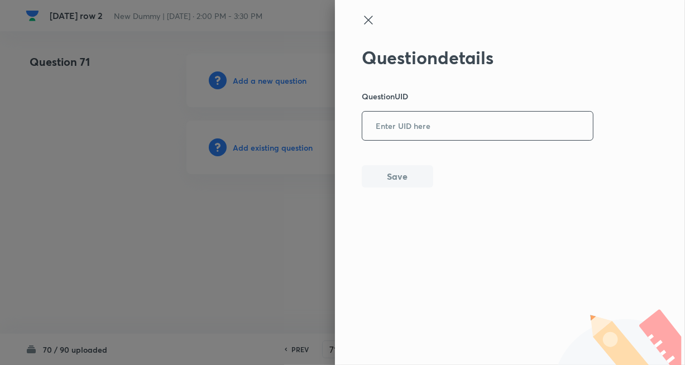
click at [395, 128] on input "text" at bounding box center [477, 126] width 231 height 27
paste input "EOQH3"
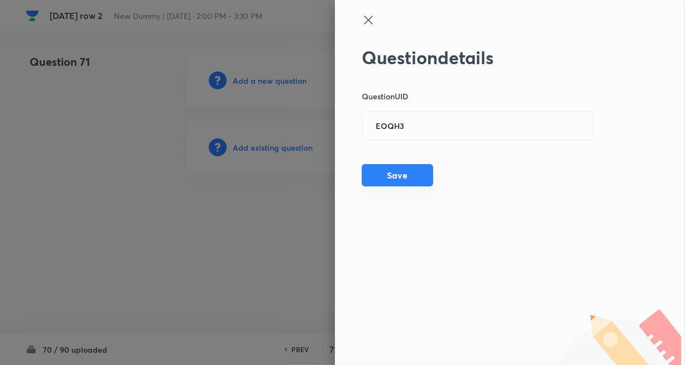
click at [395, 180] on button "Save" at bounding box center [397, 175] width 71 height 22
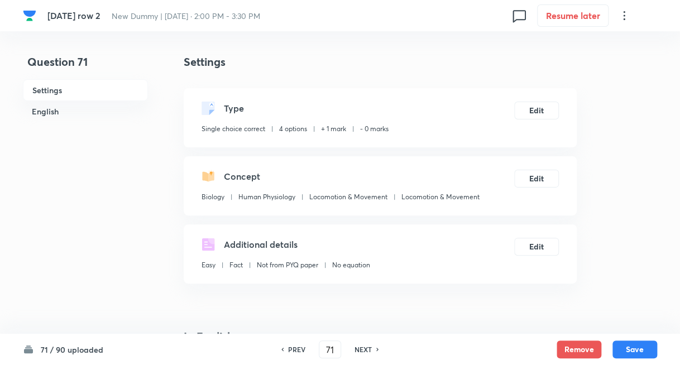
click at [353, 350] on div "NEXT" at bounding box center [365, 350] width 30 height 10
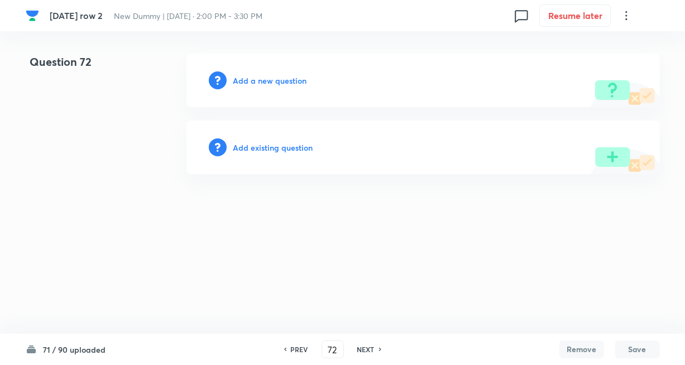
click at [270, 147] on h6 "Add existing question" at bounding box center [273, 148] width 80 height 12
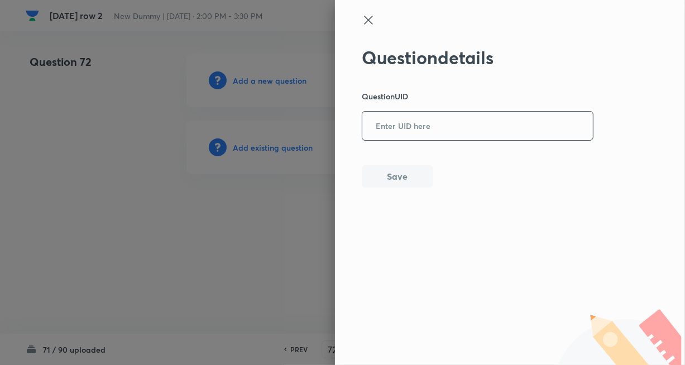
click at [418, 118] on input "text" at bounding box center [477, 126] width 231 height 27
paste input "88WFJ"
click at [377, 183] on button "Save" at bounding box center [397, 175] width 71 height 22
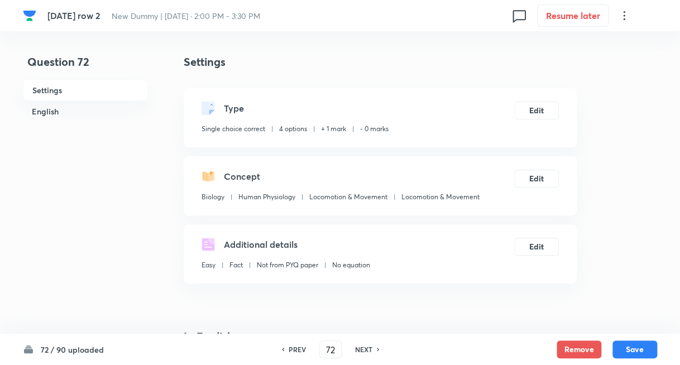
click at [367, 348] on h6 "NEXT" at bounding box center [363, 350] width 17 height 10
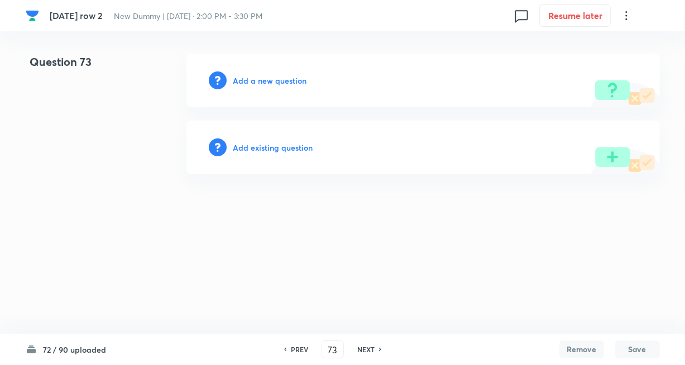
click at [278, 145] on h6 "Add existing question" at bounding box center [273, 148] width 80 height 12
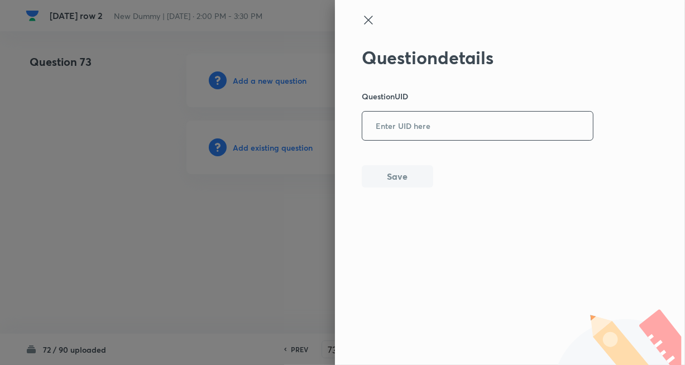
click at [385, 133] on input "text" at bounding box center [477, 126] width 231 height 27
paste input "83ZWS"
click at [384, 169] on button "Save" at bounding box center [397, 175] width 71 height 22
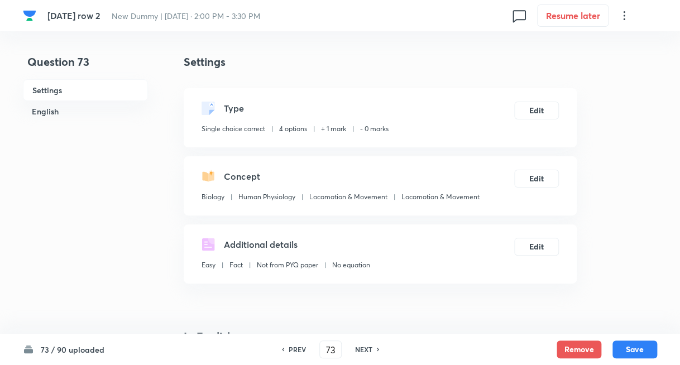
click at [365, 349] on h6 "NEXT" at bounding box center [363, 350] width 17 height 10
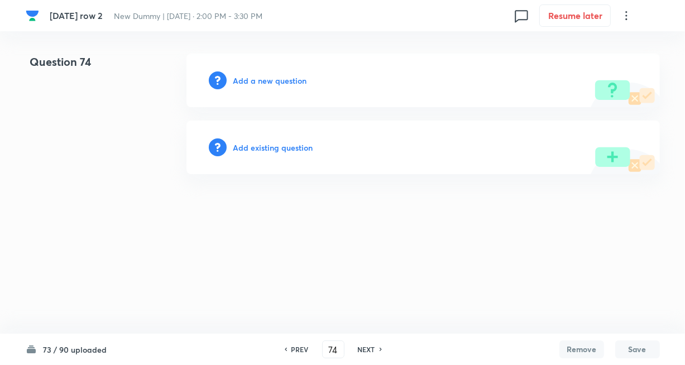
click at [283, 149] on h6 "Add existing question" at bounding box center [273, 148] width 80 height 12
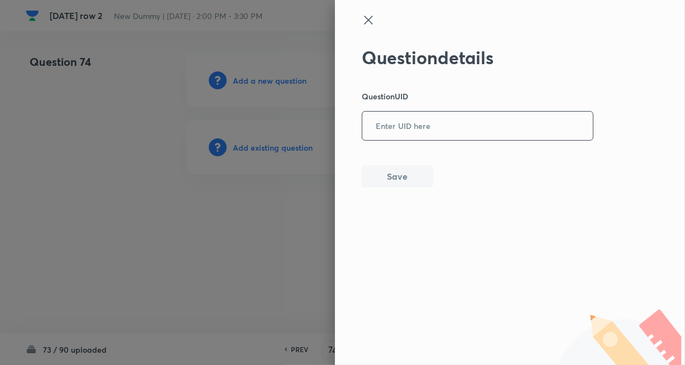
click at [414, 127] on input "text" at bounding box center [477, 126] width 231 height 27
paste input "X9CLR"
click at [393, 165] on div "Question details Question UID X9CLR ​ Save" at bounding box center [478, 117] width 232 height 141
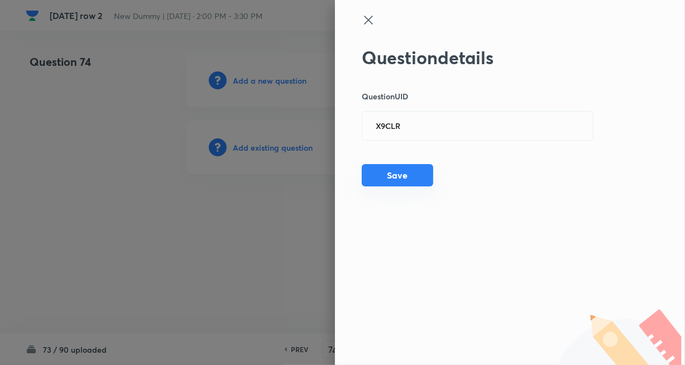
click at [391, 173] on button "Save" at bounding box center [397, 175] width 71 height 22
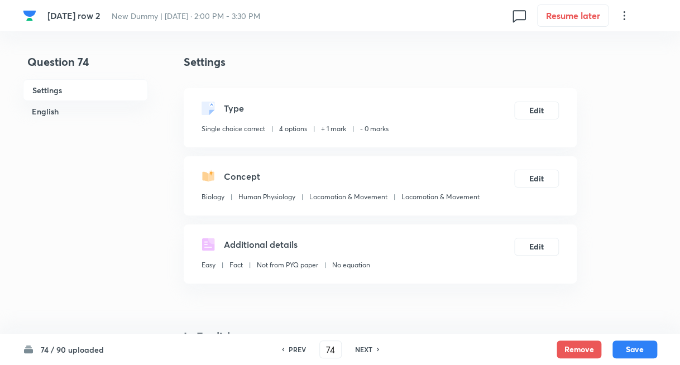
click at [355, 352] on h6 "NEXT" at bounding box center [363, 350] width 17 height 10
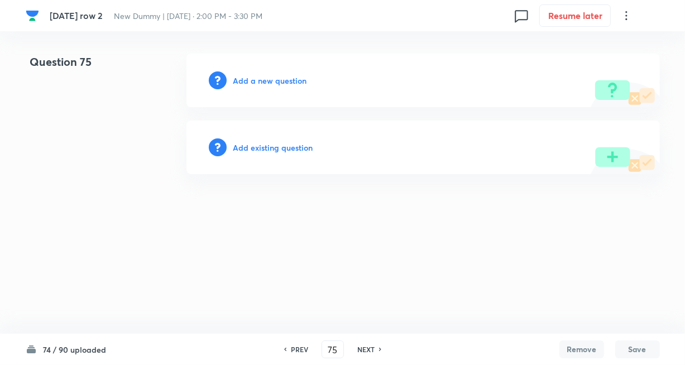
click at [295, 151] on h6 "Add existing question" at bounding box center [273, 148] width 80 height 12
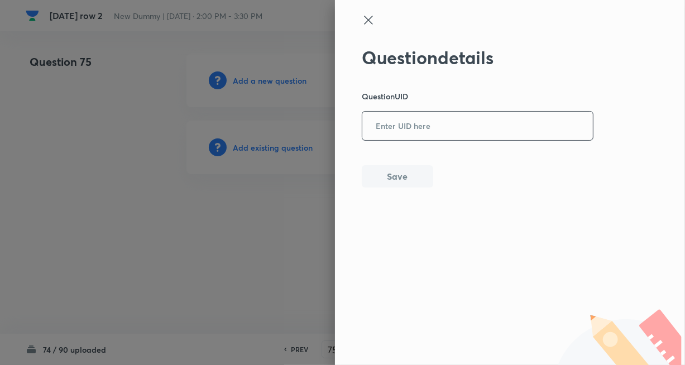
click at [395, 130] on input "text" at bounding box center [477, 126] width 231 height 27
paste input "G3AY6"
click at [393, 166] on button "Save" at bounding box center [397, 175] width 71 height 22
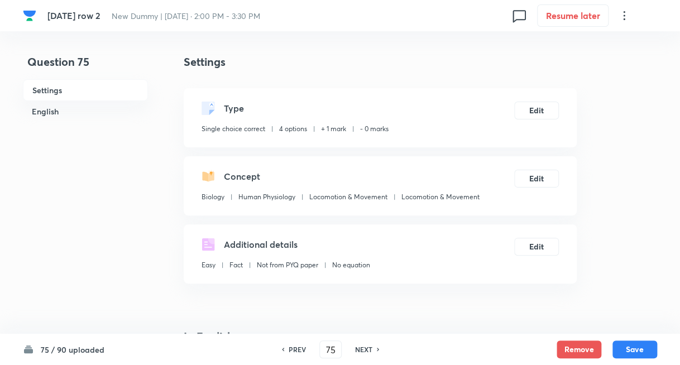
drag, startPoint x: 367, startPoint y: 346, endPoint x: 362, endPoint y: 343, distance: 6.0
click at [367, 346] on h6 "NEXT" at bounding box center [363, 350] width 17 height 10
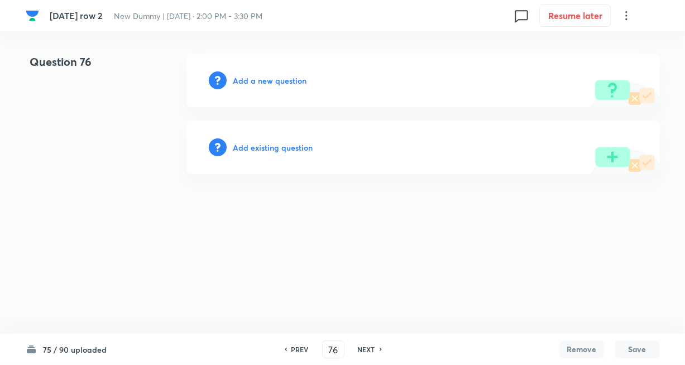
click at [264, 147] on h6 "Add existing question" at bounding box center [273, 148] width 80 height 12
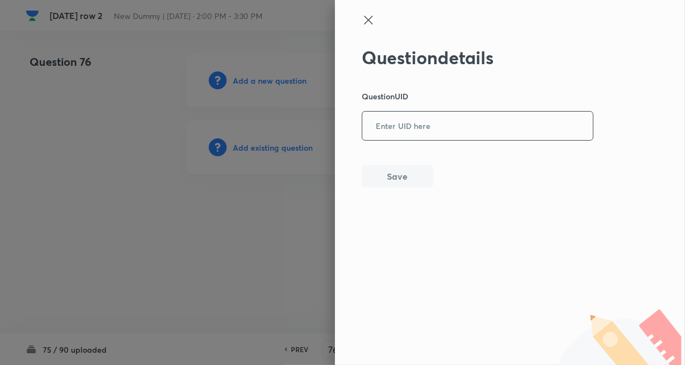
click at [426, 127] on input "text" at bounding box center [477, 126] width 231 height 27
paste input "OZPV8"
click at [400, 169] on button "Save" at bounding box center [397, 175] width 71 height 22
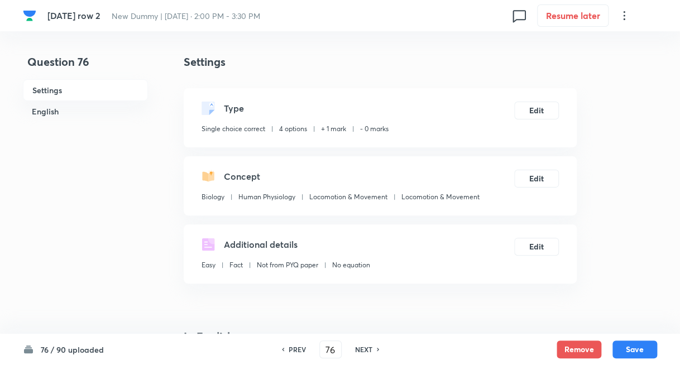
click at [372, 345] on div "NEXT" at bounding box center [366, 350] width 30 height 10
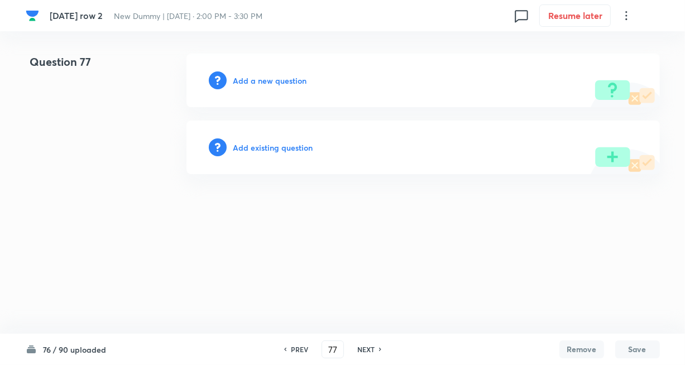
click at [298, 147] on h6 "Add existing question" at bounding box center [273, 148] width 80 height 12
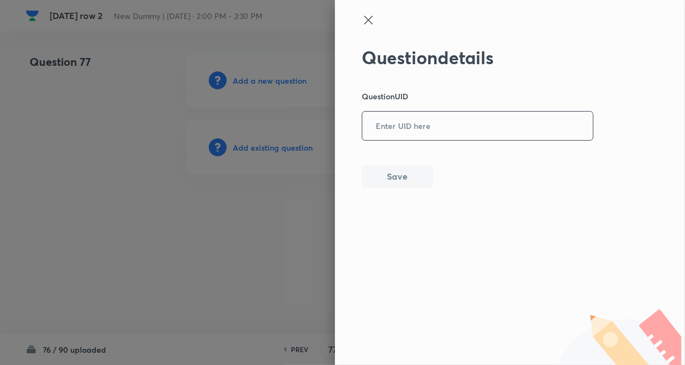
click at [404, 122] on input "text" at bounding box center [477, 126] width 231 height 27
paste input "FZ7LP"
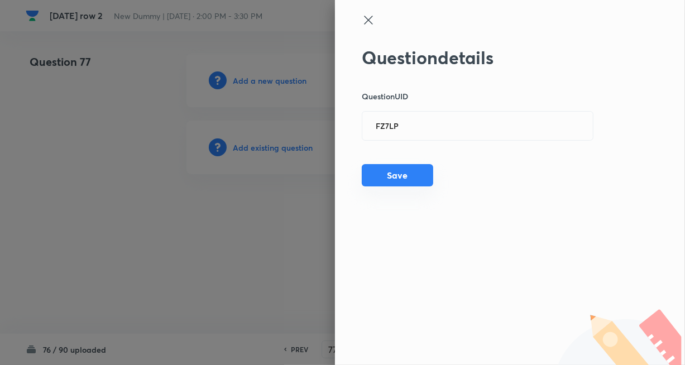
click at [386, 183] on button "Save" at bounding box center [397, 175] width 71 height 22
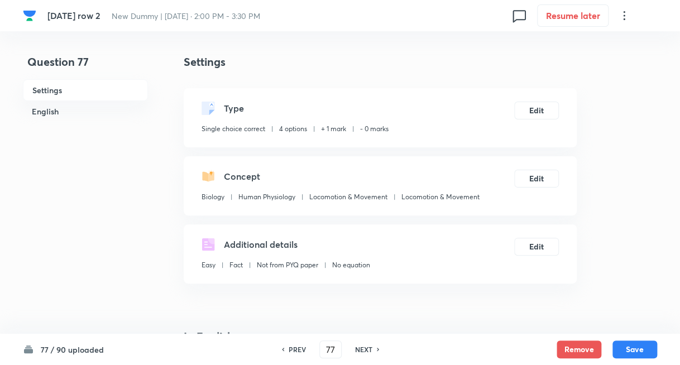
click at [365, 347] on h6 "NEXT" at bounding box center [363, 350] width 17 height 10
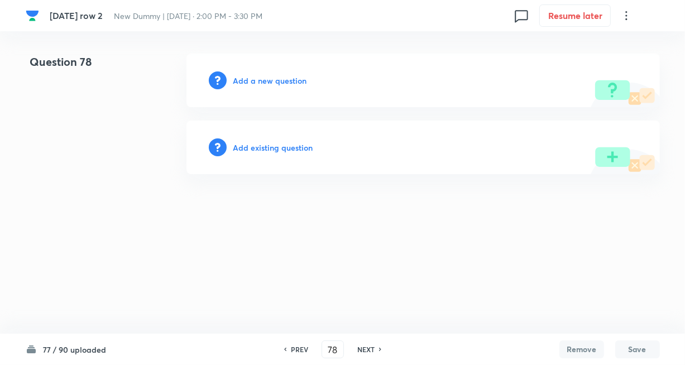
click at [284, 152] on div "Add existing question" at bounding box center [423, 148] width 474 height 54
click at [284, 150] on h6 "Add existing question" at bounding box center [273, 148] width 80 height 12
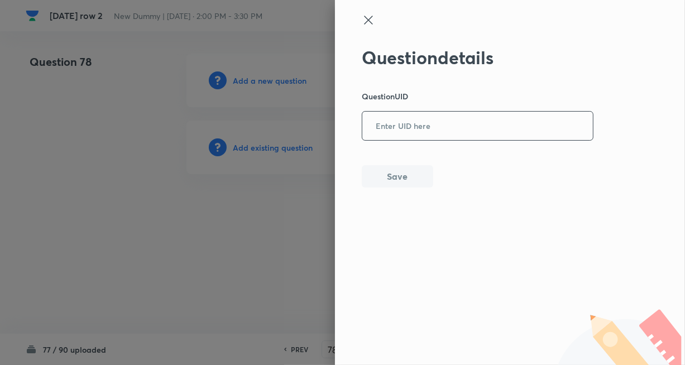
click at [389, 134] on input "text" at bounding box center [477, 126] width 231 height 27
paste input "B6N4C"
click at [388, 178] on button "Save" at bounding box center [397, 175] width 71 height 22
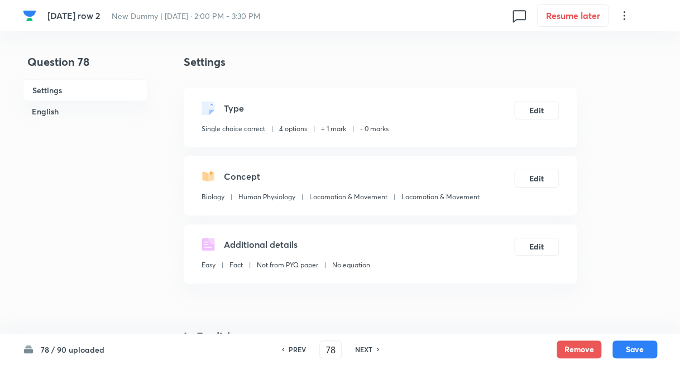
click at [357, 352] on h6 "NEXT" at bounding box center [363, 350] width 17 height 10
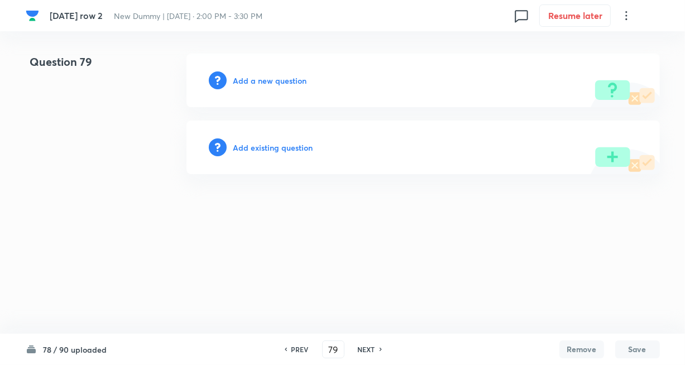
click at [262, 147] on h6 "Add existing question" at bounding box center [273, 148] width 80 height 12
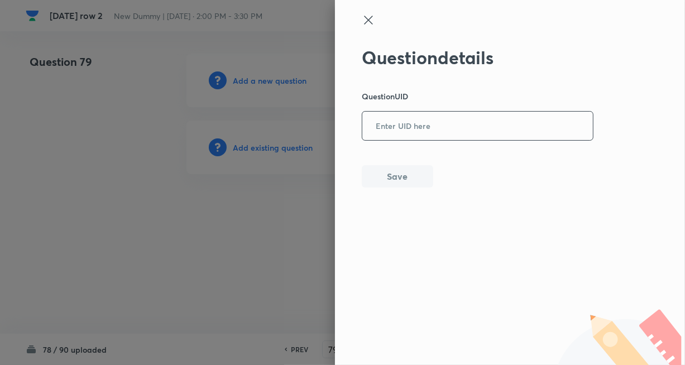
click at [385, 134] on input "text" at bounding box center [477, 126] width 231 height 27
paste input "C3S3V"
click at [390, 163] on div "Question details Question UID C3S3V ​ Save" at bounding box center [478, 117] width 232 height 141
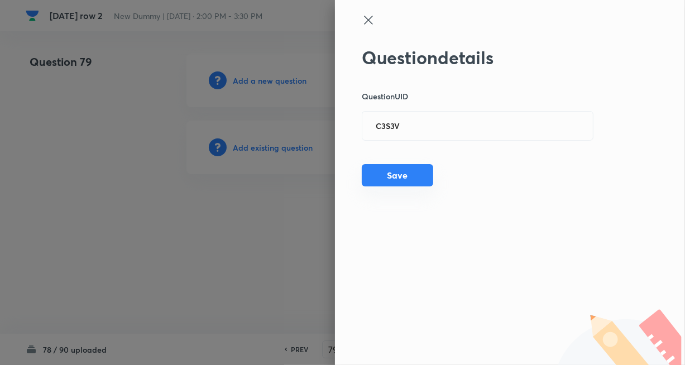
click at [396, 177] on button "Save" at bounding box center [397, 175] width 71 height 22
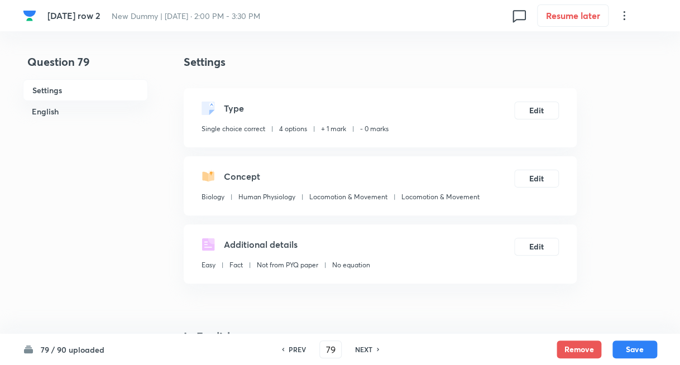
click at [365, 351] on h6 "NEXT" at bounding box center [363, 350] width 17 height 10
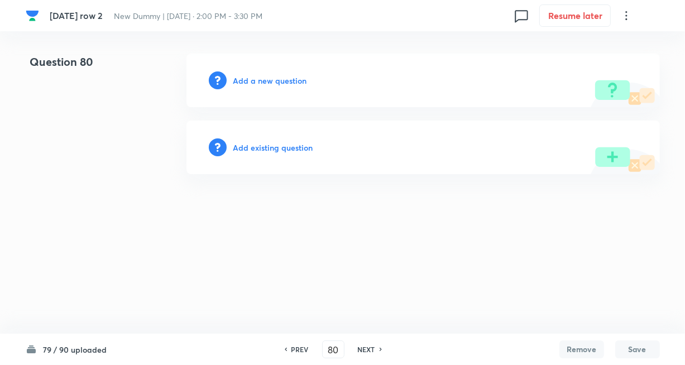
click at [257, 150] on h6 "Add existing question" at bounding box center [273, 148] width 80 height 12
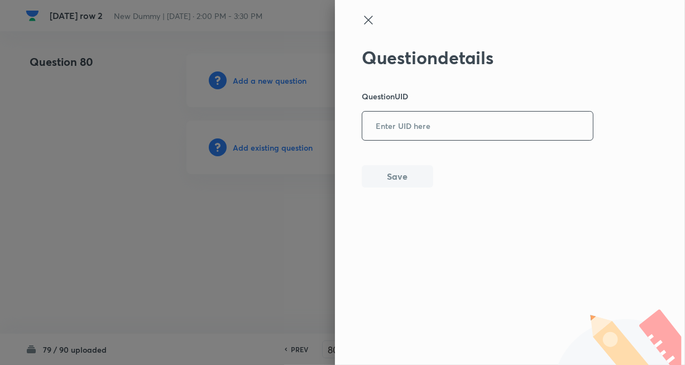
click at [443, 133] on input "text" at bounding box center [477, 126] width 231 height 27
paste input "QM2XU"
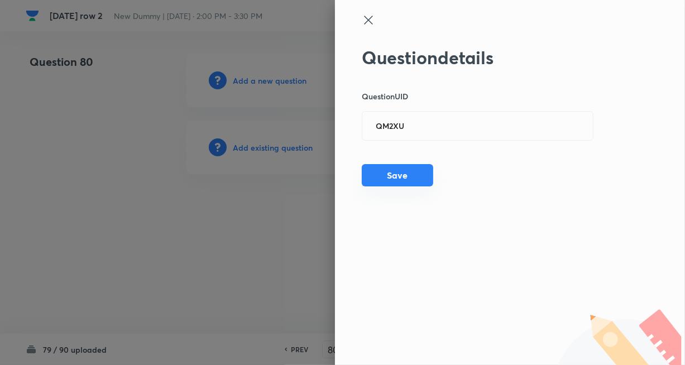
click at [413, 171] on button "Save" at bounding box center [397, 175] width 71 height 22
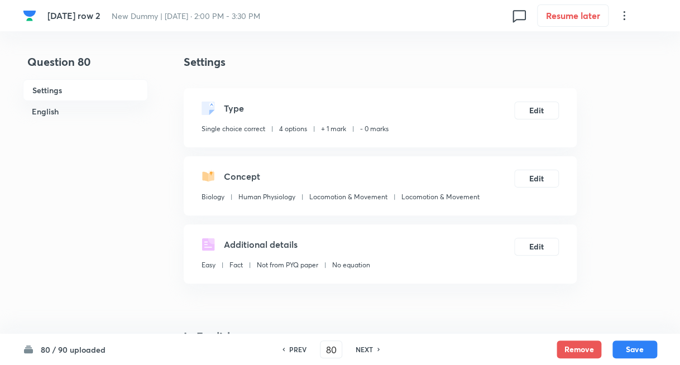
click at [353, 352] on div "NEXT" at bounding box center [366, 350] width 30 height 10
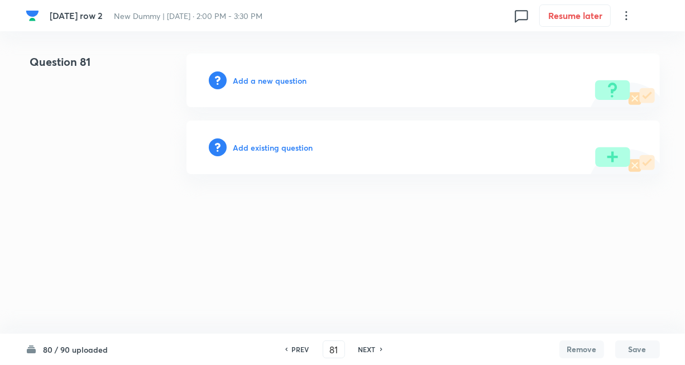
click at [276, 146] on h6 "Add existing question" at bounding box center [273, 148] width 80 height 12
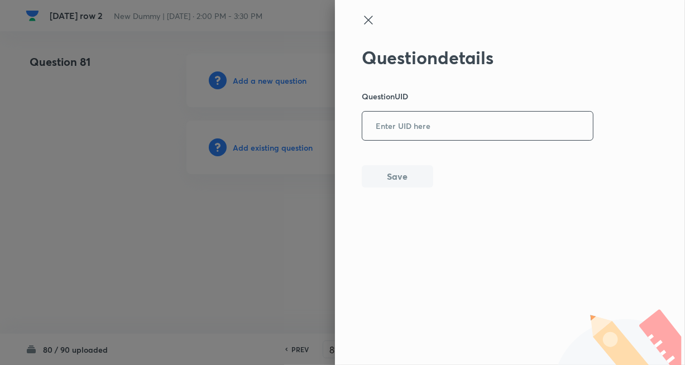
click at [415, 133] on input "text" at bounding box center [477, 126] width 231 height 27
paste input "RU21N"
click at [395, 178] on button "Save" at bounding box center [397, 175] width 71 height 22
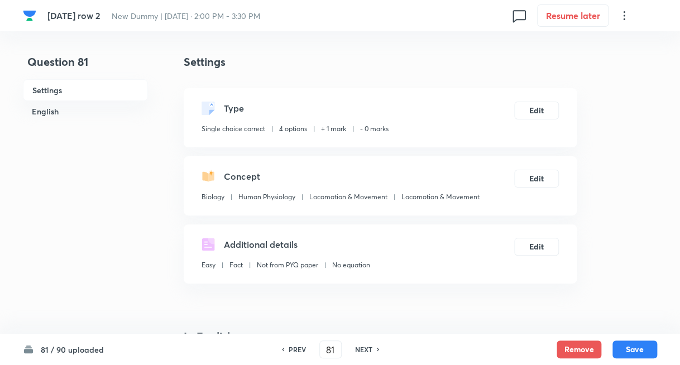
click at [362, 348] on h6 "NEXT" at bounding box center [363, 350] width 17 height 10
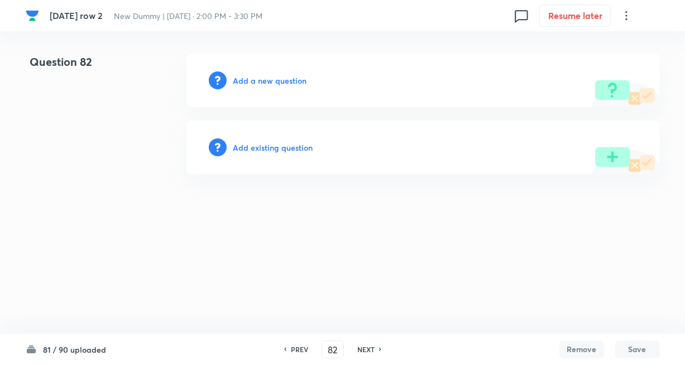
click at [261, 142] on h6 "Add existing question" at bounding box center [273, 148] width 80 height 12
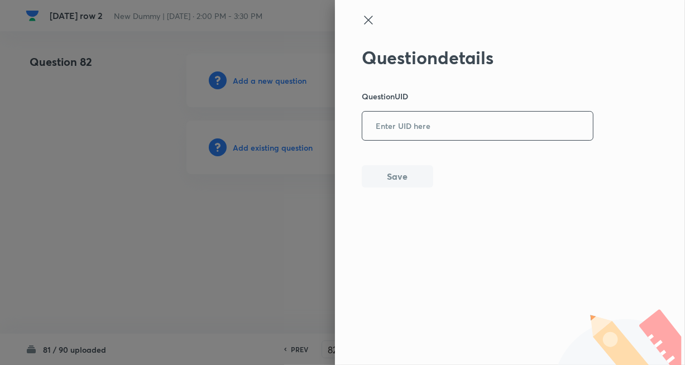
click at [435, 137] on input "text" at bounding box center [477, 126] width 231 height 27
paste input "RNJ91"
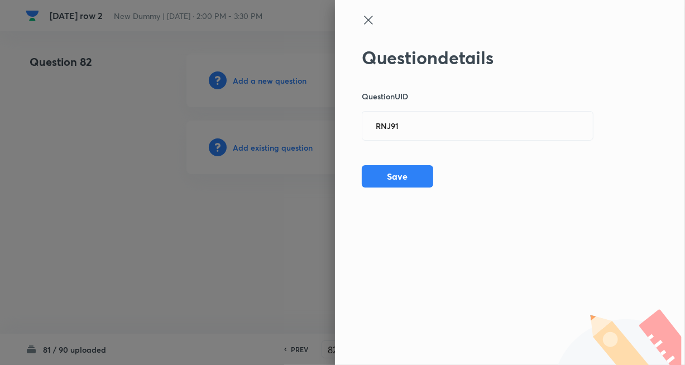
click at [405, 163] on div "Question details Question UID RNJ91 ​ Save" at bounding box center [478, 117] width 232 height 141
click at [402, 172] on button "Save" at bounding box center [397, 175] width 71 height 22
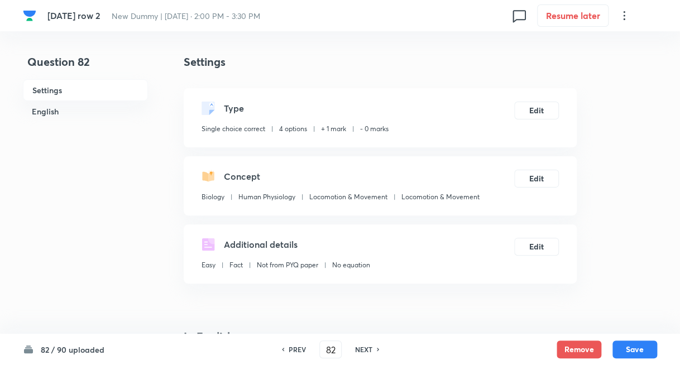
click at [366, 345] on h6 "NEXT" at bounding box center [363, 350] width 17 height 10
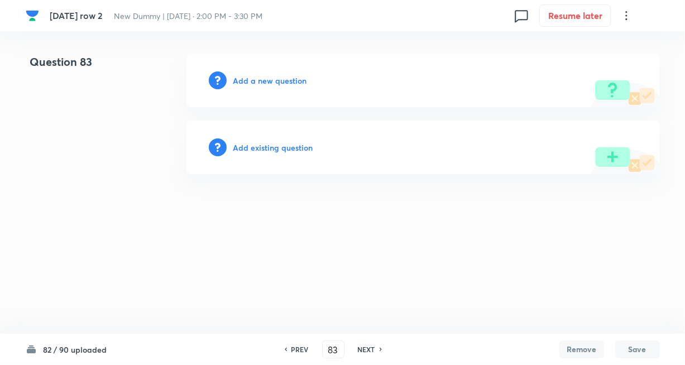
click at [267, 145] on h6 "Add existing question" at bounding box center [273, 148] width 80 height 12
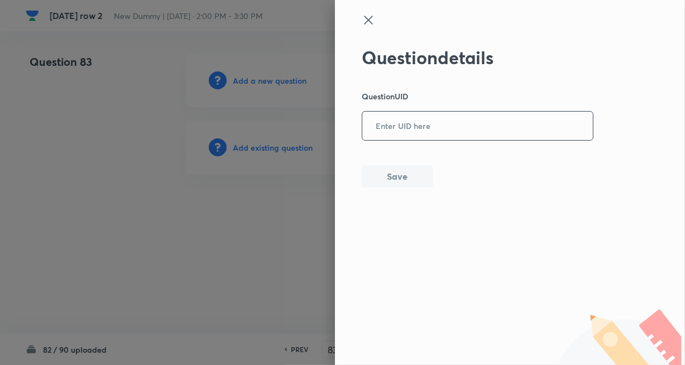
click at [398, 127] on input "text" at bounding box center [477, 126] width 231 height 27
paste input "N49TM"
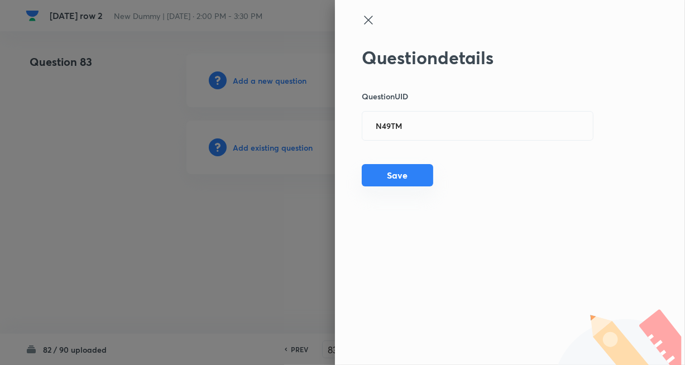
click at [379, 183] on button "Save" at bounding box center [397, 175] width 71 height 22
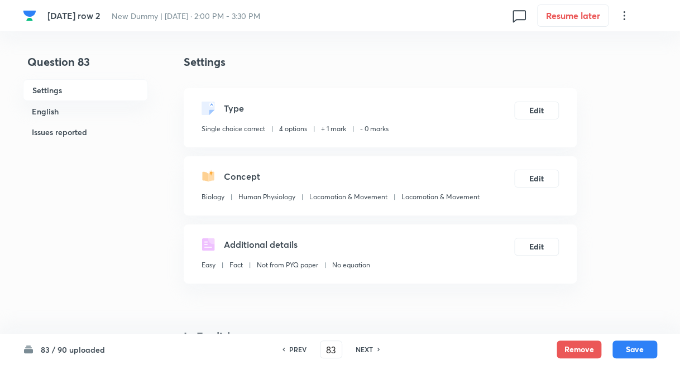
click at [361, 348] on h6 "NEXT" at bounding box center [364, 350] width 17 height 10
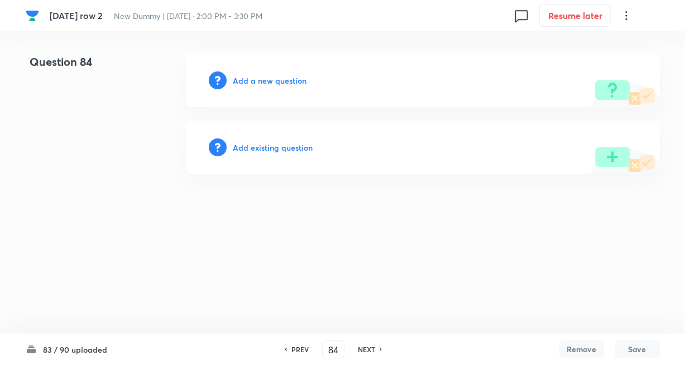
click at [281, 149] on h6 "Add existing question" at bounding box center [273, 148] width 80 height 12
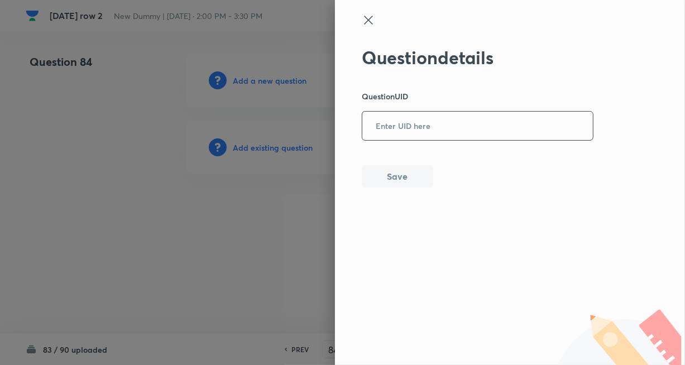
click at [396, 135] on input "text" at bounding box center [477, 126] width 231 height 27
paste input "GQR8H"
click at [393, 174] on button "Save" at bounding box center [397, 175] width 71 height 22
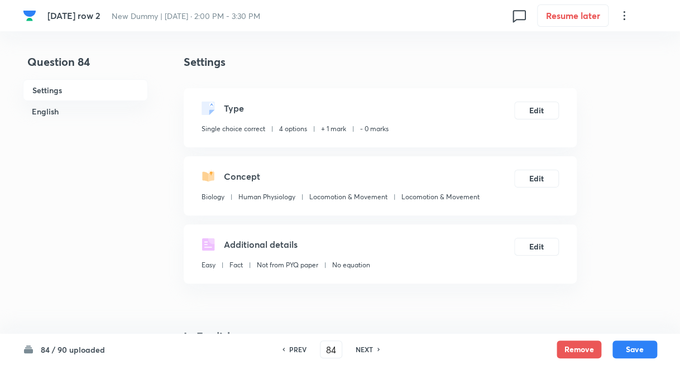
click at [364, 353] on h6 "NEXT" at bounding box center [364, 350] width 17 height 10
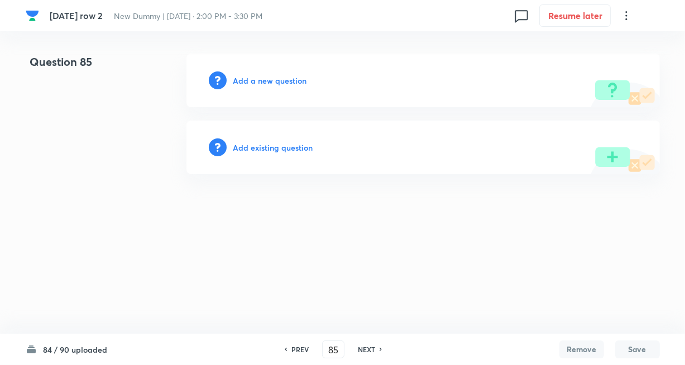
click at [295, 147] on h6 "Add existing question" at bounding box center [273, 148] width 80 height 12
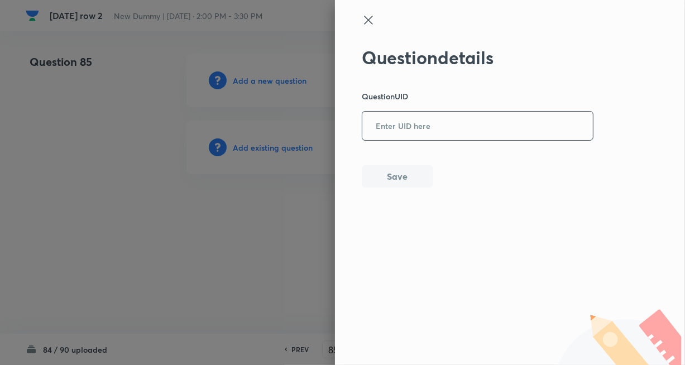
click at [407, 130] on input "text" at bounding box center [477, 126] width 231 height 27
paste input "IBYD7"
click at [393, 175] on button "Save" at bounding box center [397, 175] width 71 height 22
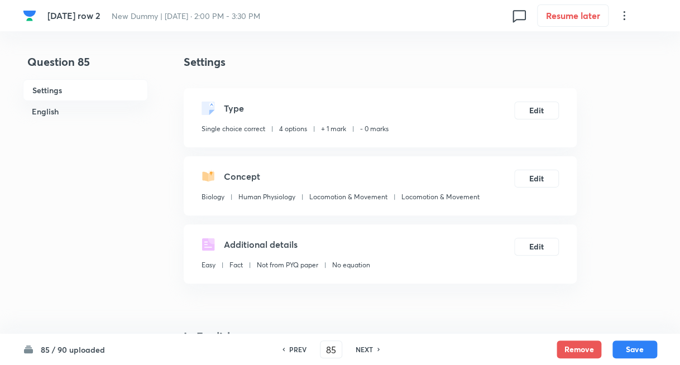
click at [360, 354] on h6 "NEXT" at bounding box center [364, 350] width 17 height 10
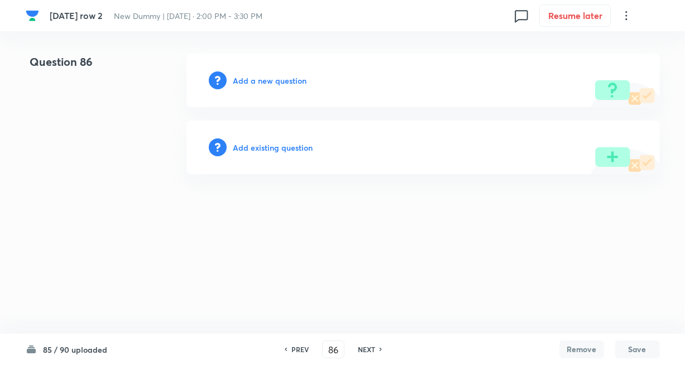
click at [269, 149] on h6 "Add existing question" at bounding box center [273, 148] width 80 height 12
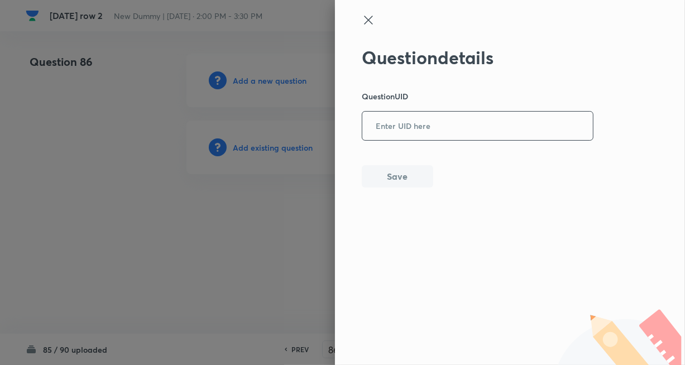
click at [382, 132] on input "text" at bounding box center [477, 126] width 231 height 27
paste input "U1CWI"
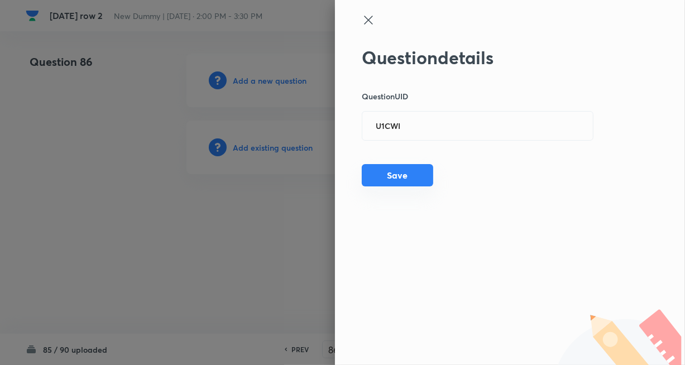
click at [388, 178] on button "Save" at bounding box center [397, 175] width 71 height 22
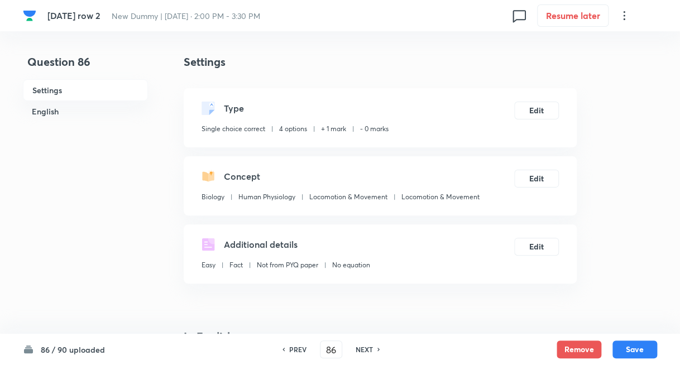
click at [373, 350] on div "NEXT" at bounding box center [366, 350] width 30 height 10
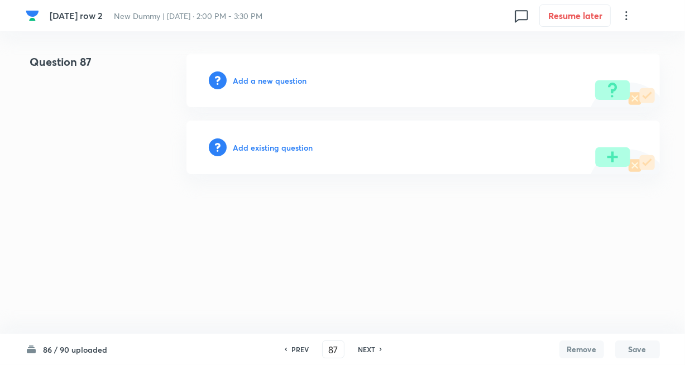
click at [302, 147] on h6 "Add existing question" at bounding box center [273, 148] width 80 height 12
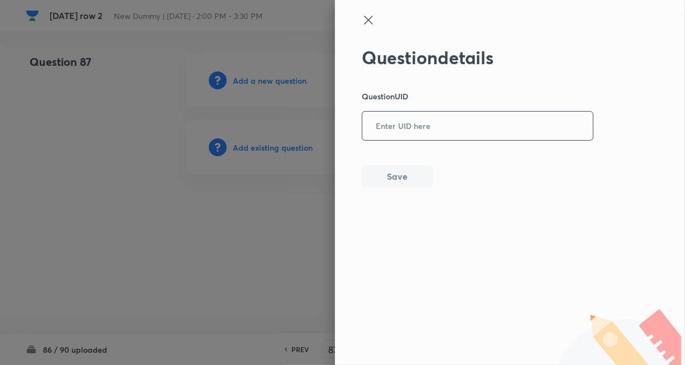
click at [395, 136] on input "text" at bounding box center [477, 126] width 231 height 27
paste input "MKNDP"
click at [393, 183] on button "Save" at bounding box center [397, 175] width 71 height 22
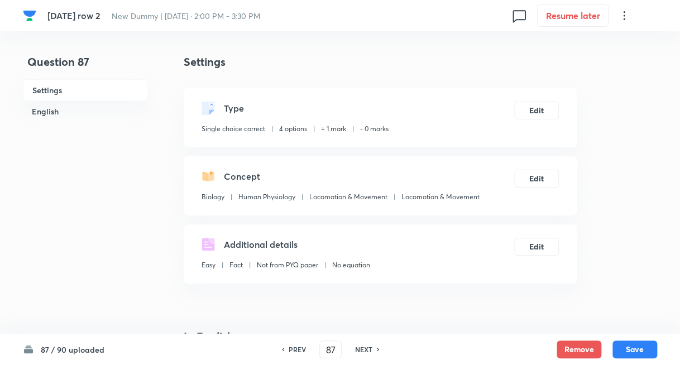
click at [355, 352] on h6 "NEXT" at bounding box center [363, 350] width 17 height 10
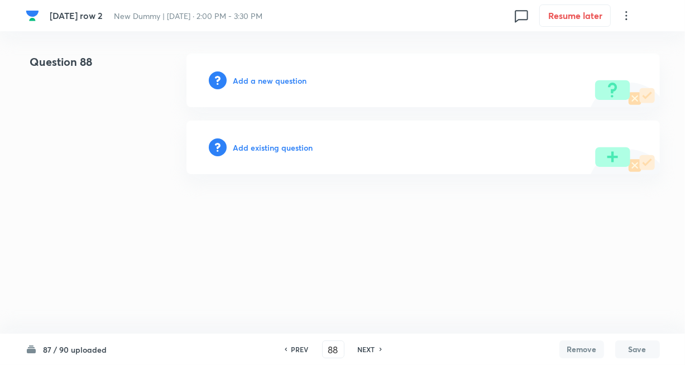
click at [293, 145] on h6 "Add existing question" at bounding box center [273, 148] width 80 height 12
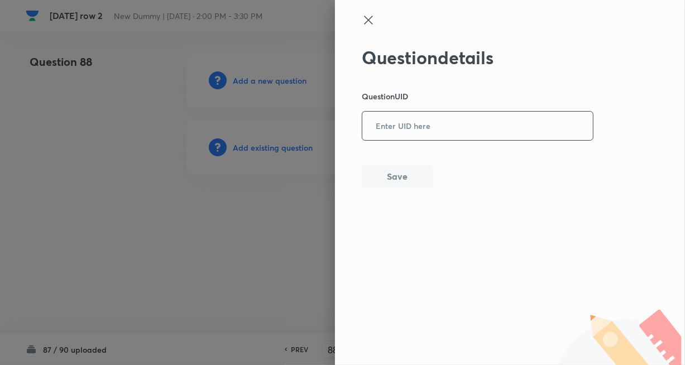
click at [400, 132] on input "text" at bounding box center [477, 126] width 231 height 27
paste input "2RCE4"
click at [395, 172] on button "Save" at bounding box center [397, 175] width 71 height 22
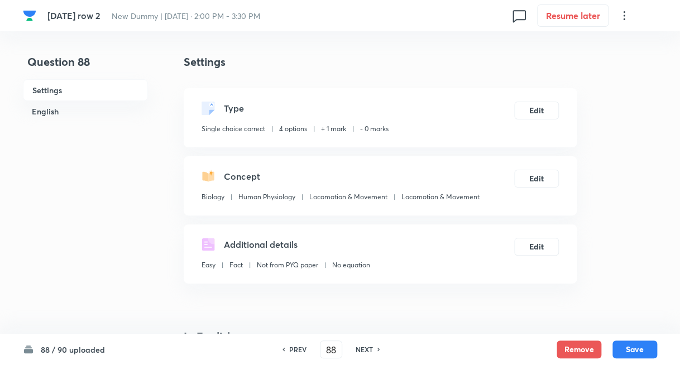
click at [362, 351] on h6 "NEXT" at bounding box center [364, 350] width 17 height 10
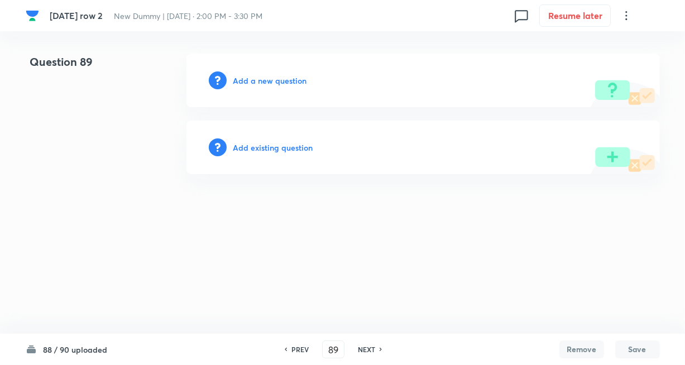
click at [285, 151] on h6 "Add existing question" at bounding box center [273, 148] width 80 height 12
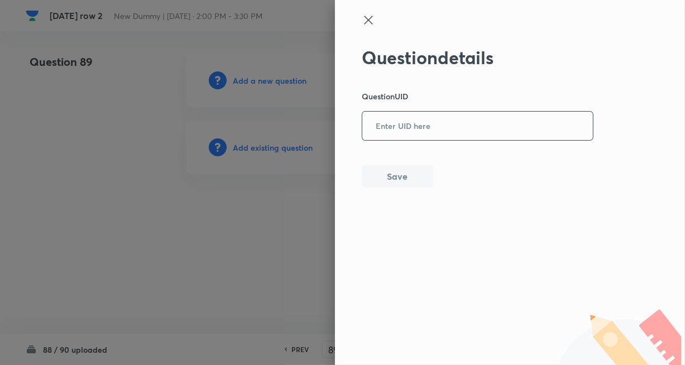
click at [395, 129] on input "text" at bounding box center [477, 126] width 231 height 27
paste input "A1HYL"
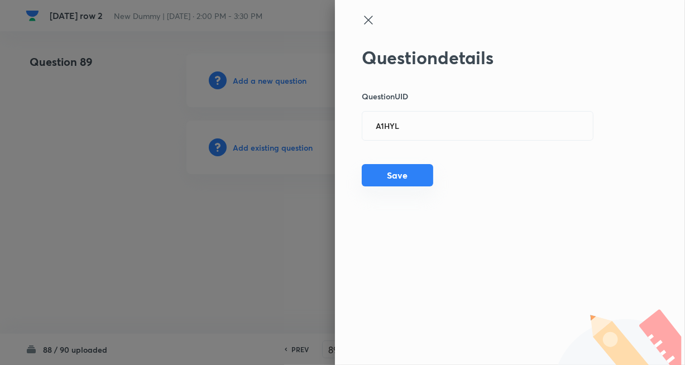
click at [398, 178] on button "Save" at bounding box center [397, 175] width 71 height 22
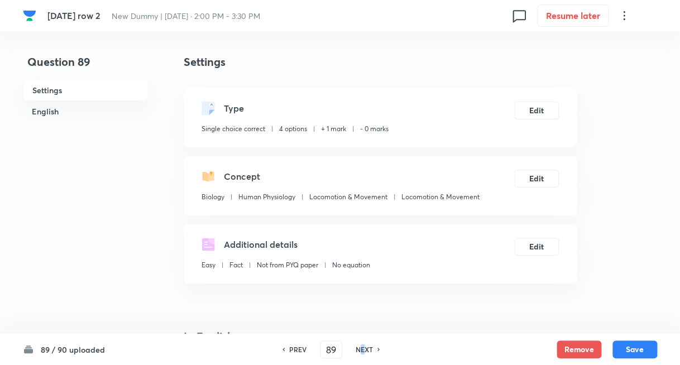
click at [362, 348] on h6 "NEXT" at bounding box center [364, 350] width 17 height 10
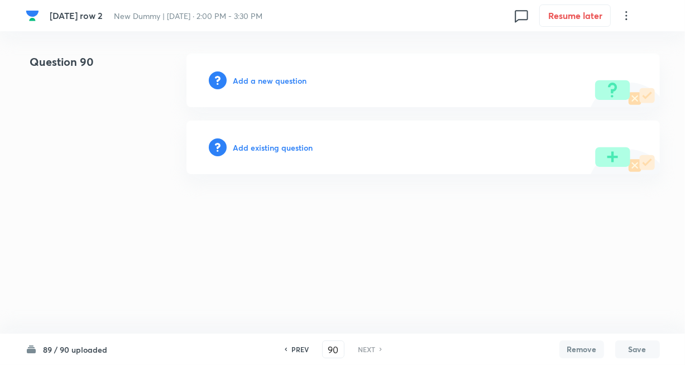
click at [283, 147] on h6 "Add existing question" at bounding box center [273, 148] width 80 height 12
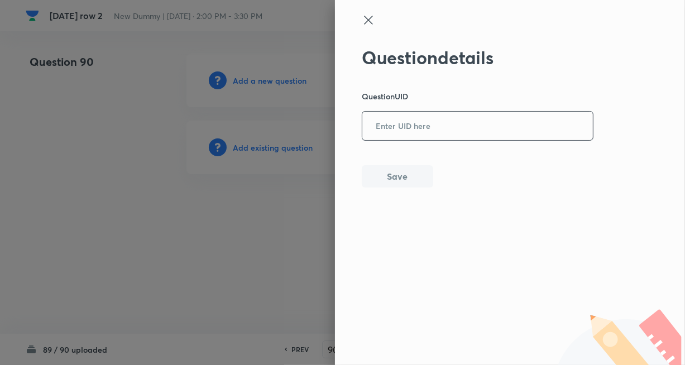
click at [425, 127] on input "text" at bounding box center [477, 126] width 231 height 27
paste input "KST5A"
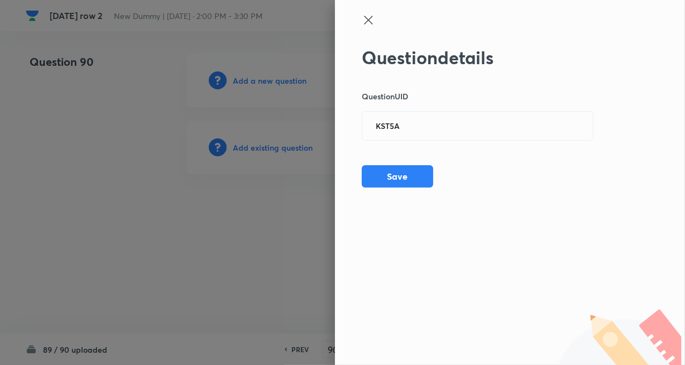
click at [386, 194] on div "Question details Question UID KST5A ​ Save" at bounding box center [510, 182] width 350 height 365
click at [385, 176] on button "Save" at bounding box center [397, 175] width 71 height 22
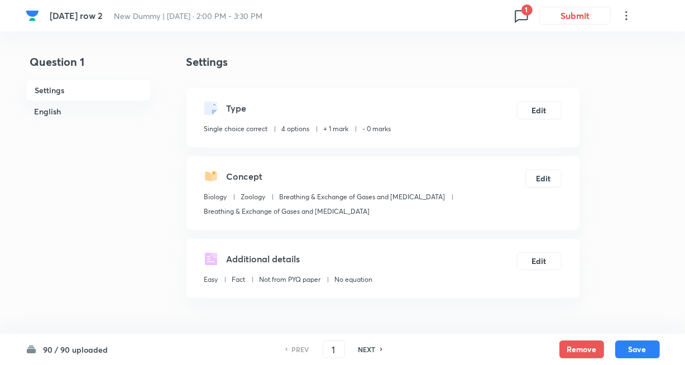
checkbox input "true"
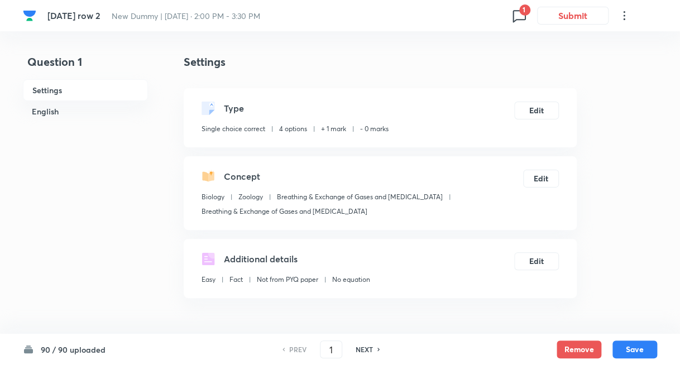
click at [514, 23] on icon at bounding box center [519, 16] width 18 height 18
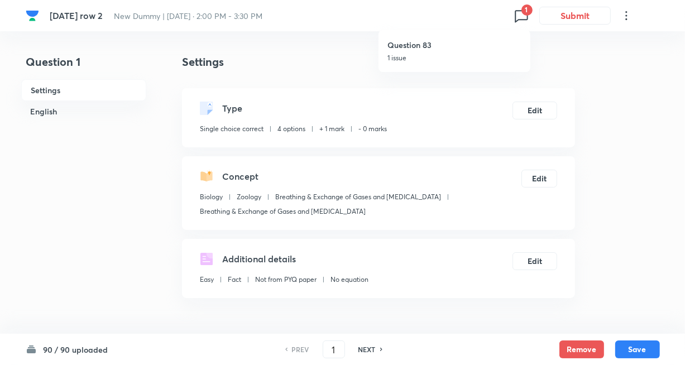
click at [427, 57] on p "1 issue" at bounding box center [455, 58] width 134 height 10
type input "83"
checkbox input "false"
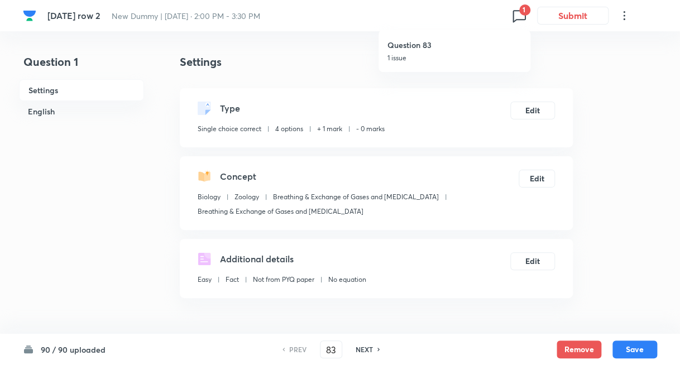
checkbox input "true"
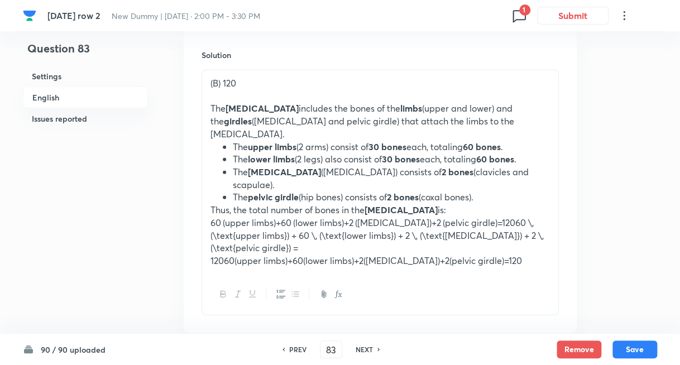
scroll to position [1228, 0]
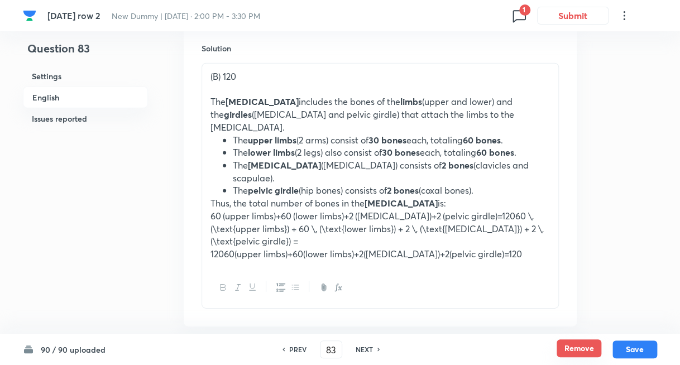
click at [580, 342] on button "Remove" at bounding box center [579, 348] width 45 height 18
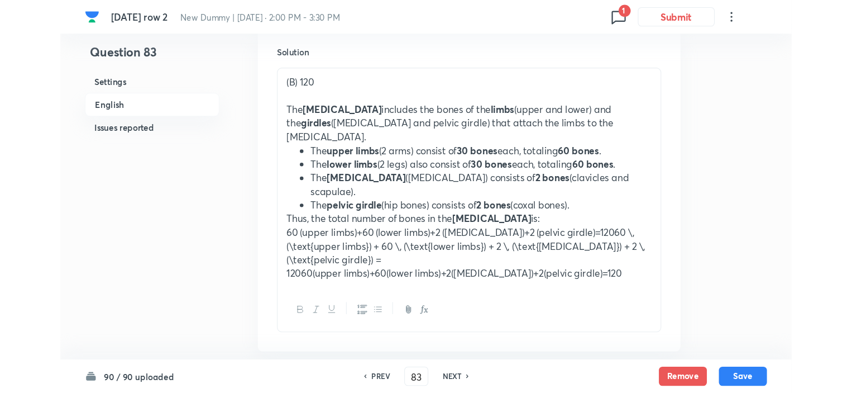
scroll to position [0, 0]
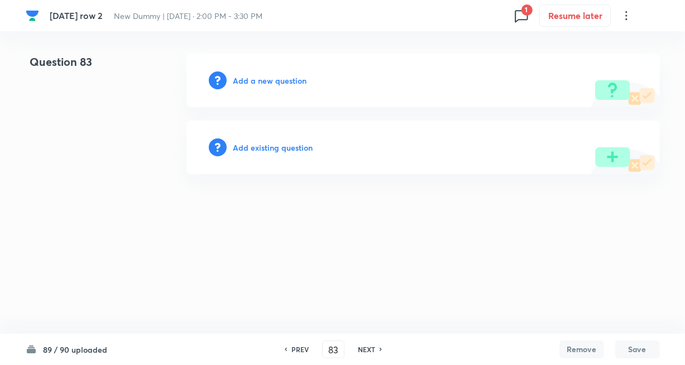
click at [267, 151] on h6 "Add existing question" at bounding box center [273, 148] width 80 height 12
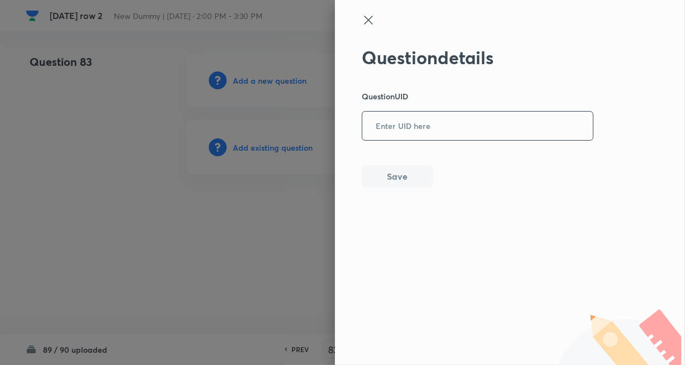
click at [450, 129] on input "text" at bounding box center [477, 126] width 231 height 27
paste input "MZJP8"
type input "MZJP8"
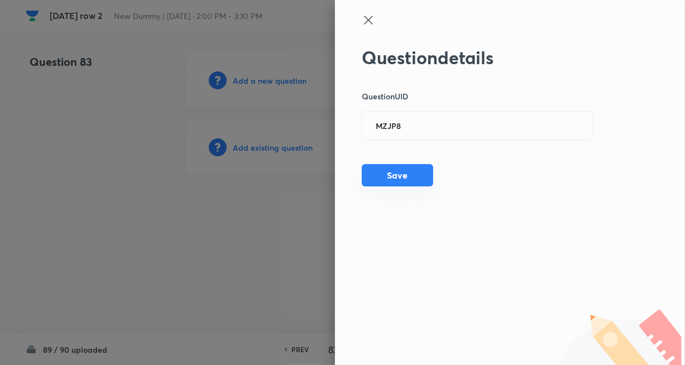
click at [418, 179] on button "Save" at bounding box center [397, 175] width 71 height 22
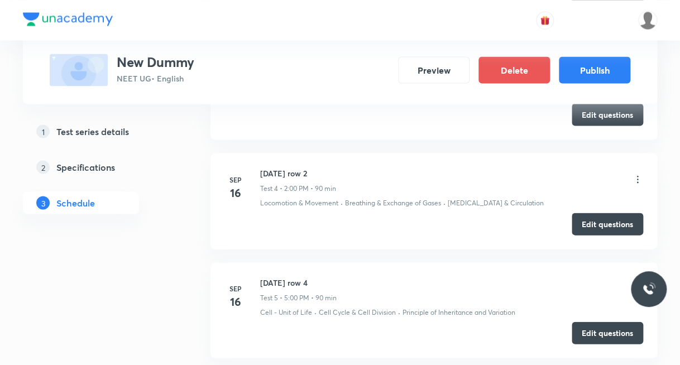
scroll to position [817, 0]
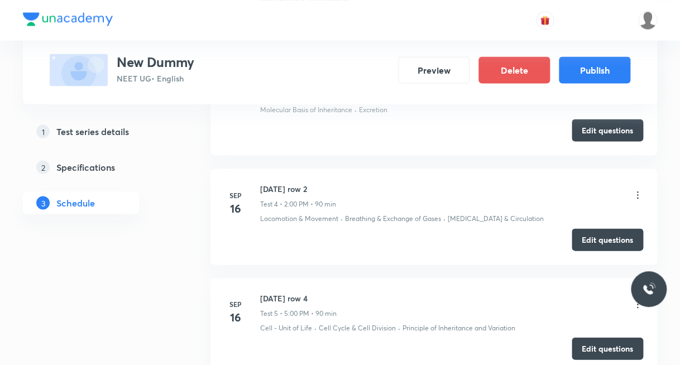
click at [638, 192] on icon at bounding box center [638, 195] width 2 height 7
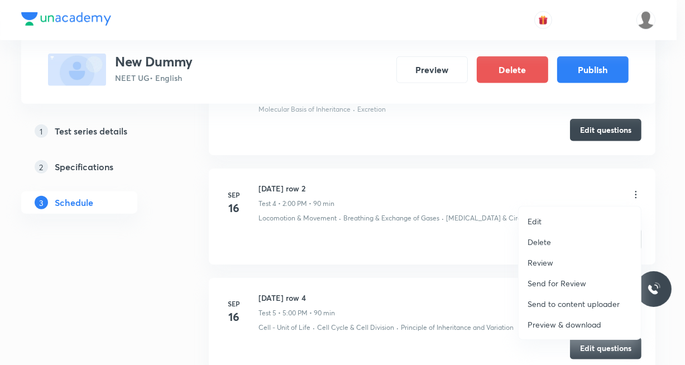
click at [546, 218] on li "Edit" at bounding box center [580, 221] width 122 height 21
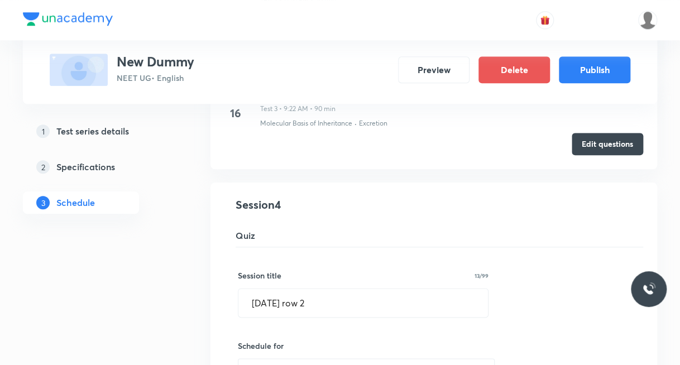
scroll to position [371, 0]
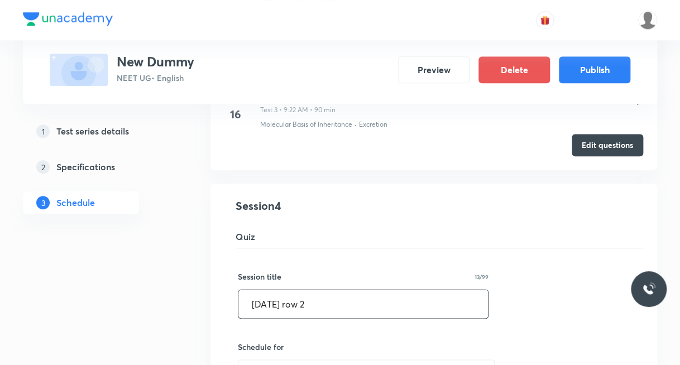
click at [299, 303] on input "[DATE] row 2" at bounding box center [363, 304] width 250 height 28
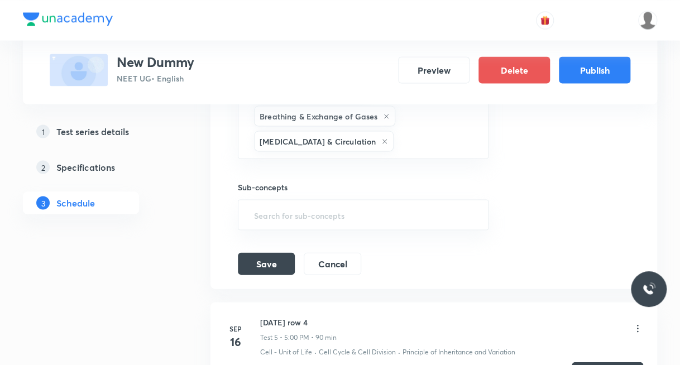
scroll to position [817, 0]
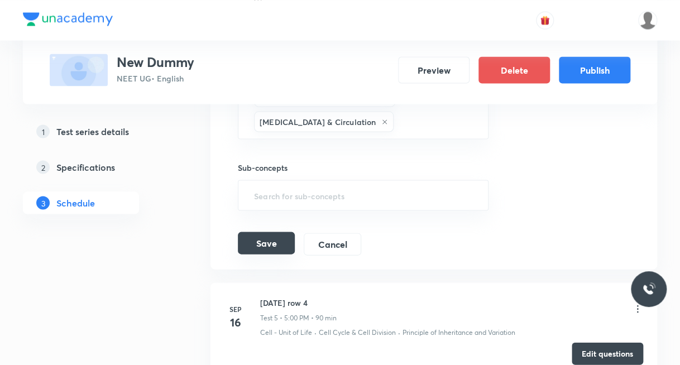
type input "[DATE] row 12"
click at [252, 248] on button "Save" at bounding box center [266, 243] width 57 height 22
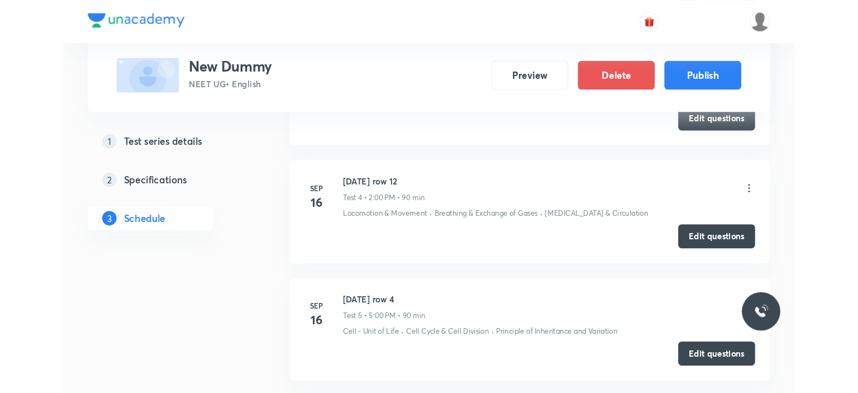
scroll to position [449, 0]
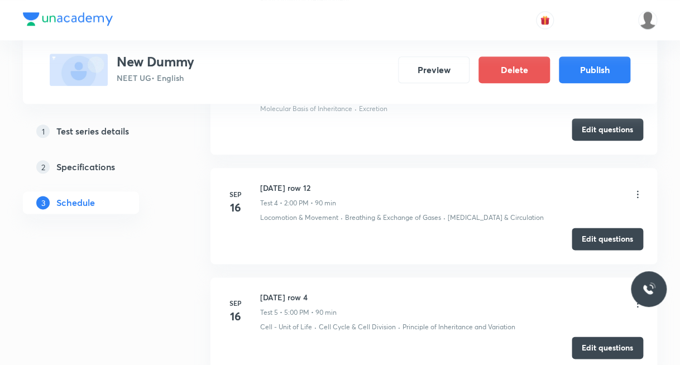
click at [637, 193] on icon at bounding box center [637, 194] width 11 height 11
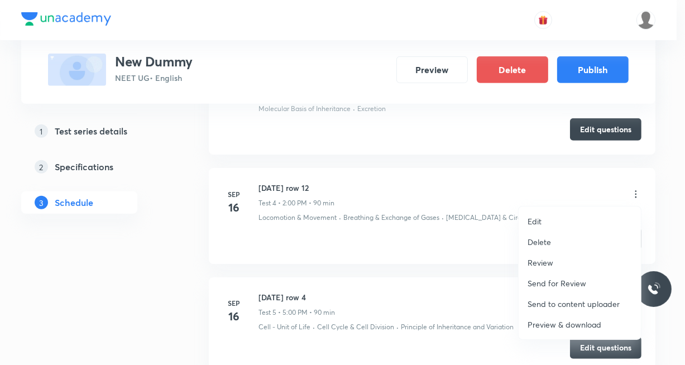
click at [553, 317] on li "Preview & download" at bounding box center [580, 324] width 122 height 21
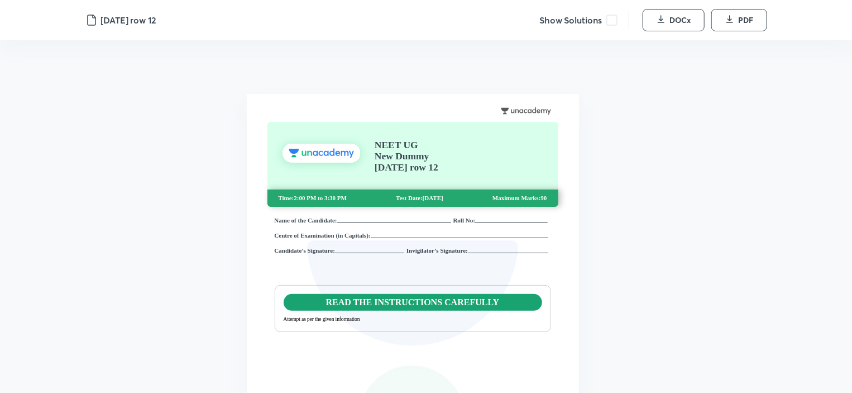
click at [612, 15] on span at bounding box center [611, 20] width 11 height 11
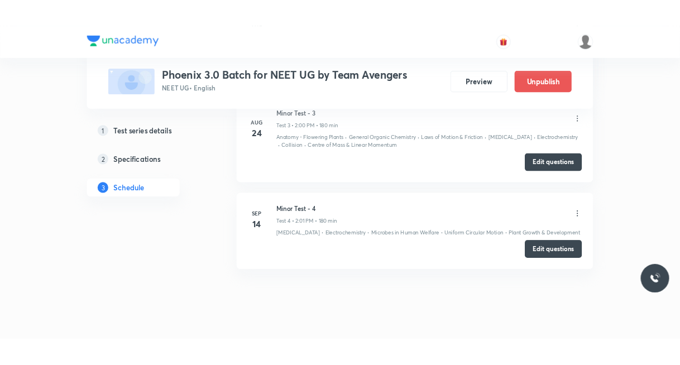
scroll to position [803, 0]
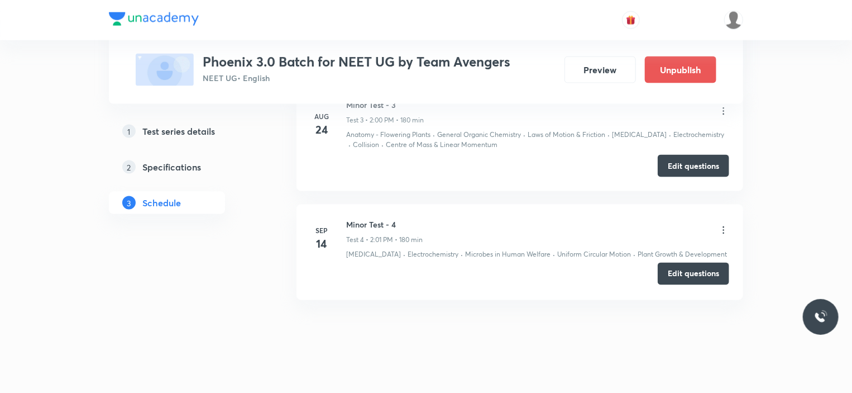
click at [696, 262] on button "Edit questions" at bounding box center [693, 273] width 71 height 22
click at [677, 162] on button "Edit questions" at bounding box center [693, 165] width 71 height 22
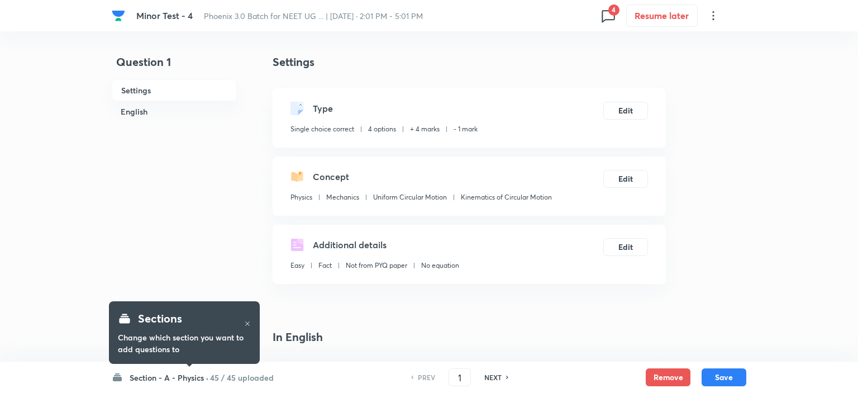
checkbox input "true"
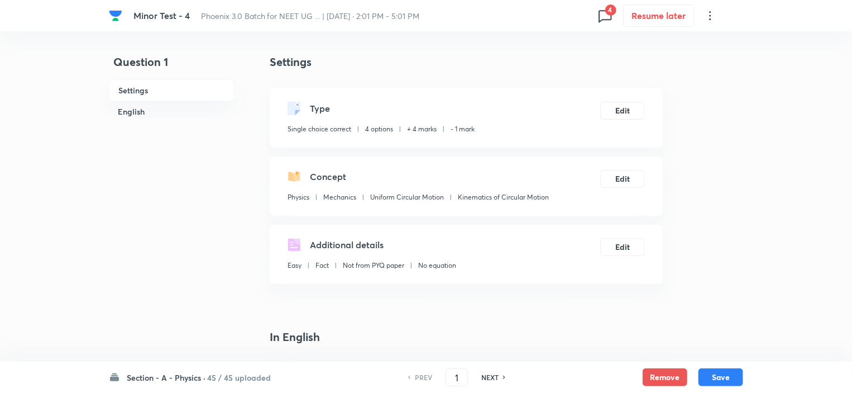
click at [170, 370] on div "Section - A - Physics · 45 / 45 uploaded PREV 1 ​ NEXT Remove Save" at bounding box center [426, 376] width 634 height 31
click at [169, 374] on h6 "Section - A - Physics ·" at bounding box center [166, 377] width 79 height 12
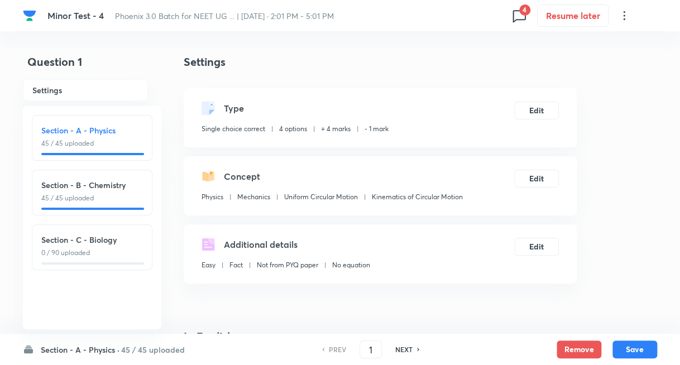
click at [108, 252] on p "0 / 90 uploaded" at bounding box center [92, 253] width 102 height 10
type input "91"
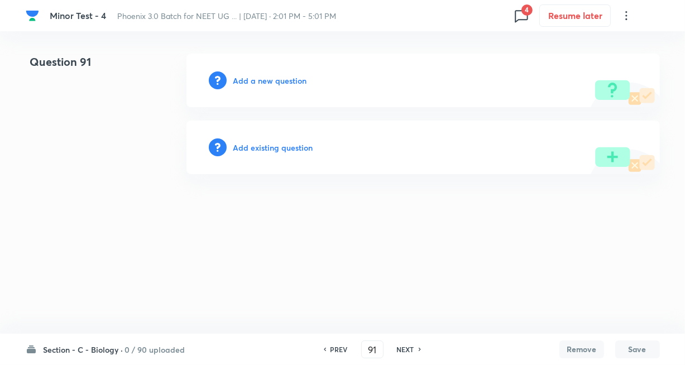
click at [272, 151] on h6 "Add existing question" at bounding box center [273, 148] width 80 height 12
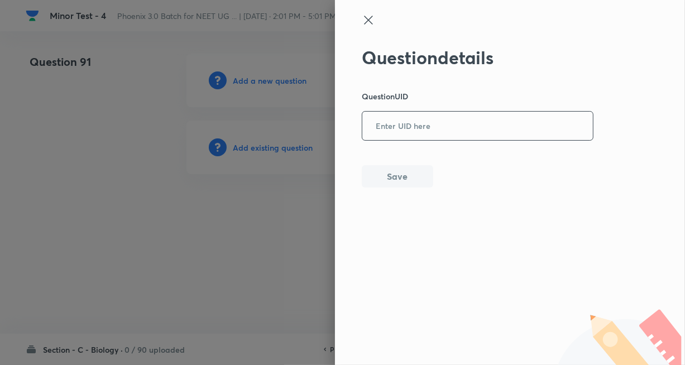
click at [415, 123] on input "text" at bounding box center [477, 126] width 231 height 27
paste input "TV381"
type input "TV381"
click at [413, 185] on button "Save" at bounding box center [397, 175] width 71 height 22
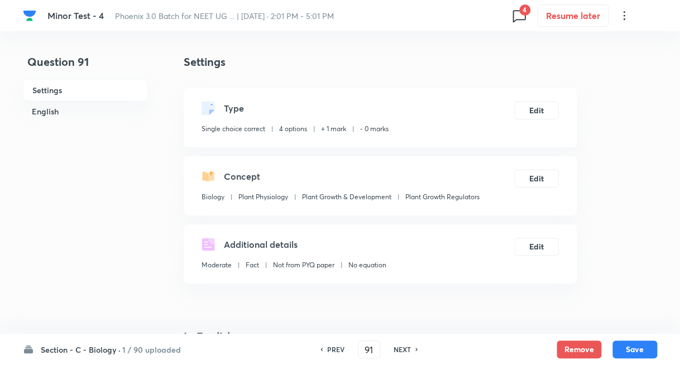
click at [404, 348] on h6 "NEXT" at bounding box center [402, 350] width 17 height 10
type input "92"
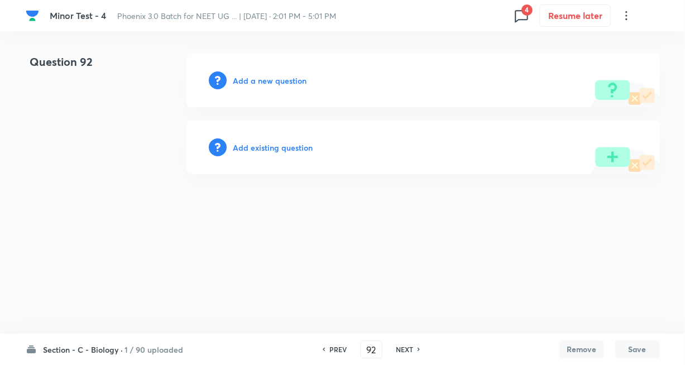
click at [306, 141] on div "Add existing question" at bounding box center [423, 148] width 474 height 54
click at [286, 151] on h6 "Add existing question" at bounding box center [273, 148] width 80 height 12
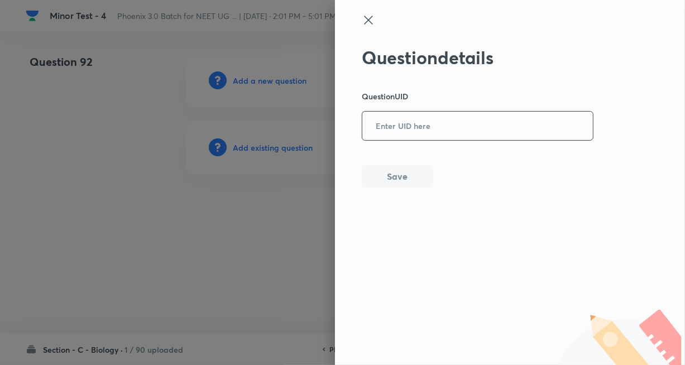
click at [407, 123] on input "text" at bounding box center [477, 126] width 231 height 27
paste input "9MLYB"
type input "9MLYB"
click at [393, 172] on button "Save" at bounding box center [397, 175] width 71 height 22
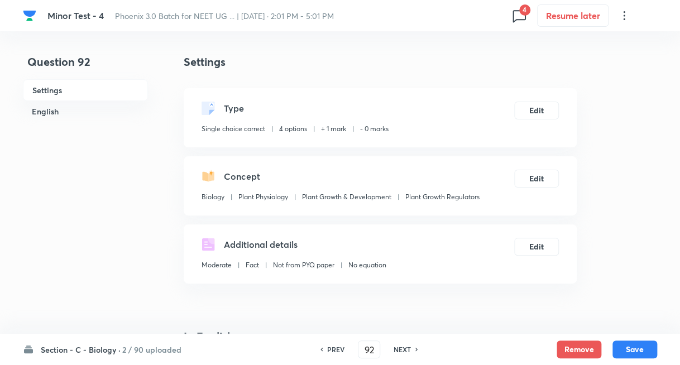
click at [407, 345] on h6 "NEXT" at bounding box center [402, 350] width 17 height 10
type input "93"
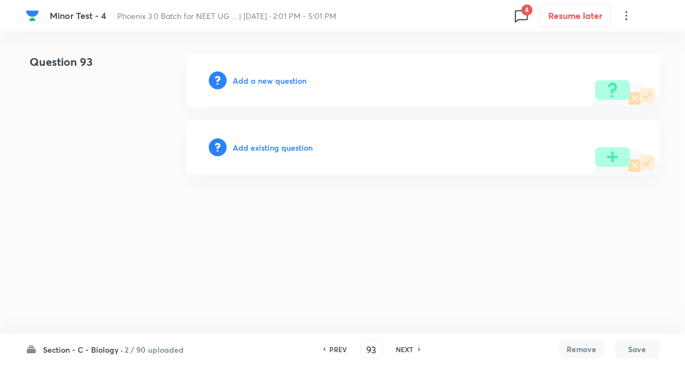
click at [295, 152] on h6 "Add existing question" at bounding box center [273, 148] width 80 height 12
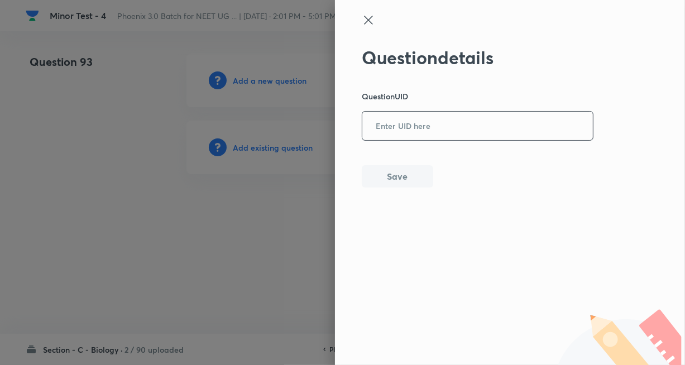
click at [391, 128] on input "text" at bounding box center [477, 126] width 231 height 27
paste input "0VPMI"
type input "0VPMI"
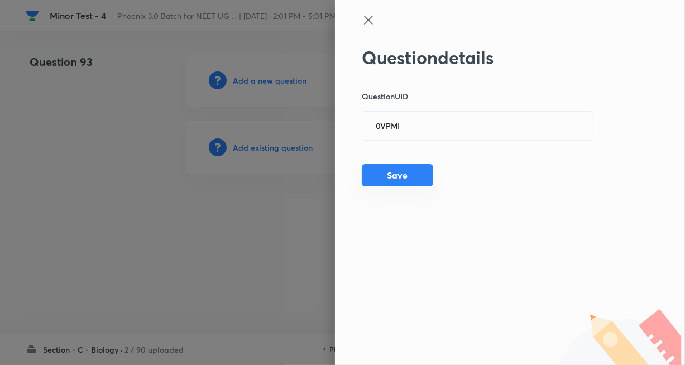
click at [391, 177] on button "Save" at bounding box center [397, 175] width 71 height 22
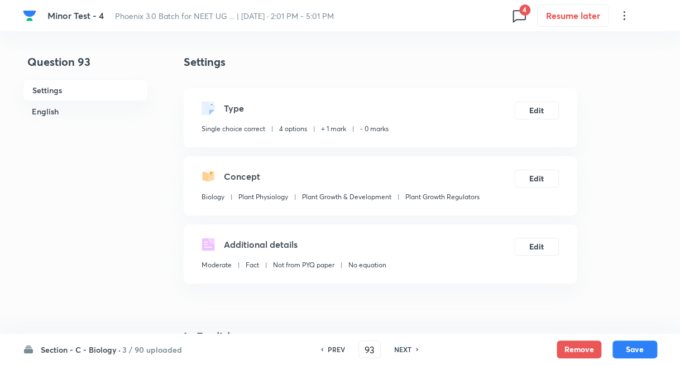
click at [405, 350] on h6 "NEXT" at bounding box center [402, 350] width 17 height 10
type input "94"
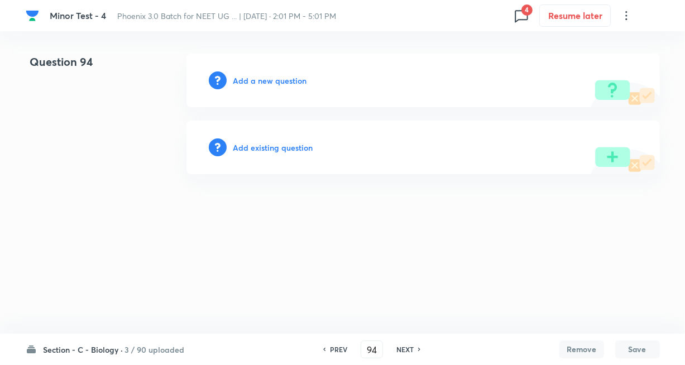
click at [284, 146] on h6 "Add existing question" at bounding box center [273, 148] width 80 height 12
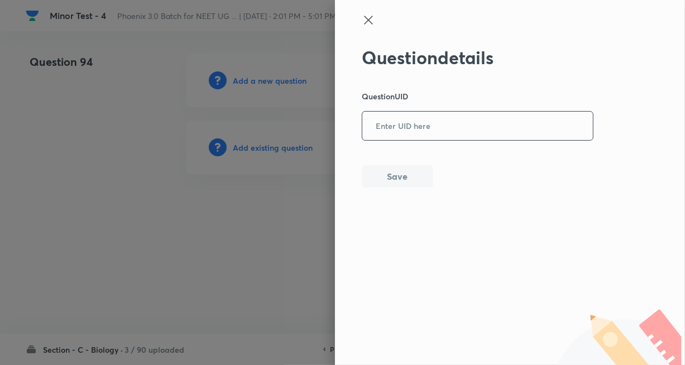
click at [439, 127] on input "text" at bounding box center [477, 126] width 231 height 27
paste input "A3HRZ"
type input "A3HRZ"
drag, startPoint x: 402, startPoint y: 162, endPoint x: 401, endPoint y: 169, distance: 6.7
click at [402, 164] on div "Question details Question UID A3HRZ ​ Save" at bounding box center [478, 117] width 232 height 141
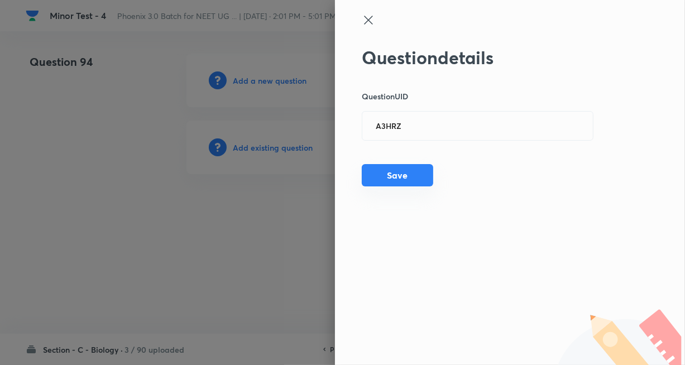
click at [399, 171] on button "Save" at bounding box center [397, 175] width 71 height 22
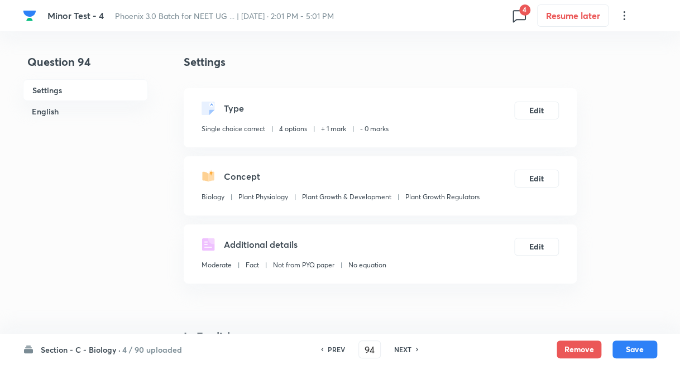
click at [399, 346] on h6 "NEXT" at bounding box center [402, 350] width 17 height 10
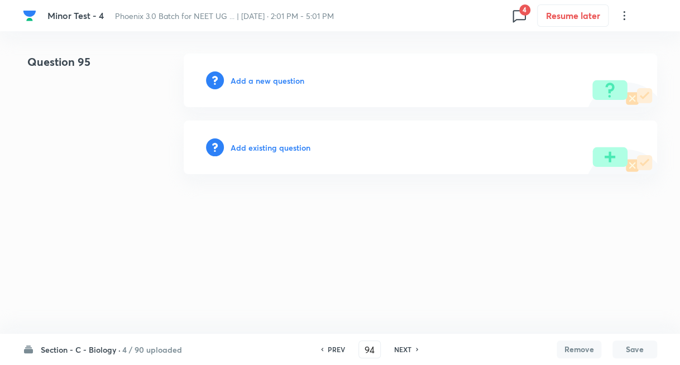
type input "95"
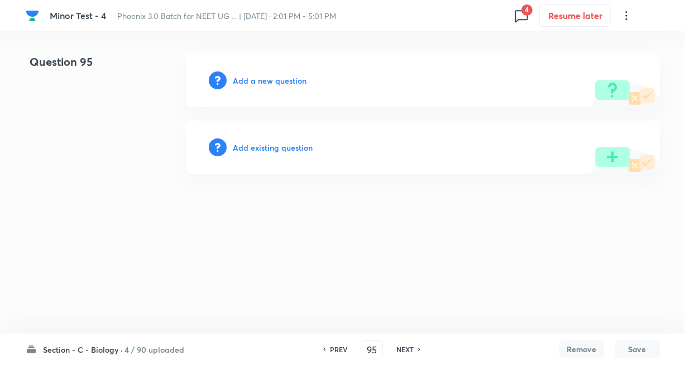
click at [274, 146] on h6 "Add existing question" at bounding box center [273, 148] width 80 height 12
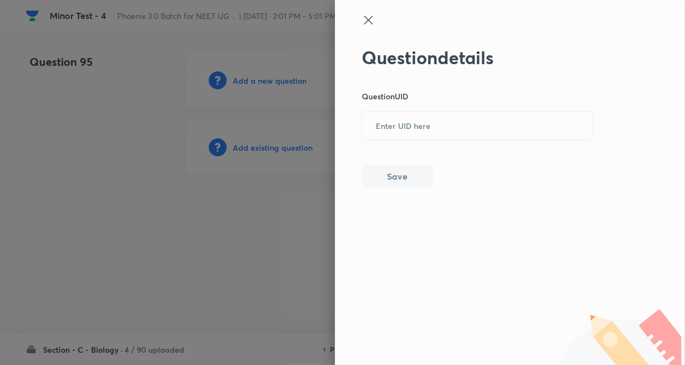
drag, startPoint x: 431, startPoint y: 127, endPoint x: 407, endPoint y: 162, distance: 43.4
click at [432, 126] on input "text" at bounding box center [477, 126] width 231 height 27
paste input "VLZ5M"
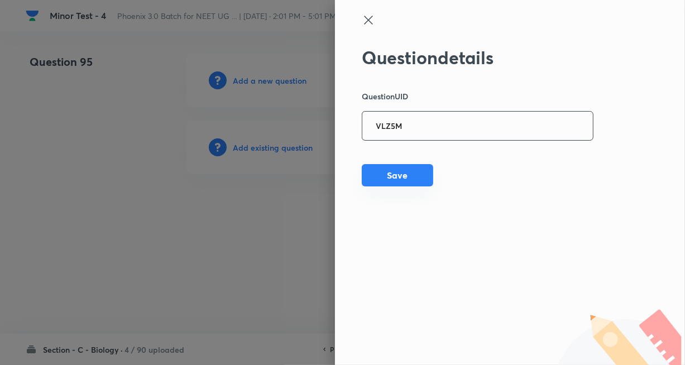
type input "VLZ5M"
click at [393, 173] on button "Save" at bounding box center [397, 175] width 71 height 22
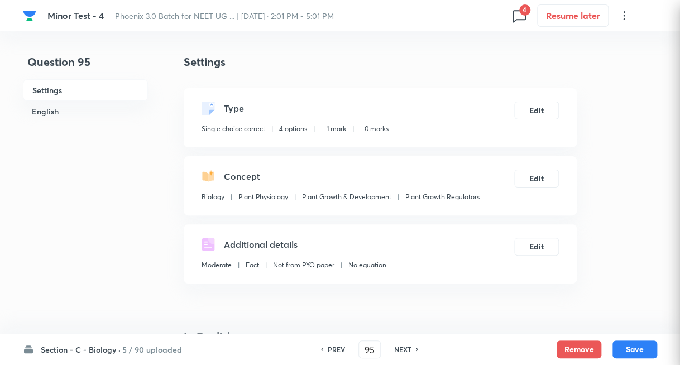
checkbox input "true"
click at [405, 350] on h6 "NEXT" at bounding box center [402, 350] width 17 height 10
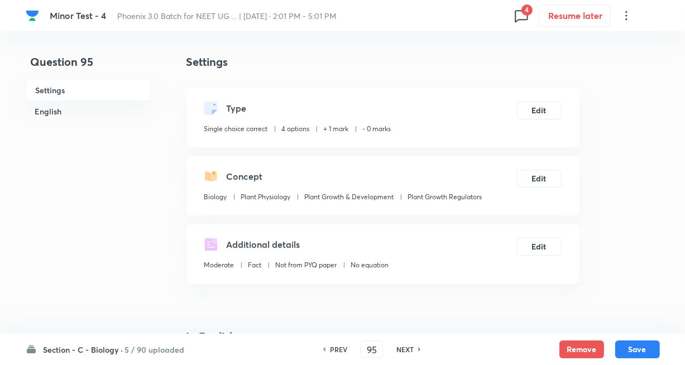
type input "96"
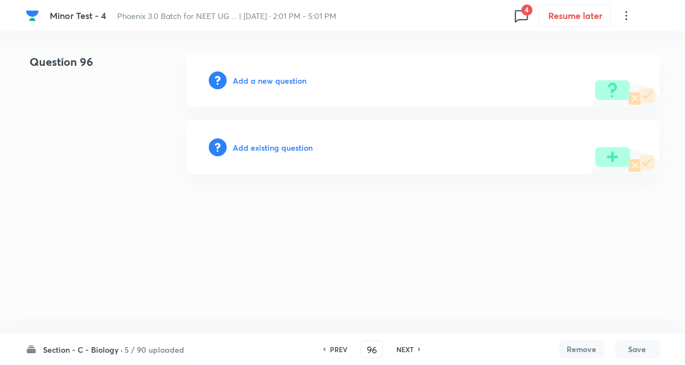
click at [282, 147] on h6 "Add existing question" at bounding box center [273, 148] width 80 height 12
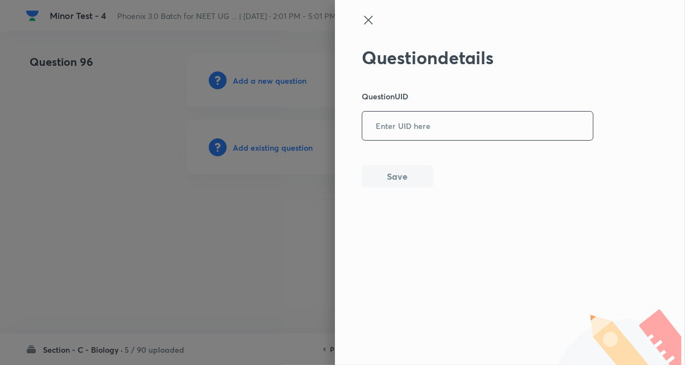
click at [436, 126] on input "text" at bounding box center [477, 126] width 231 height 27
paste input "BHIK0"
type input "BHIK0"
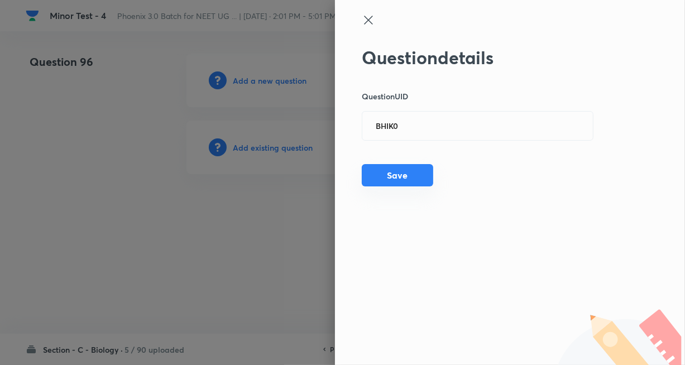
click at [392, 169] on button "Save" at bounding box center [397, 175] width 71 height 22
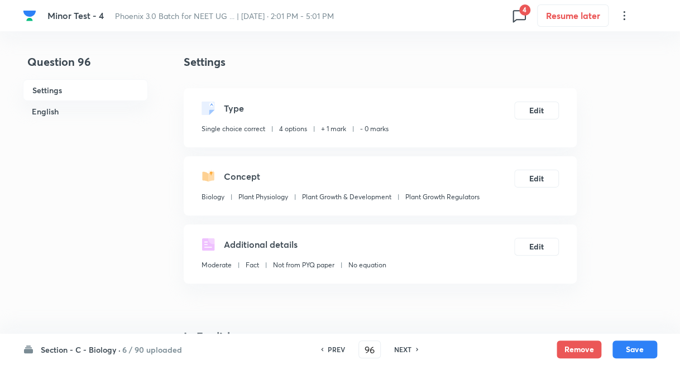
click at [409, 348] on h6 "NEXT" at bounding box center [402, 350] width 17 height 10
type input "97"
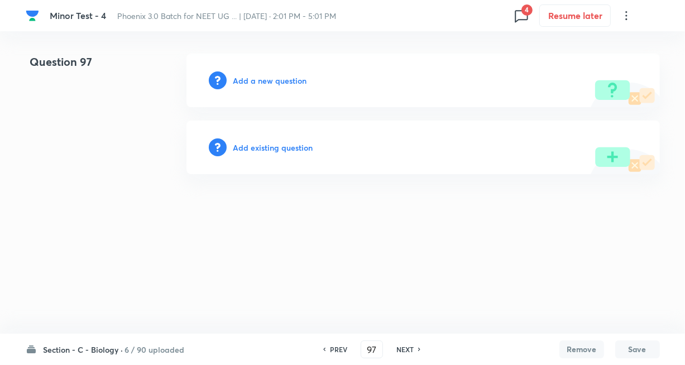
click at [261, 149] on h6 "Add existing question" at bounding box center [273, 148] width 80 height 12
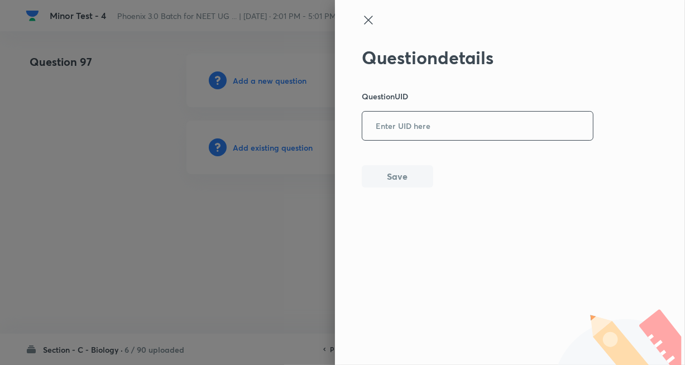
drag, startPoint x: 425, startPoint y: 118, endPoint x: 416, endPoint y: 142, distance: 25.6
click at [427, 119] on input "text" at bounding box center [477, 126] width 231 height 27
paste input "7B56A"
type input "7B56A"
click at [393, 160] on div "Question details Question UID 7B56A ​ Save" at bounding box center [478, 117] width 232 height 141
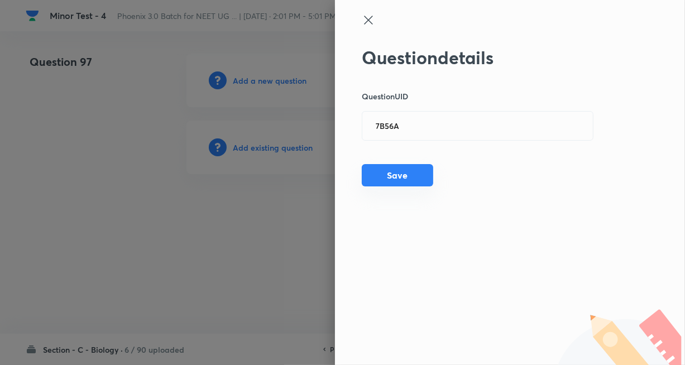
click at [390, 171] on button "Save" at bounding box center [397, 175] width 71 height 22
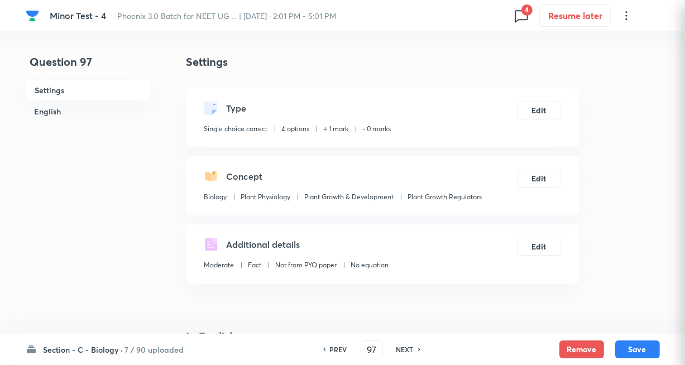
checkbox input "true"
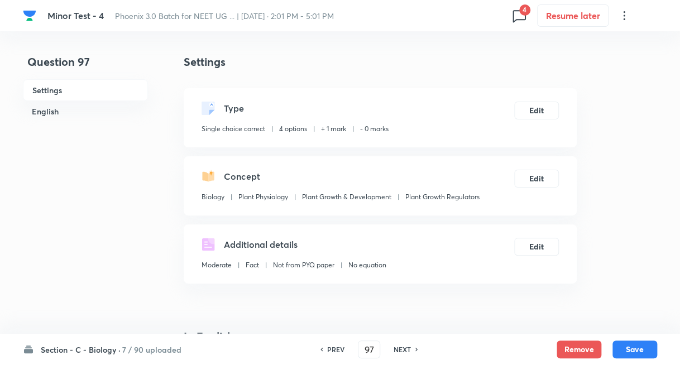
click at [403, 345] on h6 "NEXT" at bounding box center [402, 350] width 17 height 10
type input "98"
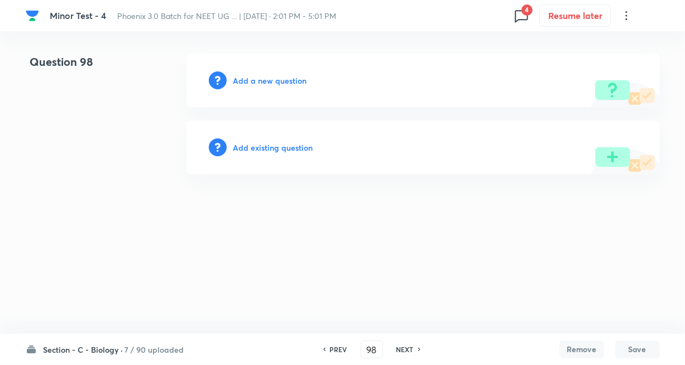
click at [281, 149] on h6 "Add existing question" at bounding box center [273, 148] width 80 height 12
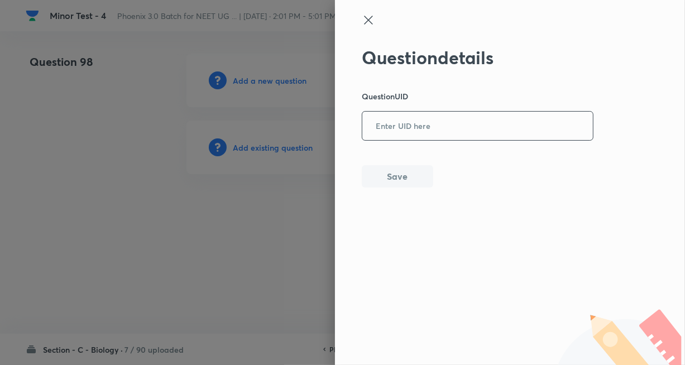
click at [404, 136] on input "text" at bounding box center [477, 126] width 231 height 27
paste input "UFMYY"
type input "UFMYY"
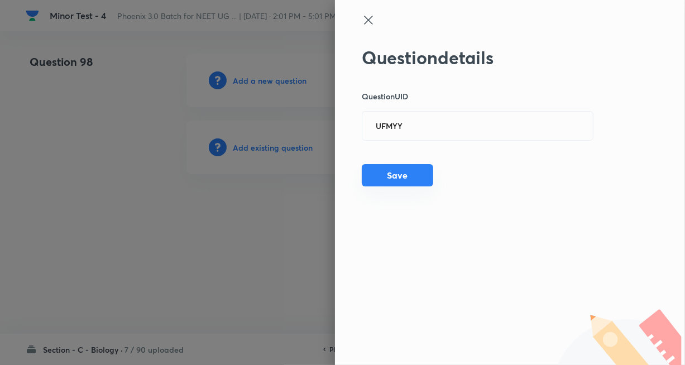
click at [391, 170] on button "Save" at bounding box center [397, 175] width 71 height 22
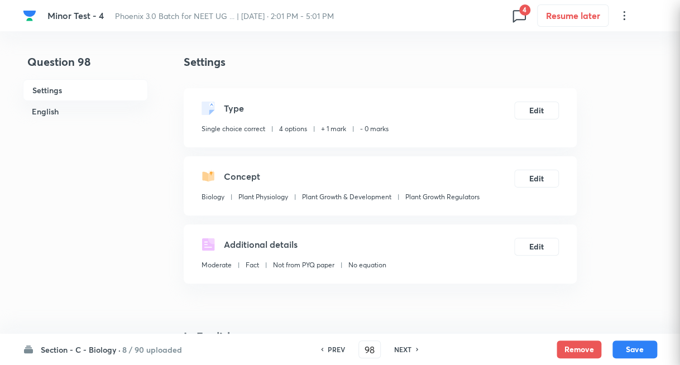
checkbox input "true"
click at [404, 350] on h6 "NEXT" at bounding box center [402, 350] width 17 height 10
type input "99"
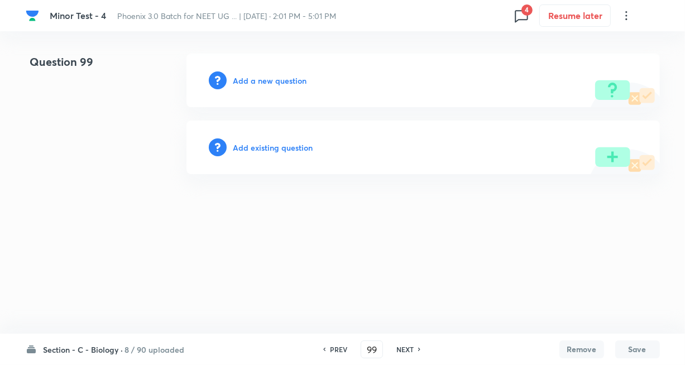
click at [290, 151] on h6 "Add existing question" at bounding box center [273, 148] width 80 height 12
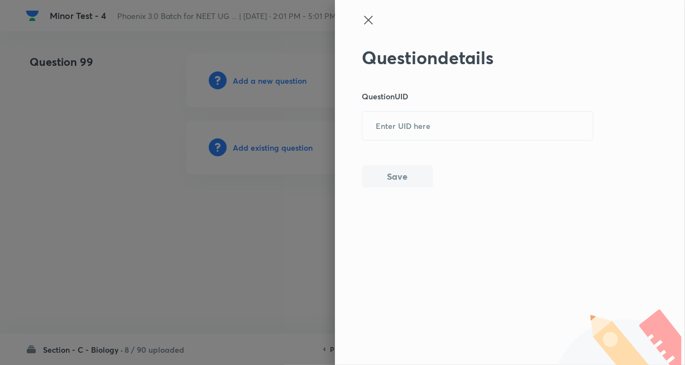
drag, startPoint x: 408, startPoint y: 132, endPoint x: 404, endPoint y: 154, distance: 22.6
click at [408, 132] on input "text" at bounding box center [477, 126] width 231 height 27
paste input "SPLKF"
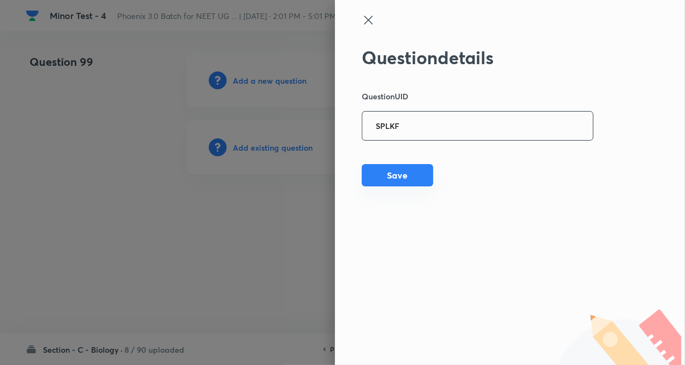
type input "SPLKF"
click at [398, 167] on button "Save" at bounding box center [397, 175] width 71 height 22
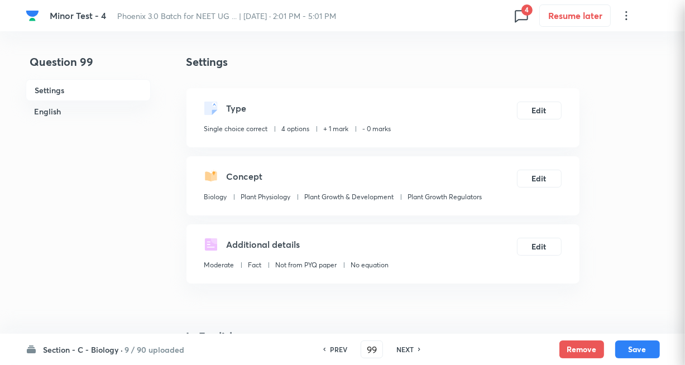
checkbox input "true"
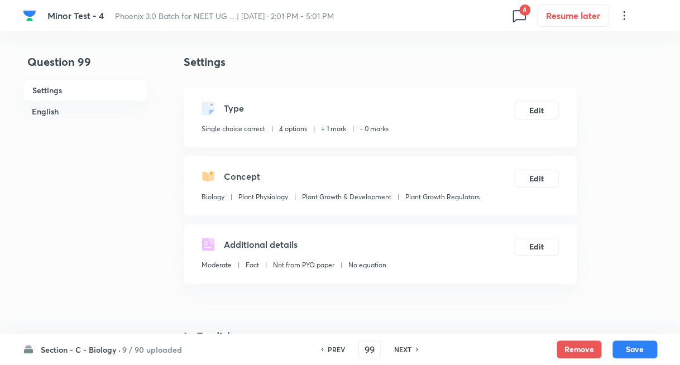
click at [403, 347] on h6 "NEXT" at bounding box center [402, 350] width 17 height 10
type input "100"
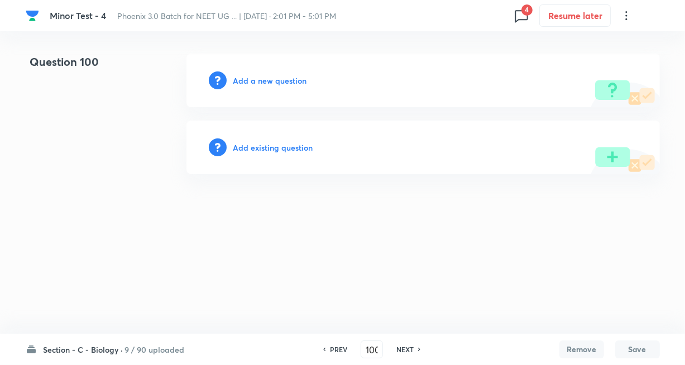
click at [274, 144] on h6 "Add existing question" at bounding box center [273, 148] width 80 height 12
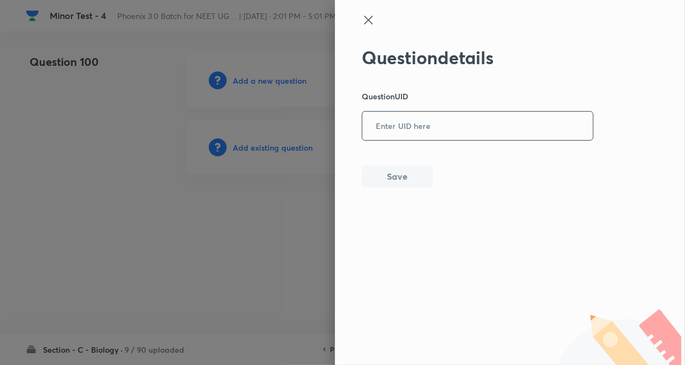
click at [403, 128] on input "text" at bounding box center [477, 126] width 231 height 27
paste input "M3NFG"
type input "M3NFG"
click at [396, 178] on button "Save" at bounding box center [397, 175] width 71 height 22
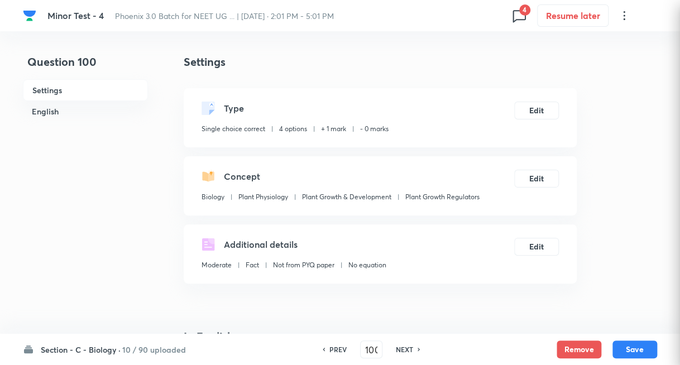
checkbox input "true"
click at [404, 346] on h6 "NEXT" at bounding box center [404, 350] width 17 height 10
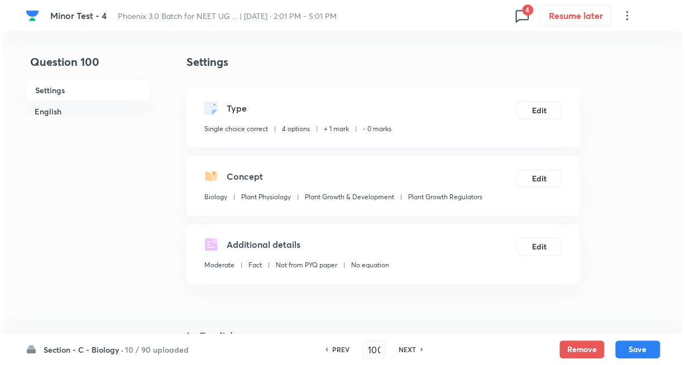
type input "101"
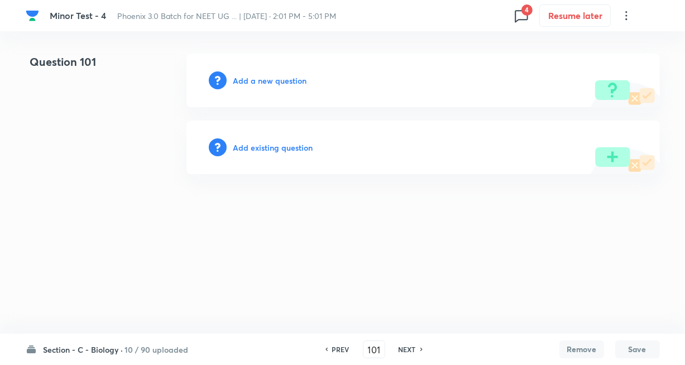
click at [293, 148] on h6 "Add existing question" at bounding box center [273, 148] width 80 height 12
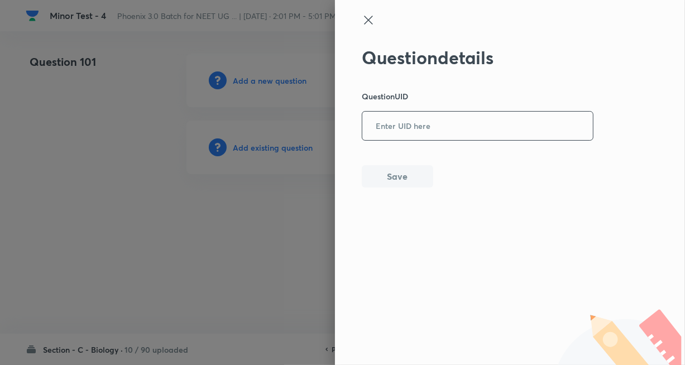
click at [374, 130] on input "text" at bounding box center [477, 126] width 231 height 27
paste input "WYNCH"
type input "WYNCH"
click at [391, 176] on button "Save" at bounding box center [397, 175] width 71 height 22
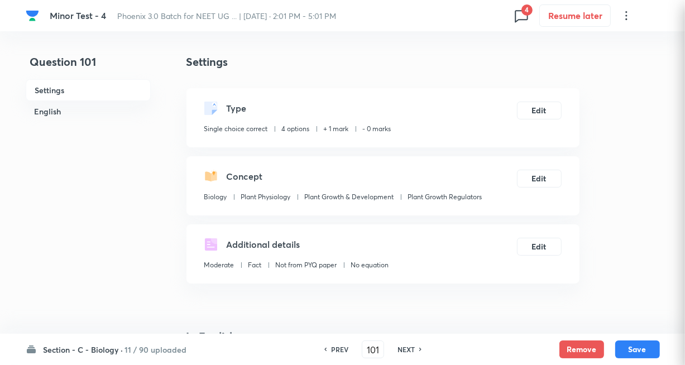
checkbox input "true"
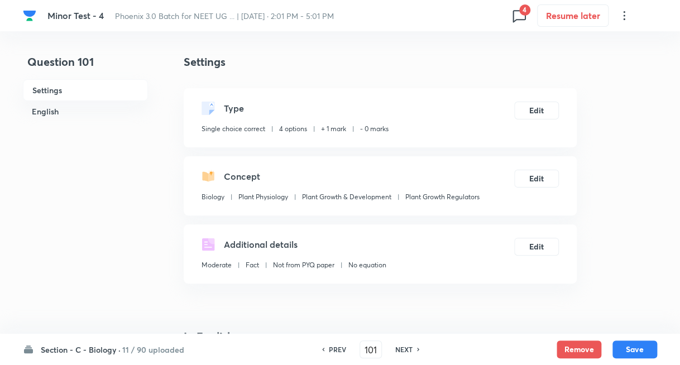
click at [396, 348] on h6 "NEXT" at bounding box center [403, 350] width 17 height 10
type input "102"
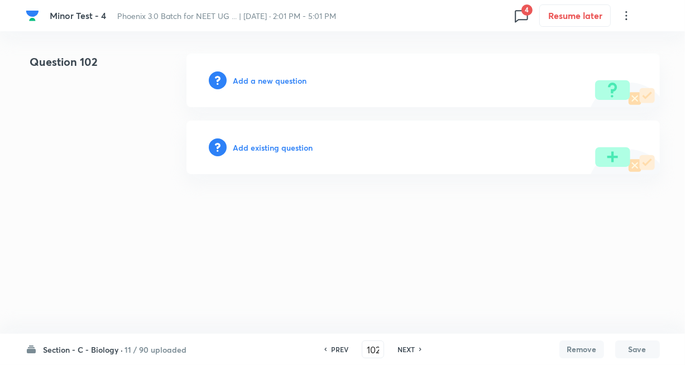
click at [283, 142] on h6 "Add existing question" at bounding box center [273, 148] width 80 height 12
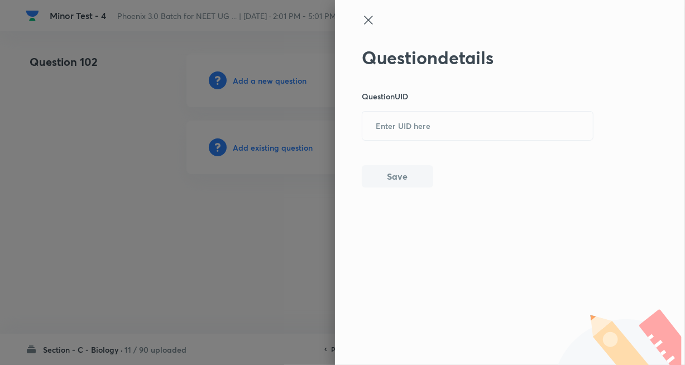
drag, startPoint x: 393, startPoint y: 132, endPoint x: 398, endPoint y: 156, distance: 24.4
click at [394, 132] on input "text" at bounding box center [477, 126] width 231 height 27
paste input "MKWGP"
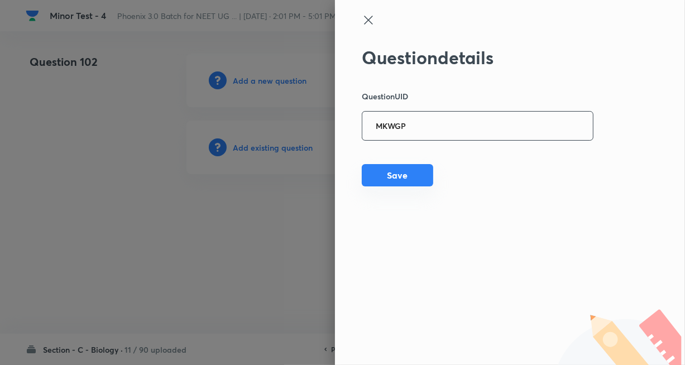
type input "MKWGP"
click at [389, 185] on button "Save" at bounding box center [397, 175] width 71 height 22
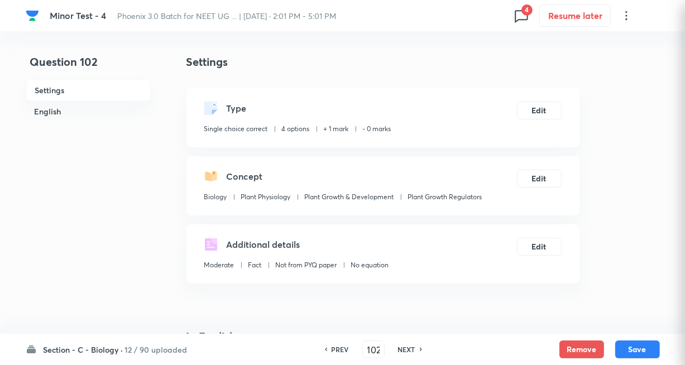
checkbox input "true"
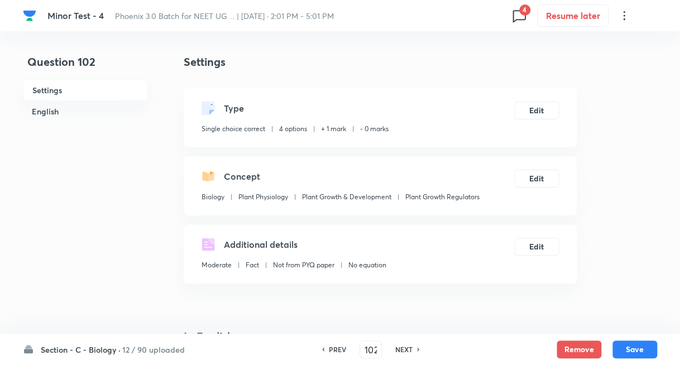
click at [403, 349] on h6 "NEXT" at bounding box center [403, 350] width 17 height 10
type input "103"
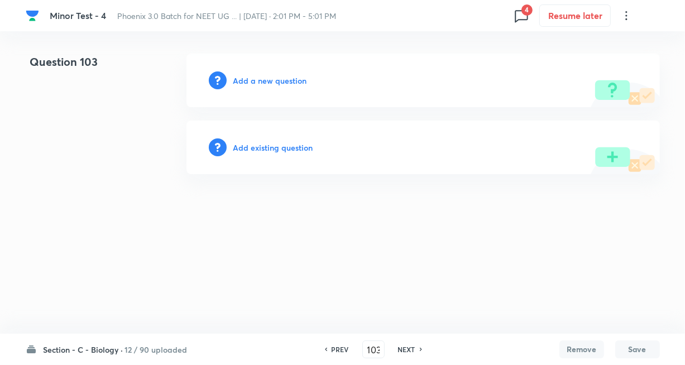
click at [293, 147] on h6 "Add existing question" at bounding box center [273, 148] width 80 height 12
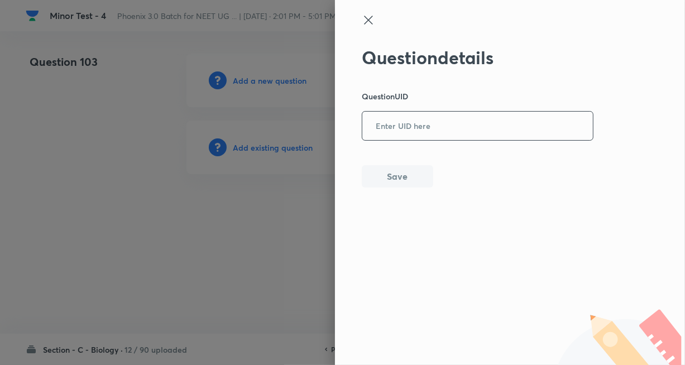
click at [406, 131] on input "text" at bounding box center [477, 126] width 231 height 27
paste input "DF33O"
type input "DF33O"
click at [395, 179] on button "Save" at bounding box center [397, 175] width 71 height 22
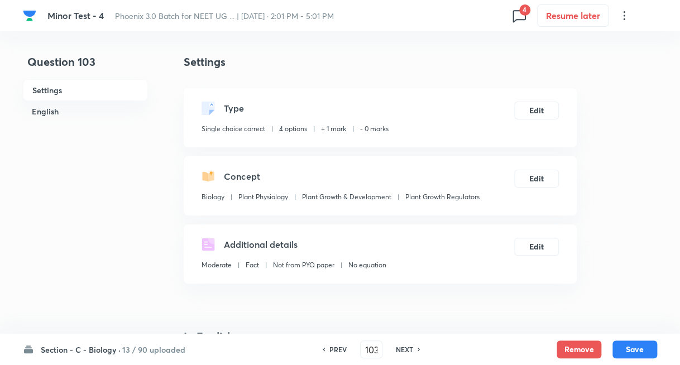
click at [404, 348] on h6 "NEXT" at bounding box center [404, 350] width 17 height 10
type input "104"
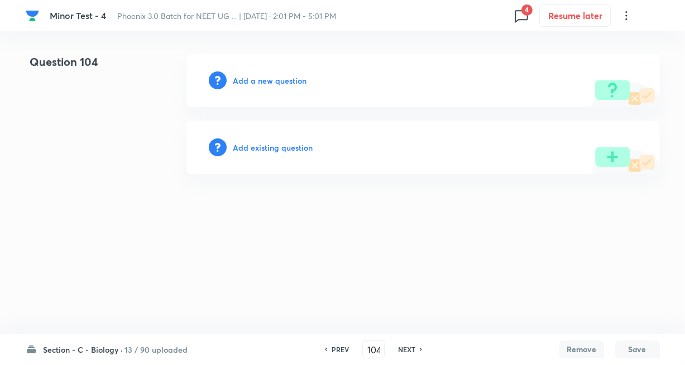
click at [293, 151] on h6 "Add existing question" at bounding box center [273, 148] width 80 height 12
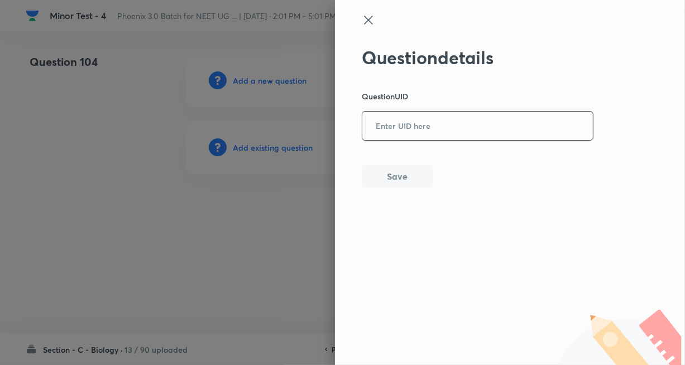
click at [383, 126] on input "text" at bounding box center [477, 126] width 231 height 27
paste input "WL5O7"
type input "WL5O7"
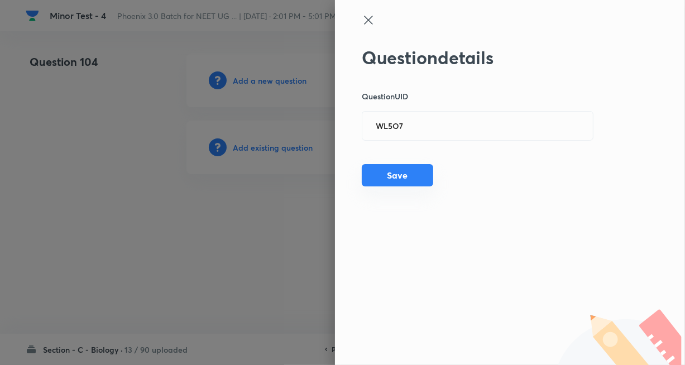
click at [378, 168] on button "Save" at bounding box center [397, 175] width 71 height 22
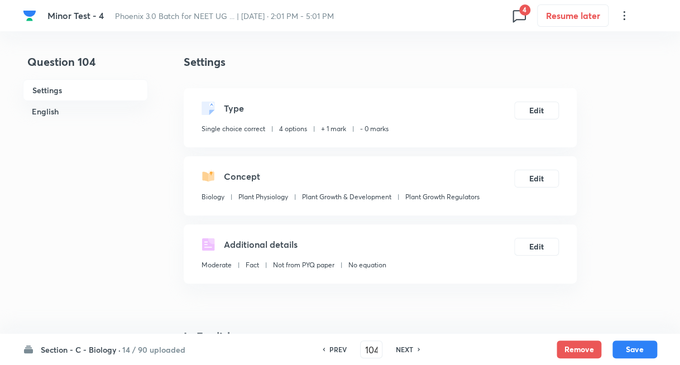
drag, startPoint x: 405, startPoint y: 352, endPoint x: 405, endPoint y: 343, distance: 9.0
click at [405, 352] on h6 "NEXT" at bounding box center [404, 350] width 17 height 10
type input "105"
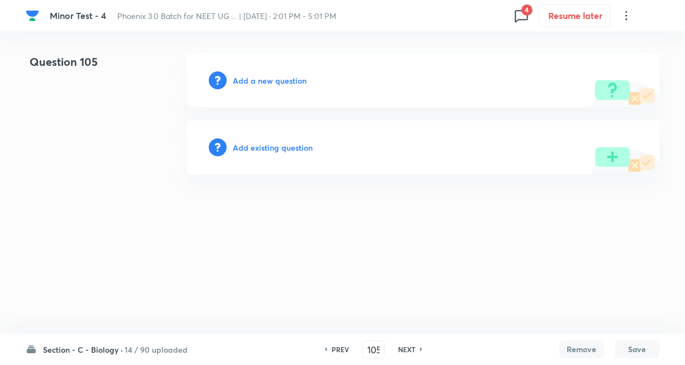
click at [288, 149] on h6 "Add existing question" at bounding box center [273, 148] width 80 height 12
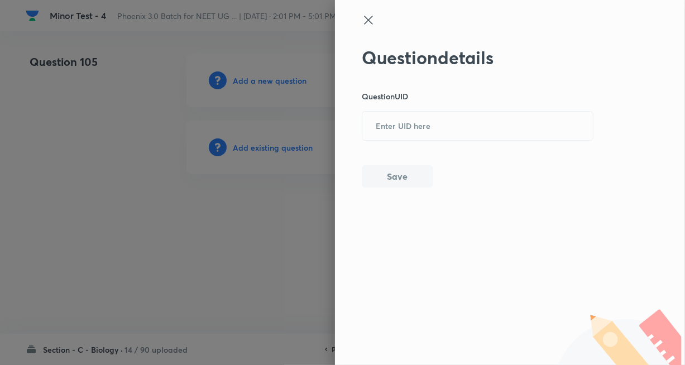
drag, startPoint x: 380, startPoint y: 127, endPoint x: 388, endPoint y: 149, distance: 22.6
click at [381, 127] on input "text" at bounding box center [477, 126] width 231 height 27
paste input "LH07C"
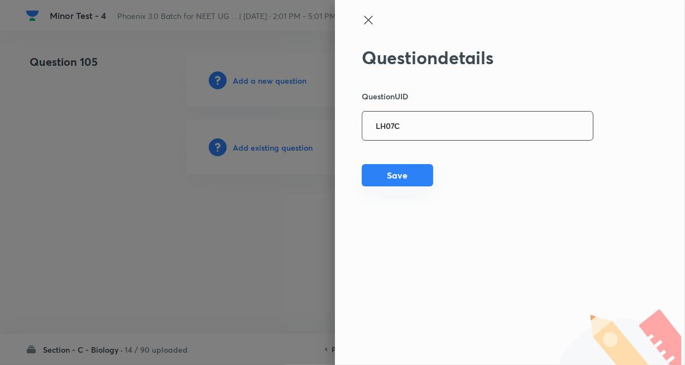
type input "LH07C"
click at [396, 180] on button "Save" at bounding box center [397, 175] width 71 height 22
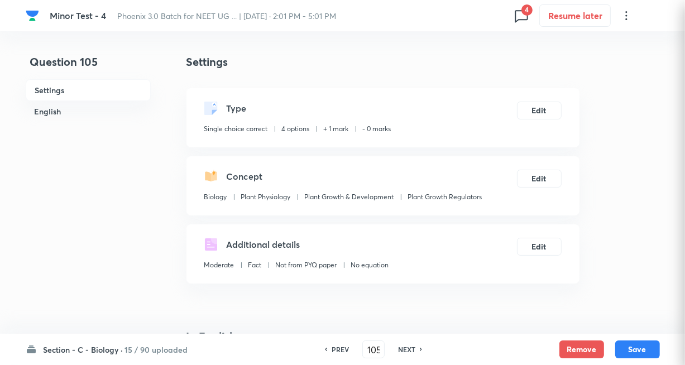
checkbox input "true"
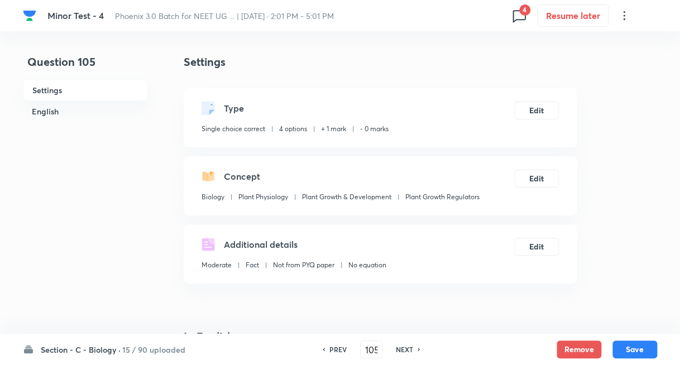
click at [401, 350] on h6 "NEXT" at bounding box center [404, 350] width 17 height 10
type input "106"
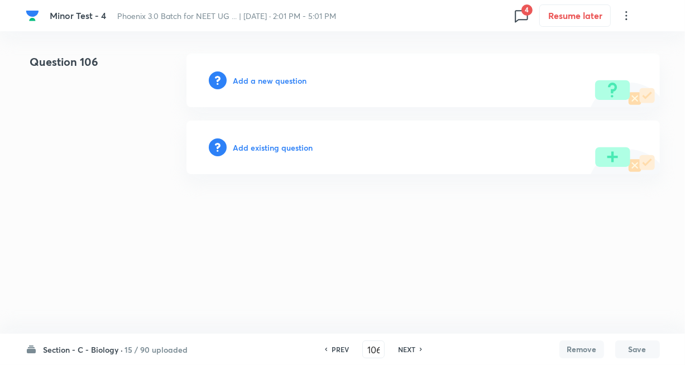
click at [290, 144] on h6 "Add existing question" at bounding box center [273, 148] width 80 height 12
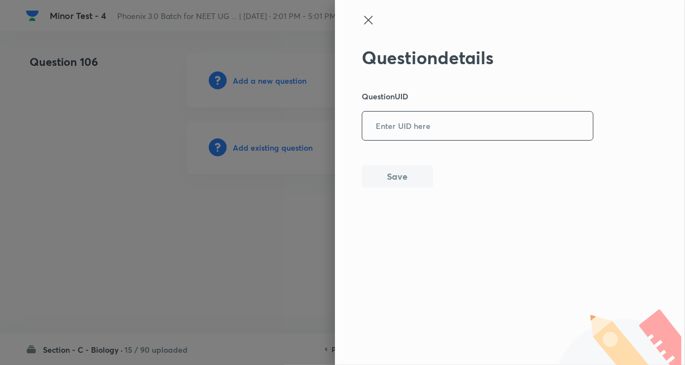
click at [396, 129] on input "text" at bounding box center [477, 126] width 231 height 27
paste input "YL7D9"
type input "YL7D9"
click at [385, 170] on button "Save" at bounding box center [397, 175] width 71 height 22
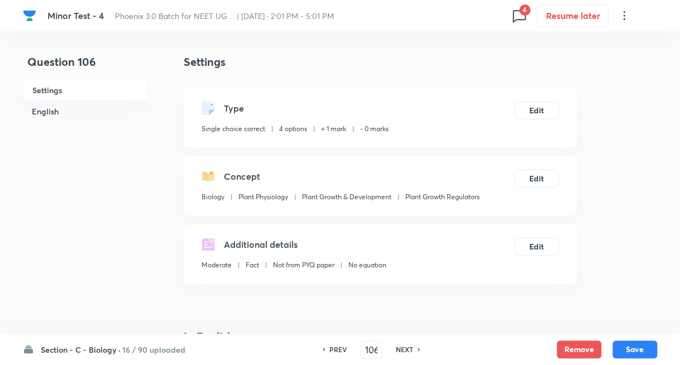
click at [409, 348] on h6 "NEXT" at bounding box center [404, 350] width 17 height 10
type input "107"
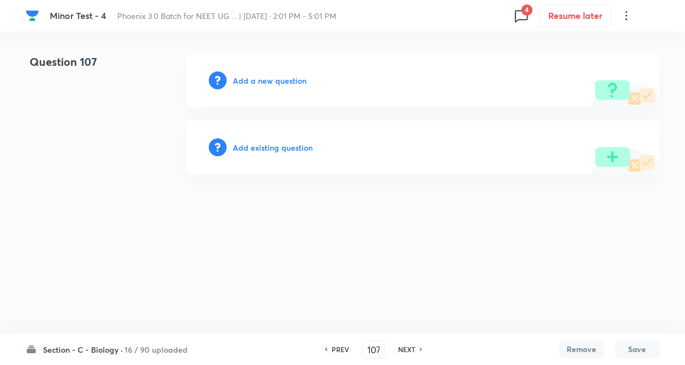
click at [279, 145] on h6 "Add existing question" at bounding box center [273, 148] width 80 height 12
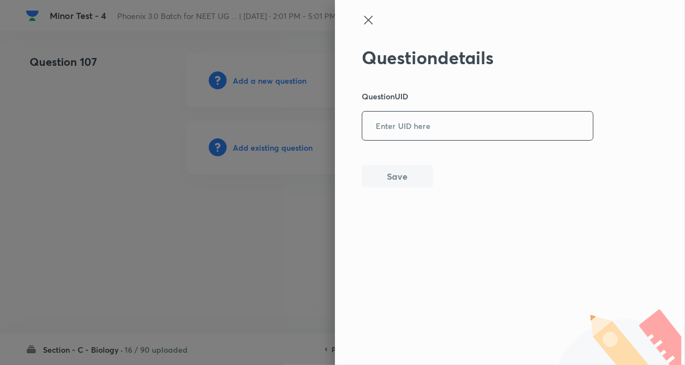
click at [372, 135] on input "text" at bounding box center [477, 126] width 231 height 27
paste input "88SZ2"
type input "88SZ2"
click at [388, 175] on button "Save" at bounding box center [397, 175] width 71 height 22
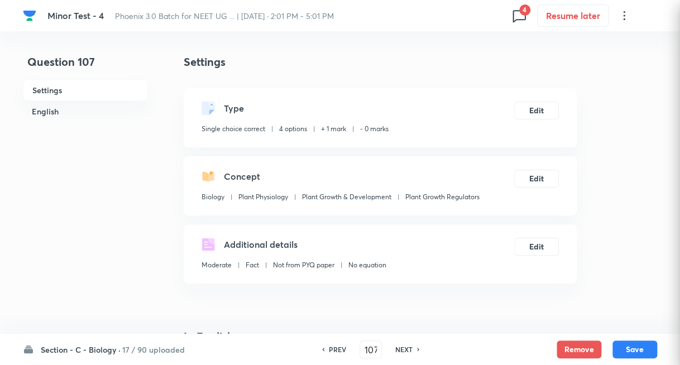
checkbox input "true"
click at [413, 345] on div "NEXT" at bounding box center [406, 350] width 30 height 10
type input "108"
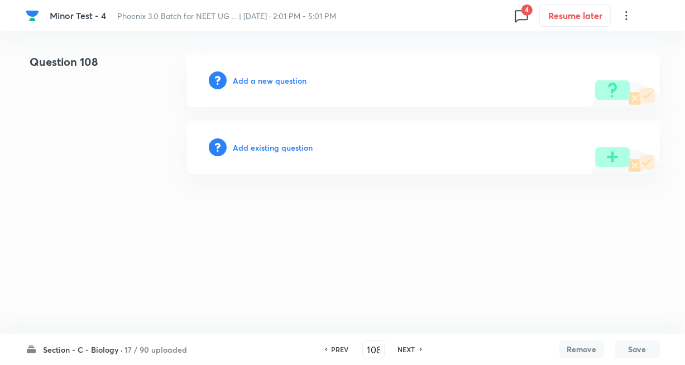
click at [270, 151] on h6 "Add existing question" at bounding box center [273, 148] width 80 height 12
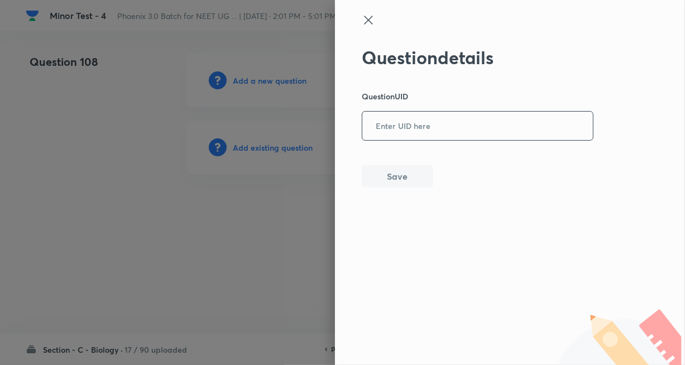
click at [401, 119] on input "text" at bounding box center [477, 126] width 231 height 27
paste input "5FVMA"
type input "5FVMA"
click at [389, 170] on button "Save" at bounding box center [397, 175] width 71 height 22
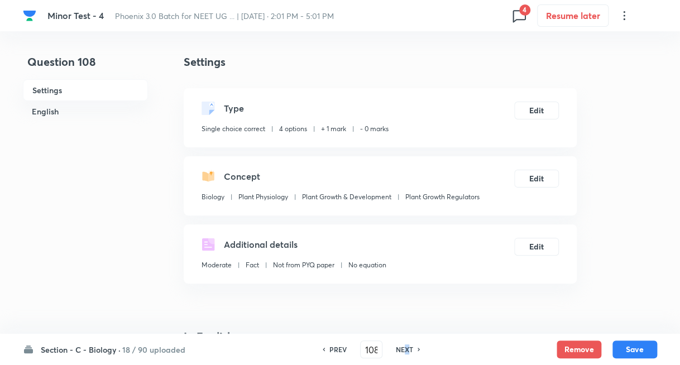
click at [405, 342] on div "PREV 108 ​ NEXT" at bounding box center [371, 350] width 144 height 18
click at [405, 345] on h6 "NEXT" at bounding box center [404, 350] width 17 height 10
type input "109"
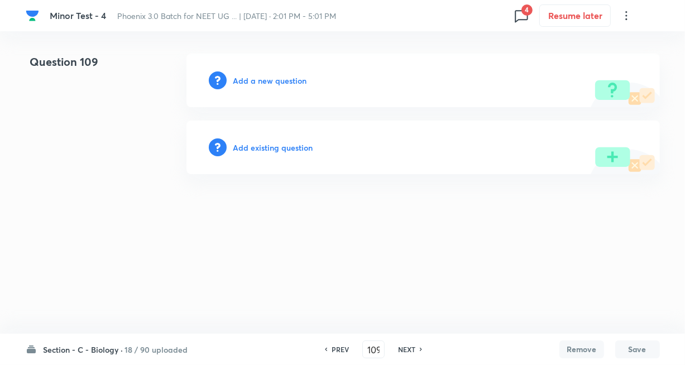
click at [285, 142] on h6 "Add existing question" at bounding box center [273, 148] width 80 height 12
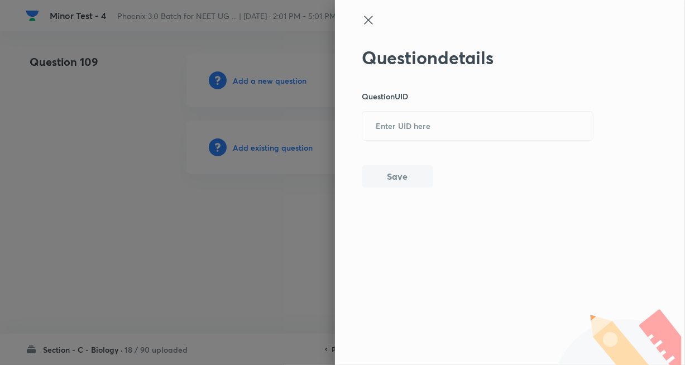
drag, startPoint x: 401, startPoint y: 127, endPoint x: 406, endPoint y: 158, distance: 31.6
click at [402, 127] on input "text" at bounding box center [477, 126] width 231 height 27
paste input "M0I26"
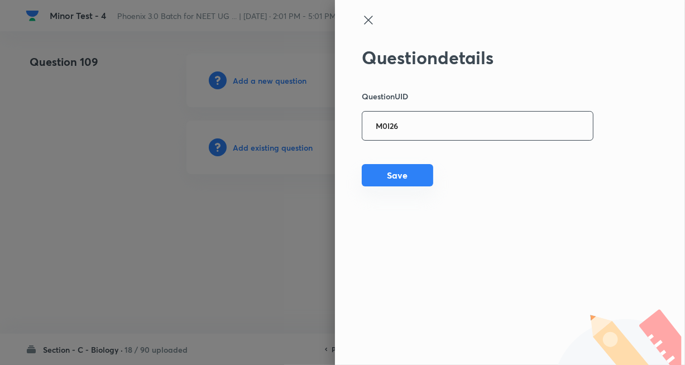
type input "M0I26"
click at [402, 176] on button "Save" at bounding box center [397, 175] width 71 height 22
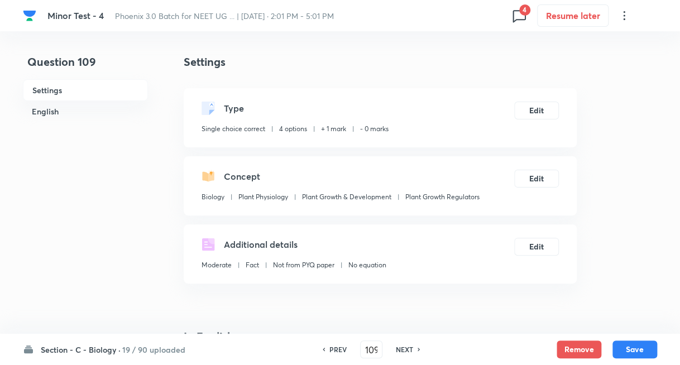
click at [404, 345] on h6 "NEXT" at bounding box center [404, 350] width 17 height 10
type input "110"
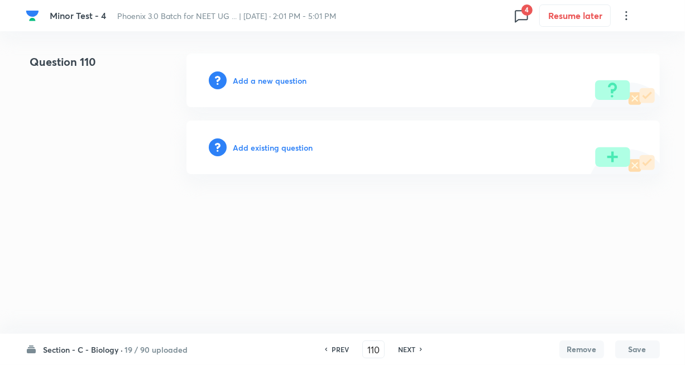
click at [274, 148] on h6 "Add existing question" at bounding box center [273, 148] width 80 height 12
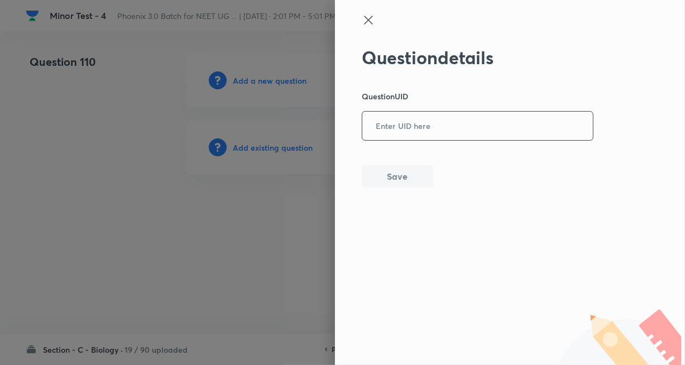
click at [398, 128] on input "text" at bounding box center [477, 126] width 231 height 27
paste input "JMI0K"
type input "JMI0K"
click at [382, 187] on div "Question details Question UID JMI0K ​ Save" at bounding box center [478, 117] width 232 height 141
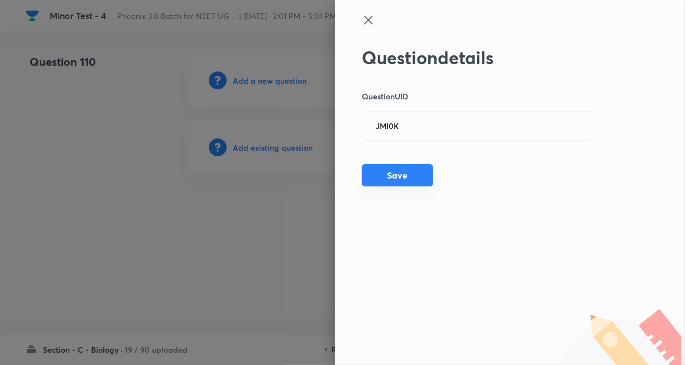
click at [414, 178] on button "Save" at bounding box center [397, 175] width 71 height 22
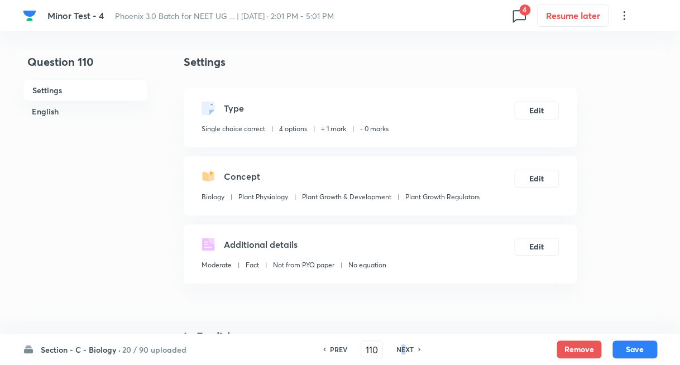
click at [401, 347] on h6 "NEXT" at bounding box center [404, 350] width 17 height 10
type input "111"
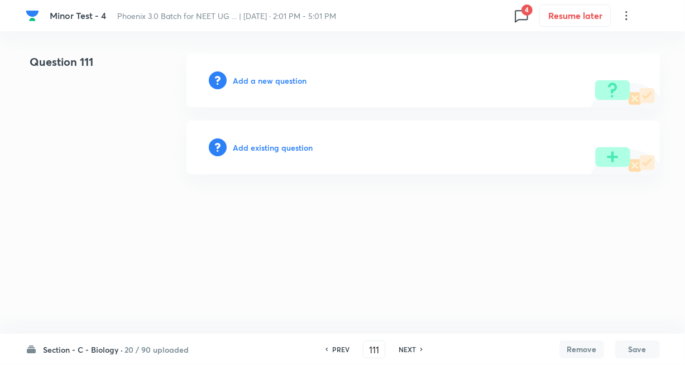
click at [283, 149] on h6 "Add existing question" at bounding box center [273, 148] width 80 height 12
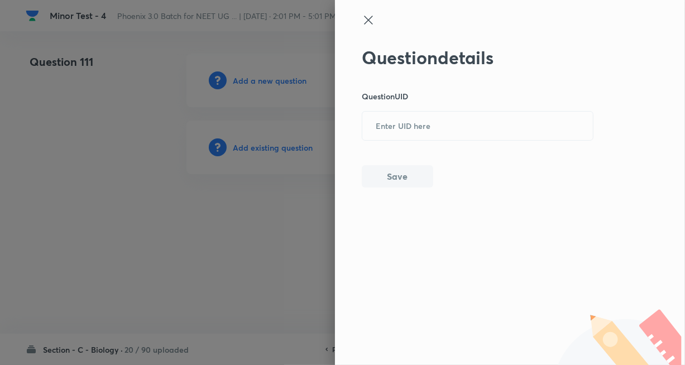
drag, startPoint x: 395, startPoint y: 132, endPoint x: 400, endPoint y: 155, distance: 23.9
click at [396, 132] on input "text" at bounding box center [477, 126] width 231 height 27
paste input "5PCK4"
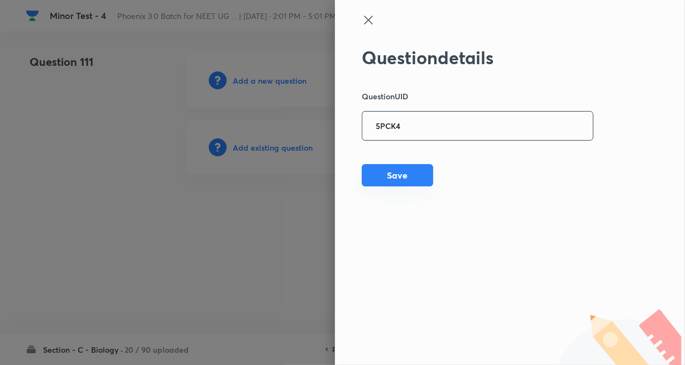
type input "5PCK4"
click at [391, 179] on button "Save" at bounding box center [397, 175] width 71 height 22
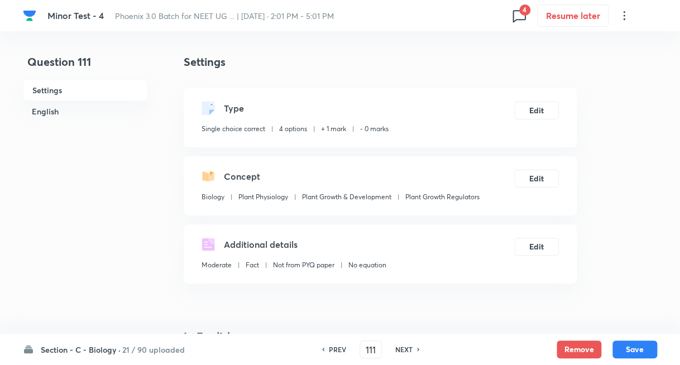
click at [398, 350] on h6 "NEXT" at bounding box center [403, 350] width 17 height 10
type input "112"
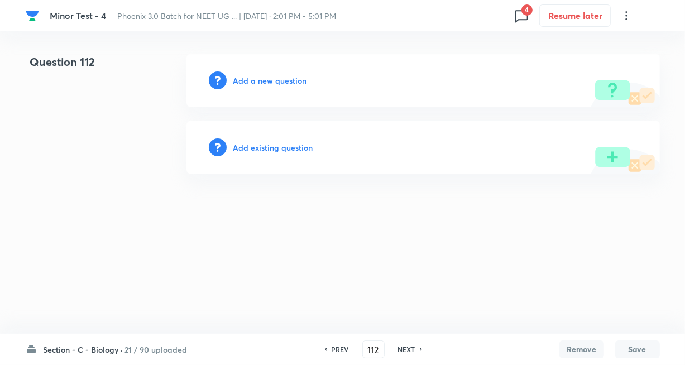
click at [272, 142] on h6 "Add existing question" at bounding box center [273, 148] width 80 height 12
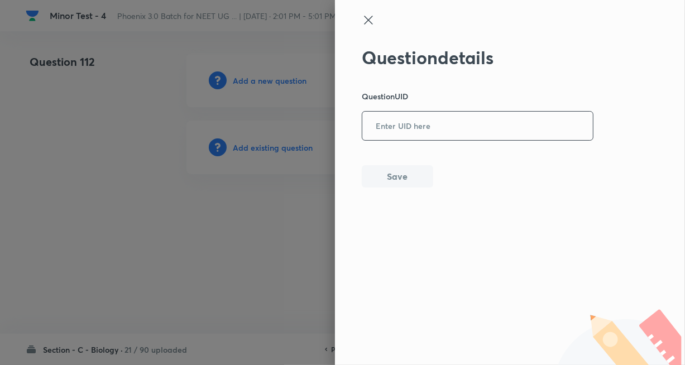
click at [384, 136] on input "text" at bounding box center [477, 126] width 231 height 27
paste input "2OWJG"
type input "2OWJG"
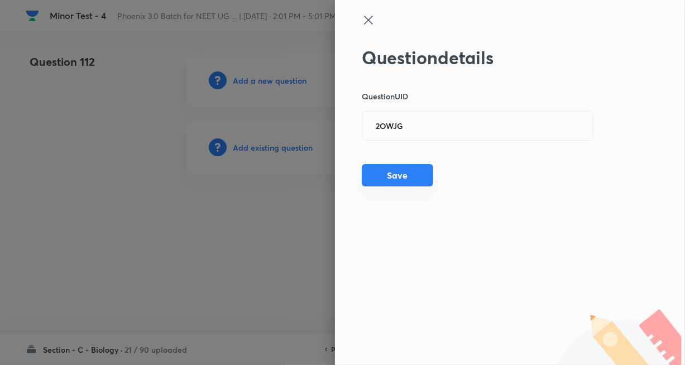
click at [388, 178] on button "Save" at bounding box center [397, 175] width 71 height 22
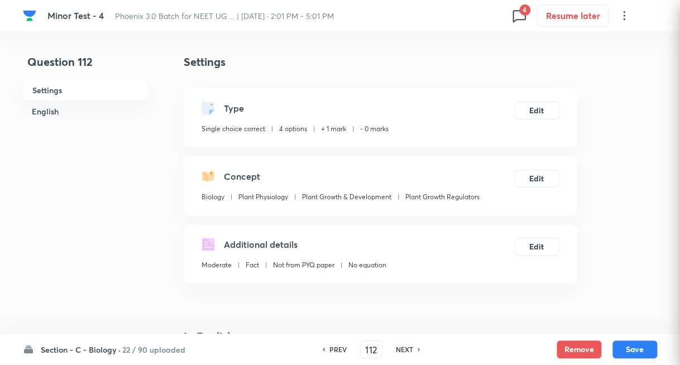
checkbox input "true"
click at [408, 353] on h6 "NEXT" at bounding box center [404, 350] width 17 height 10
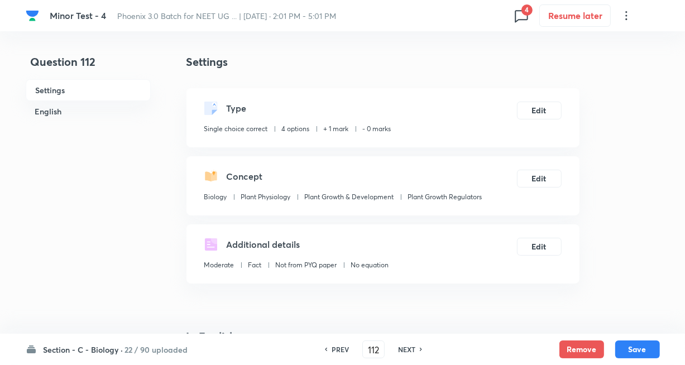
type input "113"
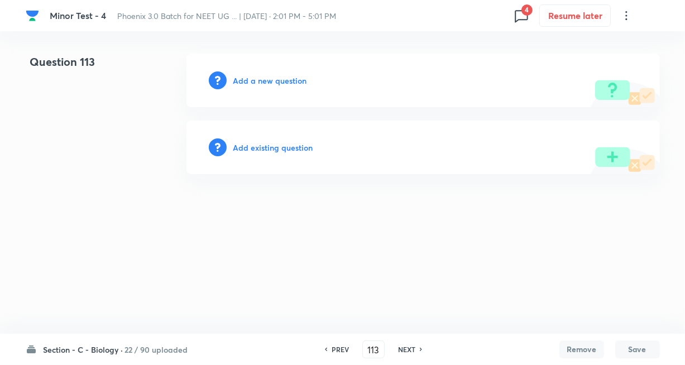
click at [297, 145] on h6 "Add existing question" at bounding box center [273, 148] width 80 height 12
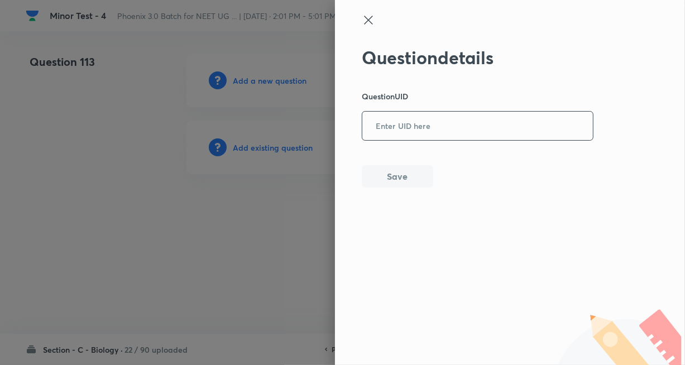
click at [404, 133] on input "text" at bounding box center [477, 126] width 231 height 27
paste input "IN0NS"
type input "IN0NS"
click at [396, 173] on button "Save" at bounding box center [397, 175] width 71 height 22
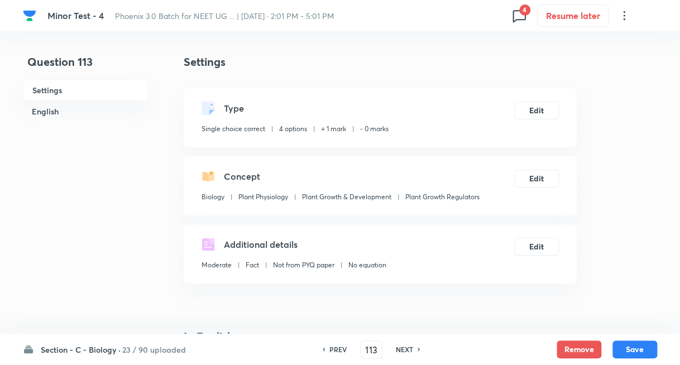
click at [402, 347] on h6 "NEXT" at bounding box center [404, 350] width 17 height 10
type input "114"
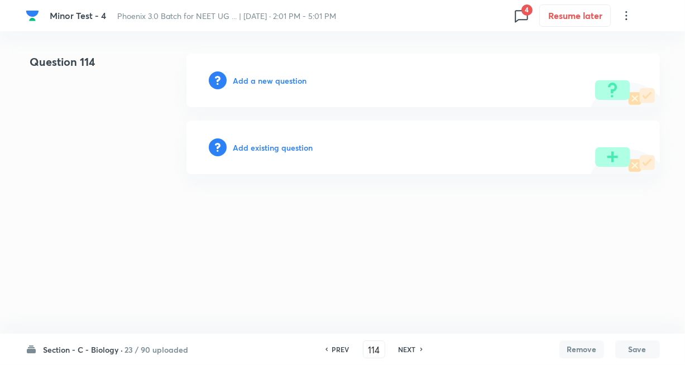
click at [286, 153] on h6 "Add existing question" at bounding box center [273, 148] width 80 height 12
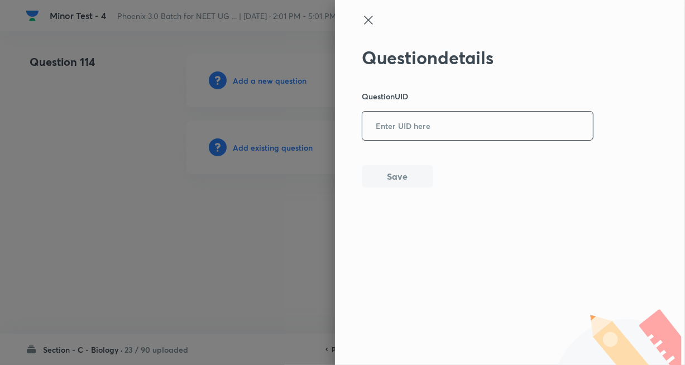
drag, startPoint x: 394, startPoint y: 125, endPoint x: 403, endPoint y: 142, distance: 20.2
click at [395, 127] on input "text" at bounding box center [477, 126] width 231 height 27
paste input "489LS"
type input "489LS"
click at [402, 169] on button "Save" at bounding box center [397, 175] width 71 height 22
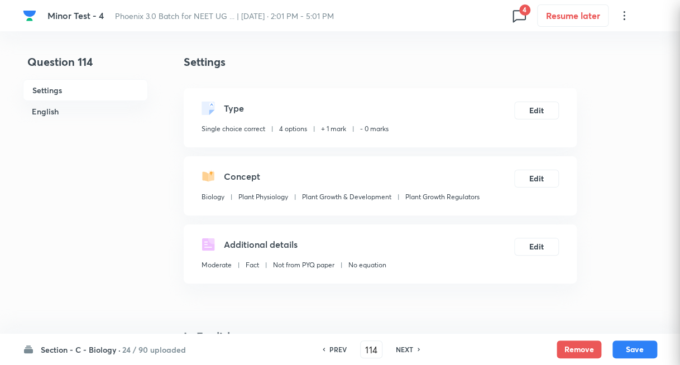
checkbox input "true"
click at [400, 351] on h6 "NEXT" at bounding box center [404, 350] width 17 height 10
type input "115"
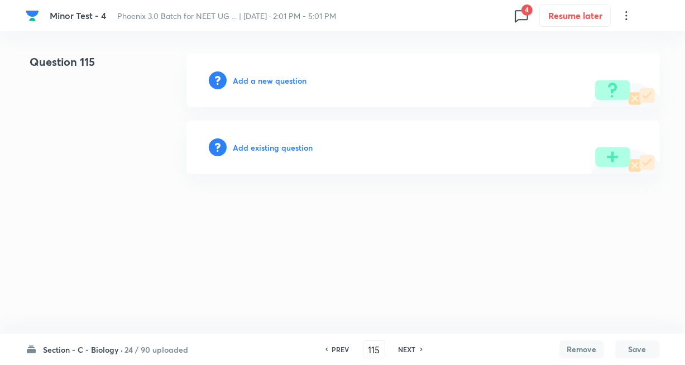
click at [267, 147] on h6 "Add existing question" at bounding box center [273, 148] width 80 height 12
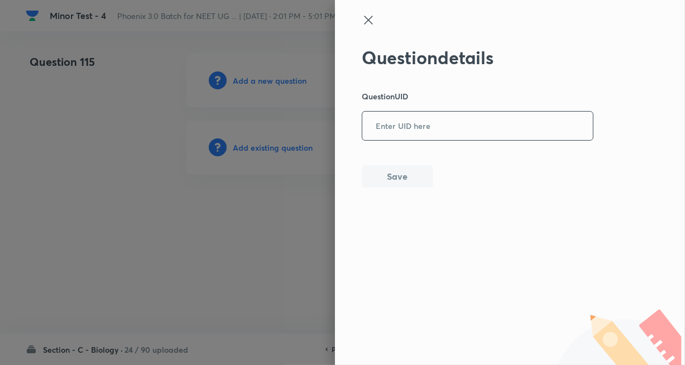
click at [415, 125] on input "text" at bounding box center [477, 126] width 231 height 27
paste input "O3YCB"
type input "O3YCB"
click at [384, 171] on button "Save" at bounding box center [397, 175] width 71 height 22
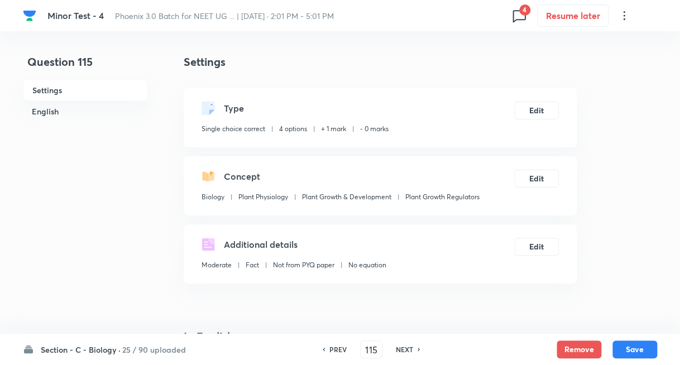
click at [415, 346] on div "NEXT" at bounding box center [406, 350] width 30 height 10
type input "116"
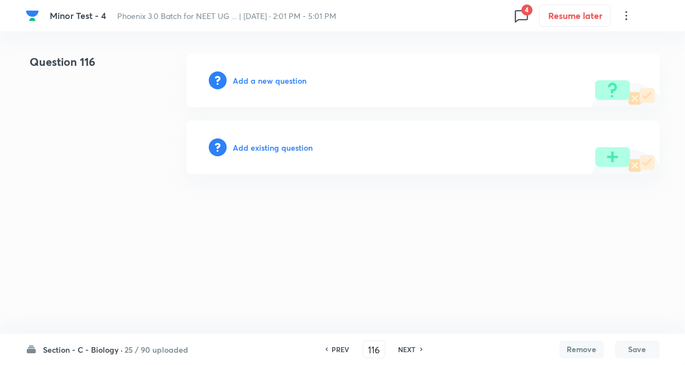
click at [273, 145] on h6 "Add existing question" at bounding box center [273, 148] width 80 height 12
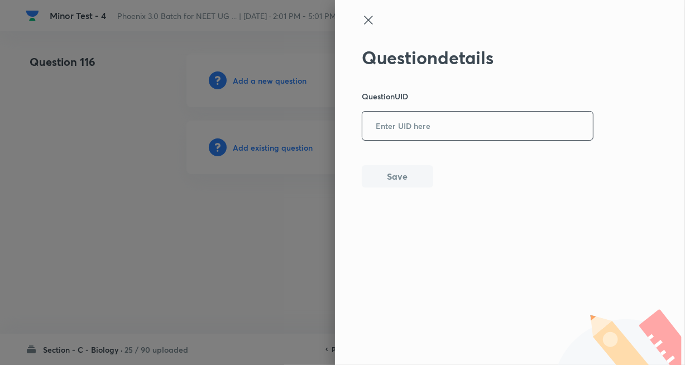
click at [396, 131] on input "text" at bounding box center [477, 126] width 231 height 27
paste input "PBTLP"
type input "PBTLP"
click at [383, 174] on button "Save" at bounding box center [397, 175] width 71 height 22
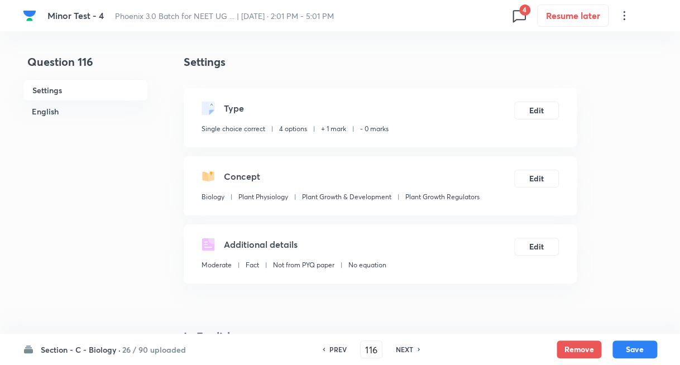
click at [400, 354] on h6 "NEXT" at bounding box center [404, 350] width 17 height 10
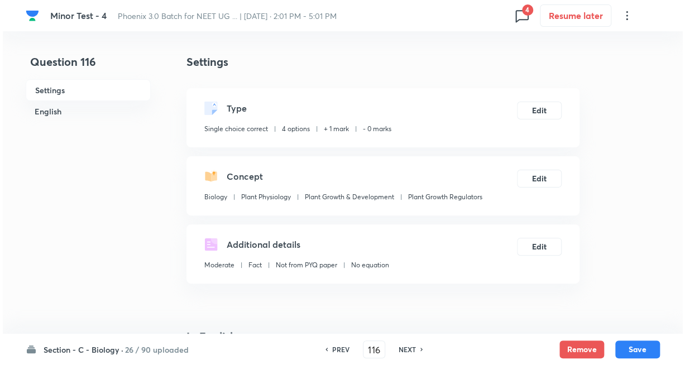
type input "117"
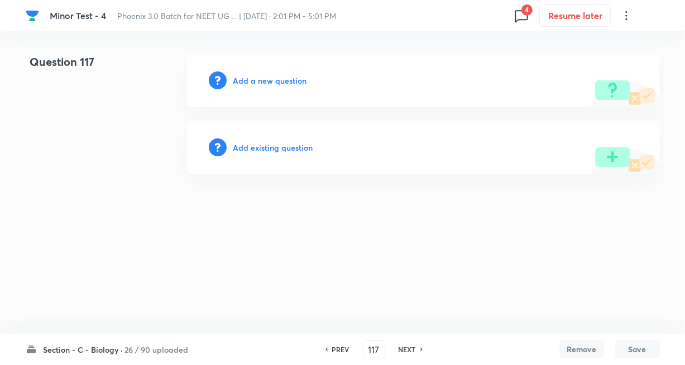
click at [275, 146] on h6 "Add existing question" at bounding box center [273, 148] width 80 height 12
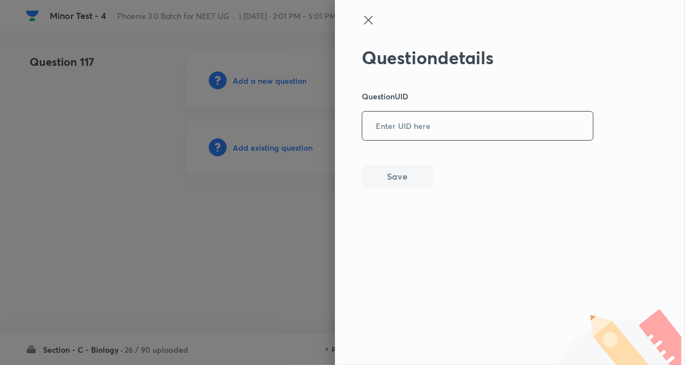
click at [395, 136] on input "text" at bounding box center [477, 126] width 231 height 27
paste input "4I5X9"
type input "4I5X9"
click at [392, 169] on button "Save" at bounding box center [397, 175] width 71 height 22
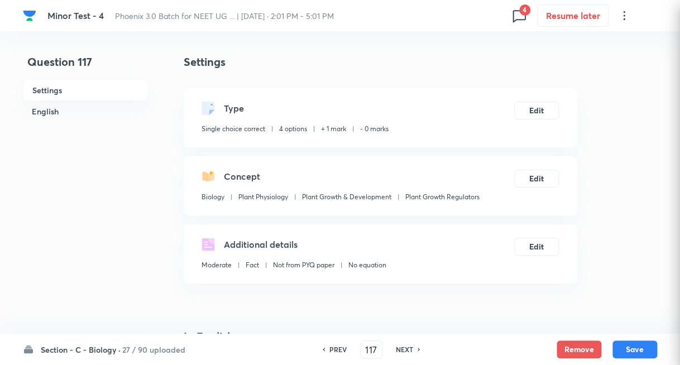
checkbox input "true"
click at [407, 350] on h6 "NEXT" at bounding box center [404, 350] width 17 height 10
type input "118"
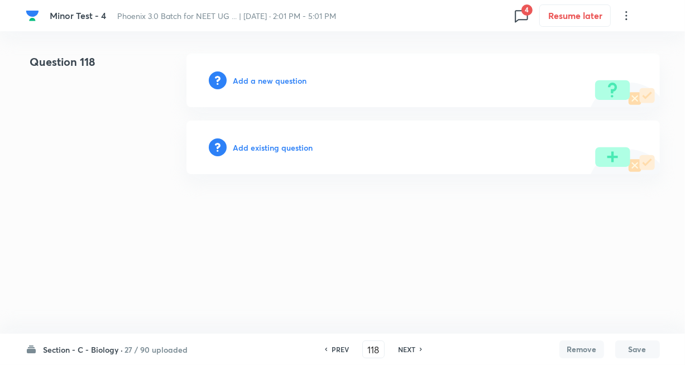
click at [280, 144] on h6 "Add existing question" at bounding box center [273, 148] width 80 height 12
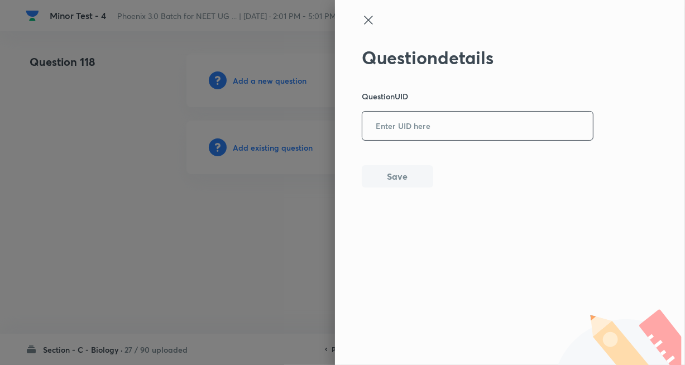
click at [391, 132] on input "text" at bounding box center [477, 126] width 231 height 27
paste input "YHQZ6"
type input "YHQZ6"
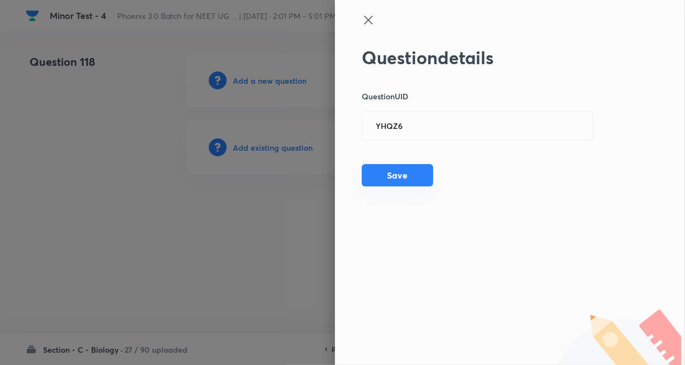
click at [390, 174] on button "Save" at bounding box center [397, 175] width 71 height 22
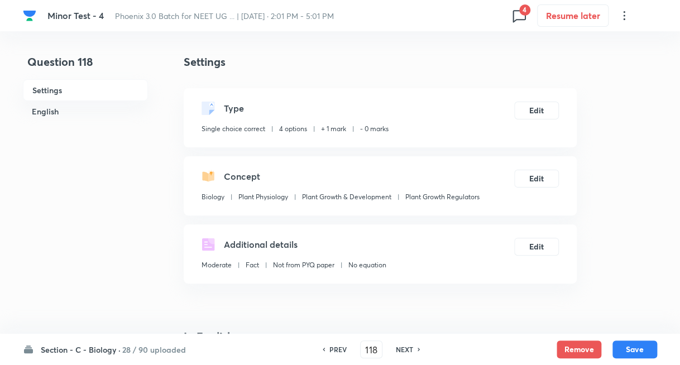
click at [402, 346] on h6 "NEXT" at bounding box center [404, 350] width 17 height 10
type input "119"
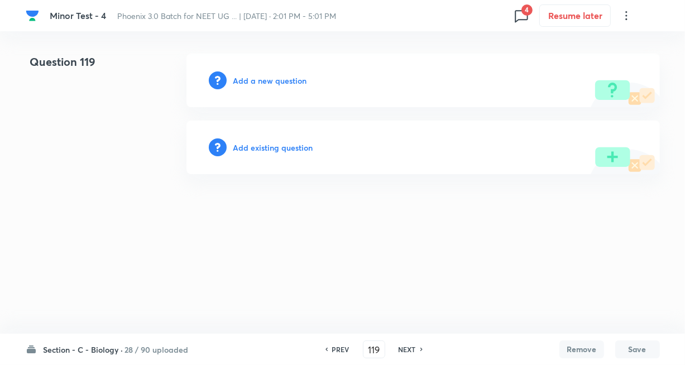
click at [280, 150] on h6 "Add existing question" at bounding box center [273, 148] width 80 height 12
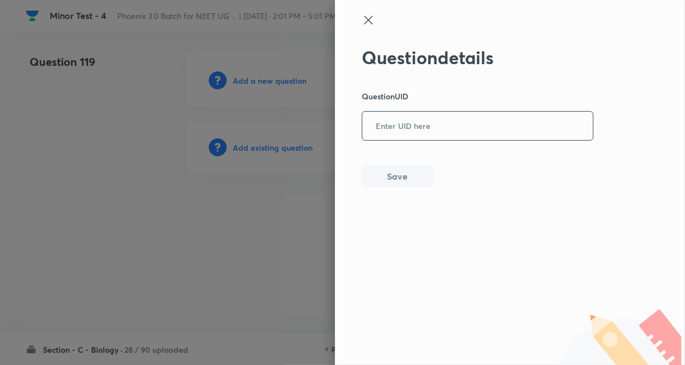
click at [413, 125] on input "text" at bounding box center [477, 126] width 231 height 27
paste input "SBZ1C"
type input "SBZ1C"
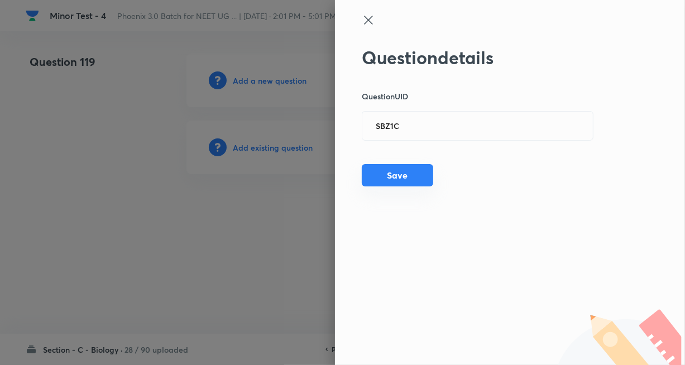
click at [396, 180] on button "Save" at bounding box center [397, 175] width 71 height 22
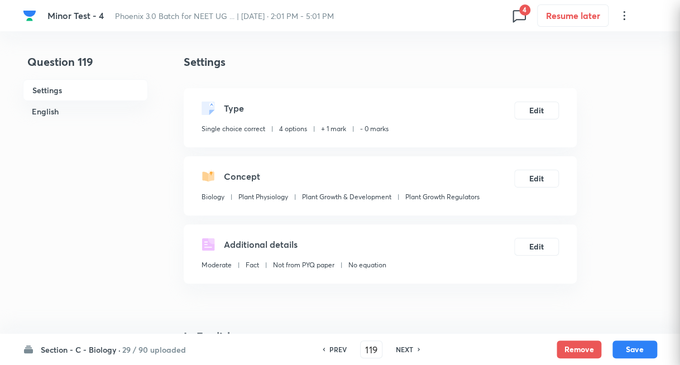
checkbox input "true"
click at [404, 349] on h6 "NEXT" at bounding box center [404, 350] width 17 height 10
type input "120"
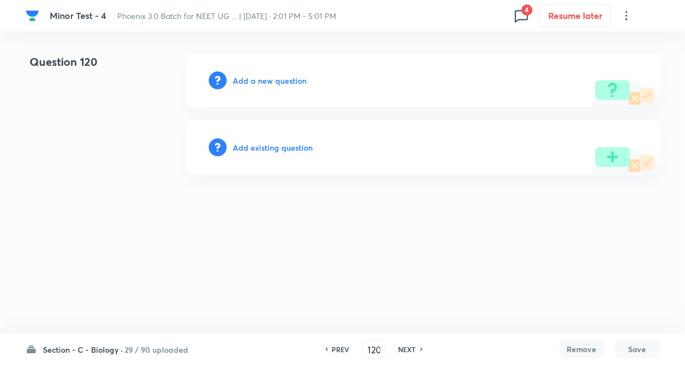
click at [295, 151] on h6 "Add existing question" at bounding box center [273, 148] width 80 height 12
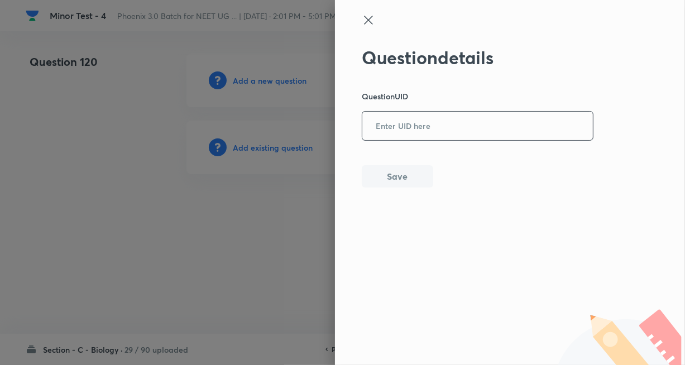
click at [388, 123] on input "text" at bounding box center [477, 126] width 231 height 27
paste input "QF2PL"
type input "QF2PL"
click at [393, 163] on div "Question details Question UID QF2PL ​ Save" at bounding box center [478, 117] width 232 height 141
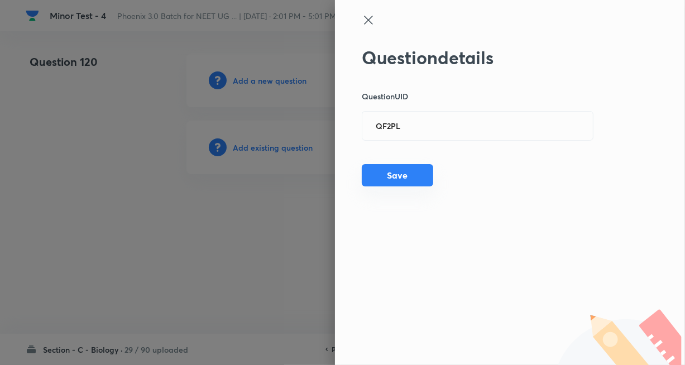
click at [390, 168] on button "Save" at bounding box center [397, 175] width 71 height 22
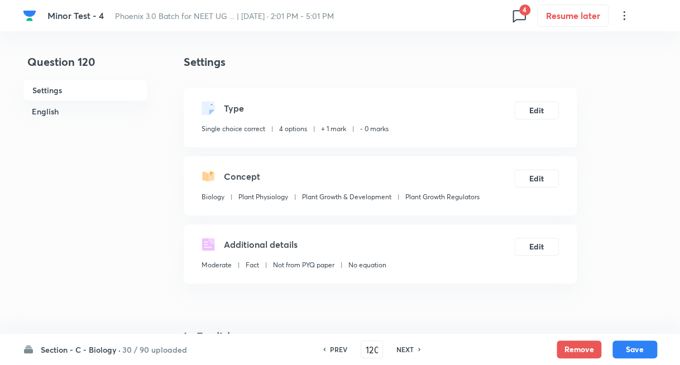
click at [403, 349] on h6 "NEXT" at bounding box center [404, 350] width 17 height 10
type input "121"
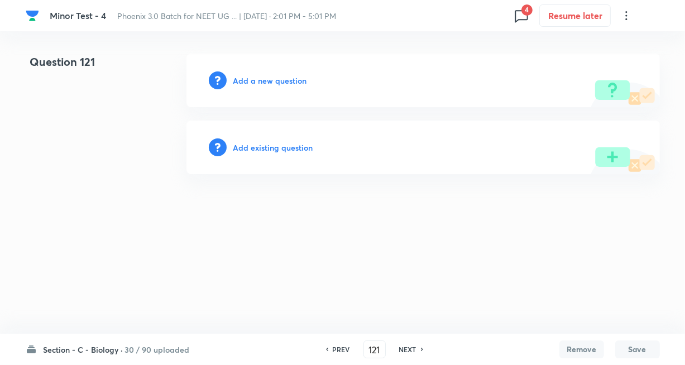
click at [289, 153] on h6 "Add existing question" at bounding box center [273, 148] width 80 height 12
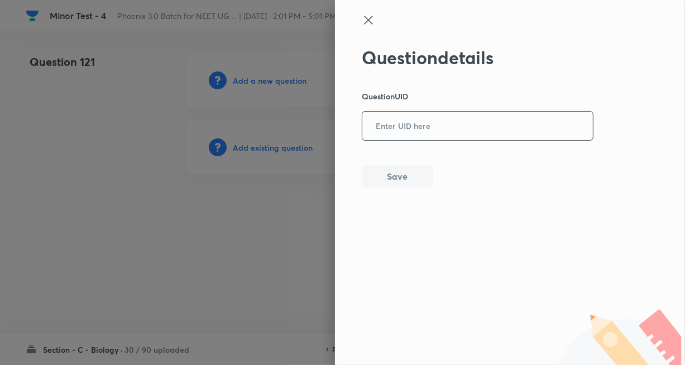
click at [383, 131] on input "text" at bounding box center [477, 126] width 231 height 27
paste input "WEK14"
type input "WEK14"
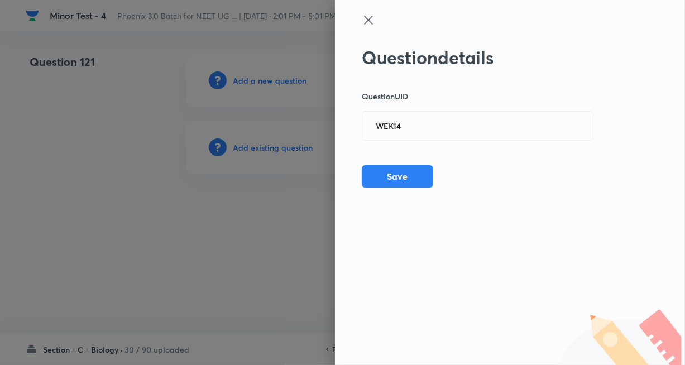
click at [389, 161] on div "Question details Question UID WEK14 ​ Save" at bounding box center [478, 117] width 232 height 141
click at [428, 182] on button "Save" at bounding box center [397, 175] width 71 height 22
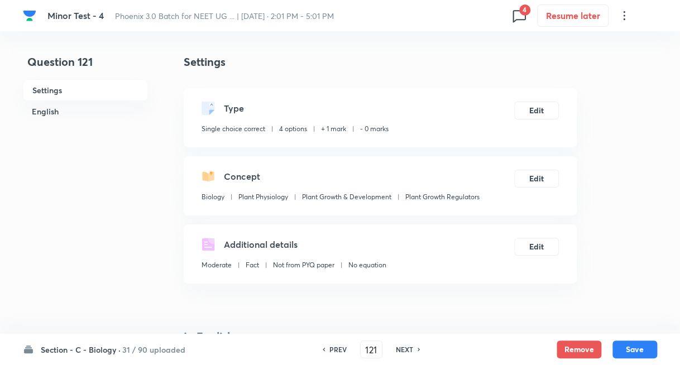
click at [404, 347] on h6 "NEXT" at bounding box center [404, 350] width 17 height 10
type input "122"
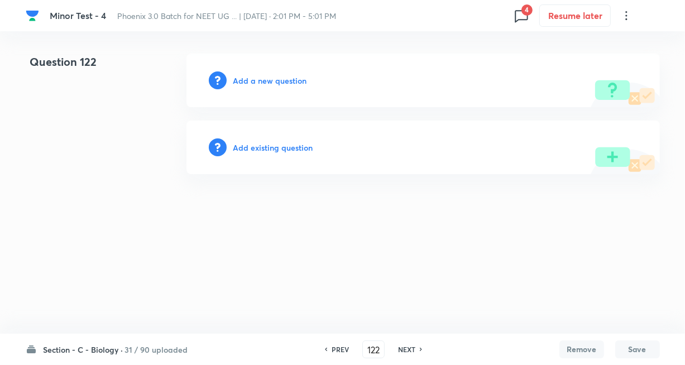
click at [288, 145] on h6 "Add existing question" at bounding box center [273, 148] width 80 height 12
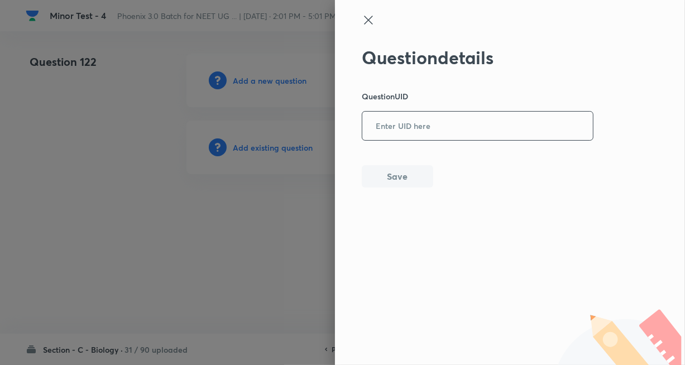
click at [399, 124] on input "text" at bounding box center [477, 126] width 231 height 27
paste input "KVBXI"
type input "KVBXI"
drag, startPoint x: 386, startPoint y: 160, endPoint x: 384, endPoint y: 169, distance: 9.8
click at [386, 161] on div "Question details Question UID KVBXI ​ Save" at bounding box center [478, 117] width 232 height 141
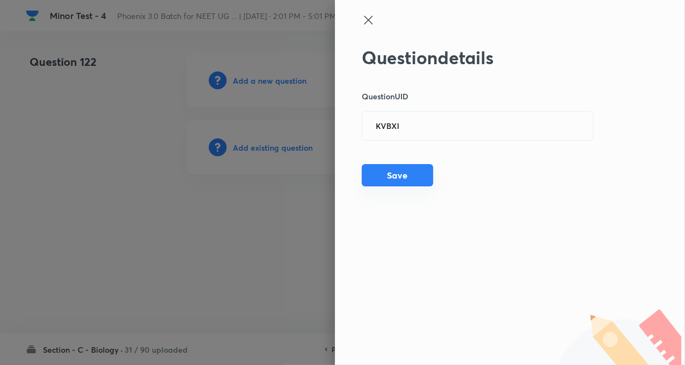
click at [384, 169] on button "Save" at bounding box center [397, 175] width 71 height 22
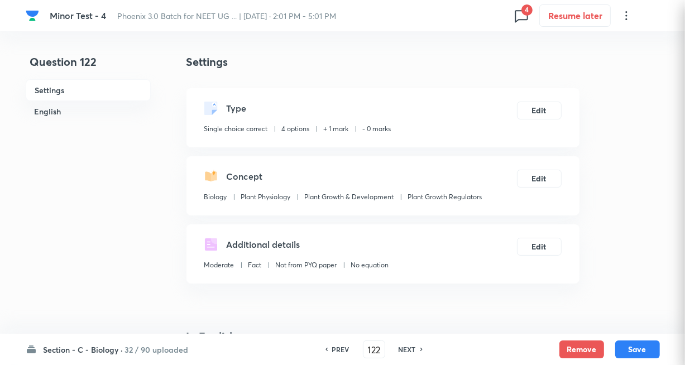
checkbox input "true"
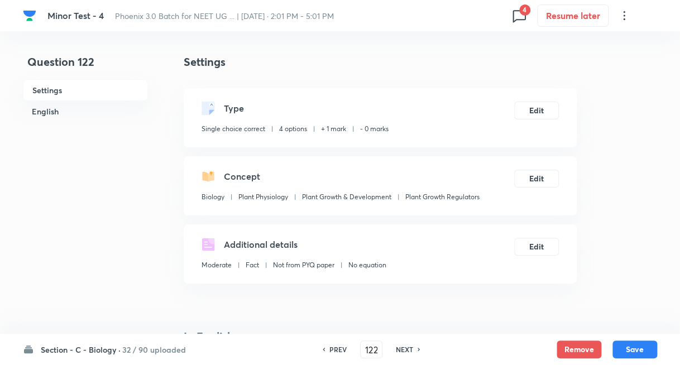
click at [399, 357] on div "PREV 122 ​ NEXT" at bounding box center [371, 350] width 144 height 18
drag, startPoint x: 403, startPoint y: 350, endPoint x: 396, endPoint y: 347, distance: 7.5
click at [404, 350] on h6 "NEXT" at bounding box center [404, 350] width 17 height 10
type input "123"
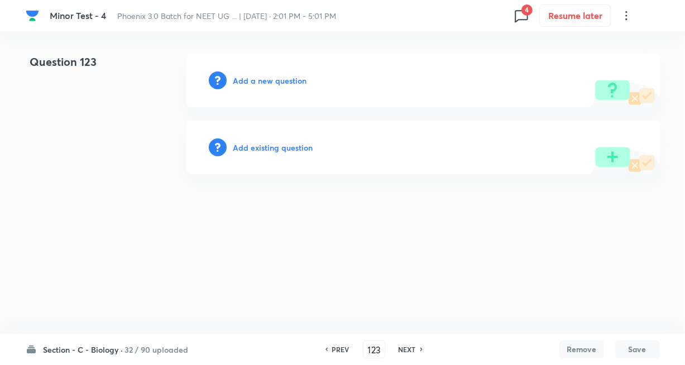
click at [288, 145] on h6 "Add existing question" at bounding box center [273, 148] width 80 height 12
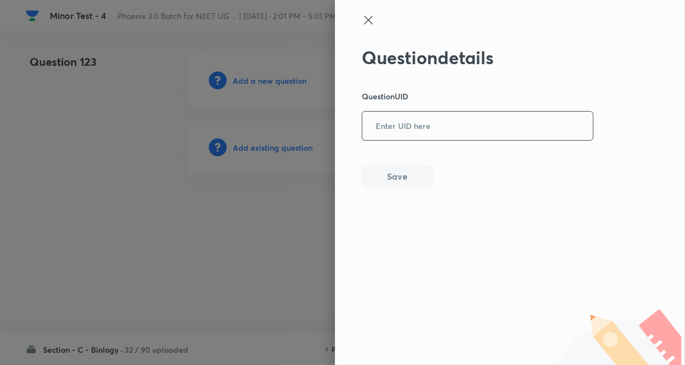
click at [444, 119] on input "text" at bounding box center [477, 126] width 231 height 27
paste input "1CQVM"
type input "1CQVM"
click at [386, 171] on button "Save" at bounding box center [397, 175] width 71 height 22
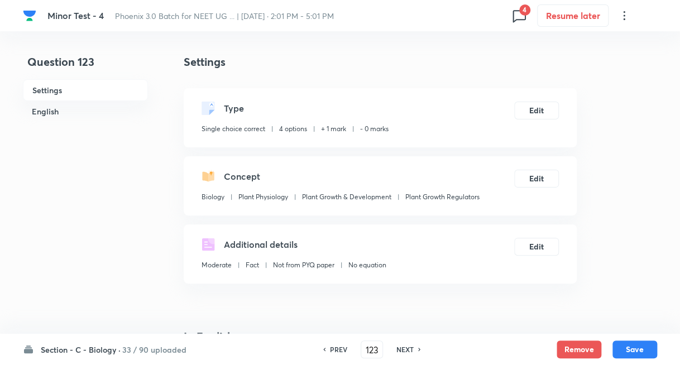
click at [396, 349] on h6 "NEXT" at bounding box center [404, 350] width 17 height 10
type input "124"
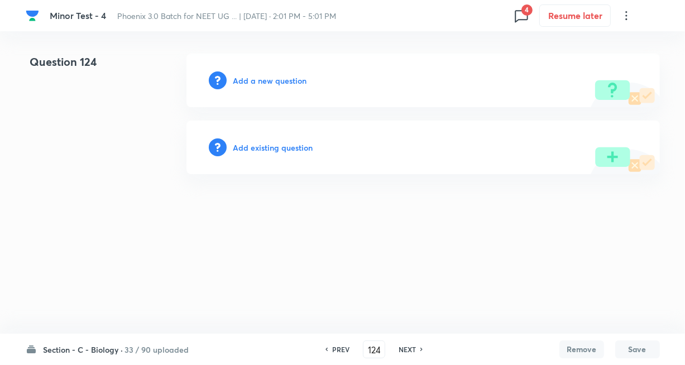
click at [288, 145] on h6 "Add existing question" at bounding box center [273, 148] width 80 height 12
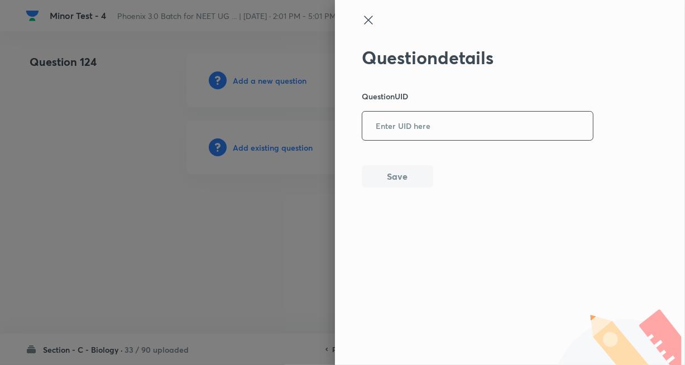
click at [403, 128] on input "text" at bounding box center [477, 126] width 231 height 27
paste input "3V7HA"
type input "3V7HA"
click at [393, 159] on div "Question details Question UID 3V7HA ​ Save" at bounding box center [478, 117] width 232 height 141
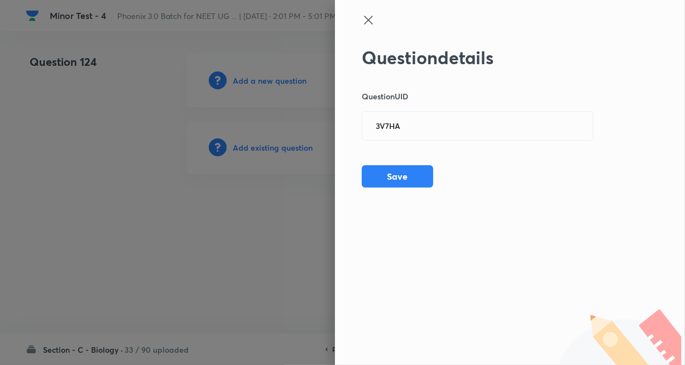
click at [393, 163] on div "Question details Question UID 3V7HA ​ Save" at bounding box center [478, 117] width 232 height 141
click at [400, 168] on button "Save" at bounding box center [397, 175] width 71 height 22
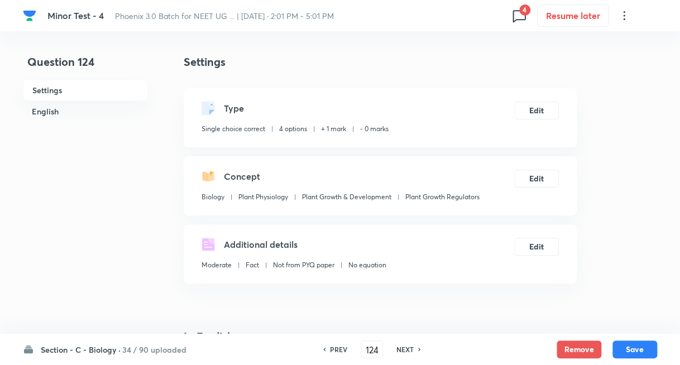
click at [406, 351] on h6 "NEXT" at bounding box center [404, 350] width 17 height 10
type input "125"
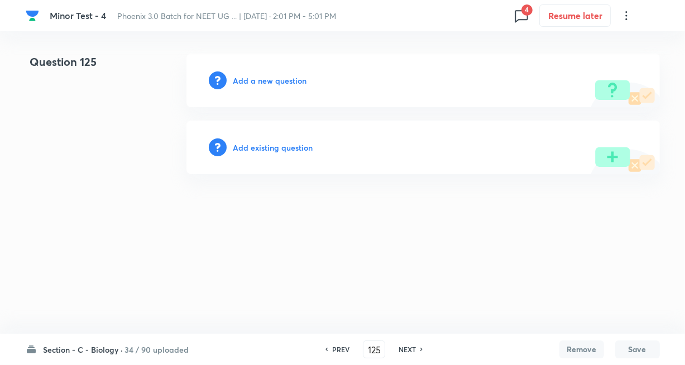
click at [294, 150] on h6 "Add existing question" at bounding box center [273, 148] width 80 height 12
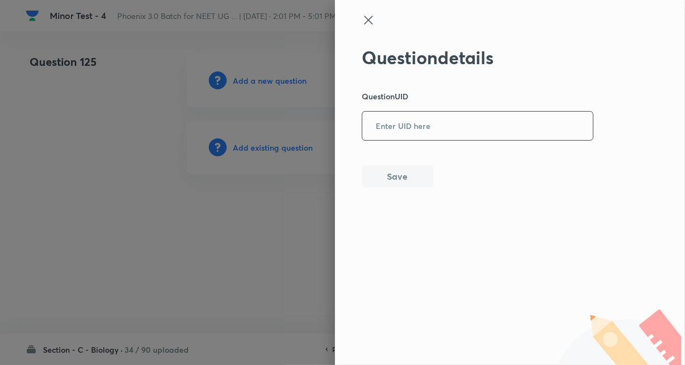
click at [384, 131] on input "text" at bounding box center [477, 126] width 231 height 27
paste input "RNJW4"
type input "RNJW4"
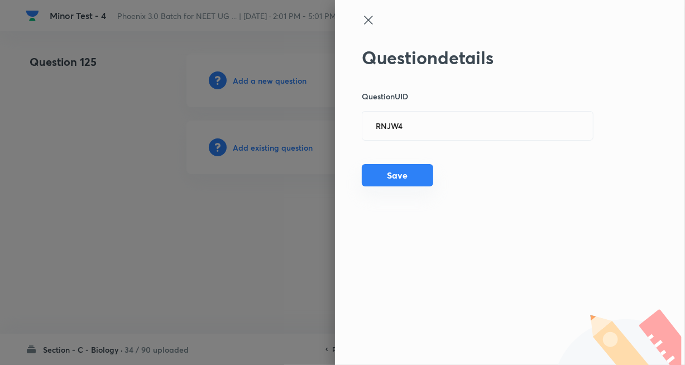
click at [398, 171] on button "Save" at bounding box center [397, 175] width 71 height 22
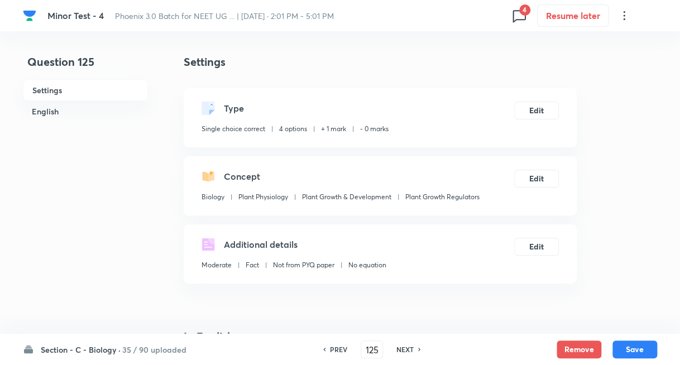
click at [405, 350] on h6 "NEXT" at bounding box center [404, 350] width 17 height 10
type input "126"
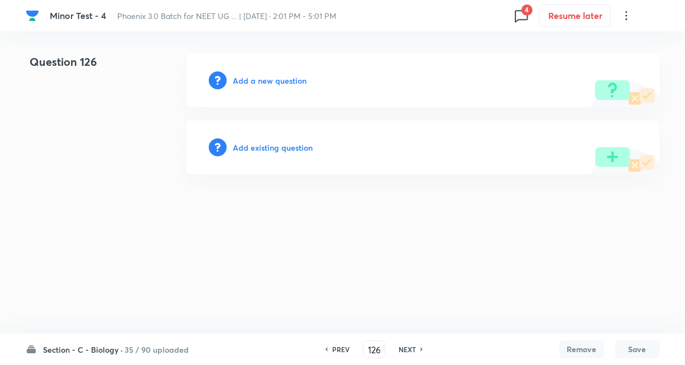
click at [291, 144] on h6 "Add existing question" at bounding box center [273, 148] width 80 height 12
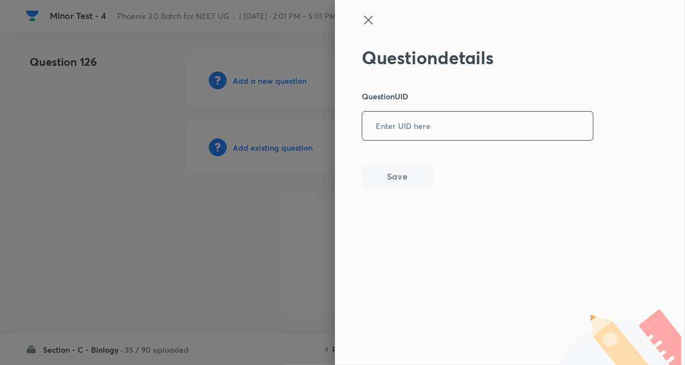
click at [404, 127] on input "text" at bounding box center [477, 126] width 231 height 27
paste input "PHUBG"
type input "PHUBG"
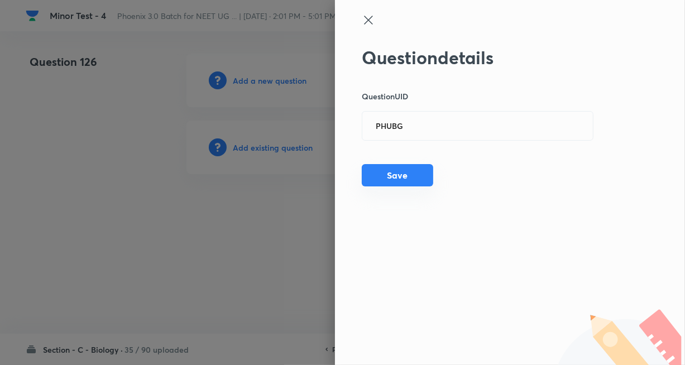
click at [391, 174] on button "Save" at bounding box center [397, 175] width 71 height 22
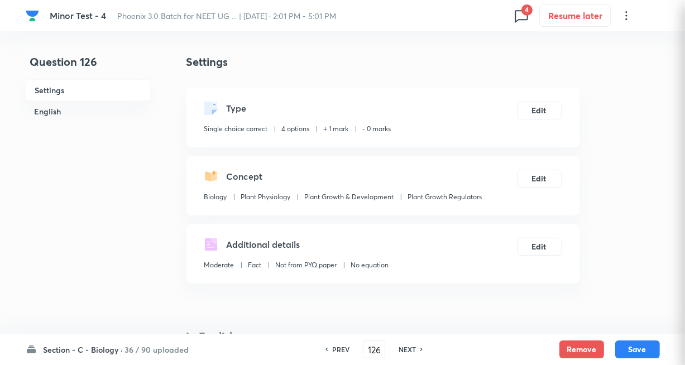
checkbox input "true"
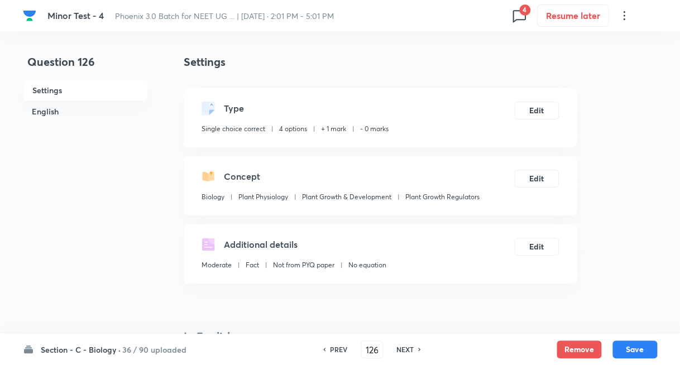
click at [411, 343] on div "PREV 126 ​ NEXT" at bounding box center [372, 350] width 144 height 18
click at [408, 345] on h6 "NEXT" at bounding box center [404, 350] width 17 height 10
type input "127"
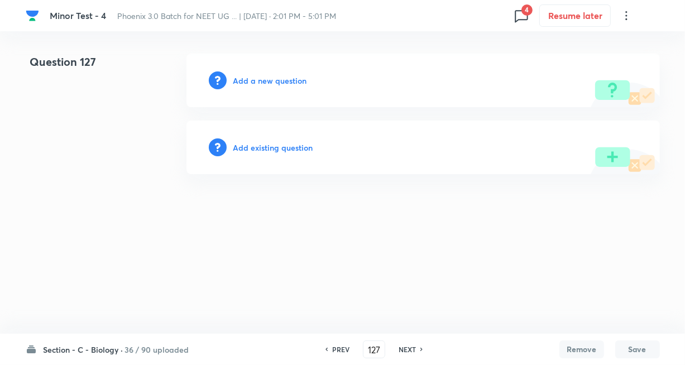
click at [302, 147] on h6 "Add existing question" at bounding box center [273, 148] width 80 height 12
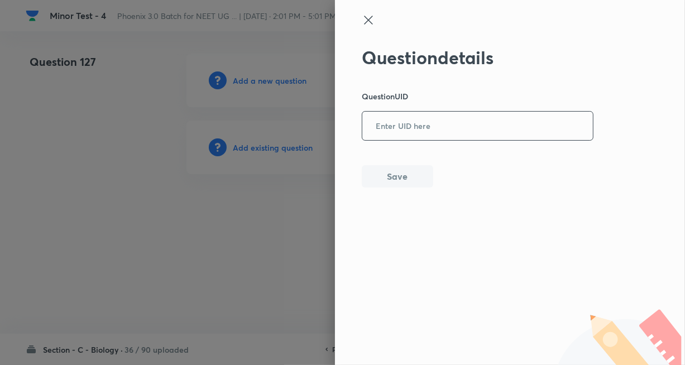
click at [401, 138] on input "text" at bounding box center [477, 126] width 231 height 27
paste input "EBO0Z"
type input "EBO0Z"
click at [393, 174] on button "Save" at bounding box center [397, 175] width 71 height 22
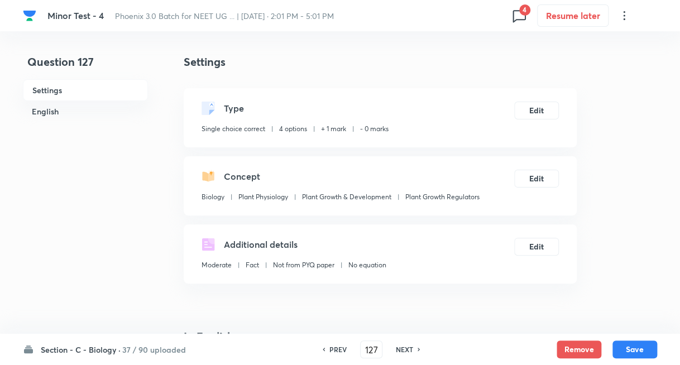
drag, startPoint x: 409, startPoint y: 350, endPoint x: 398, endPoint y: 346, distance: 11.5
click at [409, 350] on h6 "NEXT" at bounding box center [404, 350] width 17 height 10
type input "128"
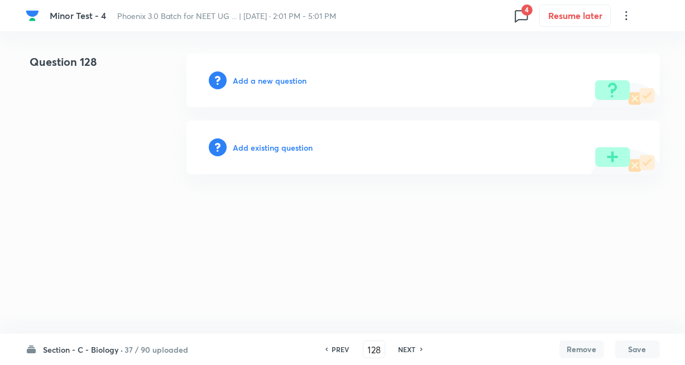
click at [275, 150] on h6 "Add existing question" at bounding box center [273, 148] width 80 height 12
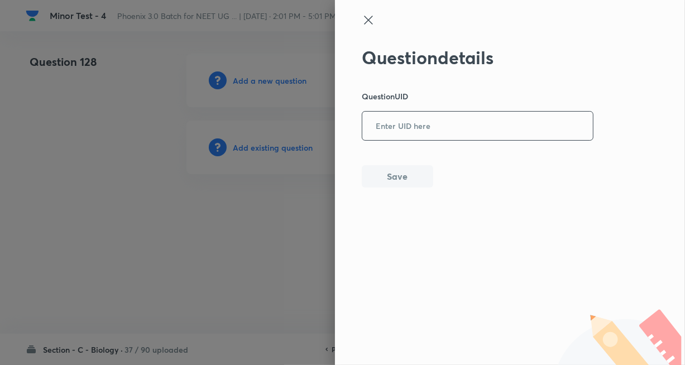
click at [410, 120] on input "text" at bounding box center [477, 126] width 231 height 27
paste input "3ZU90"
type input "3ZU90"
drag, startPoint x: 388, startPoint y: 165, endPoint x: 384, endPoint y: 174, distance: 9.5
click at [386, 168] on div "Question details Question UID 3ZU90 ​ Save" at bounding box center [478, 117] width 232 height 141
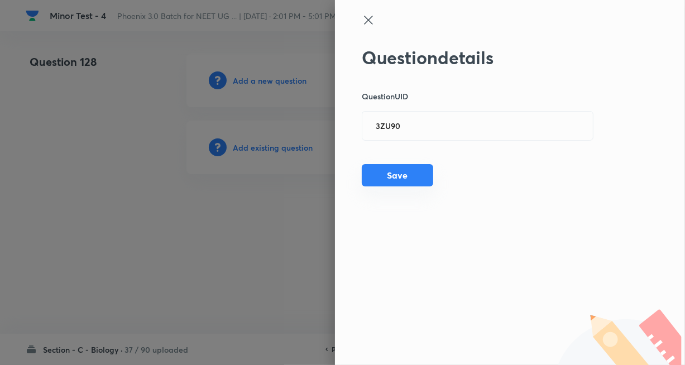
drag, startPoint x: 393, startPoint y: 171, endPoint x: 400, endPoint y: 175, distance: 7.5
click at [394, 171] on button "Save" at bounding box center [397, 175] width 71 height 22
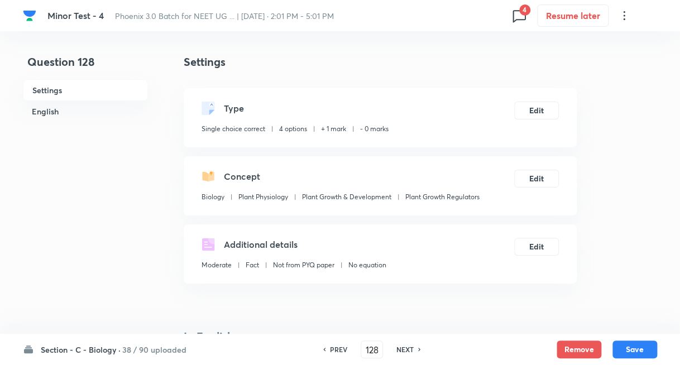
click at [402, 347] on h6 "NEXT" at bounding box center [404, 350] width 17 height 10
type input "129"
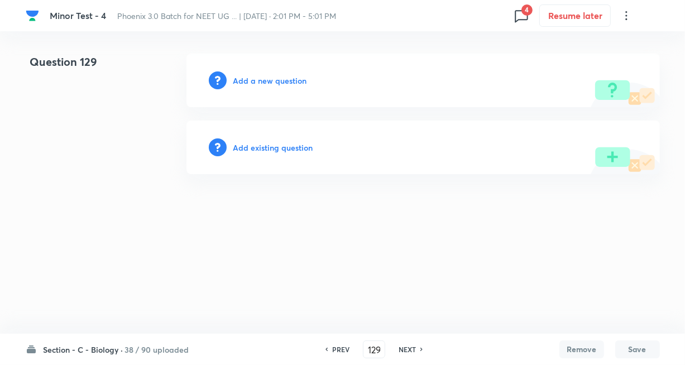
click at [290, 151] on h6 "Add existing question" at bounding box center [273, 148] width 80 height 12
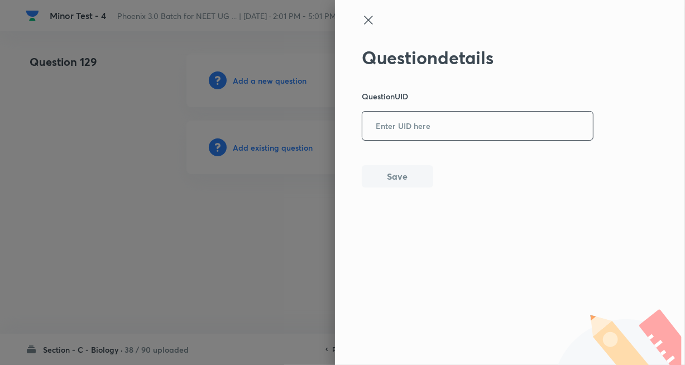
click at [427, 128] on input "text" at bounding box center [477, 126] width 231 height 27
paste input "6D6AD"
type input "6D6AD"
click at [402, 169] on button "Save" at bounding box center [397, 175] width 71 height 22
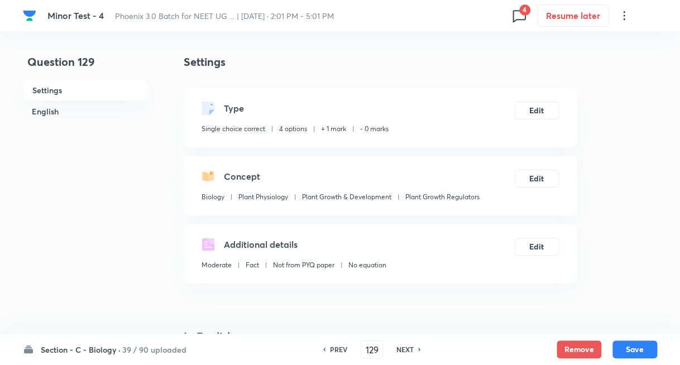
click at [400, 351] on h6 "NEXT" at bounding box center [404, 350] width 17 height 10
type input "130"
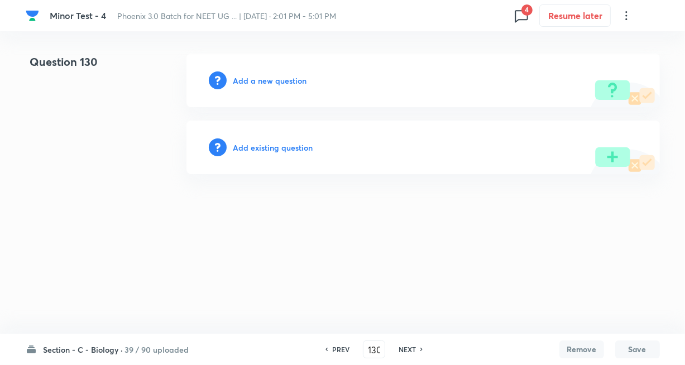
click at [291, 150] on h6 "Add existing question" at bounding box center [273, 148] width 80 height 12
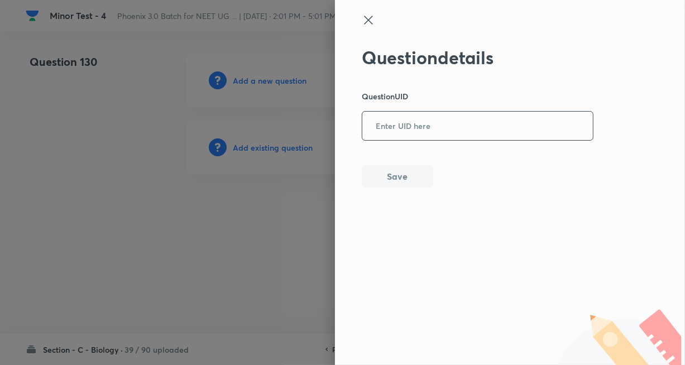
click at [396, 131] on input "text" at bounding box center [477, 126] width 231 height 27
paste input "BI7WT"
type input "BI7WT"
click at [389, 173] on button "Save" at bounding box center [397, 175] width 71 height 22
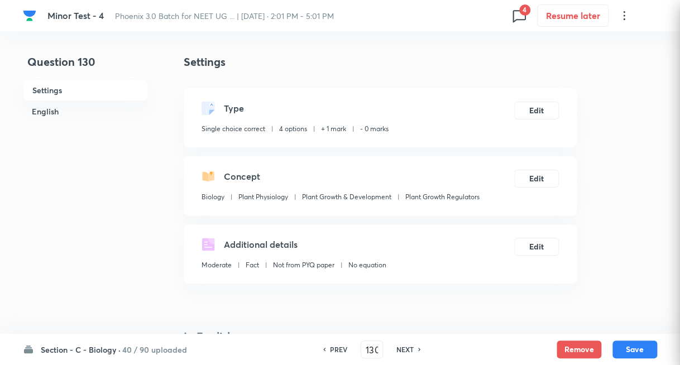
checkbox input "true"
click at [408, 350] on h6 "NEXT" at bounding box center [404, 350] width 17 height 10
type input "131"
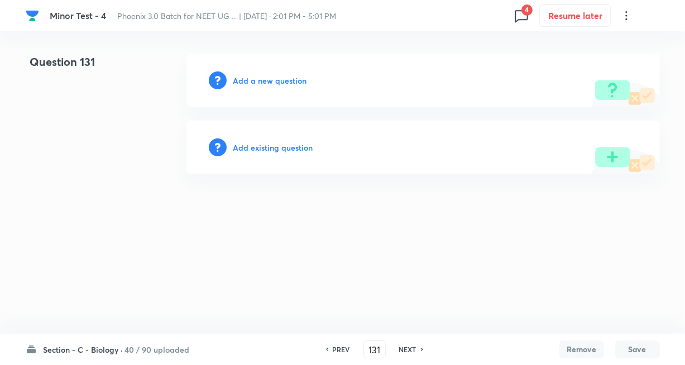
click at [299, 147] on h6 "Add existing question" at bounding box center [273, 148] width 80 height 12
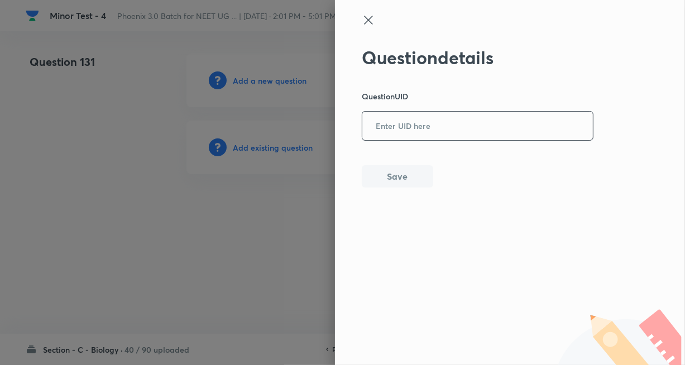
click at [383, 132] on input "text" at bounding box center [477, 126] width 231 height 27
paste input "M2U86"
type input "M2U86"
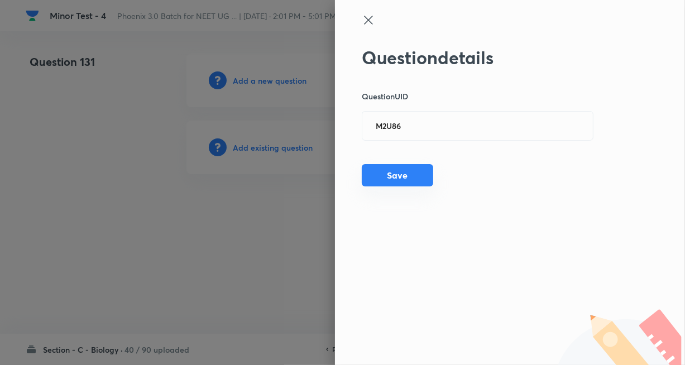
click at [382, 172] on button "Save" at bounding box center [397, 175] width 71 height 22
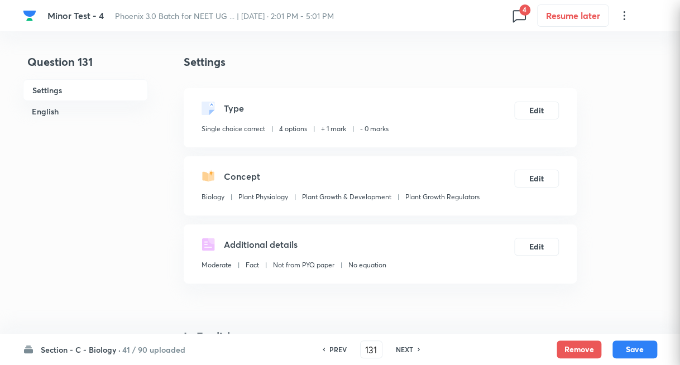
checkbox input "true"
click at [398, 347] on h6 "NEXT" at bounding box center [404, 350] width 17 height 10
type input "132"
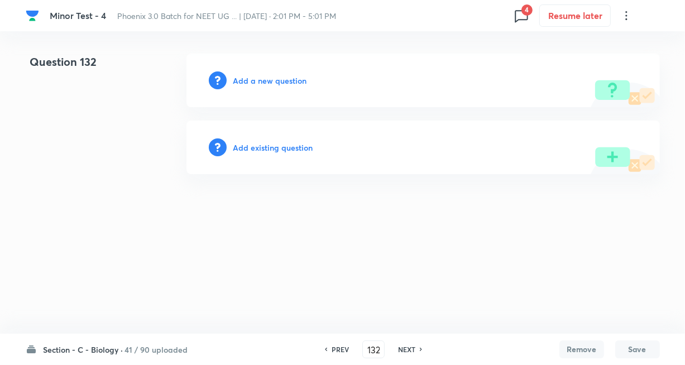
click at [277, 151] on h6 "Add existing question" at bounding box center [273, 148] width 80 height 12
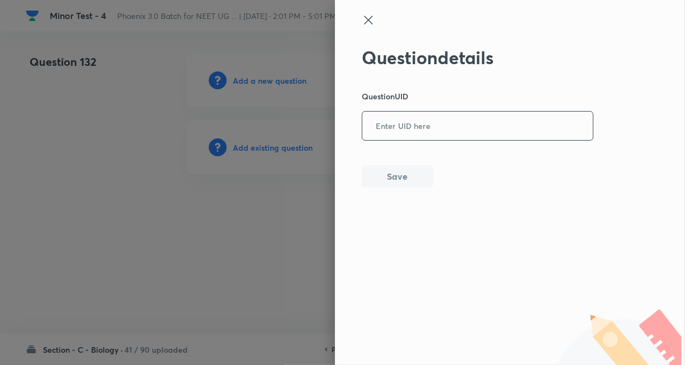
click at [404, 122] on input "text" at bounding box center [477, 126] width 231 height 27
paste input "YIZXC"
type input "YIZXC"
click at [389, 180] on button "Save" at bounding box center [397, 175] width 71 height 22
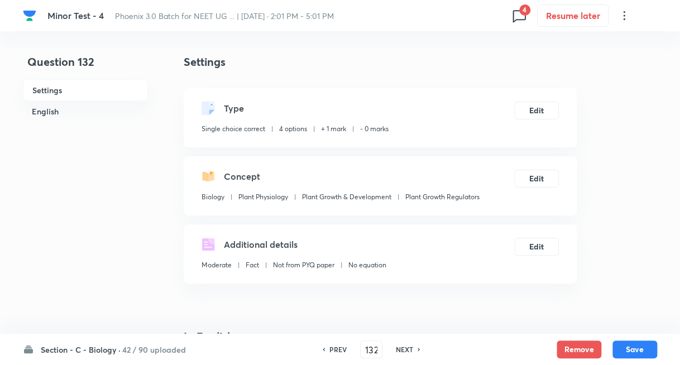
click at [397, 349] on h6 "NEXT" at bounding box center [404, 350] width 17 height 10
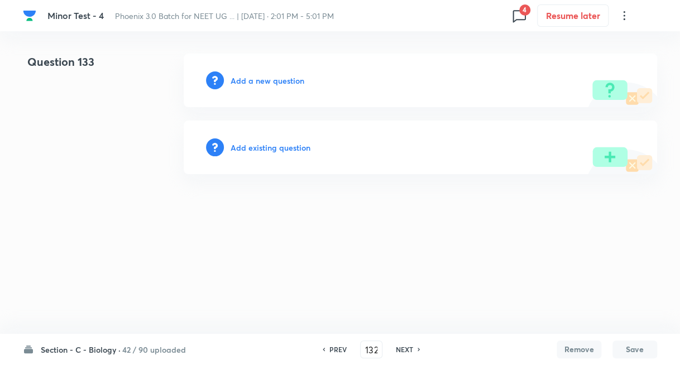
type input "133"
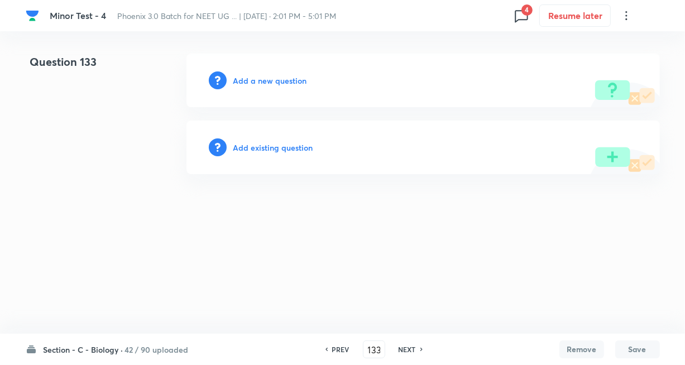
click at [274, 149] on h6 "Add existing question" at bounding box center [273, 148] width 80 height 12
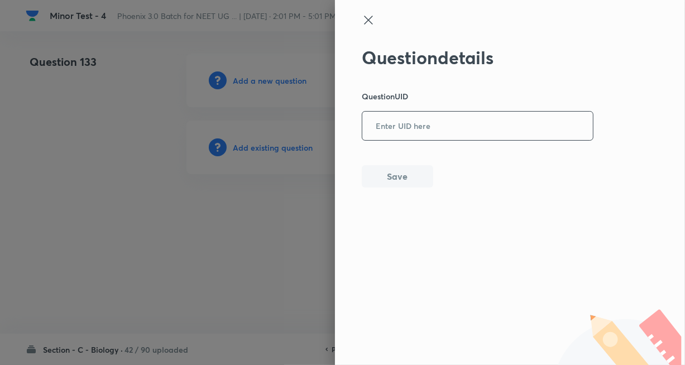
click at [384, 138] on input "text" at bounding box center [477, 126] width 231 height 27
paste input "79611"
type input "79611"
click at [389, 169] on button "Save" at bounding box center [397, 175] width 71 height 22
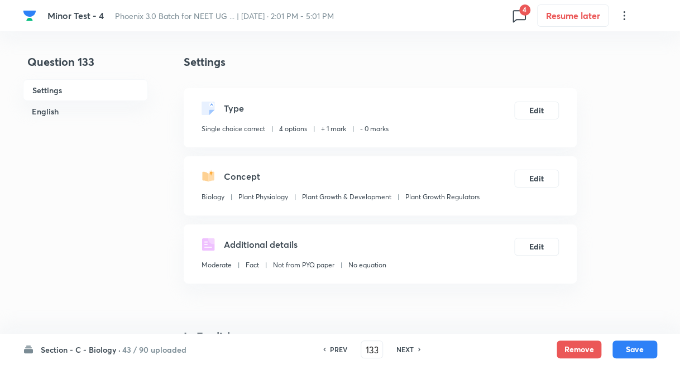
click at [409, 347] on h6 "NEXT" at bounding box center [404, 350] width 17 height 10
type input "134"
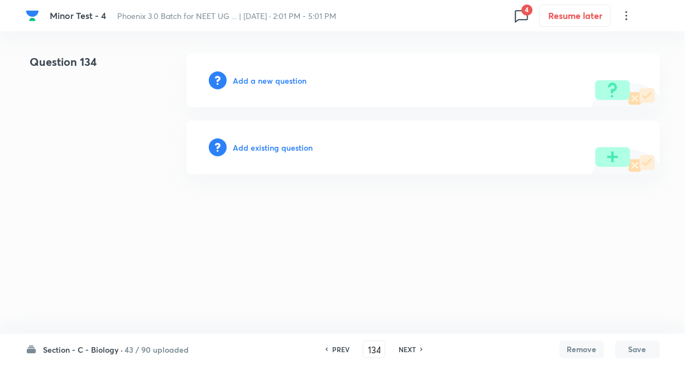
click at [295, 146] on h6 "Add existing question" at bounding box center [273, 148] width 80 height 12
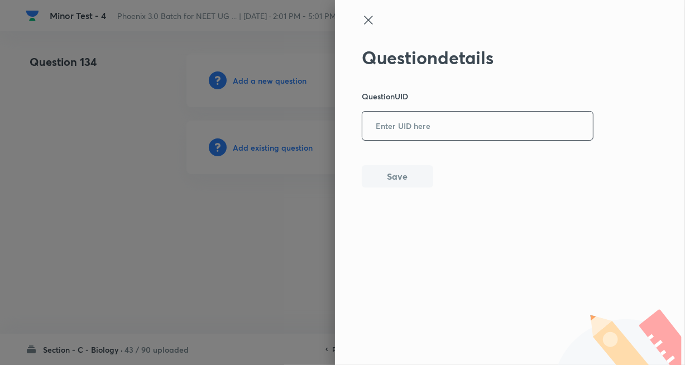
paste input "SVEO0"
click at [393, 129] on input "text" at bounding box center [477, 126] width 231 height 27
type input "SVEO0"
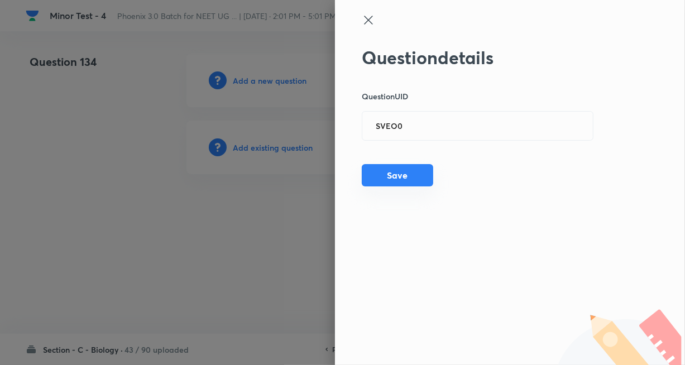
click at [385, 170] on button "Save" at bounding box center [397, 175] width 71 height 22
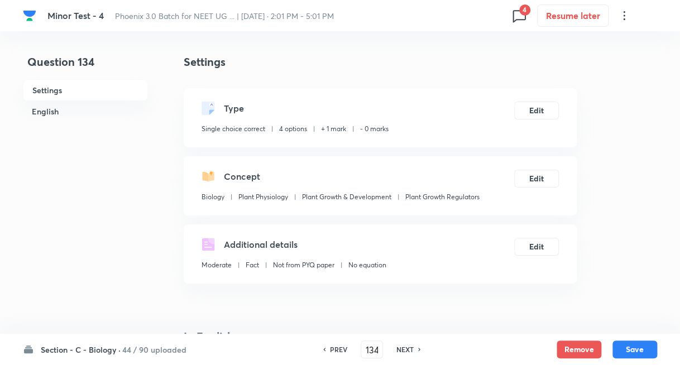
click at [408, 346] on h6 "NEXT" at bounding box center [404, 350] width 17 height 10
type input "135"
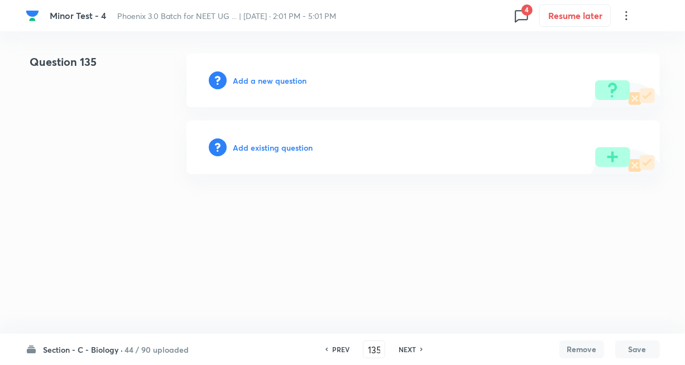
click at [291, 151] on h6 "Add existing question" at bounding box center [273, 148] width 80 height 12
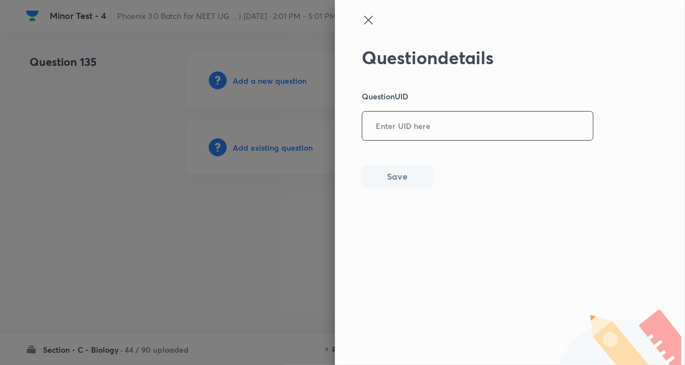
drag, startPoint x: 415, startPoint y: 121, endPoint x: 418, endPoint y: 127, distance: 6.5
click at [416, 121] on input "text" at bounding box center [477, 126] width 231 height 27
paste input "BF8U7"
type input "BF8U7"
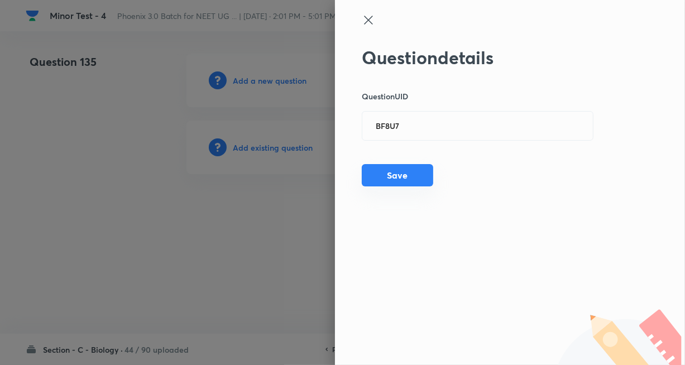
click at [391, 172] on button "Save" at bounding box center [397, 175] width 71 height 22
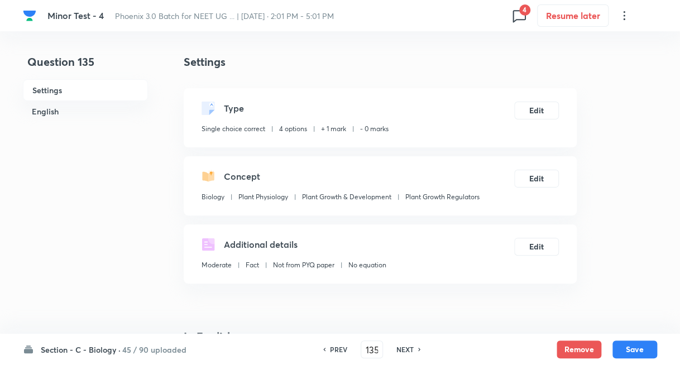
drag, startPoint x: 401, startPoint y: 348, endPoint x: 395, endPoint y: 345, distance: 6.8
click at [401, 348] on h6 "NEXT" at bounding box center [404, 350] width 17 height 10
type input "136"
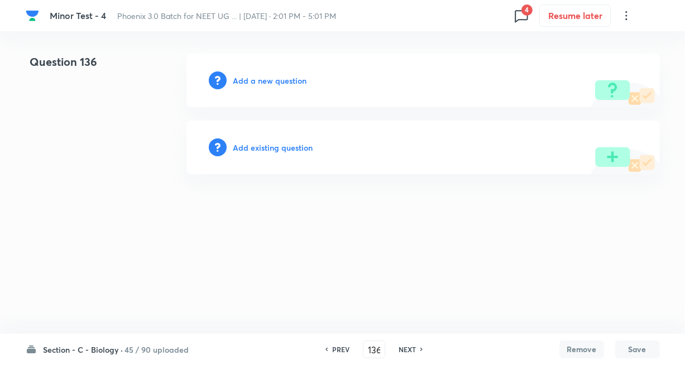
click at [266, 141] on div "Add existing question" at bounding box center [423, 148] width 474 height 54
click at [264, 144] on h6 "Add existing question" at bounding box center [273, 148] width 80 height 12
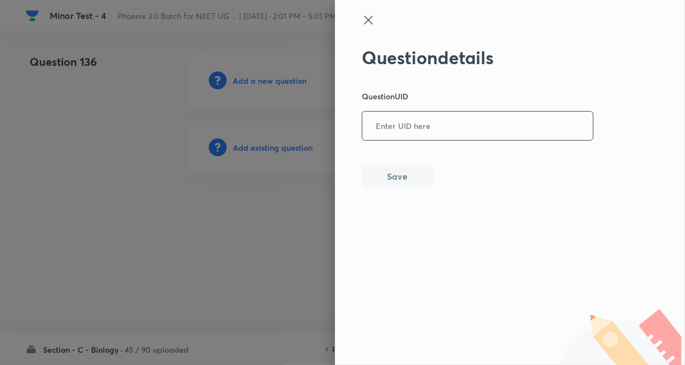
click at [402, 130] on input "text" at bounding box center [477, 126] width 231 height 27
paste input "F1AXT"
type input "F1AXT"
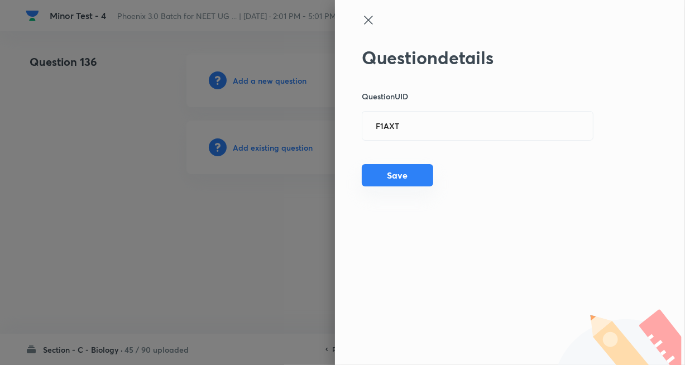
click at [390, 166] on button "Save" at bounding box center [397, 175] width 71 height 22
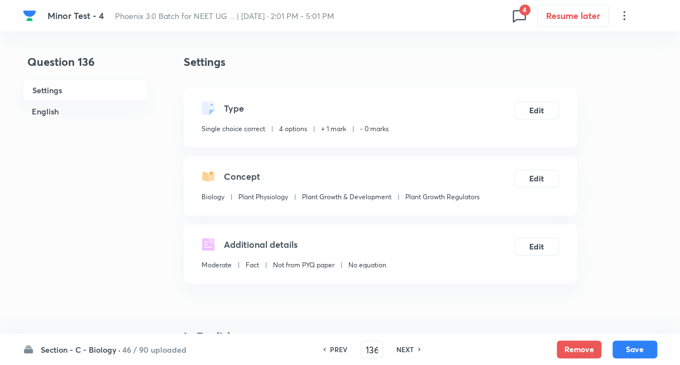
click at [400, 351] on h6 "NEXT" at bounding box center [404, 350] width 17 height 10
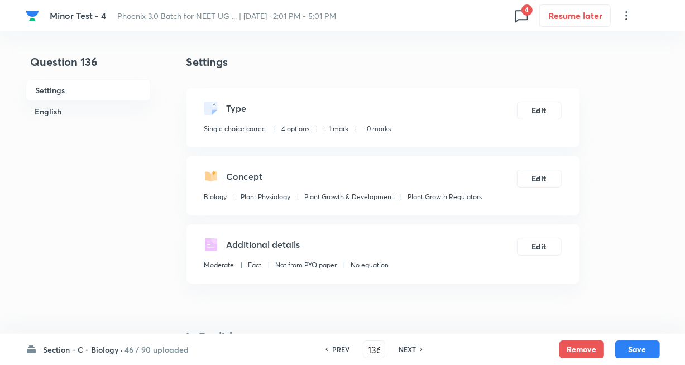
type input "137"
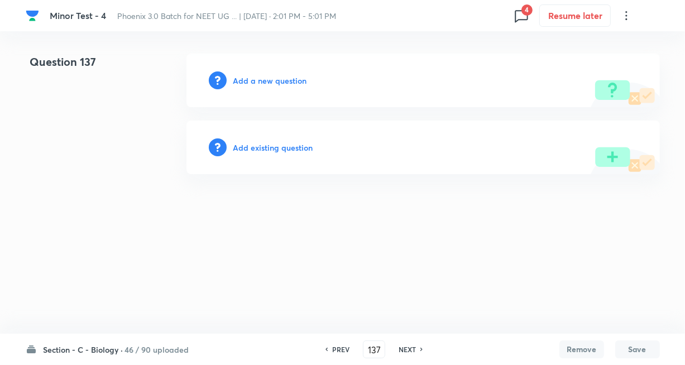
click at [274, 145] on h6 "Add existing question" at bounding box center [273, 148] width 80 height 12
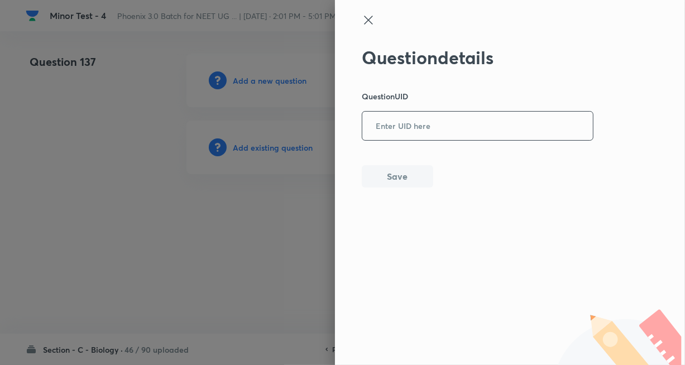
click at [370, 129] on input "text" at bounding box center [477, 126] width 231 height 27
paste input "K0W9W"
type input "K0W9W"
click at [400, 167] on button "Save" at bounding box center [397, 175] width 71 height 22
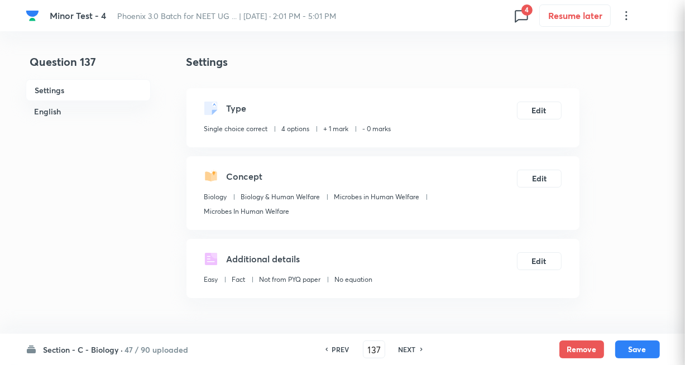
checkbox input "true"
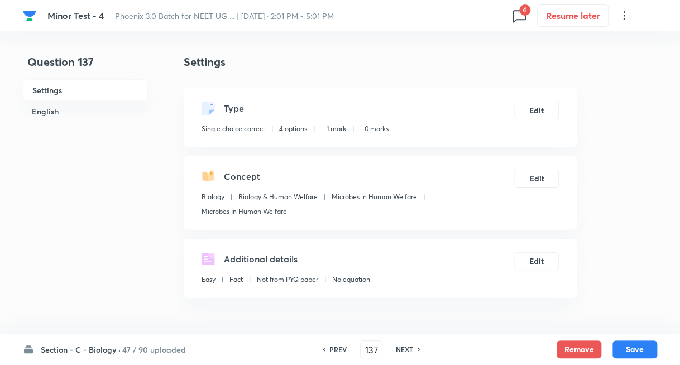
drag, startPoint x: 405, startPoint y: 352, endPoint x: 402, endPoint y: 343, distance: 9.0
click at [405, 351] on h6 "NEXT" at bounding box center [404, 350] width 17 height 10
type input "138"
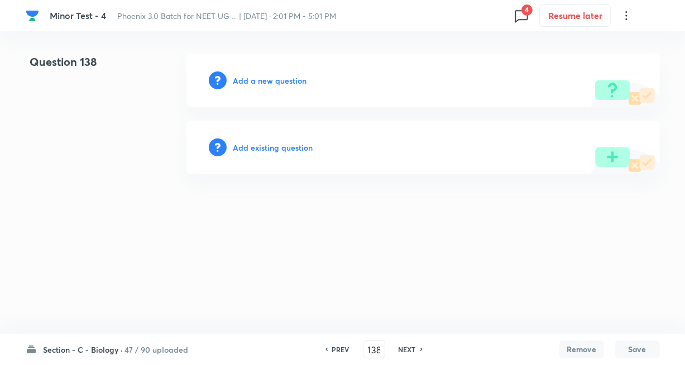
click at [283, 142] on h6 "Add existing question" at bounding box center [273, 148] width 80 height 12
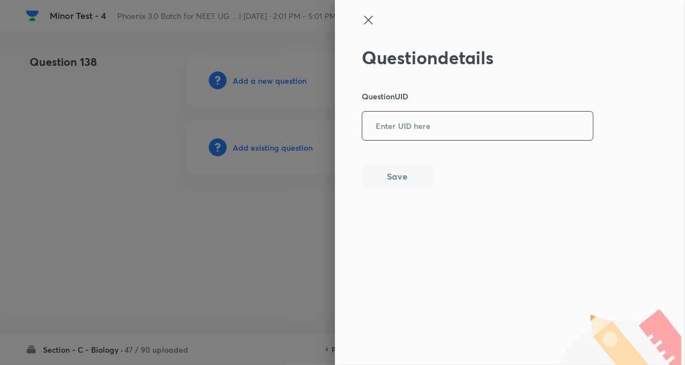
click at [405, 138] on input "text" at bounding box center [477, 126] width 231 height 27
paste input "PZDGY"
type input "PZDGY"
click at [386, 188] on div "Question details Question UID PZDGY ​ Save" at bounding box center [510, 182] width 350 height 365
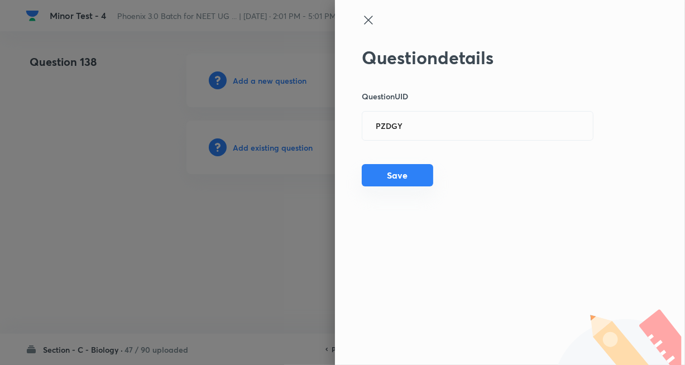
click at [401, 179] on button "Save" at bounding box center [397, 175] width 71 height 22
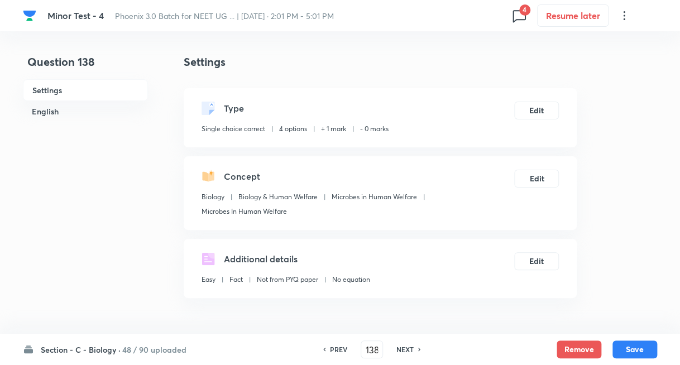
click at [408, 345] on div "PREV 138 ​ NEXT" at bounding box center [372, 350] width 144 height 18
click at [408, 347] on h6 "NEXT" at bounding box center [404, 350] width 17 height 10
type input "139"
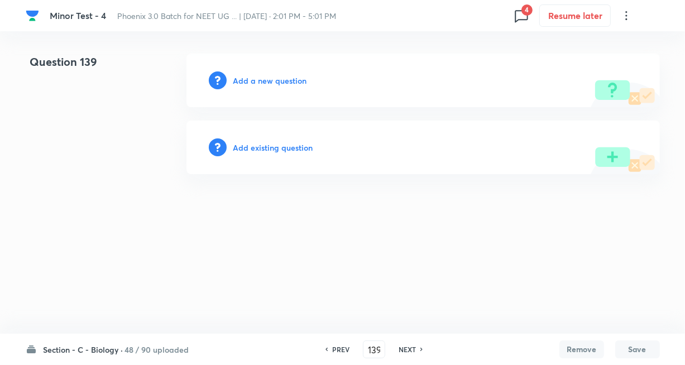
click at [290, 147] on h6 "Add existing question" at bounding box center [273, 148] width 80 height 12
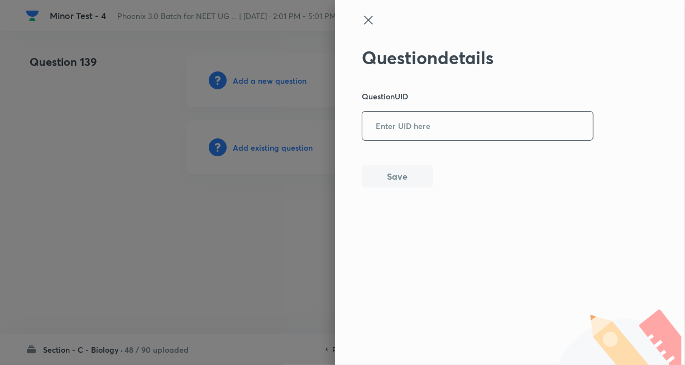
click at [395, 130] on input "text" at bounding box center [477, 126] width 231 height 27
paste input "BIB87"
type input "BIB87"
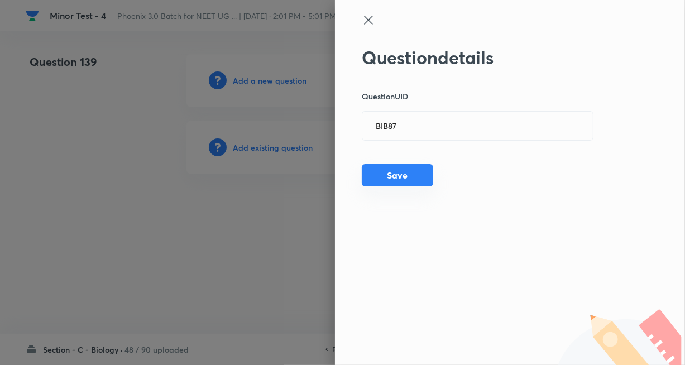
click at [387, 170] on button "Save" at bounding box center [397, 175] width 71 height 22
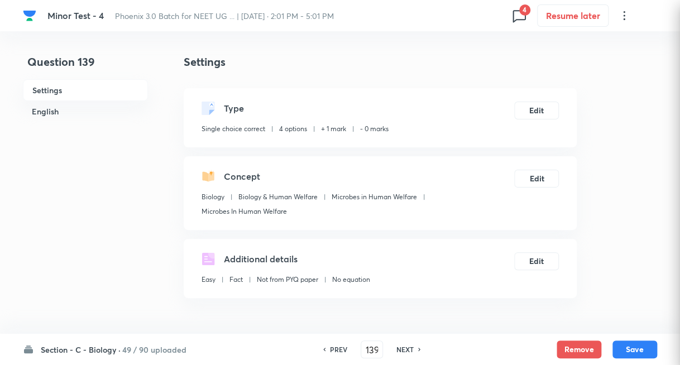
checkbox input "true"
click at [402, 348] on h6 "NEXT" at bounding box center [404, 350] width 17 height 10
type input "140"
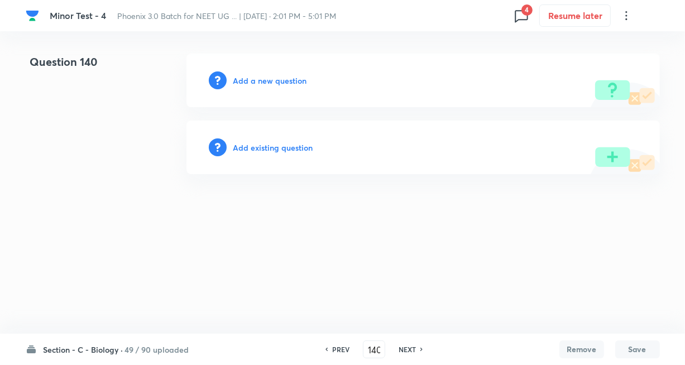
click at [266, 143] on h6 "Add existing question" at bounding box center [273, 148] width 80 height 12
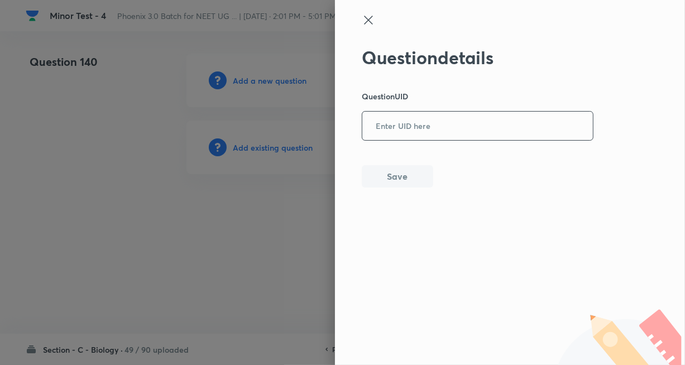
click at [394, 132] on input "text" at bounding box center [477, 126] width 231 height 27
paste input "FCJOC"
type input "FCJOC"
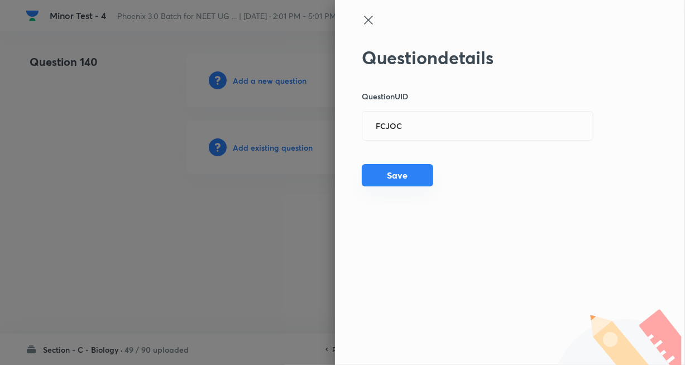
click at [393, 180] on button "Save" at bounding box center [397, 175] width 71 height 22
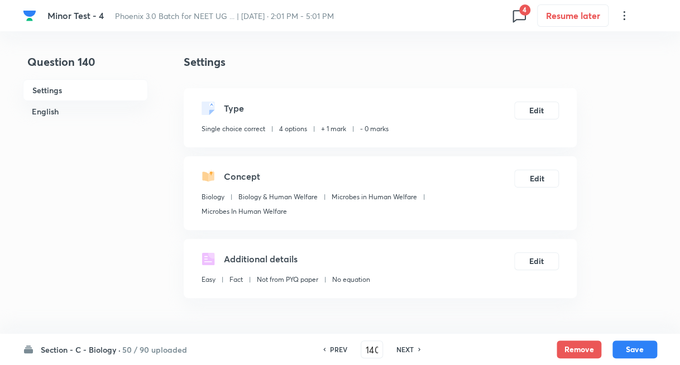
click at [413, 348] on div "NEXT" at bounding box center [407, 350] width 30 height 10
type input "141"
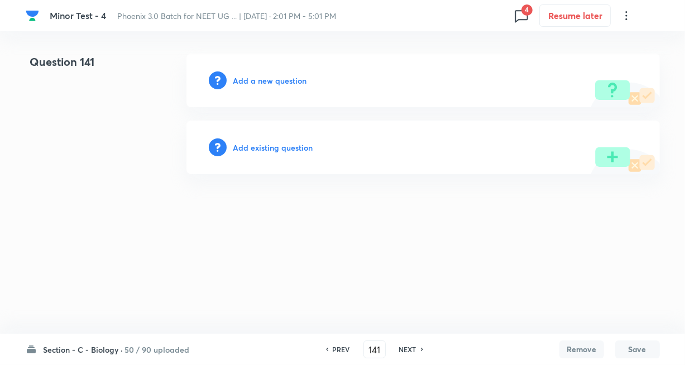
click at [276, 150] on h6 "Add existing question" at bounding box center [273, 148] width 80 height 12
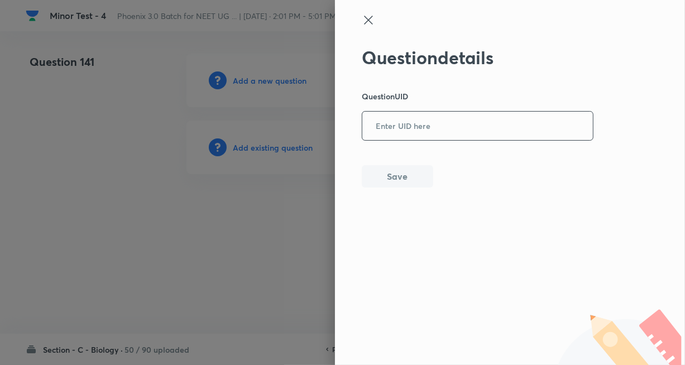
click at [418, 136] on input "text" at bounding box center [477, 126] width 231 height 27
paste input "36AGV"
type input "36AGV"
click at [389, 183] on button "Save" at bounding box center [397, 175] width 71 height 22
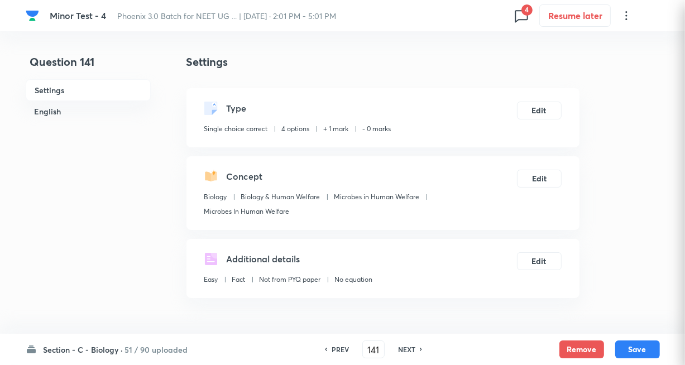
checkbox input "true"
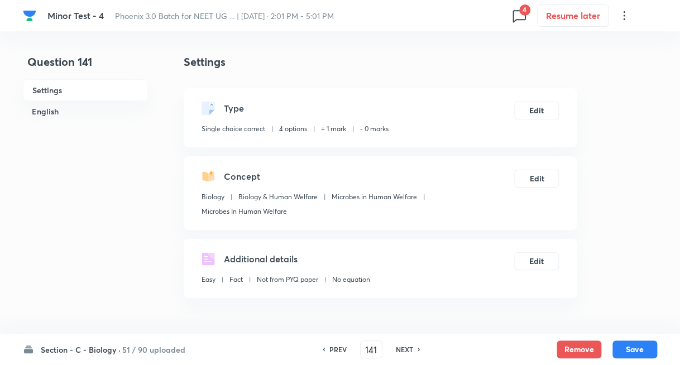
click at [405, 350] on h6 "NEXT" at bounding box center [404, 350] width 17 height 10
type input "142"
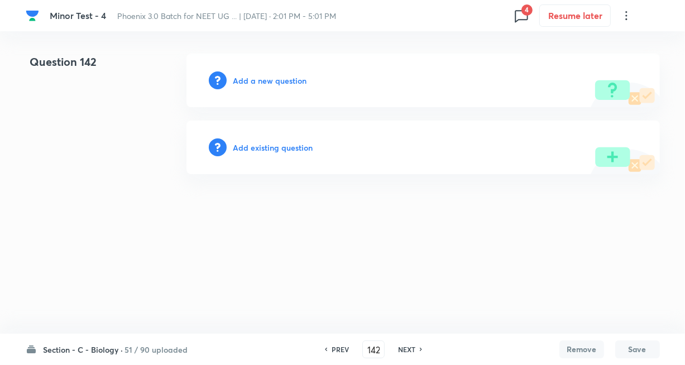
click at [280, 149] on h6 "Add existing question" at bounding box center [273, 148] width 80 height 12
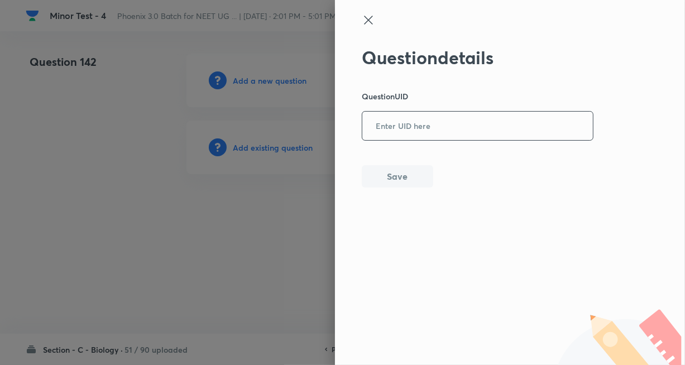
click at [398, 136] on input "text" at bounding box center [477, 126] width 231 height 27
paste input "SIKFE"
type input "SIKFE"
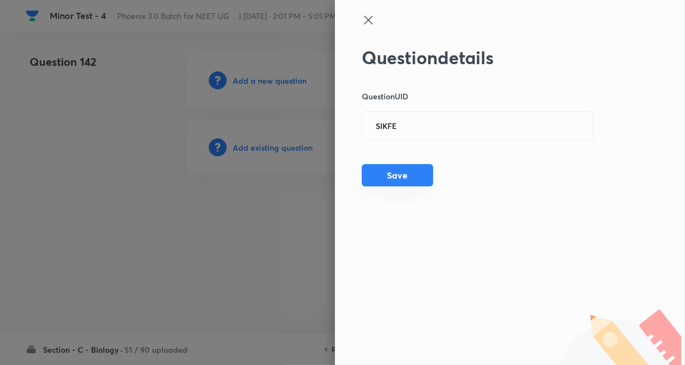
click at [390, 178] on button "Save" at bounding box center [397, 175] width 71 height 22
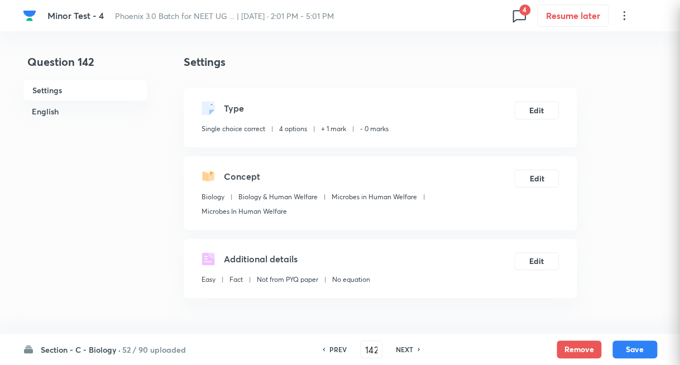
checkbox input "true"
click at [408, 348] on h6 "NEXT" at bounding box center [404, 350] width 17 height 10
type input "143"
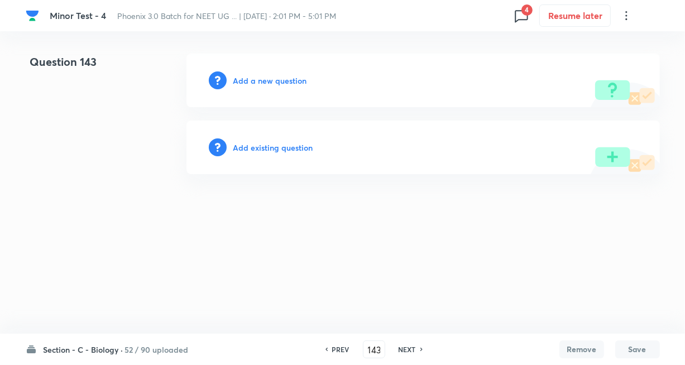
click at [288, 149] on h6 "Add existing question" at bounding box center [273, 148] width 80 height 12
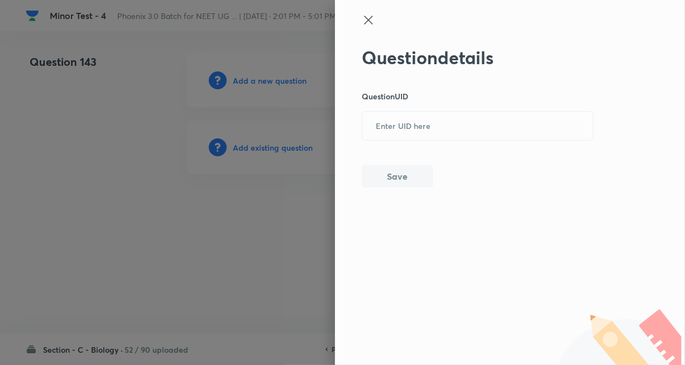
drag, startPoint x: 420, startPoint y: 131, endPoint x: 417, endPoint y: 158, distance: 26.9
click at [421, 131] on input "text" at bounding box center [477, 126] width 231 height 27
paste input "JOYV3"
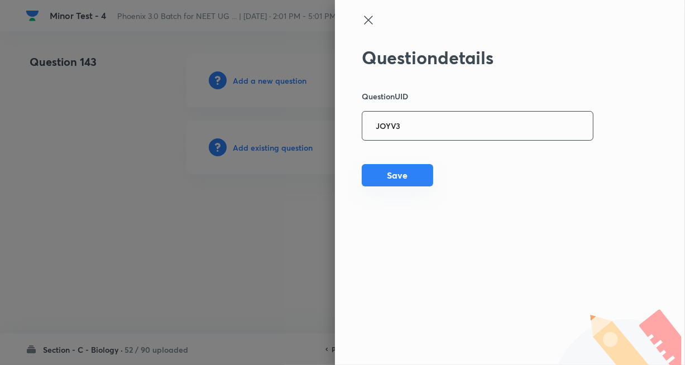
type input "JOYV3"
click at [394, 175] on button "Save" at bounding box center [397, 175] width 71 height 22
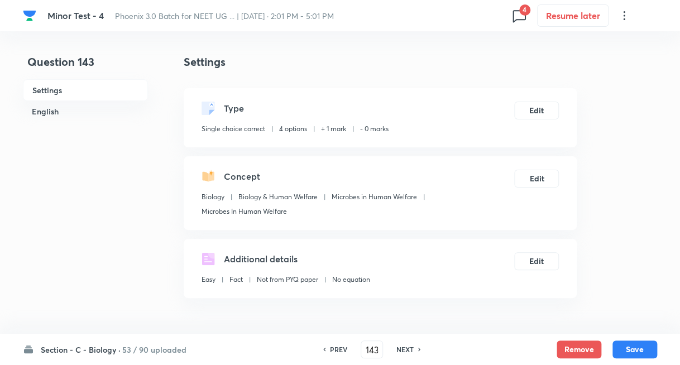
click at [404, 350] on h6 "NEXT" at bounding box center [404, 350] width 17 height 10
type input "144"
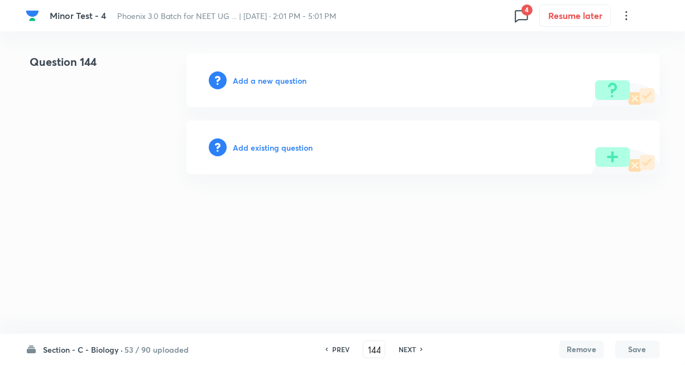
click at [275, 144] on h6 "Add existing question" at bounding box center [273, 148] width 80 height 12
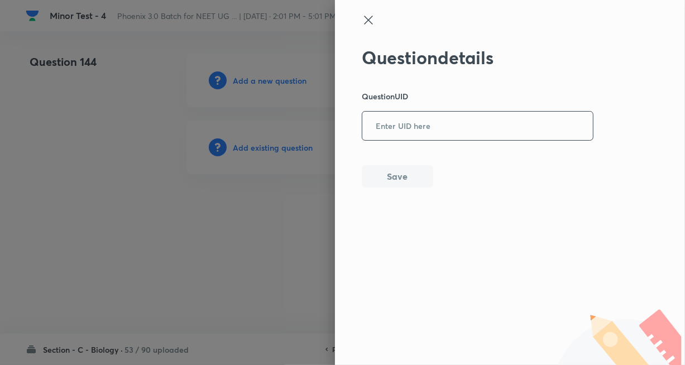
click at [389, 132] on input "text" at bounding box center [477, 126] width 231 height 27
paste input "GT1JO"
type input "GT1JO"
click at [398, 178] on button "Save" at bounding box center [397, 175] width 71 height 22
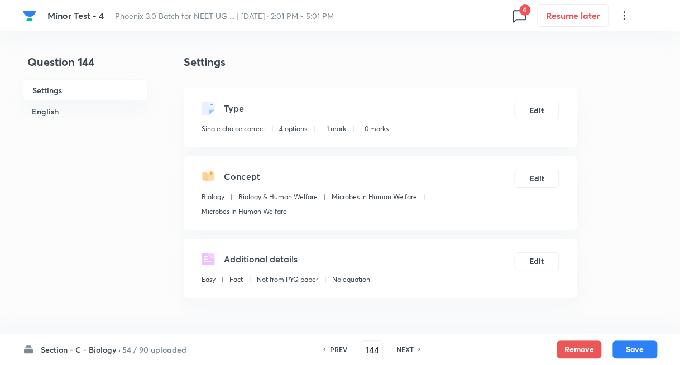
click at [405, 347] on h6 "NEXT" at bounding box center [404, 350] width 17 height 10
type input "145"
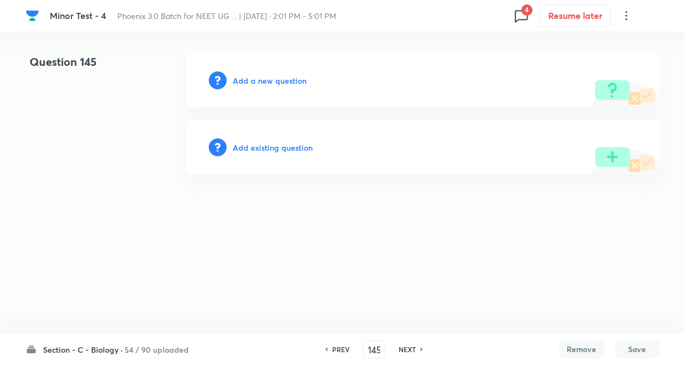
click at [261, 144] on h6 "Add existing question" at bounding box center [273, 148] width 80 height 12
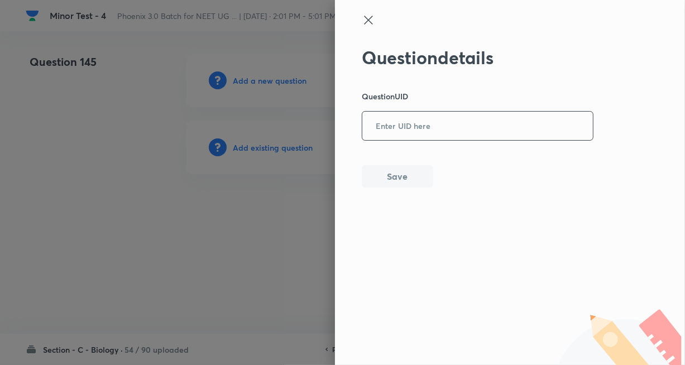
click at [382, 131] on input "text" at bounding box center [477, 126] width 231 height 27
paste input "YVAGS"
type input "YVAGS"
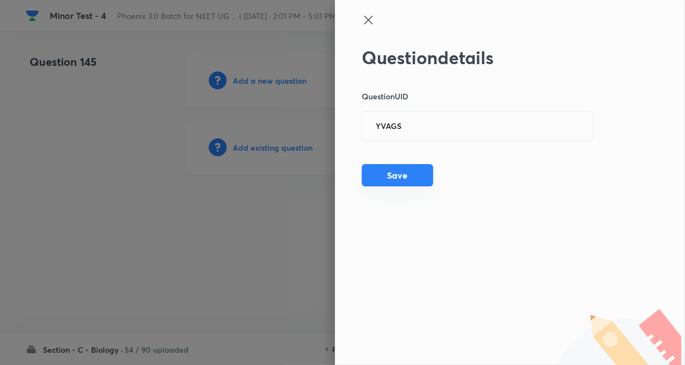
click at [389, 174] on button "Save" at bounding box center [397, 175] width 71 height 22
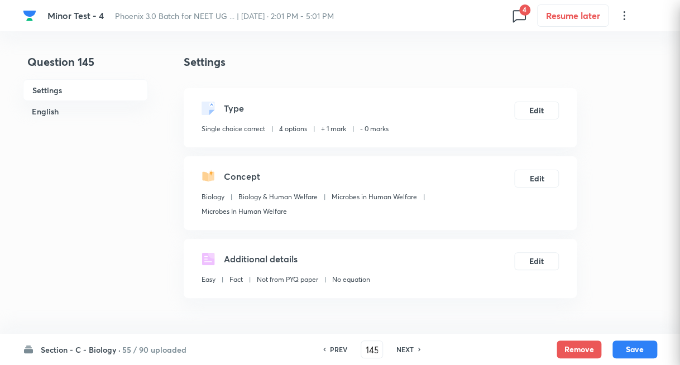
checkbox input "true"
click at [394, 350] on div "NEXT" at bounding box center [407, 350] width 30 height 10
type input "146"
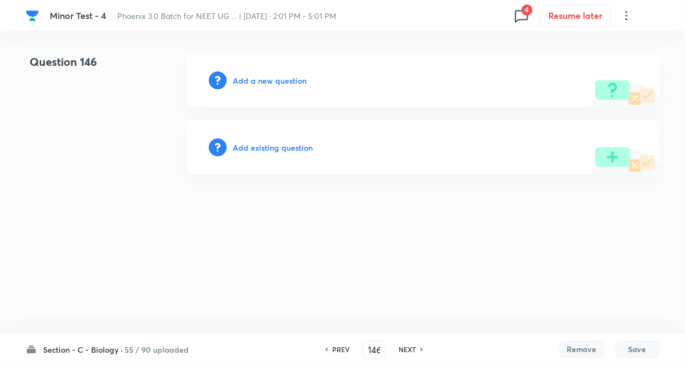
click at [293, 146] on h6 "Add existing question" at bounding box center [273, 148] width 80 height 12
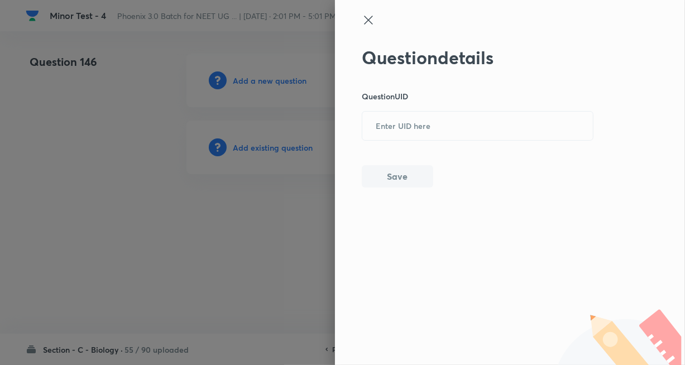
drag, startPoint x: 404, startPoint y: 131, endPoint x: 404, endPoint y: 159, distance: 27.4
click at [404, 131] on input "text" at bounding box center [477, 126] width 231 height 27
paste input "6MNAP"
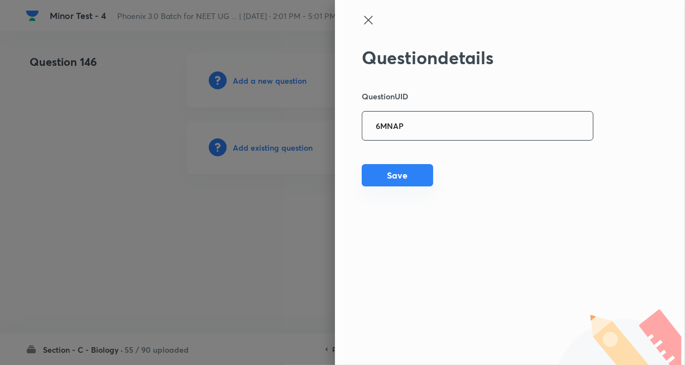
type input "6MNAP"
click at [394, 180] on button "Save" at bounding box center [397, 175] width 71 height 22
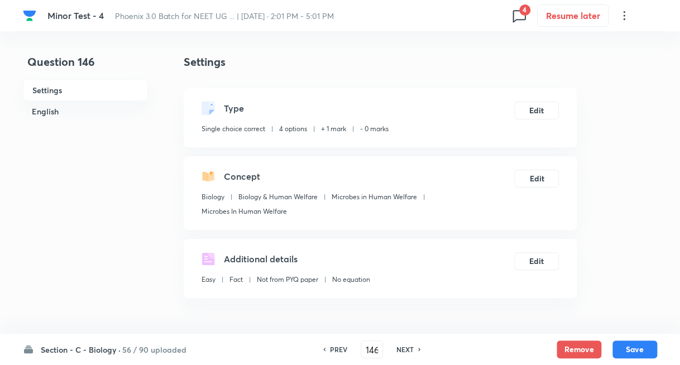
click at [415, 346] on div "NEXT" at bounding box center [407, 350] width 30 height 10
type input "147"
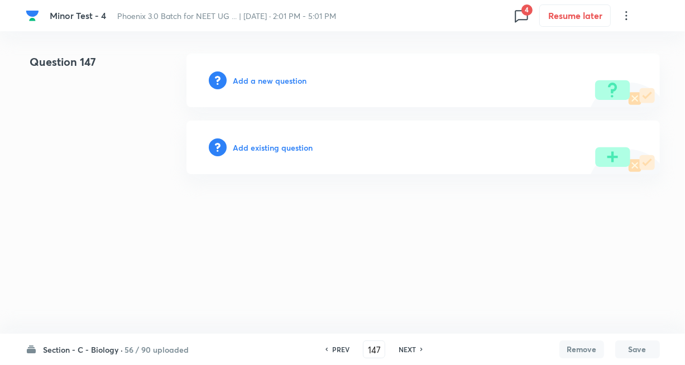
click at [276, 147] on h6 "Add existing question" at bounding box center [273, 148] width 80 height 12
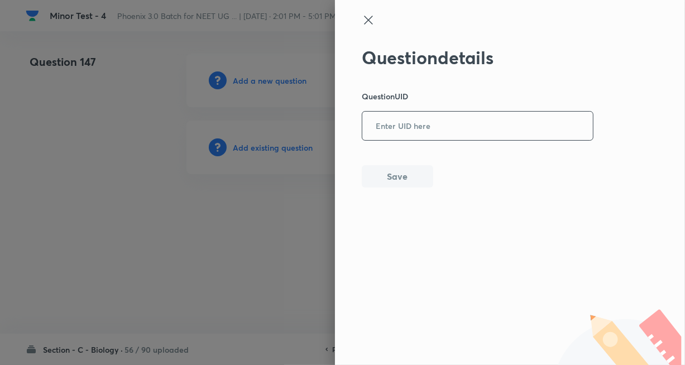
click at [386, 133] on input "text" at bounding box center [477, 126] width 231 height 27
paste input "ROA54"
type input "ROA54"
drag, startPoint x: 386, startPoint y: 178, endPoint x: 522, endPoint y: 199, distance: 137.3
click at [386, 180] on button "Save" at bounding box center [397, 176] width 71 height 22
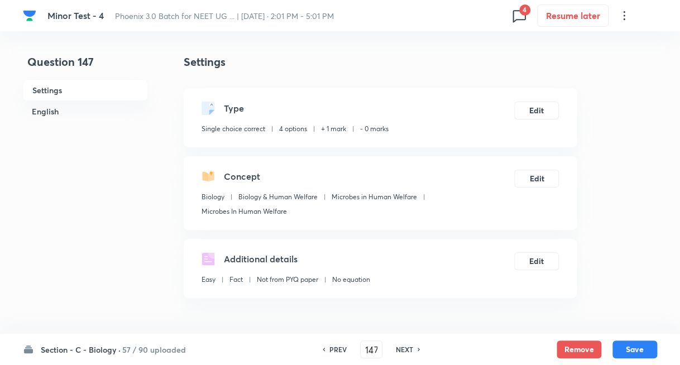
click at [415, 343] on div "PREV 147 ​ NEXT" at bounding box center [371, 350] width 144 height 18
click at [412, 346] on h6 "NEXT" at bounding box center [404, 350] width 17 height 10
type input "148"
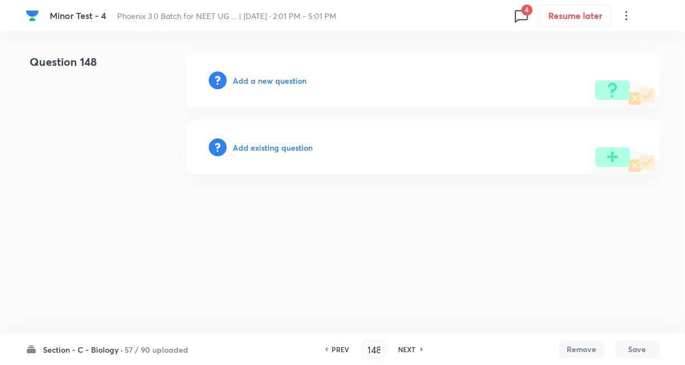
click at [281, 142] on h6 "Add existing question" at bounding box center [273, 148] width 80 height 12
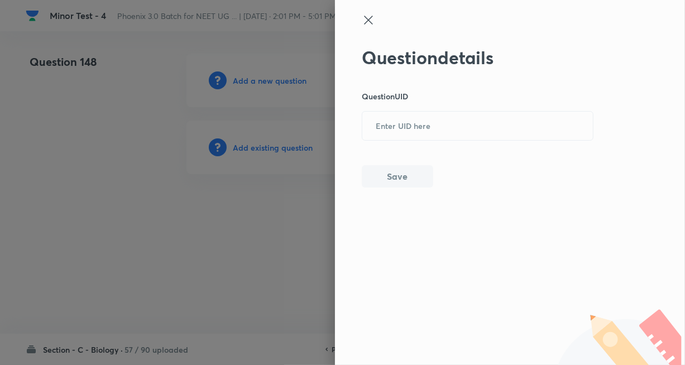
click at [361, 127] on div "Question details Question UID ​ Save" at bounding box center [510, 182] width 350 height 365
click at [398, 126] on input "text" at bounding box center [477, 126] width 231 height 27
paste input "GMQPT"
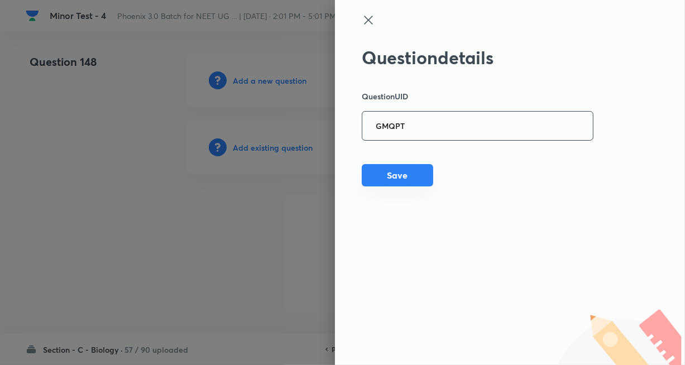
type input "GMQPT"
click at [395, 179] on button "Save" at bounding box center [397, 175] width 71 height 22
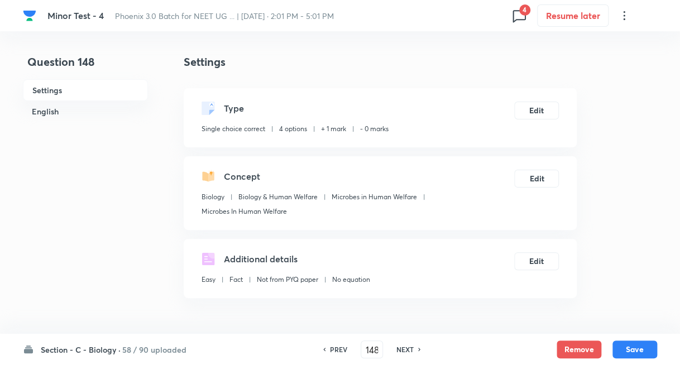
click at [405, 348] on h6 "NEXT" at bounding box center [404, 350] width 17 height 10
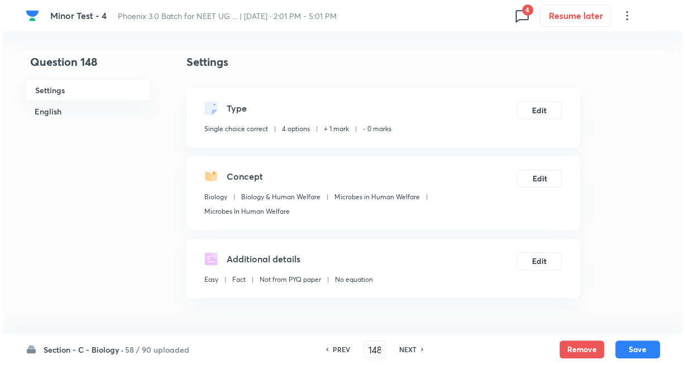
type input "149"
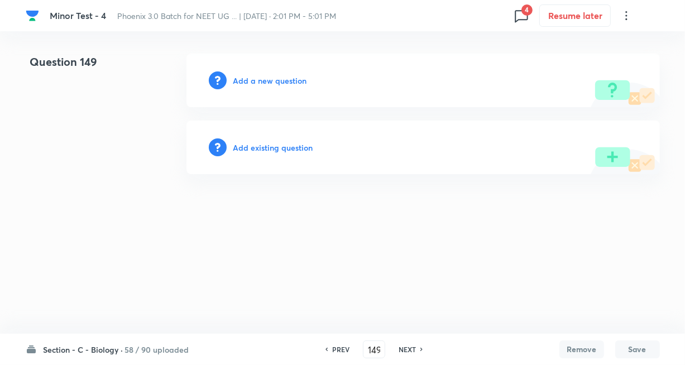
click at [295, 149] on h6 "Add existing question" at bounding box center [273, 148] width 80 height 12
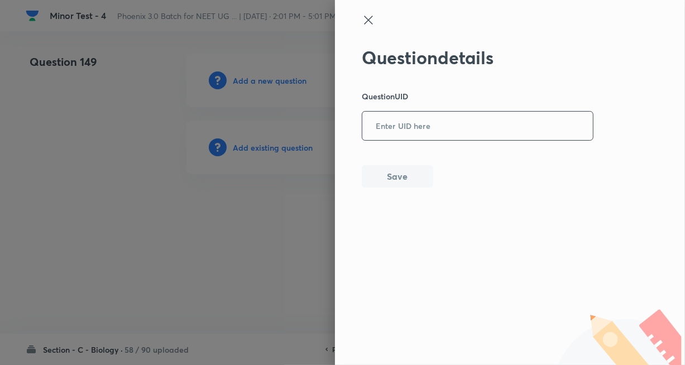
click at [436, 128] on input "text" at bounding box center [477, 126] width 231 height 27
paste input "XTD55"
type input "XTD55"
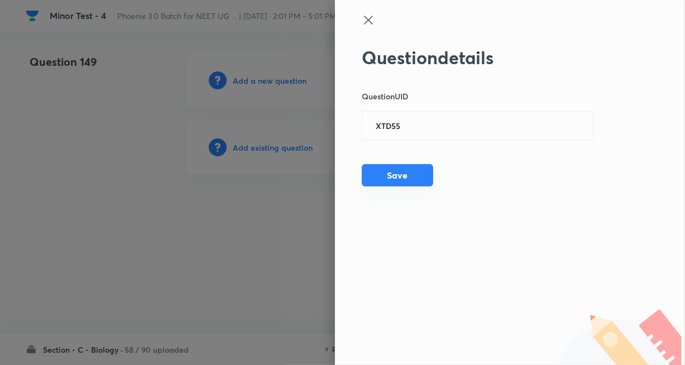
click at [386, 178] on button "Save" at bounding box center [397, 175] width 71 height 22
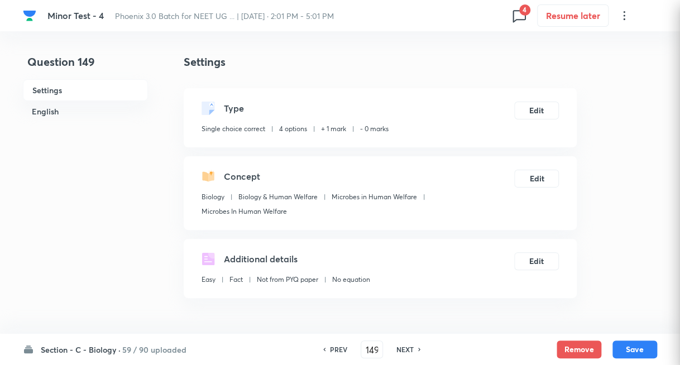
checkbox input "true"
click at [409, 348] on h6 "NEXT" at bounding box center [404, 350] width 17 height 10
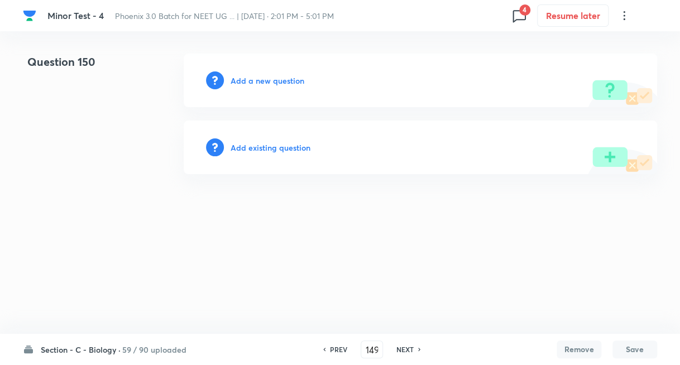
type input "150"
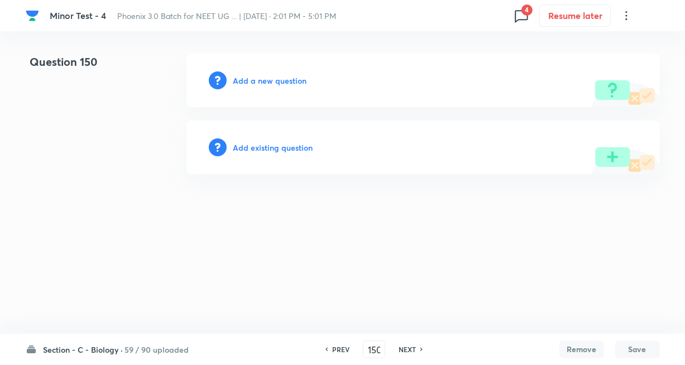
click at [290, 145] on h6 "Add existing question" at bounding box center [273, 148] width 80 height 12
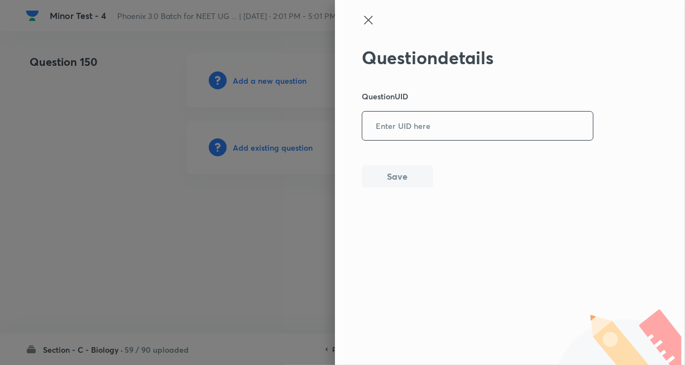
click at [418, 130] on input "text" at bounding box center [477, 126] width 231 height 27
paste input "E0AW2"
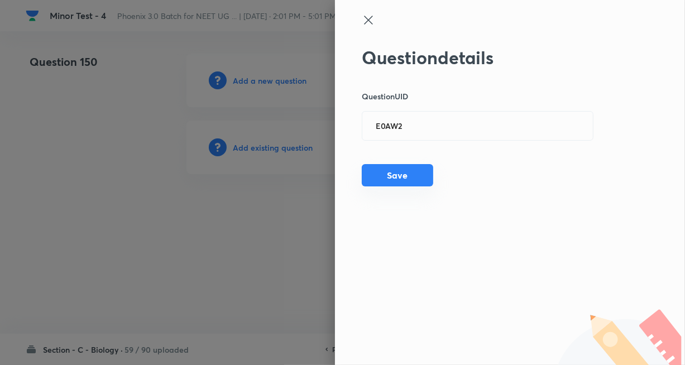
click at [391, 178] on button "Save" at bounding box center [397, 175] width 71 height 22
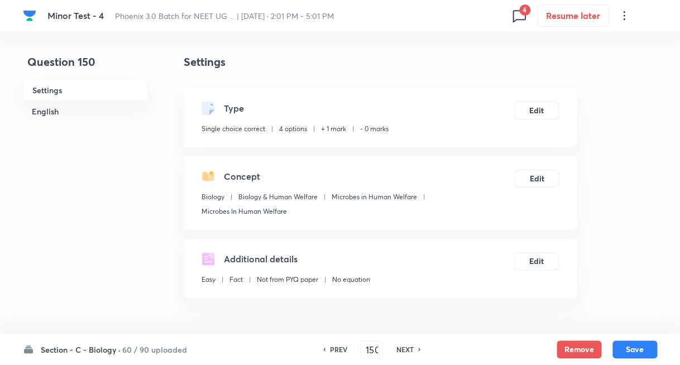
click at [407, 348] on h6 "NEXT" at bounding box center [404, 350] width 17 height 10
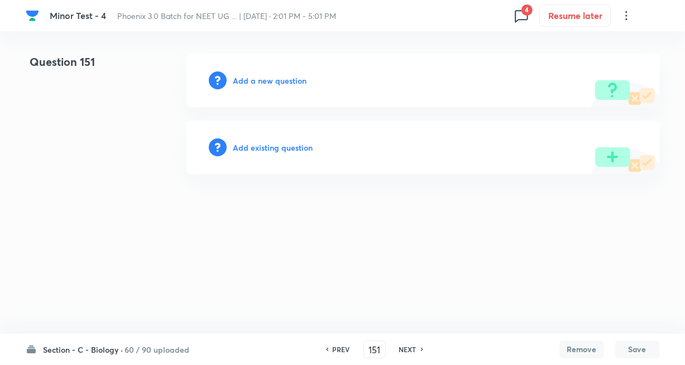
click at [278, 149] on h6 "Add existing question" at bounding box center [273, 148] width 80 height 12
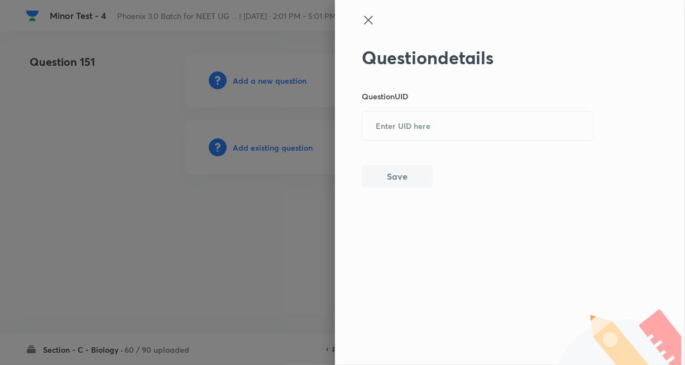
drag, startPoint x: 420, startPoint y: 130, endPoint x: 418, endPoint y: 144, distance: 14.7
click at [422, 129] on input "text" at bounding box center [477, 126] width 231 height 27
paste input "3T2R5"
click at [391, 169] on button "Save" at bounding box center [397, 175] width 71 height 22
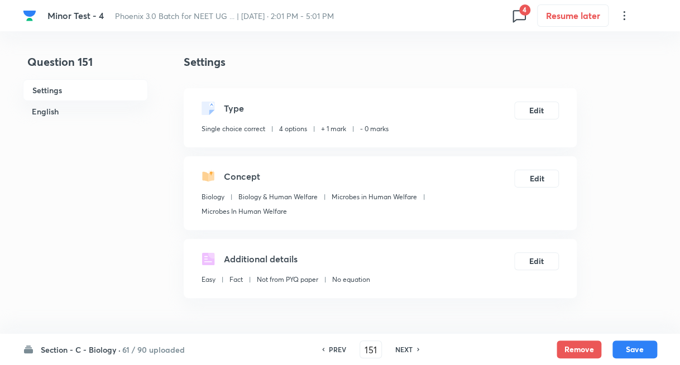
click at [404, 352] on h6 "NEXT" at bounding box center [403, 350] width 17 height 10
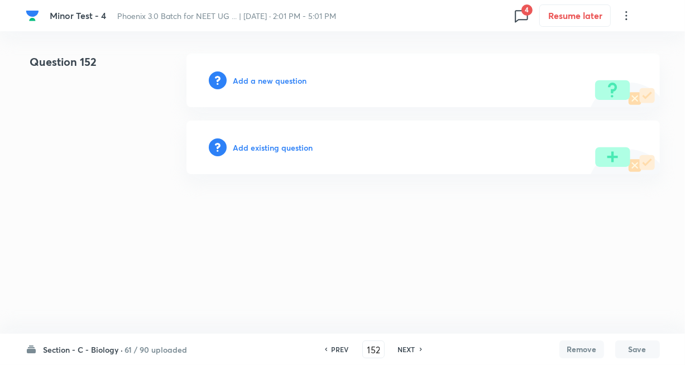
click at [283, 144] on h6 "Add existing question" at bounding box center [273, 148] width 80 height 12
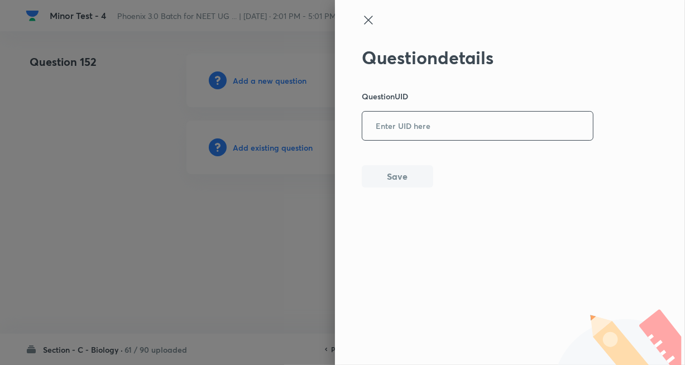
click at [408, 127] on input "text" at bounding box center [477, 126] width 231 height 27
paste input "6RFV1"
click at [401, 171] on button "Save" at bounding box center [397, 175] width 71 height 22
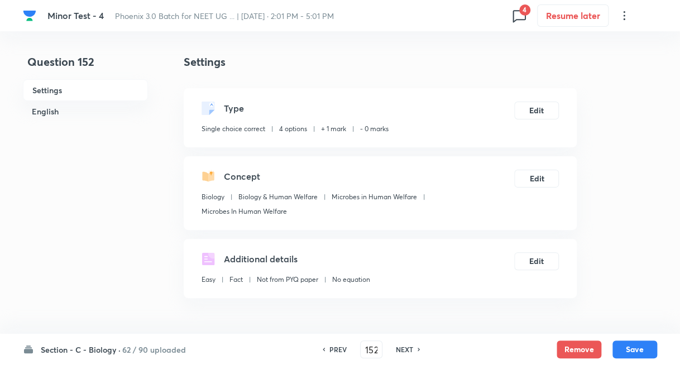
click at [412, 351] on h6 "NEXT" at bounding box center [404, 350] width 17 height 10
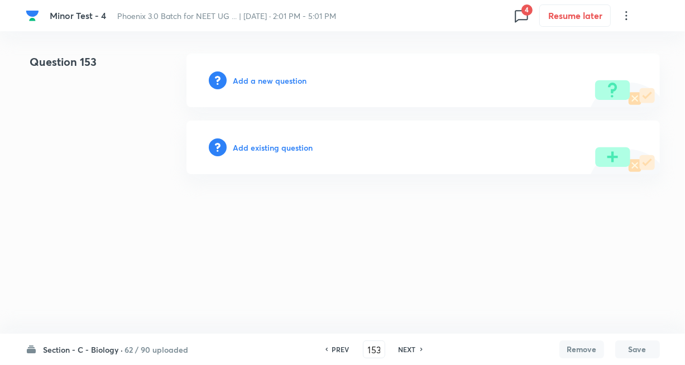
click at [274, 146] on h6 "Add existing question" at bounding box center [273, 148] width 80 height 12
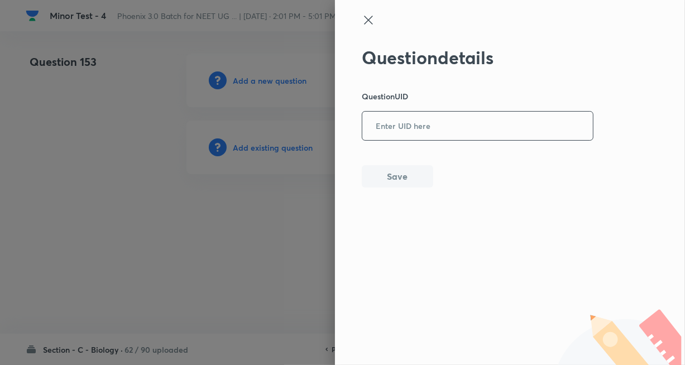
click at [401, 128] on input "text" at bounding box center [477, 126] width 231 height 27
paste input "0Z19J"
click at [394, 179] on button "Save" at bounding box center [397, 175] width 71 height 22
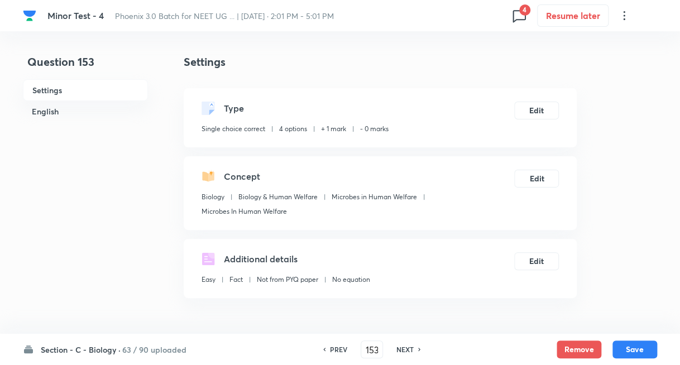
click at [406, 349] on h6 "NEXT" at bounding box center [404, 350] width 17 height 10
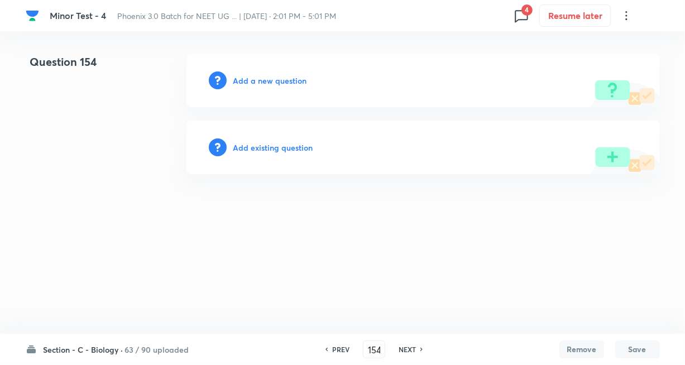
click at [291, 144] on h6 "Add existing question" at bounding box center [273, 148] width 80 height 12
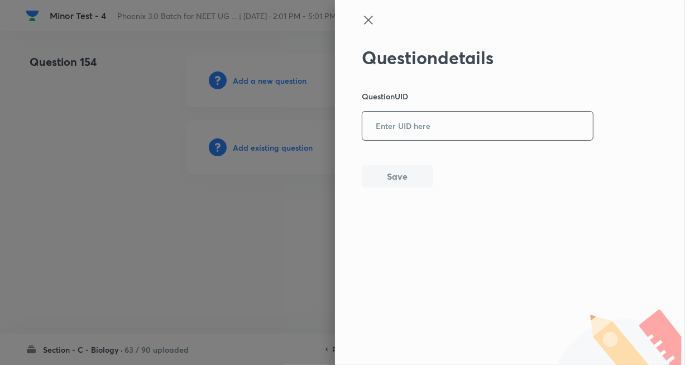
click at [429, 133] on input "text" at bounding box center [477, 126] width 231 height 27
paste input "N9PUT"
click at [388, 183] on button "Save" at bounding box center [397, 175] width 71 height 22
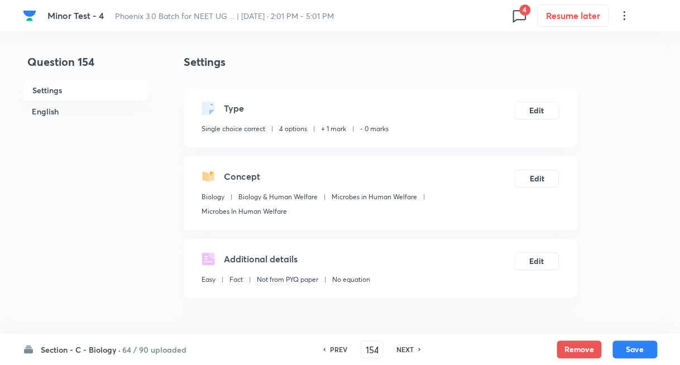
click at [410, 346] on h6 "NEXT" at bounding box center [404, 350] width 17 height 10
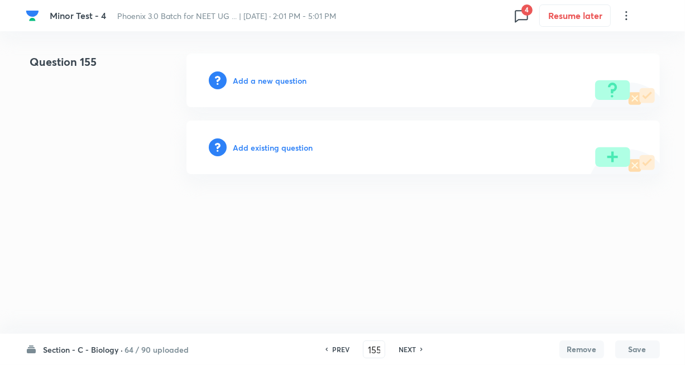
click at [284, 139] on div "Add existing question" at bounding box center [423, 148] width 474 height 54
click at [288, 149] on h6 "Add existing question" at bounding box center [273, 148] width 80 height 12
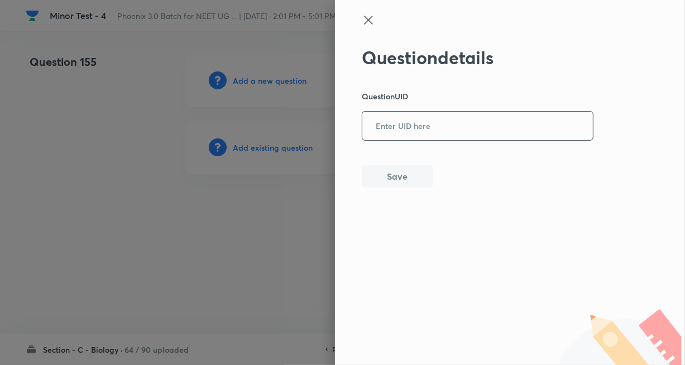
click at [391, 132] on input "text" at bounding box center [477, 126] width 231 height 27
paste input "6TPB2"
click at [395, 187] on div "Question details Question UID 6TPB2 ​ Save" at bounding box center [478, 117] width 232 height 141
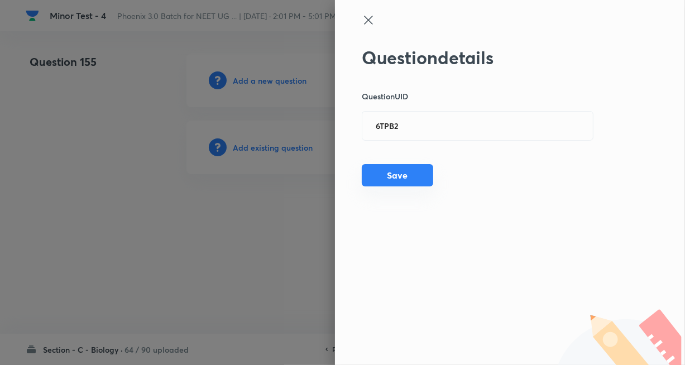
click at [413, 175] on button "Save" at bounding box center [397, 175] width 71 height 22
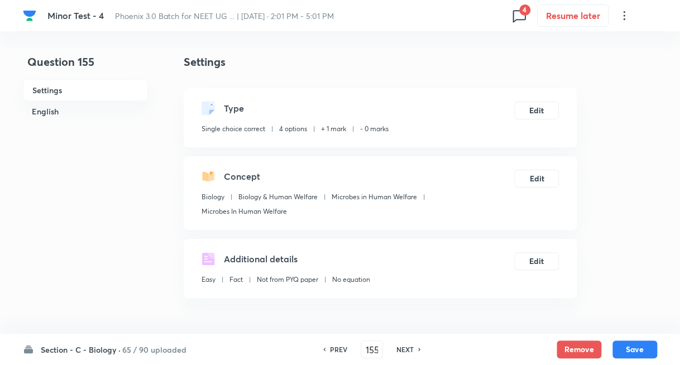
click at [402, 353] on h6 "NEXT" at bounding box center [404, 350] width 17 height 10
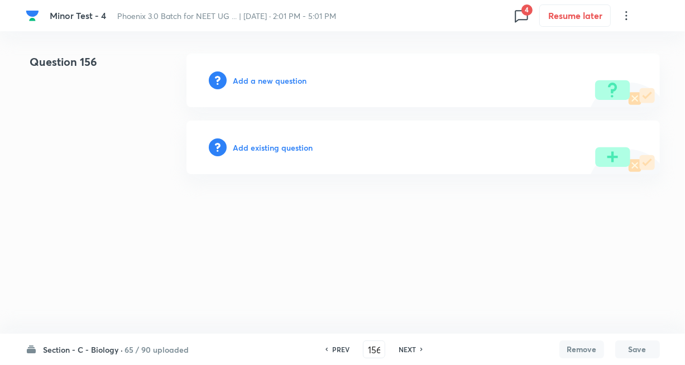
click at [286, 147] on h6 "Add existing question" at bounding box center [273, 148] width 80 height 12
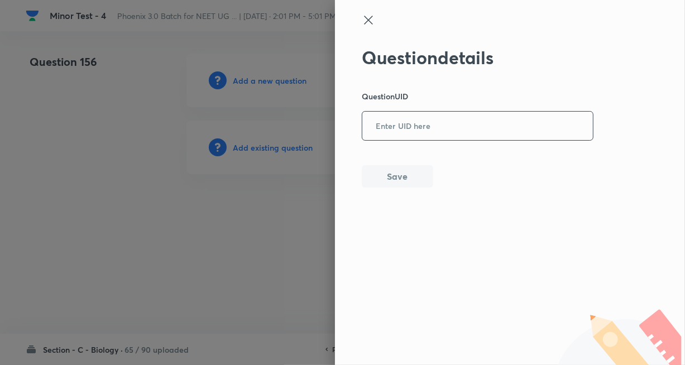
click at [388, 126] on input "text" at bounding box center [477, 126] width 231 height 27
paste input "3MLV1"
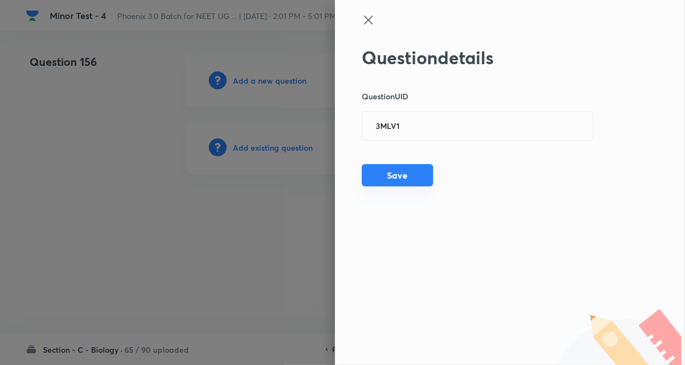
click at [389, 173] on button "Save" at bounding box center [397, 175] width 71 height 22
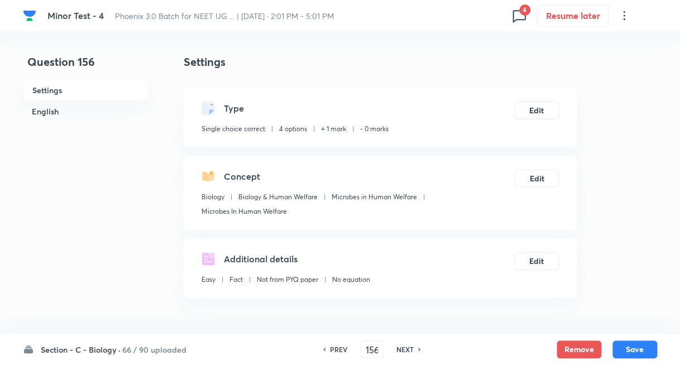
click at [404, 345] on h6 "NEXT" at bounding box center [404, 350] width 17 height 10
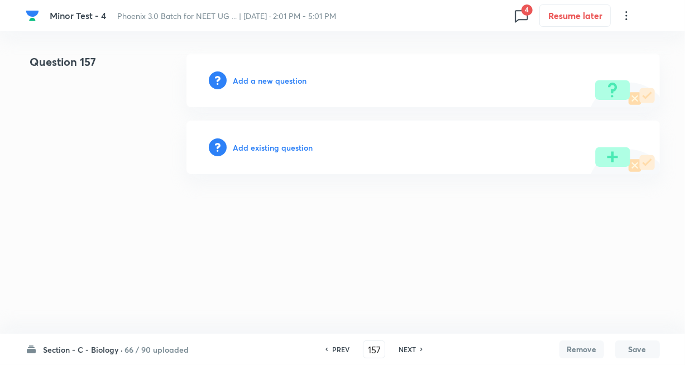
click at [276, 152] on h6 "Add existing question" at bounding box center [273, 148] width 80 height 12
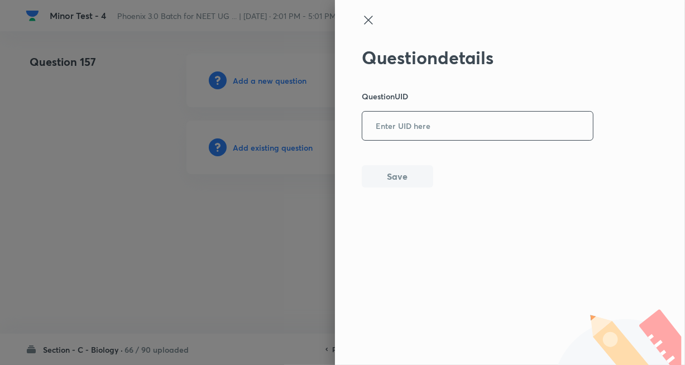
click at [417, 128] on input "text" at bounding box center [477, 126] width 231 height 27
paste input "2PWM9"
click at [391, 170] on button "Save" at bounding box center [397, 175] width 71 height 22
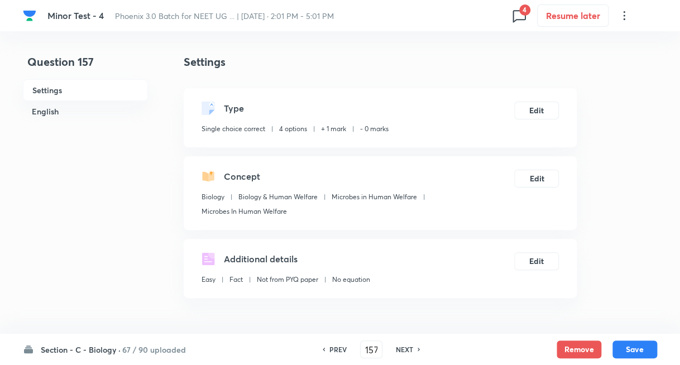
click at [404, 348] on h6 "NEXT" at bounding box center [404, 350] width 17 height 10
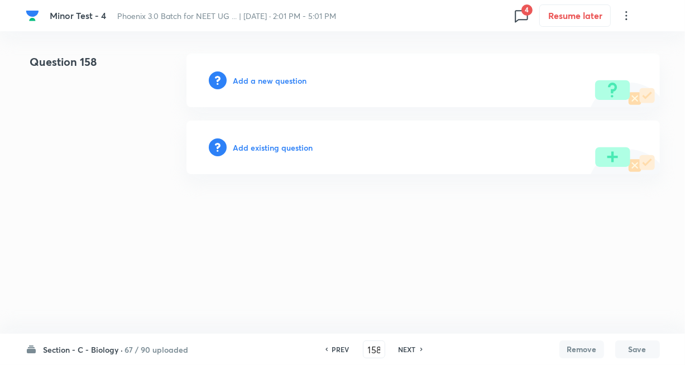
click at [302, 154] on div "Add existing question" at bounding box center [423, 148] width 474 height 54
click at [292, 151] on h6 "Add existing question" at bounding box center [273, 148] width 80 height 12
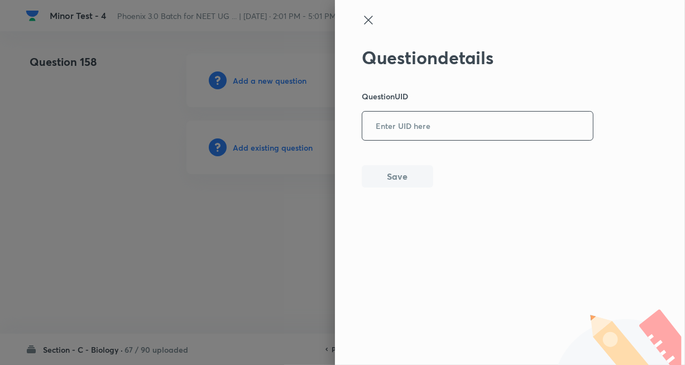
click at [384, 131] on input "text" at bounding box center [477, 126] width 231 height 27
paste input "M039W"
click at [389, 185] on button "Save" at bounding box center [397, 175] width 71 height 22
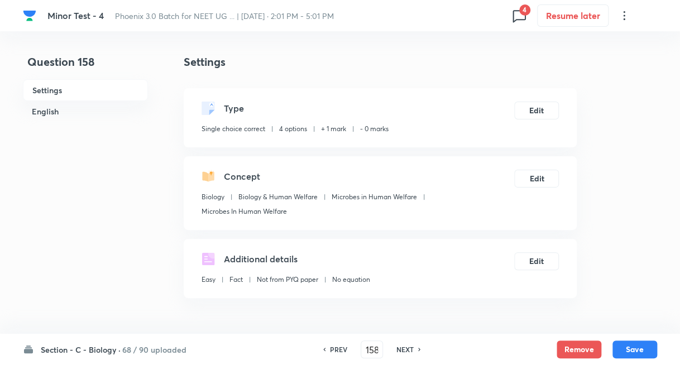
click at [406, 348] on h6 "NEXT" at bounding box center [404, 350] width 17 height 10
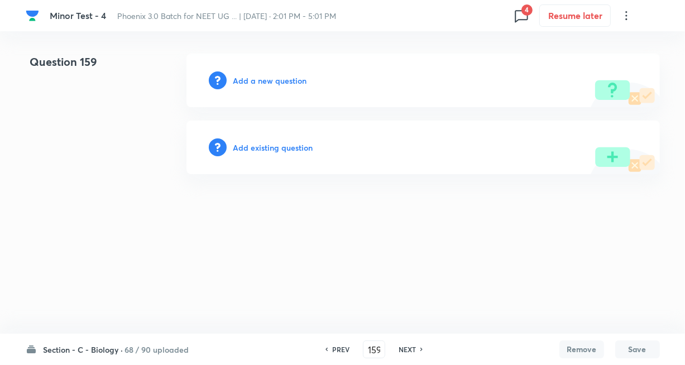
click at [289, 146] on h6 "Add existing question" at bounding box center [273, 148] width 80 height 12
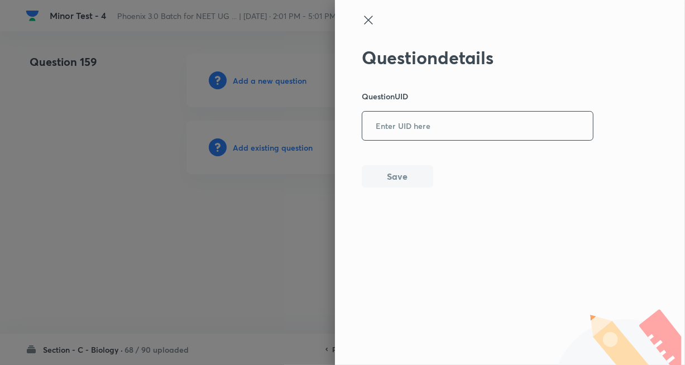
click at [422, 125] on input "text" at bounding box center [477, 126] width 231 height 27
paste input "4AIN6"
click at [394, 176] on button "Save" at bounding box center [397, 175] width 71 height 22
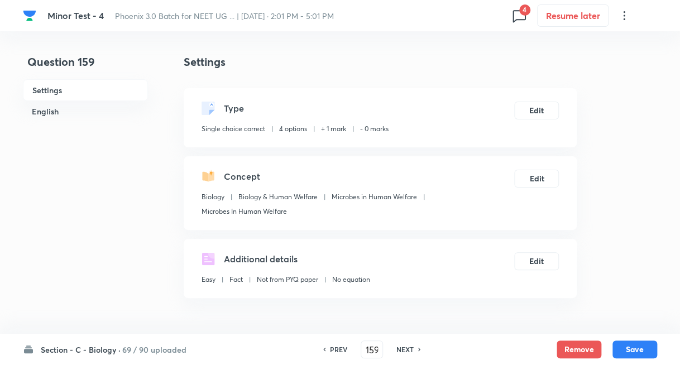
click at [407, 350] on h6 "NEXT" at bounding box center [404, 350] width 17 height 10
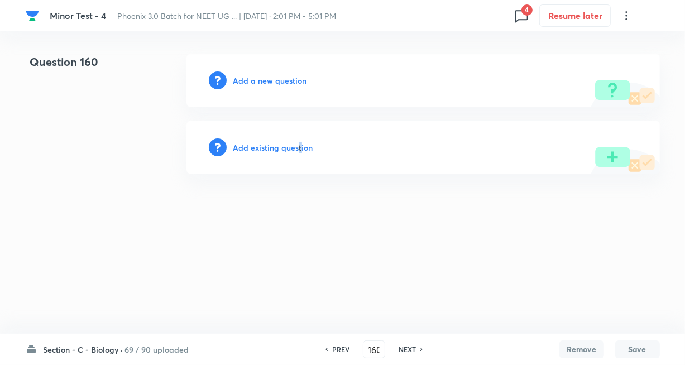
click at [299, 146] on h6 "Add existing question" at bounding box center [273, 148] width 80 height 12
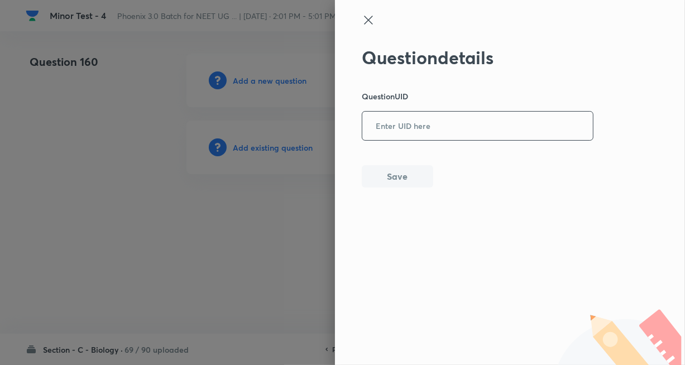
click at [414, 138] on input "text" at bounding box center [477, 126] width 231 height 27
paste input "HUDQH"
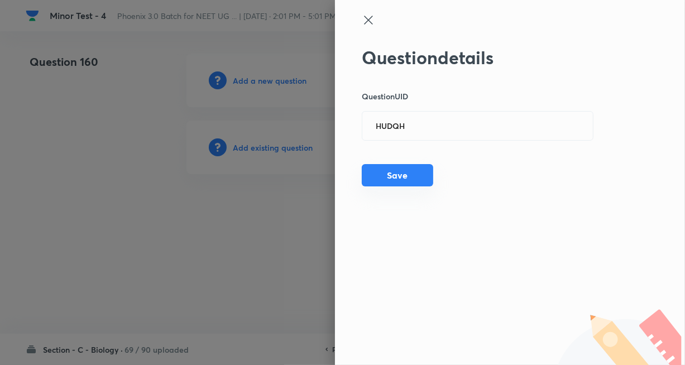
click at [391, 171] on button "Save" at bounding box center [397, 175] width 71 height 22
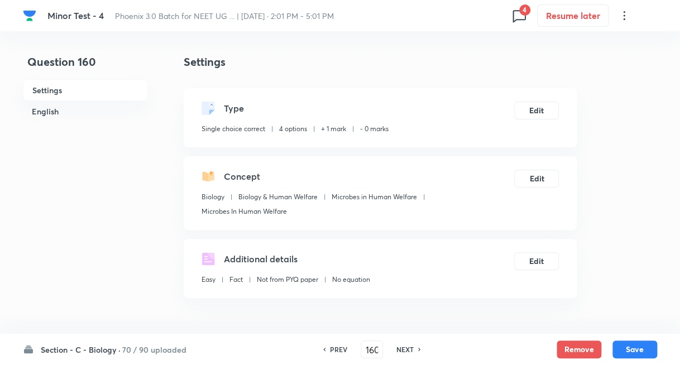
click at [407, 350] on h6 "NEXT" at bounding box center [404, 350] width 17 height 10
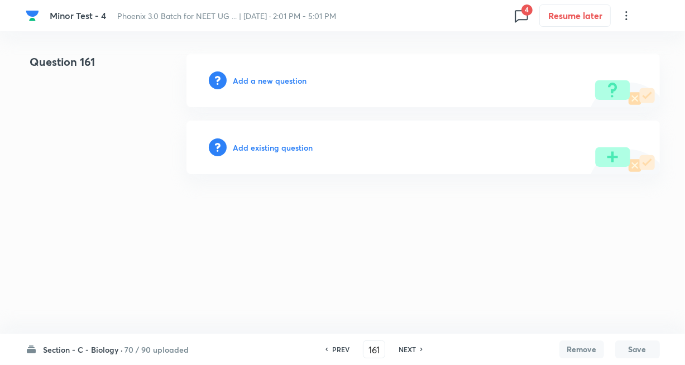
click at [293, 146] on h6 "Add existing question" at bounding box center [273, 148] width 80 height 12
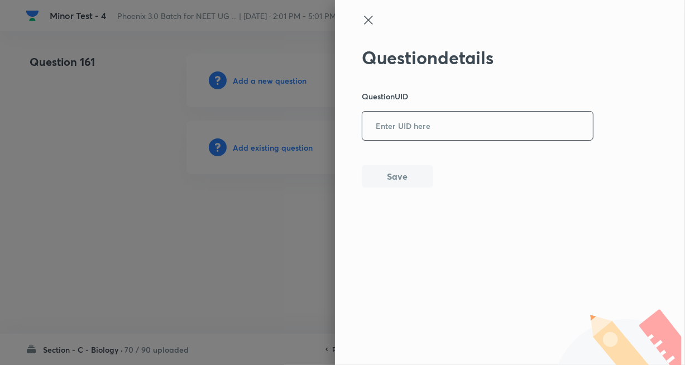
click at [400, 136] on input "text" at bounding box center [477, 126] width 231 height 27
paste input "54HNP"
click at [387, 174] on button "Save" at bounding box center [397, 175] width 71 height 22
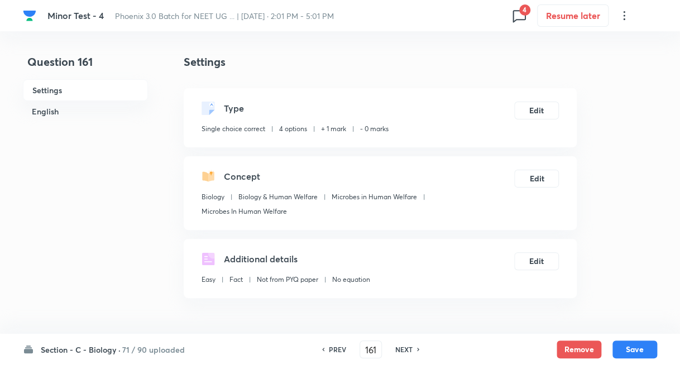
click at [401, 350] on h6 "NEXT" at bounding box center [403, 350] width 17 height 10
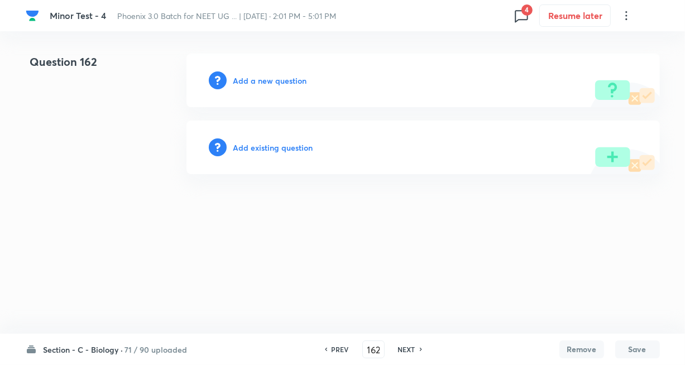
click at [285, 149] on h6 "Add existing question" at bounding box center [273, 148] width 80 height 12
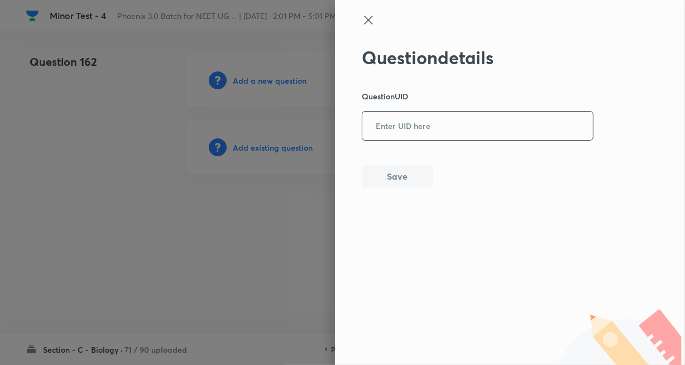
click at [403, 129] on input "text" at bounding box center [477, 126] width 231 height 27
paste input "UKXAX"
click at [396, 167] on button "Save" at bounding box center [397, 175] width 71 height 22
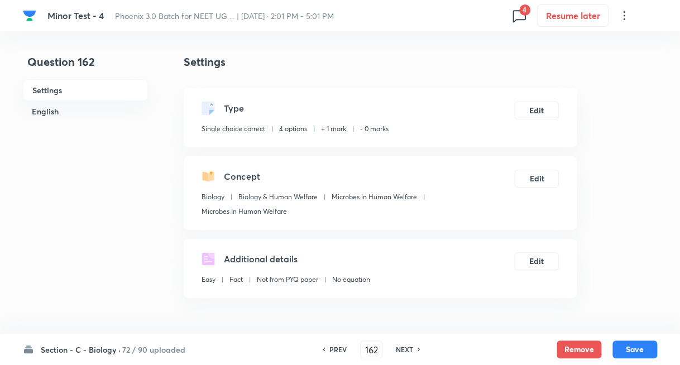
click at [408, 345] on h6 "NEXT" at bounding box center [404, 350] width 17 height 10
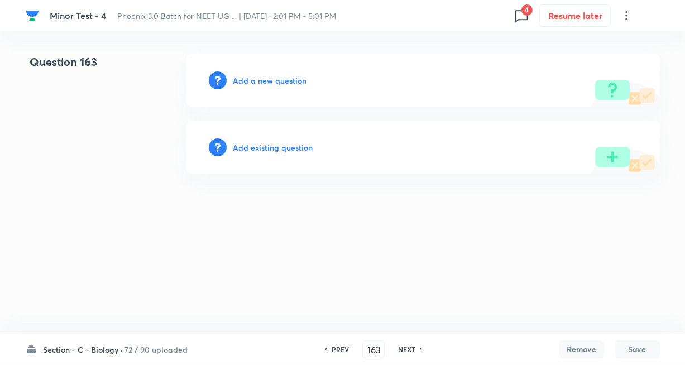
click at [294, 145] on h6 "Add existing question" at bounding box center [273, 148] width 80 height 12
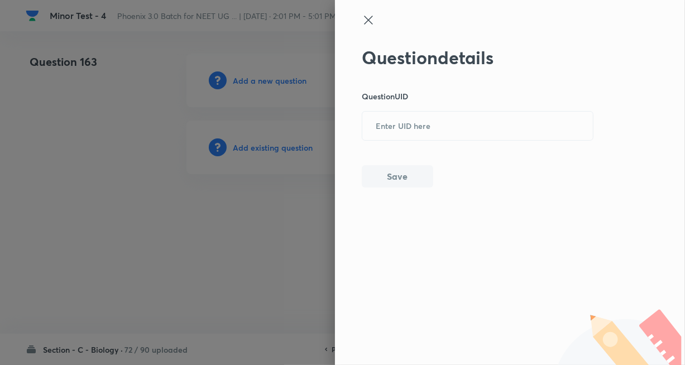
drag, startPoint x: 382, startPoint y: 132, endPoint x: 386, endPoint y: 145, distance: 13.3
click at [383, 131] on input "text" at bounding box center [477, 126] width 231 height 27
paste input "ANNDY"
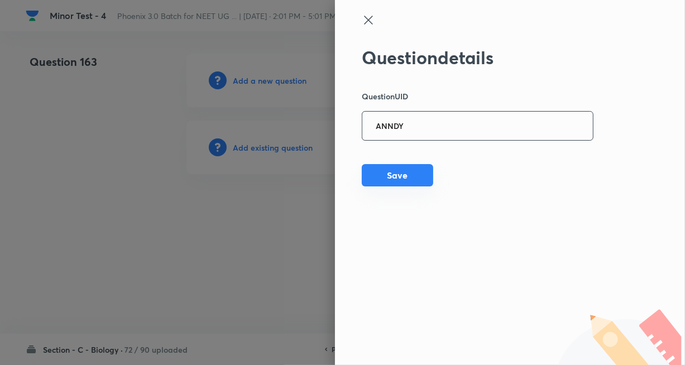
click at [384, 175] on button "Save" at bounding box center [397, 175] width 71 height 22
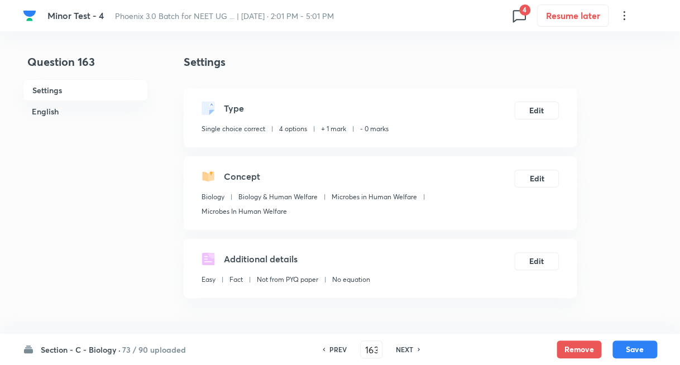
drag, startPoint x: 402, startPoint y: 351, endPoint x: 398, endPoint y: 322, distance: 28.7
click at [402, 351] on h6 "NEXT" at bounding box center [404, 350] width 17 height 10
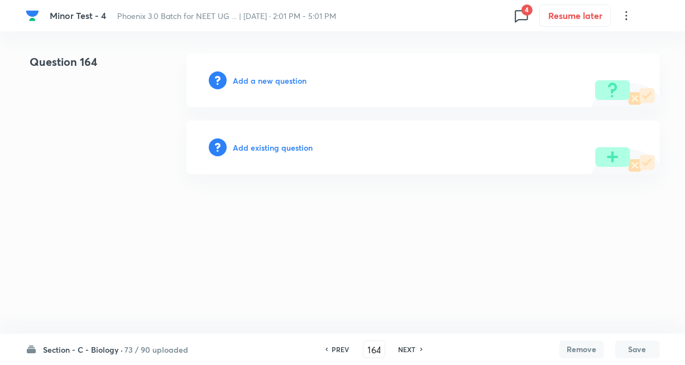
click at [302, 144] on h6 "Add existing question" at bounding box center [273, 148] width 80 height 12
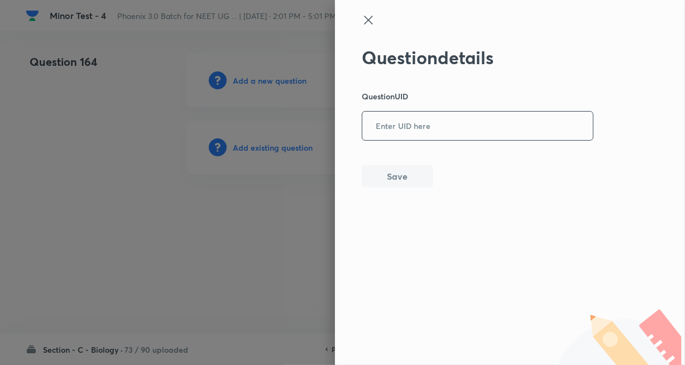
click at [443, 130] on input "text" at bounding box center [477, 126] width 231 height 27
paste input "1TWKY"
click at [393, 176] on button "Save" at bounding box center [397, 175] width 71 height 22
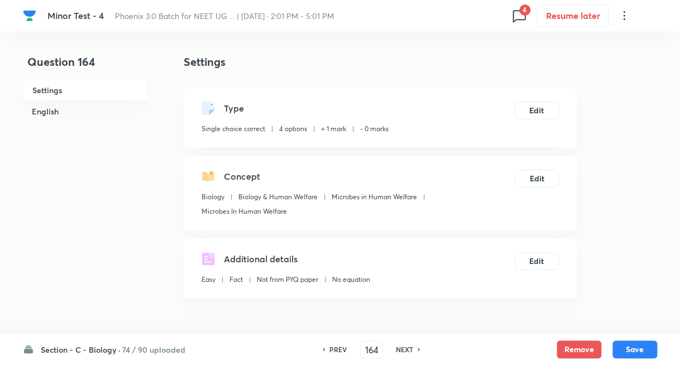
click at [404, 350] on h6 "NEXT" at bounding box center [404, 350] width 17 height 10
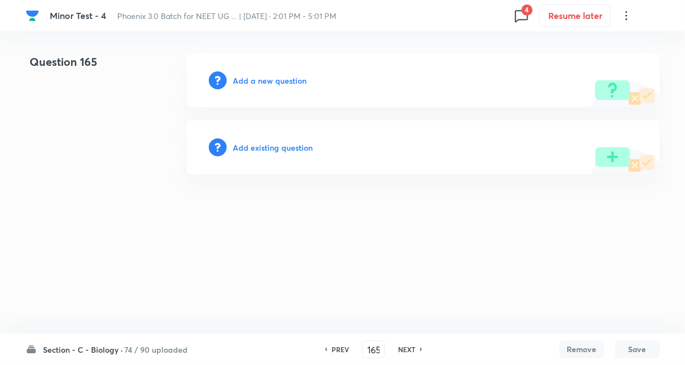
click at [264, 148] on h6 "Add existing question" at bounding box center [273, 148] width 80 height 12
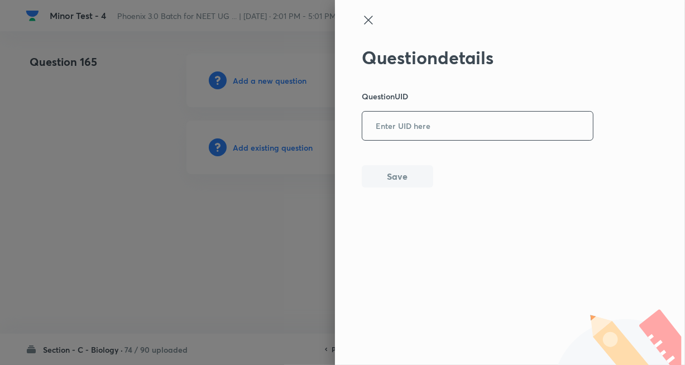
click at [439, 131] on input "text" at bounding box center [477, 126] width 231 height 27
paste input "L7QQP"
click at [399, 173] on button "Save" at bounding box center [397, 175] width 71 height 22
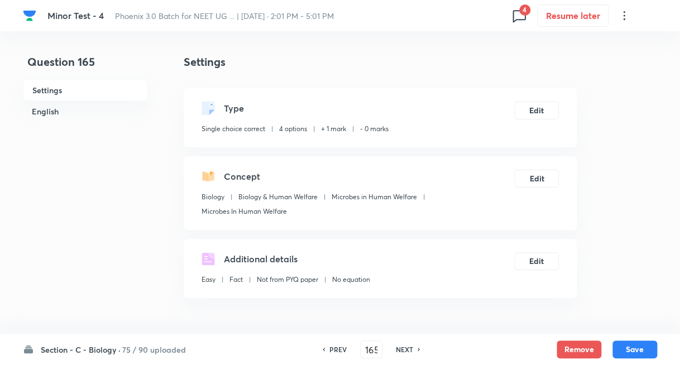
click at [411, 353] on h6 "NEXT" at bounding box center [404, 350] width 17 height 10
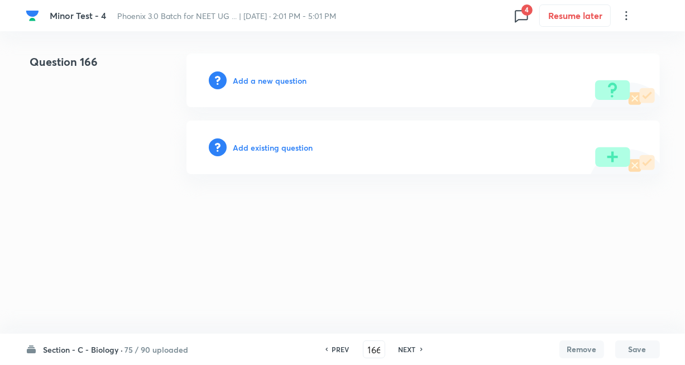
click at [307, 147] on h6 "Add existing question" at bounding box center [273, 148] width 80 height 12
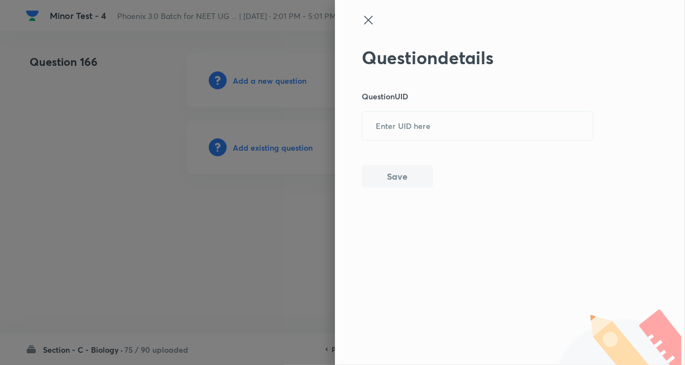
drag, startPoint x: 396, startPoint y: 131, endPoint x: 399, endPoint y: 147, distance: 16.0
click at [397, 131] on input "text" at bounding box center [477, 126] width 231 height 27
paste input "94YTO"
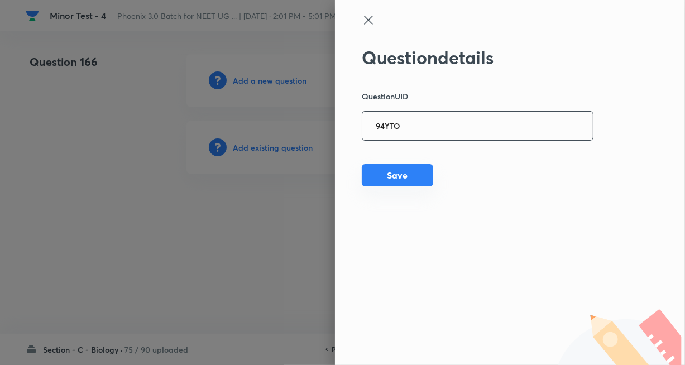
click at [395, 175] on button "Save" at bounding box center [397, 175] width 71 height 22
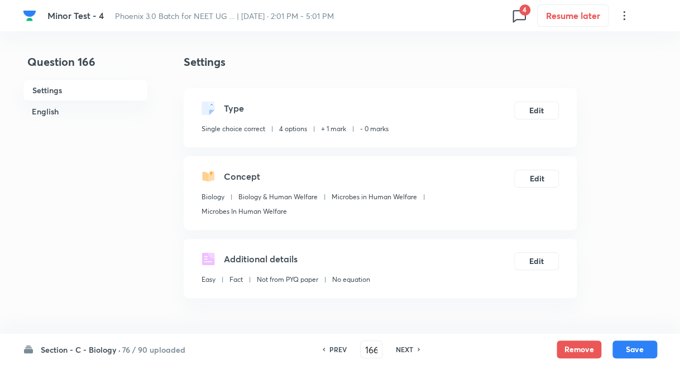
click at [405, 350] on h6 "NEXT" at bounding box center [404, 350] width 17 height 10
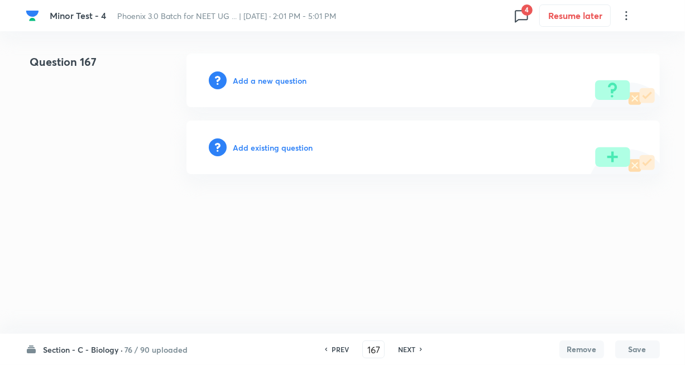
click at [295, 149] on h6 "Add existing question" at bounding box center [273, 148] width 80 height 12
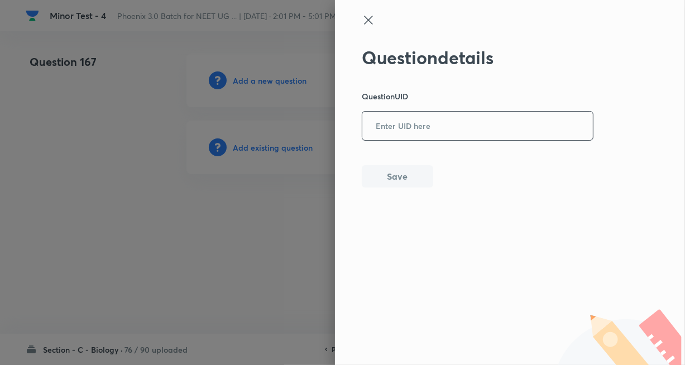
click at [385, 131] on input "text" at bounding box center [477, 126] width 231 height 27
paste input "WN7EA"
click at [384, 180] on button "Save" at bounding box center [397, 175] width 71 height 22
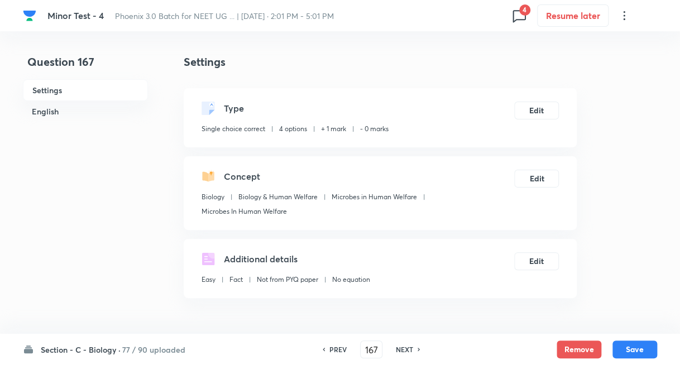
click at [411, 348] on h6 "NEXT" at bounding box center [404, 350] width 17 height 10
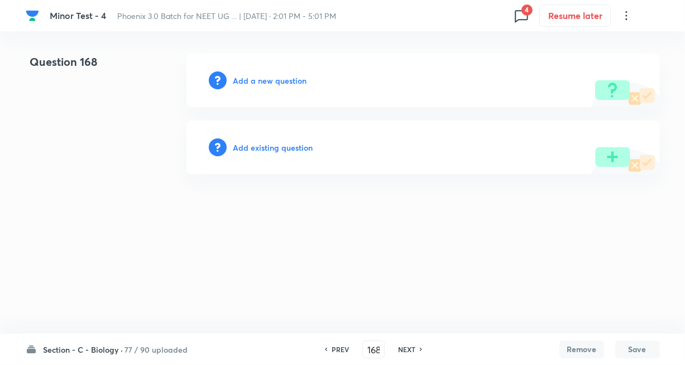
click at [269, 146] on h6 "Add existing question" at bounding box center [273, 148] width 80 height 12
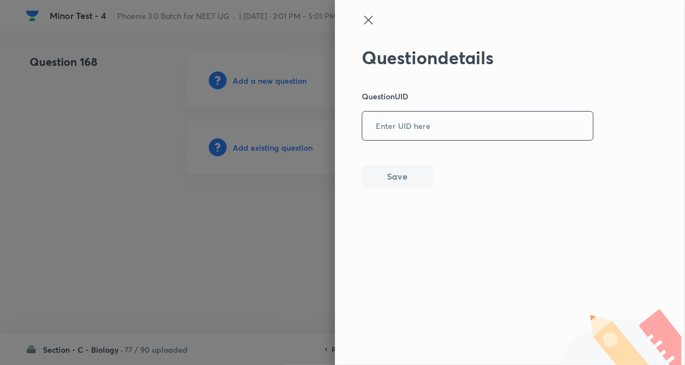
drag, startPoint x: 400, startPoint y: 129, endPoint x: 399, endPoint y: 159, distance: 30.2
click at [400, 129] on input "text" at bounding box center [477, 126] width 231 height 27
paste input "5MGWL"
click at [398, 176] on button "Save" at bounding box center [397, 175] width 71 height 22
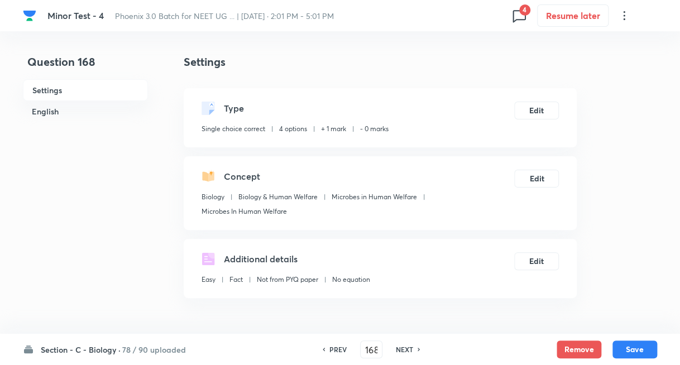
click at [407, 346] on h6 "NEXT" at bounding box center [404, 350] width 17 height 10
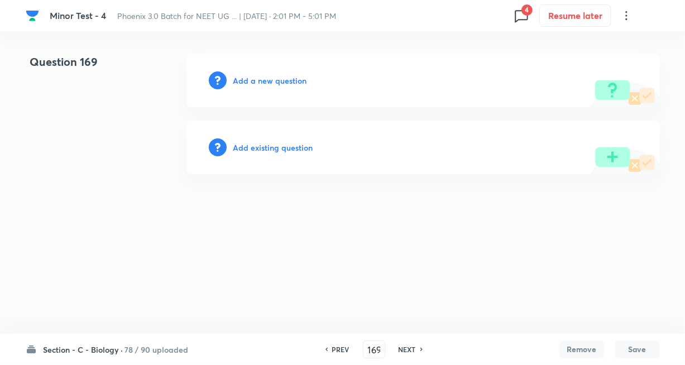
click at [299, 146] on h6 "Add existing question" at bounding box center [273, 148] width 80 height 12
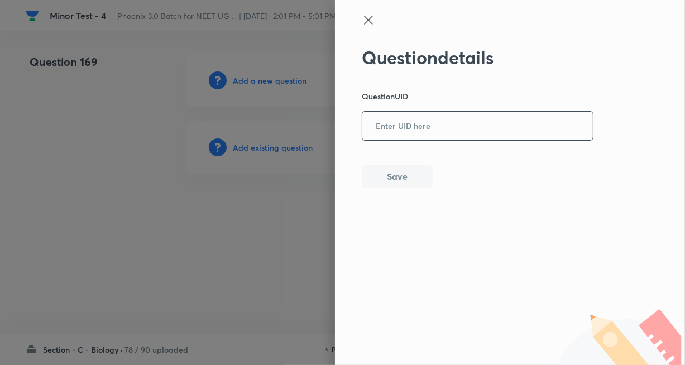
click at [398, 127] on input "text" at bounding box center [477, 126] width 231 height 27
paste input "E60ED"
click at [390, 174] on button "Save" at bounding box center [397, 175] width 71 height 22
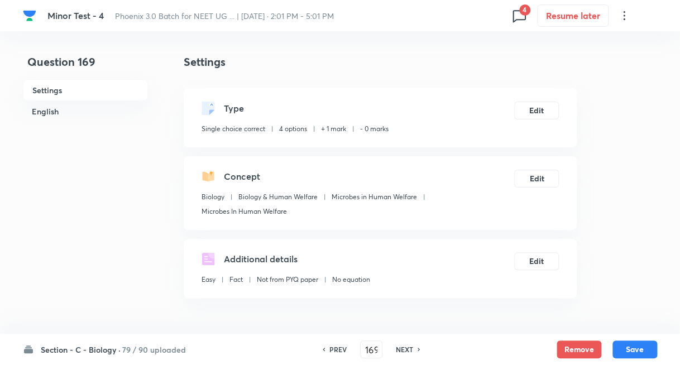
click at [409, 346] on h6 "NEXT" at bounding box center [404, 350] width 17 height 10
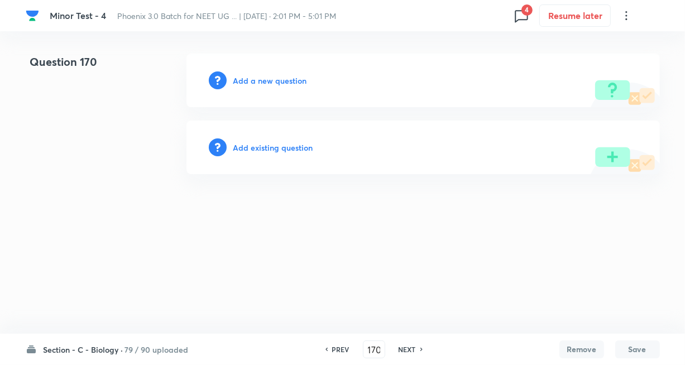
click at [286, 148] on h6 "Add existing question" at bounding box center [273, 148] width 80 height 12
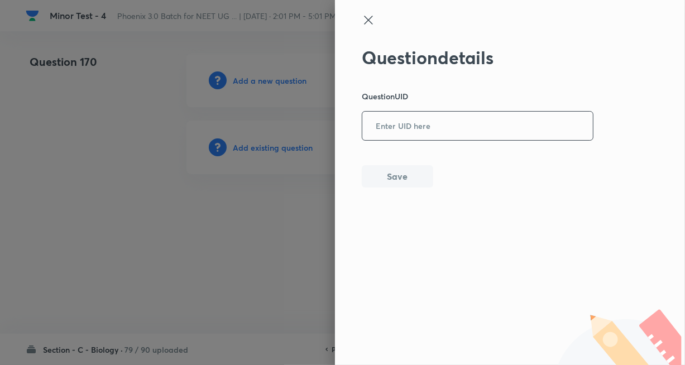
click at [377, 133] on input "text" at bounding box center [477, 126] width 231 height 27
paste input "U7NBU"
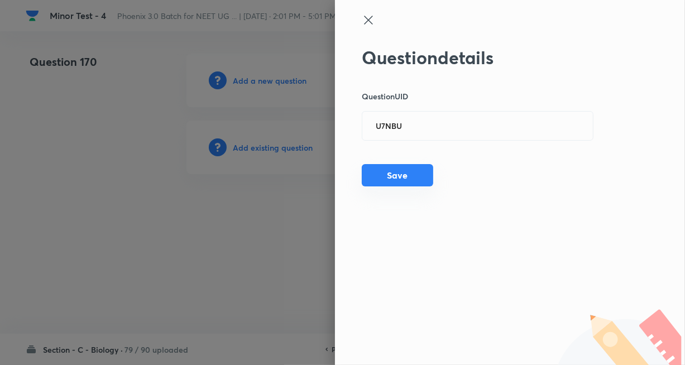
click at [392, 177] on button "Save" at bounding box center [397, 175] width 71 height 22
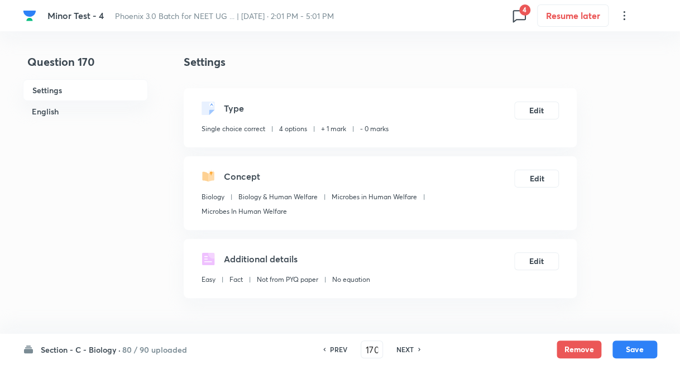
click at [399, 352] on h6 "NEXT" at bounding box center [404, 350] width 17 height 10
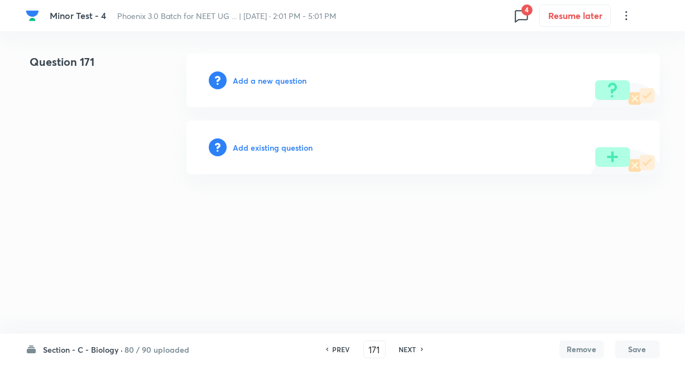
click at [291, 149] on h6 "Add existing question" at bounding box center [273, 148] width 80 height 12
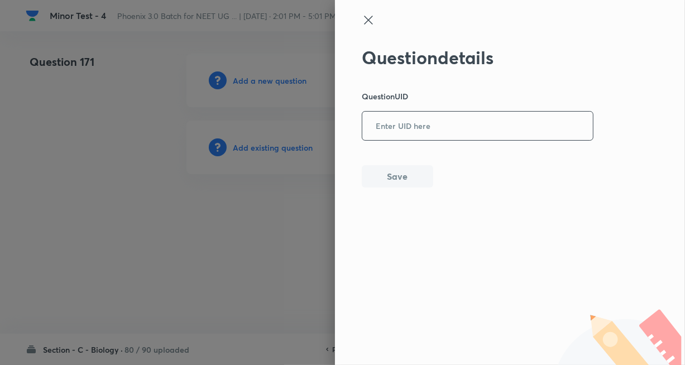
click at [413, 127] on input "text" at bounding box center [477, 126] width 231 height 27
paste input "YORMZ"
click at [395, 165] on div "Question details Question UID YORMZ ​ Save" at bounding box center [478, 117] width 232 height 141
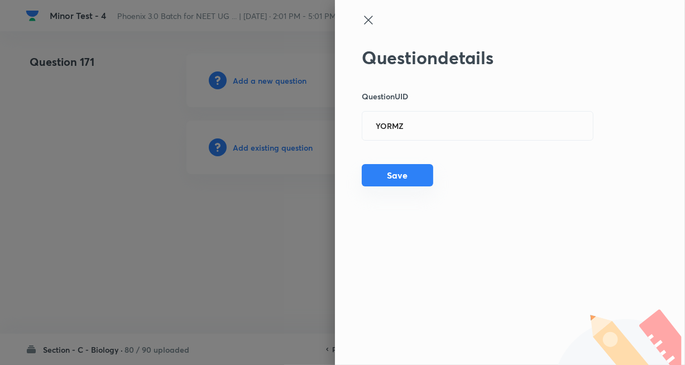
click at [390, 176] on button "Save" at bounding box center [397, 175] width 71 height 22
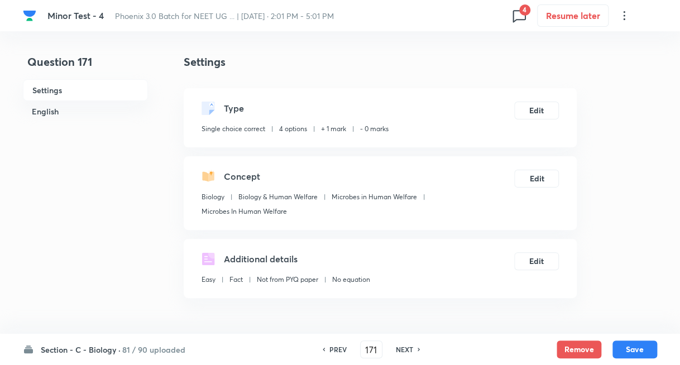
click at [402, 346] on h6 "NEXT" at bounding box center [404, 350] width 17 height 10
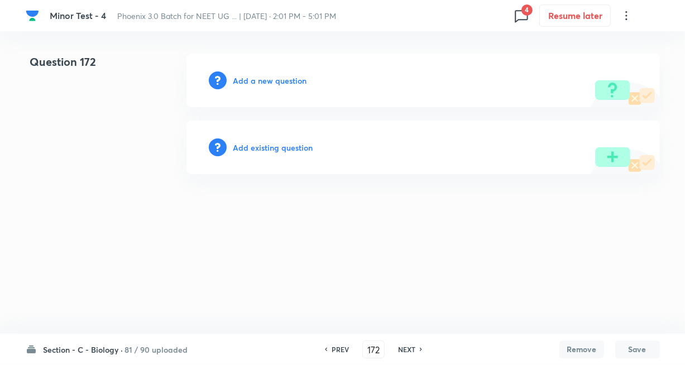
click at [306, 152] on h6 "Add existing question" at bounding box center [273, 148] width 80 height 12
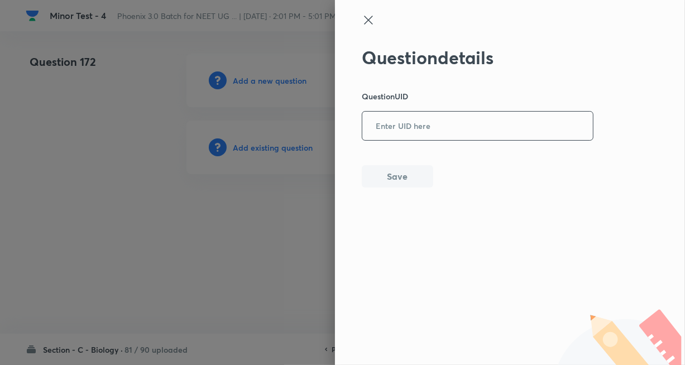
click at [394, 128] on input "text" at bounding box center [477, 126] width 231 height 27
paste input "Y0K6Y"
click at [391, 179] on button "Save" at bounding box center [397, 175] width 71 height 22
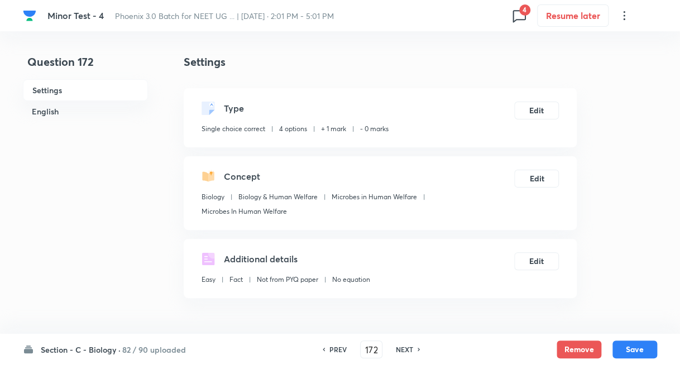
click at [409, 347] on h6 "NEXT" at bounding box center [404, 350] width 17 height 10
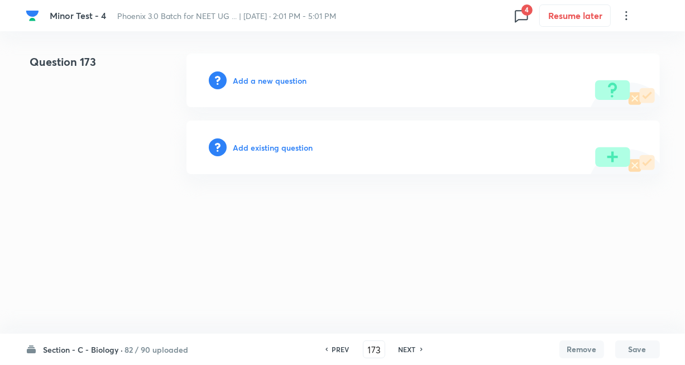
click at [291, 150] on h6 "Add existing question" at bounding box center [273, 148] width 80 height 12
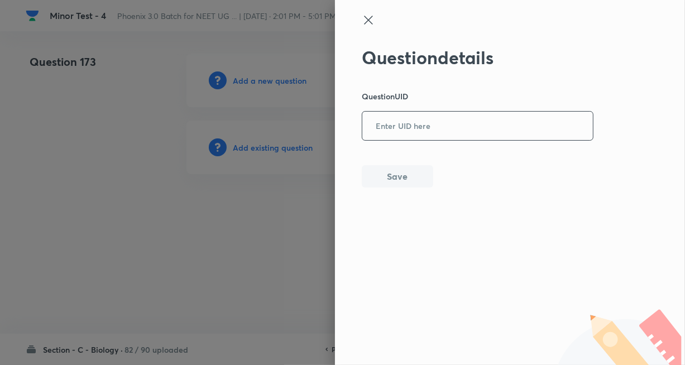
click at [402, 132] on input "text" at bounding box center [477, 126] width 231 height 27
paste input "MBNNA"
drag, startPoint x: 403, startPoint y: 174, endPoint x: 412, endPoint y: 175, distance: 8.4
click at [404, 174] on button "Save" at bounding box center [397, 175] width 71 height 22
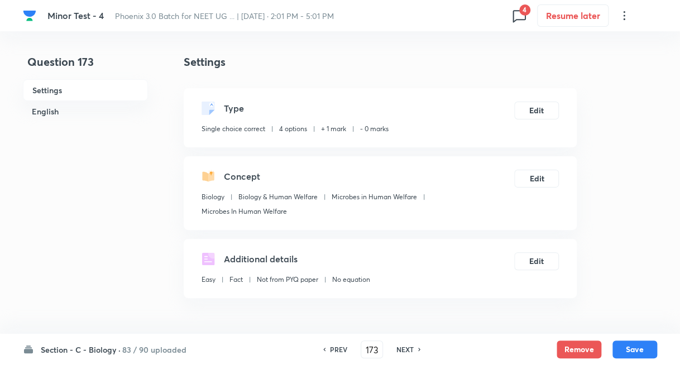
click at [405, 348] on h6 "NEXT" at bounding box center [404, 350] width 17 height 10
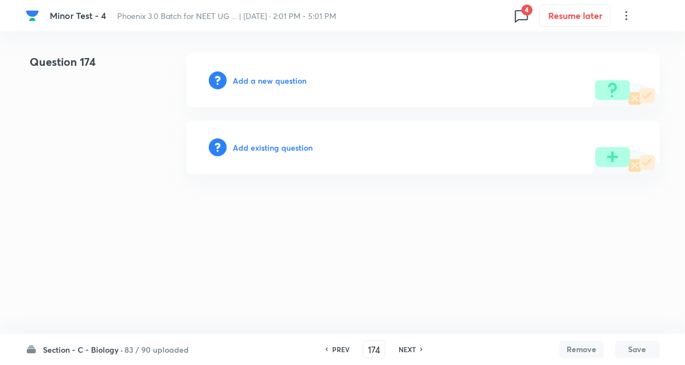
click at [286, 146] on h6 "Add existing question" at bounding box center [273, 148] width 80 height 12
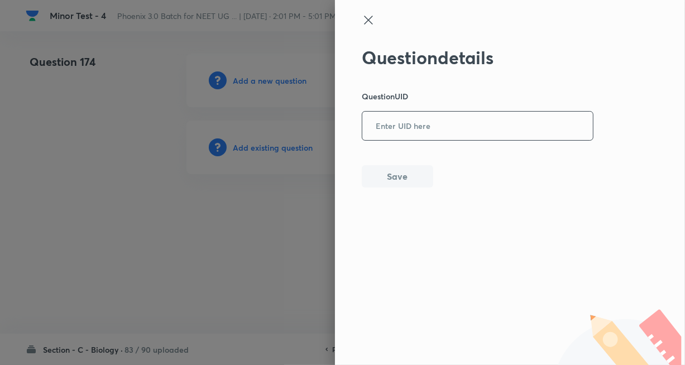
click at [397, 132] on input "text" at bounding box center [477, 126] width 231 height 27
paste input "ZVGQ0"
click at [392, 175] on button "Save" at bounding box center [397, 175] width 71 height 22
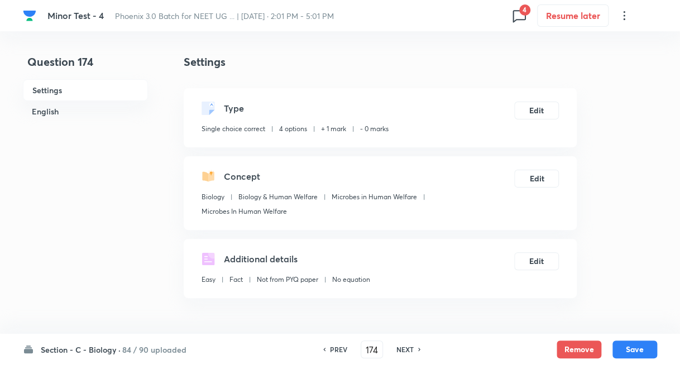
click at [415, 350] on div "NEXT" at bounding box center [407, 350] width 30 height 10
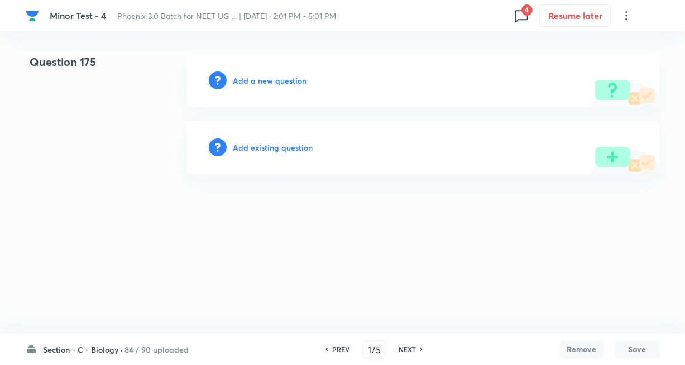
click at [285, 151] on h6 "Add existing question" at bounding box center [273, 148] width 80 height 12
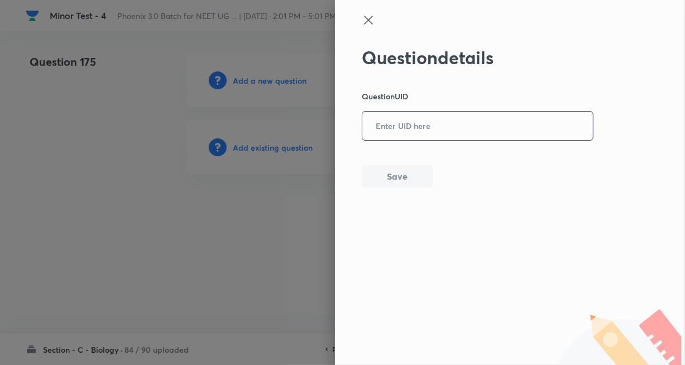
click at [382, 136] on input "text" at bounding box center [477, 126] width 231 height 27
paste input "8ALFN"
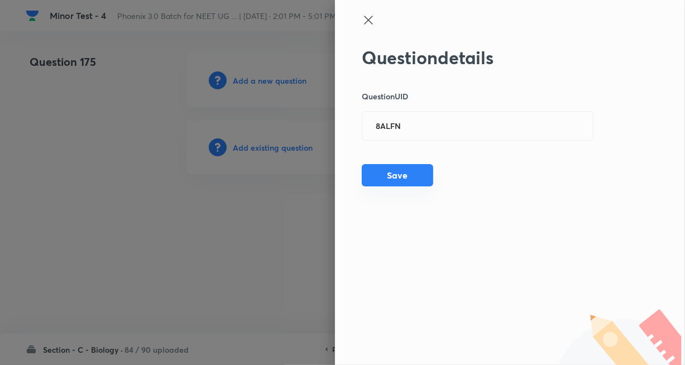
click at [389, 176] on button "Save" at bounding box center [397, 175] width 71 height 22
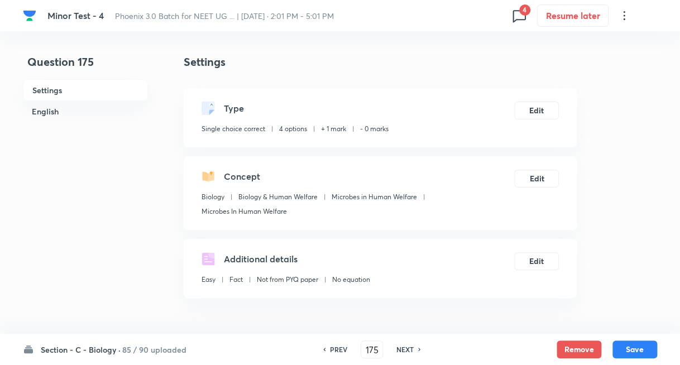
click at [409, 353] on h6 "NEXT" at bounding box center [404, 350] width 17 height 10
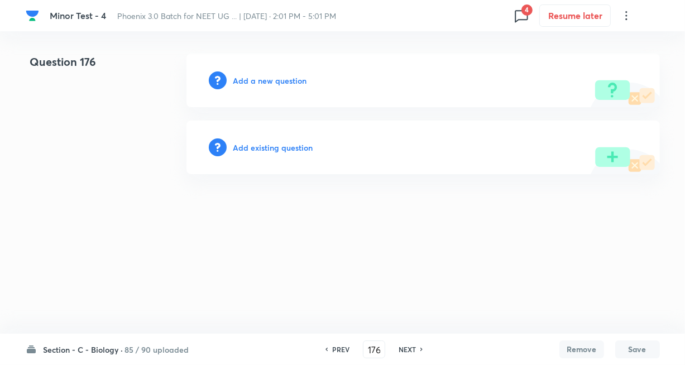
click at [290, 146] on h6 "Add existing question" at bounding box center [273, 148] width 80 height 12
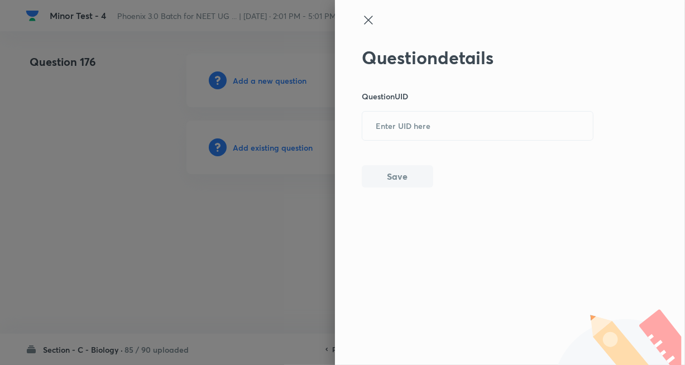
click at [360, 136] on div "Question details Question UID ​ Save" at bounding box center [510, 182] width 350 height 365
click at [382, 131] on input "text" at bounding box center [477, 126] width 231 height 27
paste input "ZIPDN"
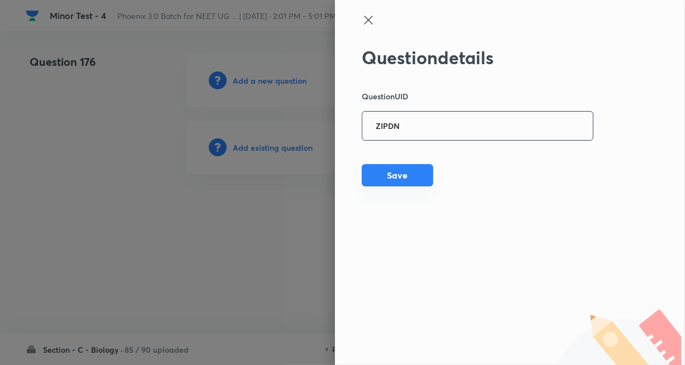
click at [397, 179] on button "Save" at bounding box center [397, 175] width 71 height 22
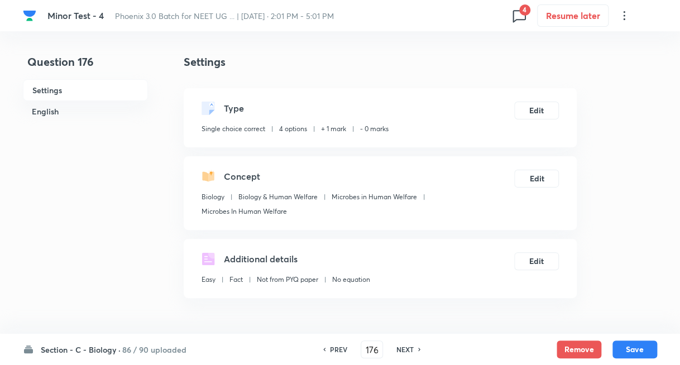
click at [407, 347] on h6 "NEXT" at bounding box center [404, 350] width 17 height 10
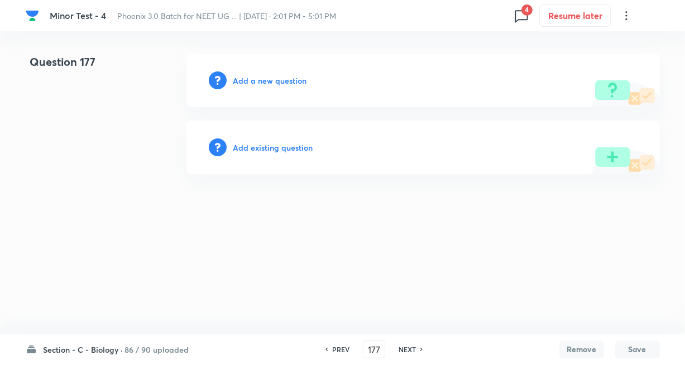
click at [264, 151] on h6 "Add existing question" at bounding box center [273, 148] width 80 height 12
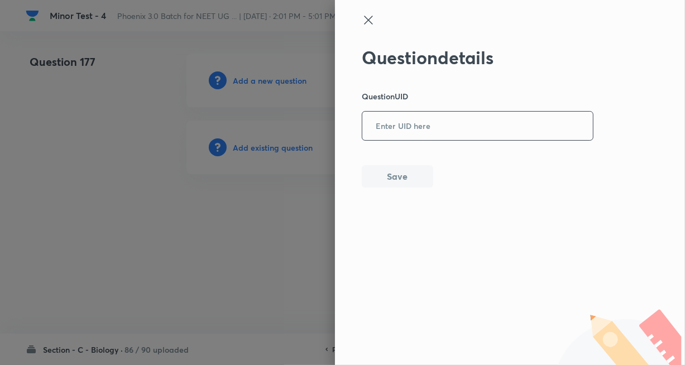
click at [374, 131] on input "text" at bounding box center [477, 126] width 231 height 27
paste input "1DA02"
click at [398, 171] on button "Save" at bounding box center [397, 175] width 71 height 22
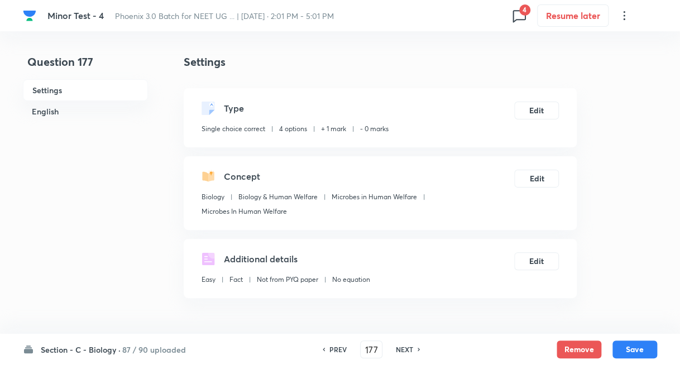
drag, startPoint x: 397, startPoint y: 350, endPoint x: 391, endPoint y: 339, distance: 12.7
click at [397, 350] on h6 "NEXT" at bounding box center [404, 350] width 17 height 10
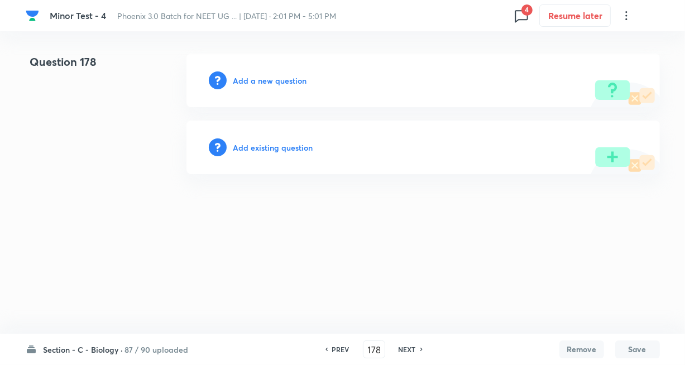
click at [295, 140] on div "Add existing question" at bounding box center [423, 148] width 474 height 54
click at [289, 146] on h6 "Add existing question" at bounding box center [273, 148] width 80 height 12
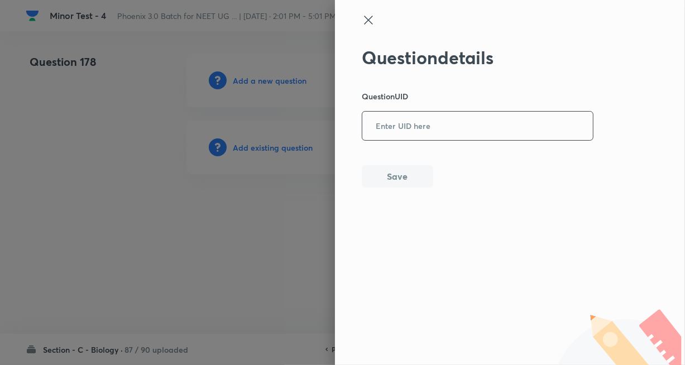
drag, startPoint x: 388, startPoint y: 129, endPoint x: 389, endPoint y: 166, distance: 37.4
click at [388, 129] on input "text" at bounding box center [477, 126] width 231 height 27
paste input "LTHZA"
click at [389, 176] on button "Save" at bounding box center [397, 175] width 71 height 22
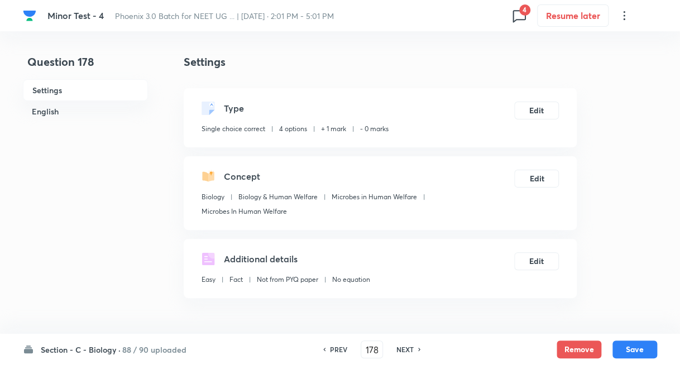
click at [401, 351] on h6 "NEXT" at bounding box center [404, 350] width 17 height 10
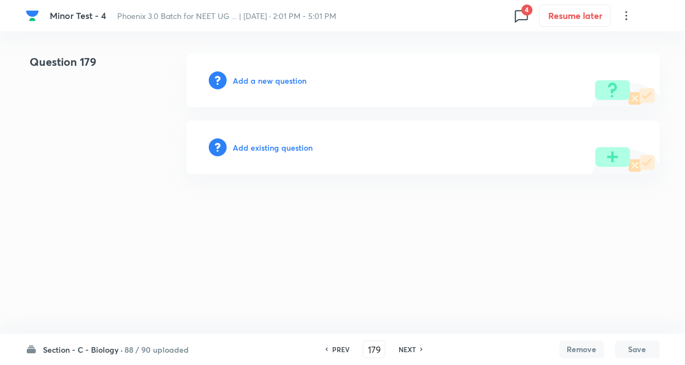
click at [266, 149] on h6 "Add existing question" at bounding box center [273, 148] width 80 height 12
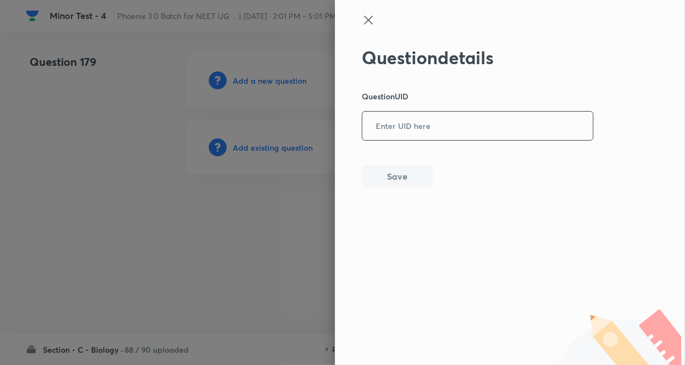
click at [398, 132] on input "text" at bounding box center [477, 126] width 231 height 27
paste input "AMHH6"
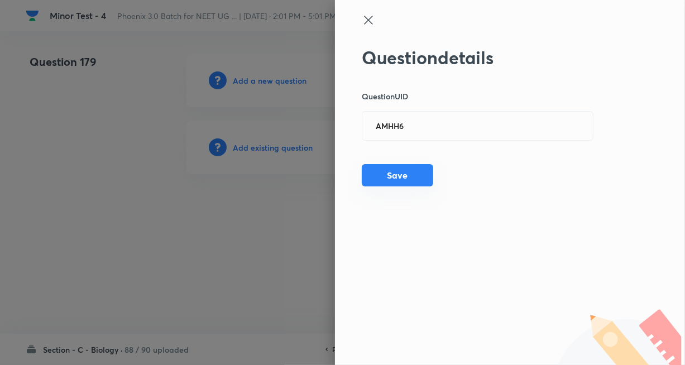
click at [399, 173] on button "Save" at bounding box center [397, 175] width 71 height 22
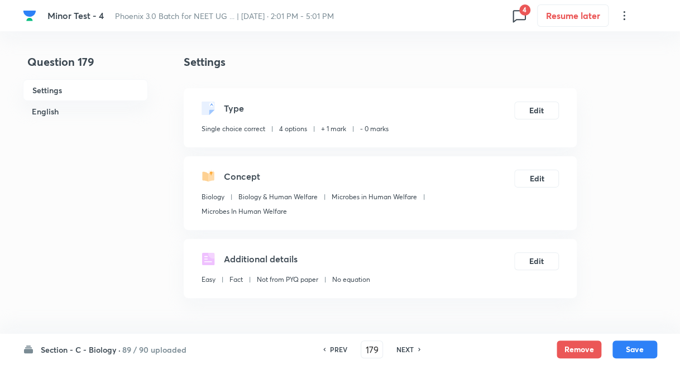
click at [408, 351] on h6 "NEXT" at bounding box center [404, 350] width 17 height 10
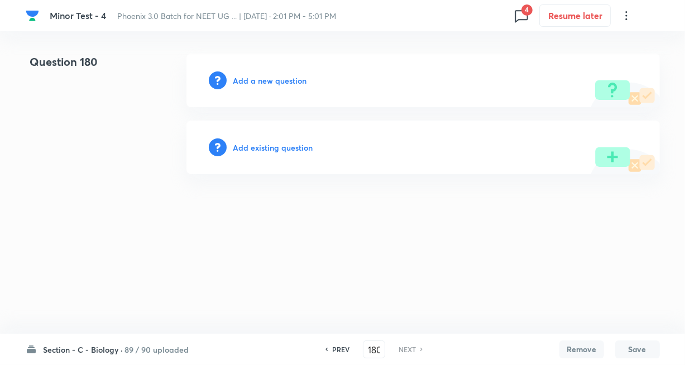
click at [290, 150] on h6 "Add existing question" at bounding box center [273, 148] width 80 height 12
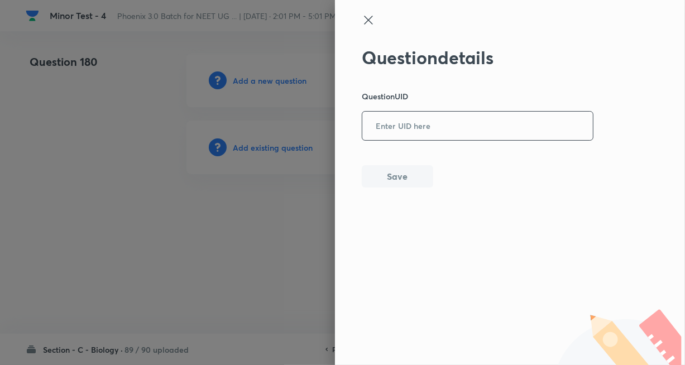
drag, startPoint x: 406, startPoint y: 122, endPoint x: 407, endPoint y: 139, distance: 17.3
click at [407, 122] on input "text" at bounding box center [477, 126] width 231 height 27
paste input "JUC3R"
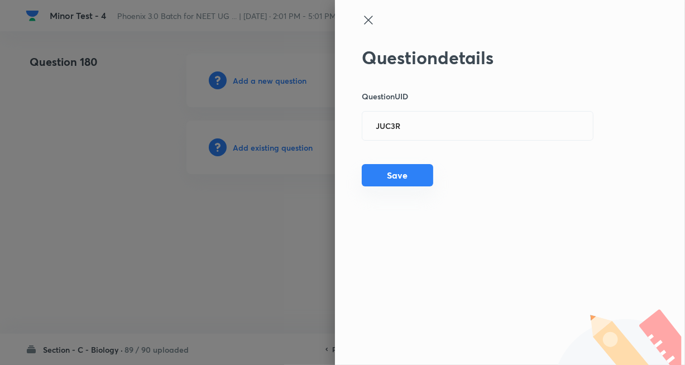
click at [395, 173] on button "Save" at bounding box center [397, 175] width 71 height 22
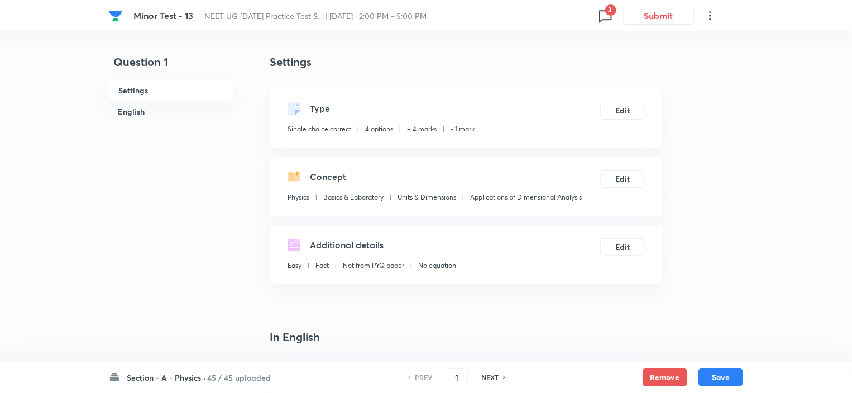
click at [603, 17] on icon at bounding box center [605, 16] width 18 height 18
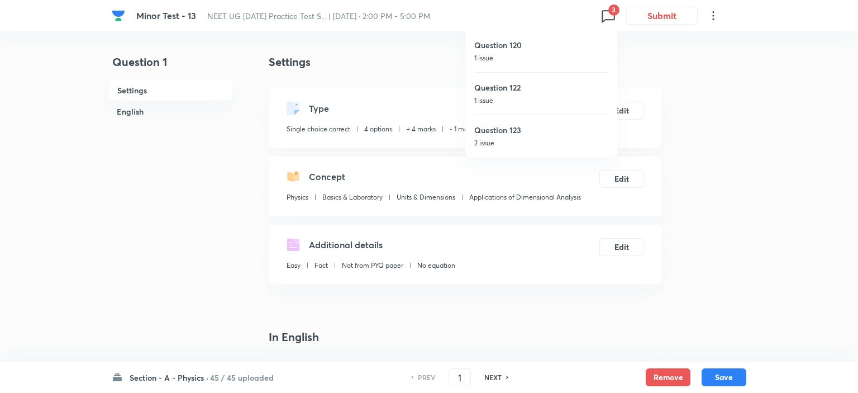
click at [523, 60] on p "1 issue" at bounding box center [541, 58] width 134 height 10
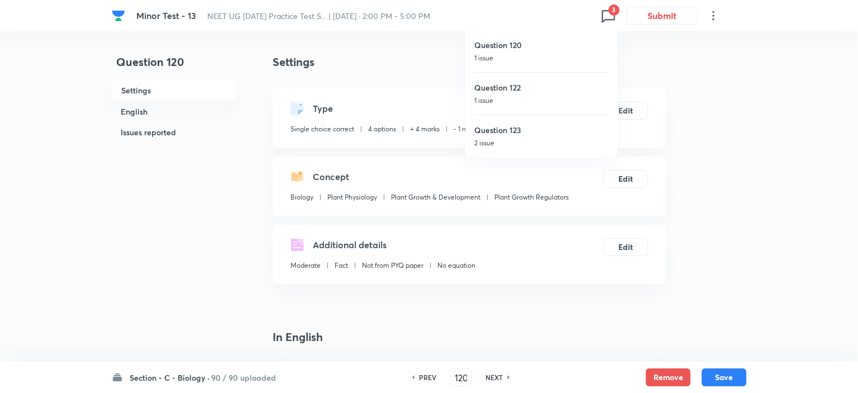
type input "120"
checkbox input "false"
checkbox input "true"
click at [240, 377] on h6 "90 / 90 uploaded" at bounding box center [240, 377] width 65 height 12
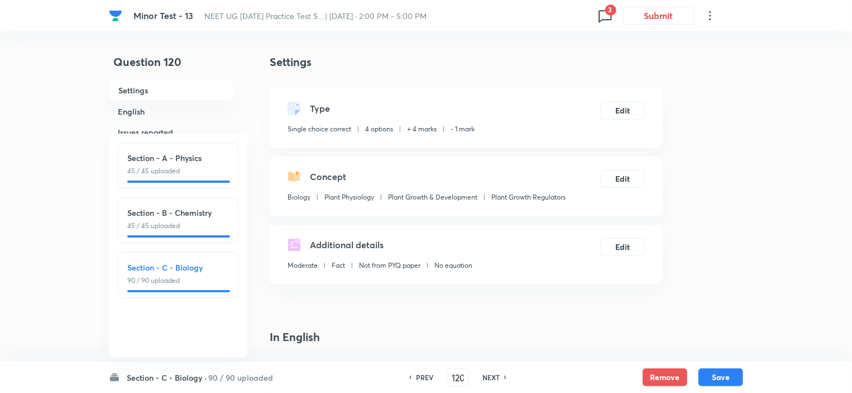
click at [192, 270] on h6 "Section - C - Biology" at bounding box center [178, 267] width 102 height 12
type input "91"
checkbox input "false"
checkbox input "true"
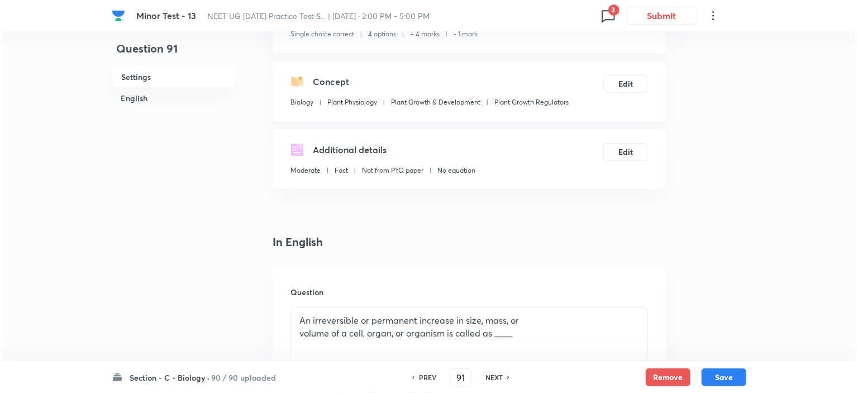
scroll to position [112, 0]
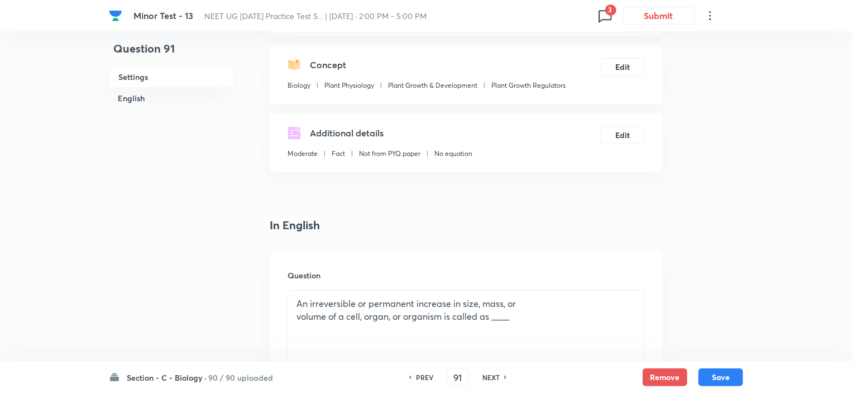
click at [609, 15] on span "3" at bounding box center [605, 16] width 18 height 18
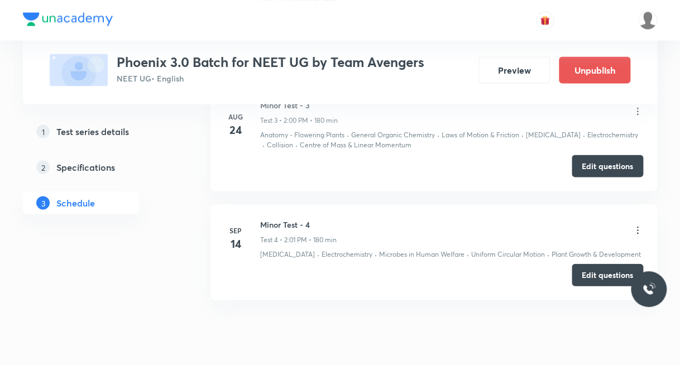
click at [640, 224] on icon at bounding box center [637, 229] width 11 height 11
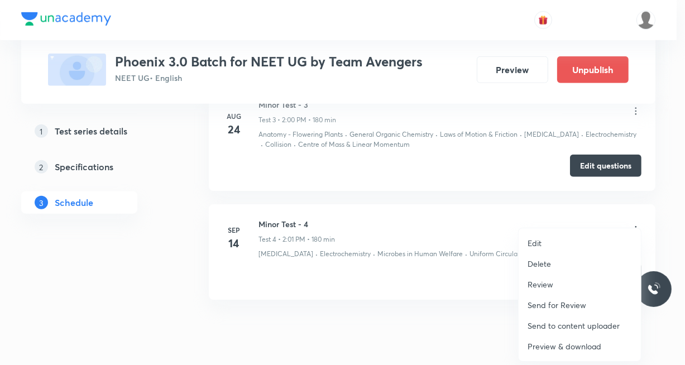
click at [574, 346] on p "Preview & download" at bounding box center [565, 347] width 74 height 12
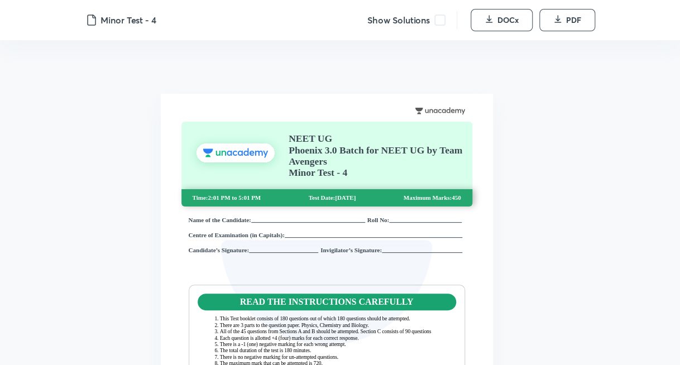
click at [438, 22] on span at bounding box center [439, 20] width 11 height 11
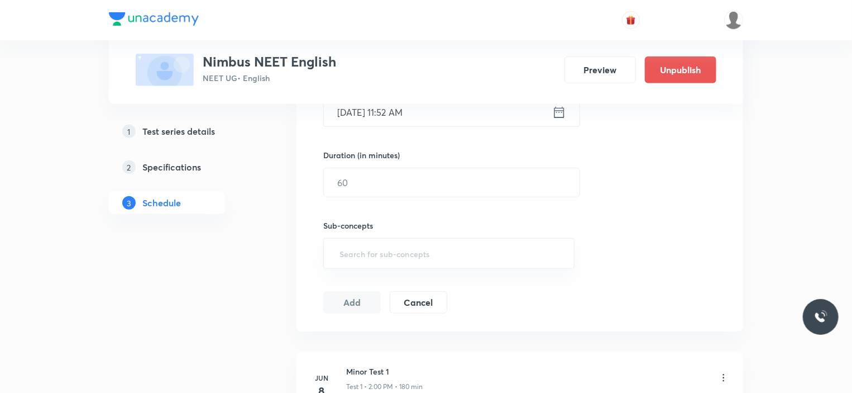
scroll to position [558, 0]
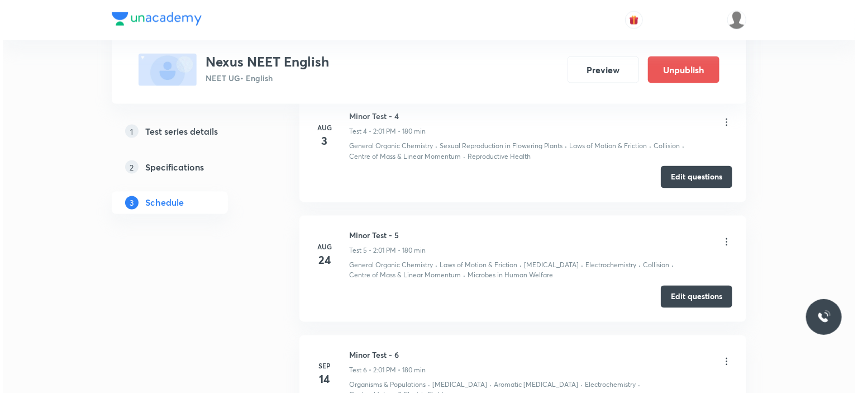
scroll to position [1005, 0]
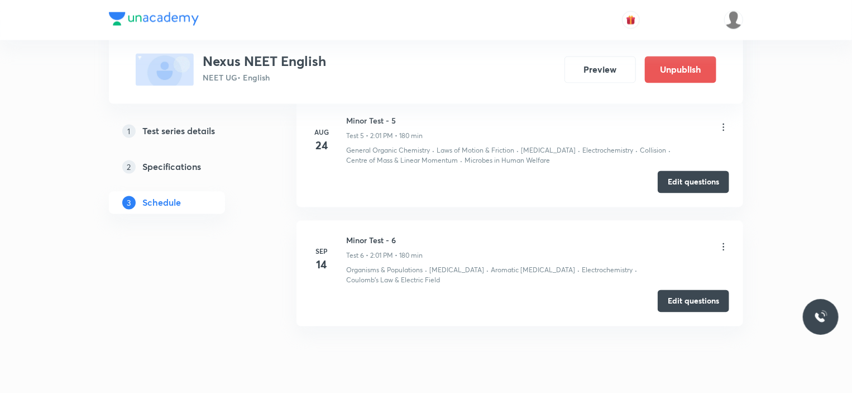
click at [726, 242] on icon at bounding box center [723, 246] width 11 height 11
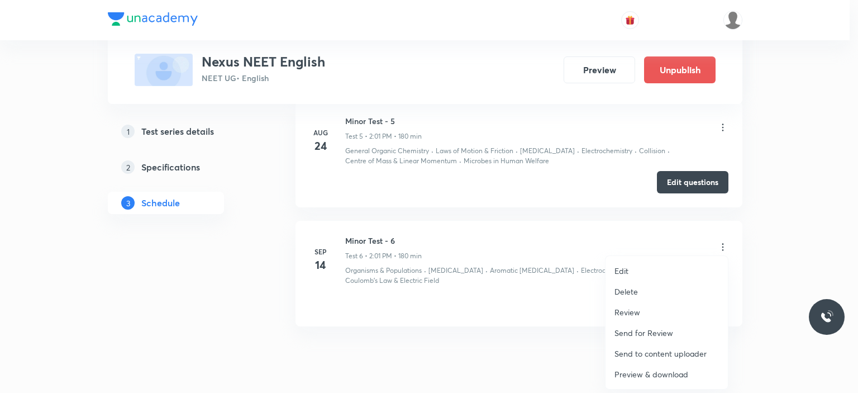
click at [798, 250] on div at bounding box center [429, 196] width 858 height 393
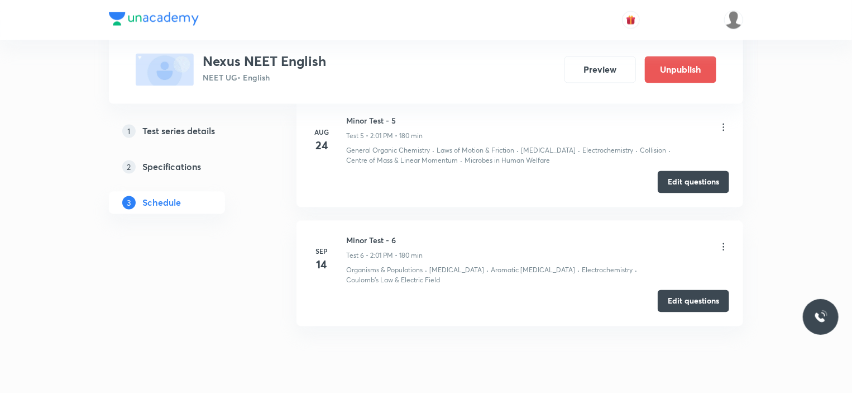
click at [726, 243] on icon at bounding box center [723, 246] width 11 height 11
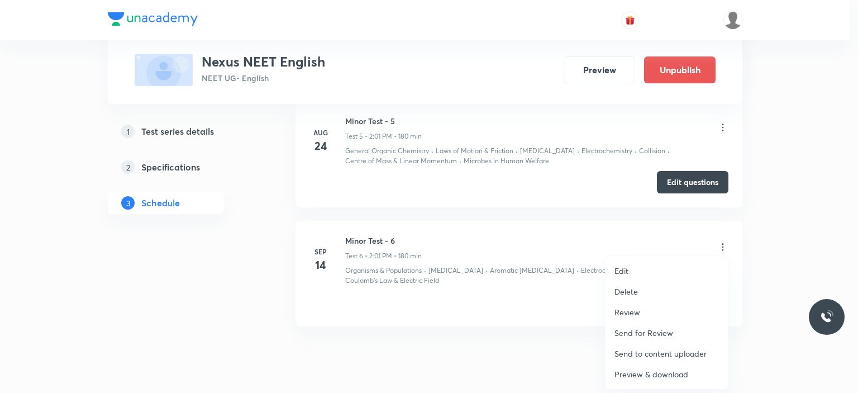
click at [660, 375] on p "Preview & download" at bounding box center [651, 374] width 74 height 12
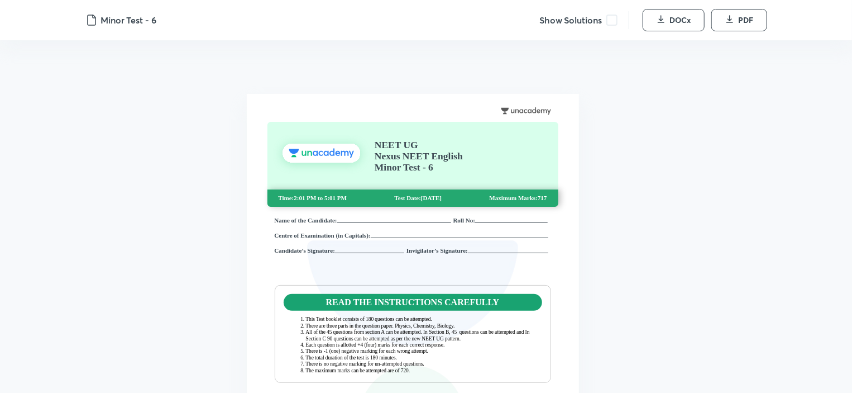
click at [609, 21] on span at bounding box center [611, 20] width 11 height 11
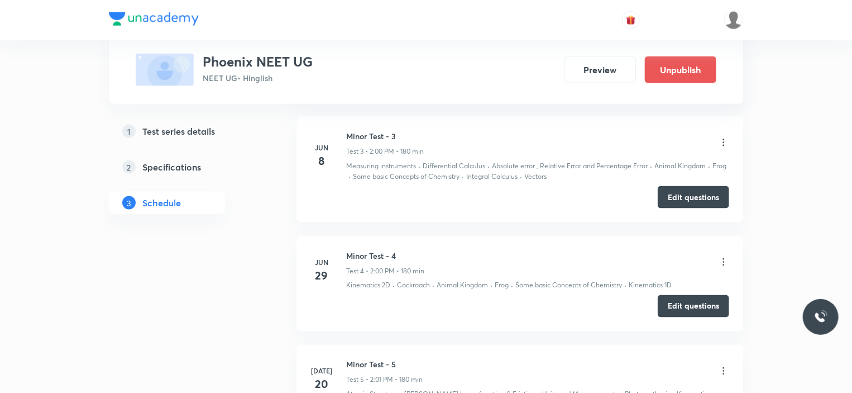
scroll to position [1279, 0]
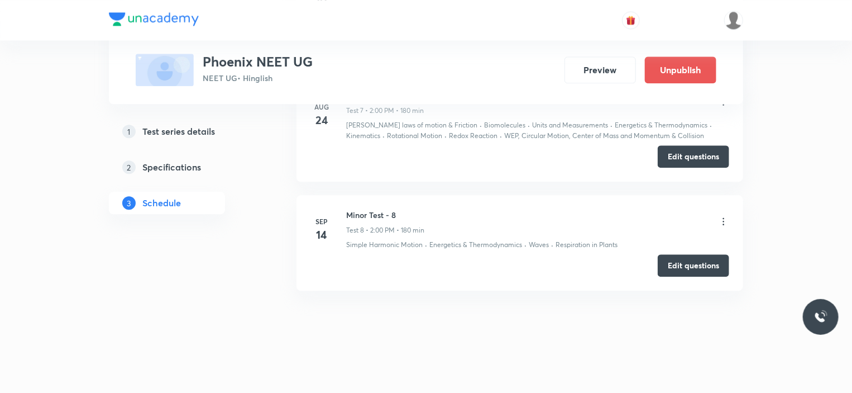
click at [726, 216] on icon at bounding box center [723, 221] width 11 height 11
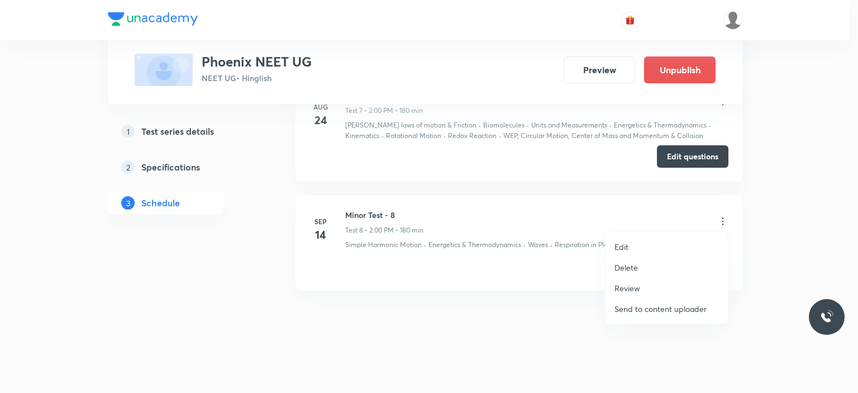
click at [813, 238] on div at bounding box center [429, 196] width 858 height 393
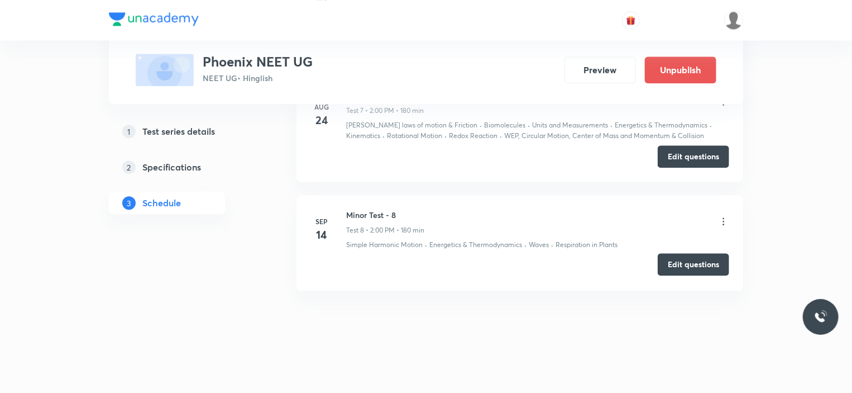
click at [691, 259] on button "Edit questions" at bounding box center [693, 264] width 71 height 22
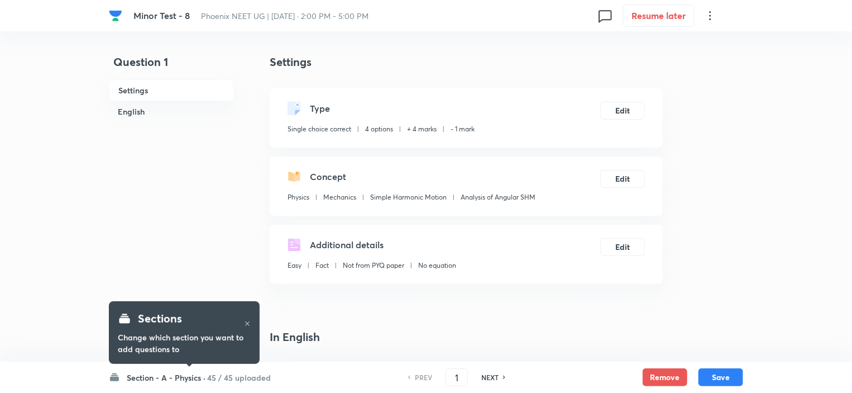
click at [181, 380] on h6 "Section - A - Physics ·" at bounding box center [166, 377] width 79 height 12
